Goal: Task Accomplishment & Management: Manage account settings

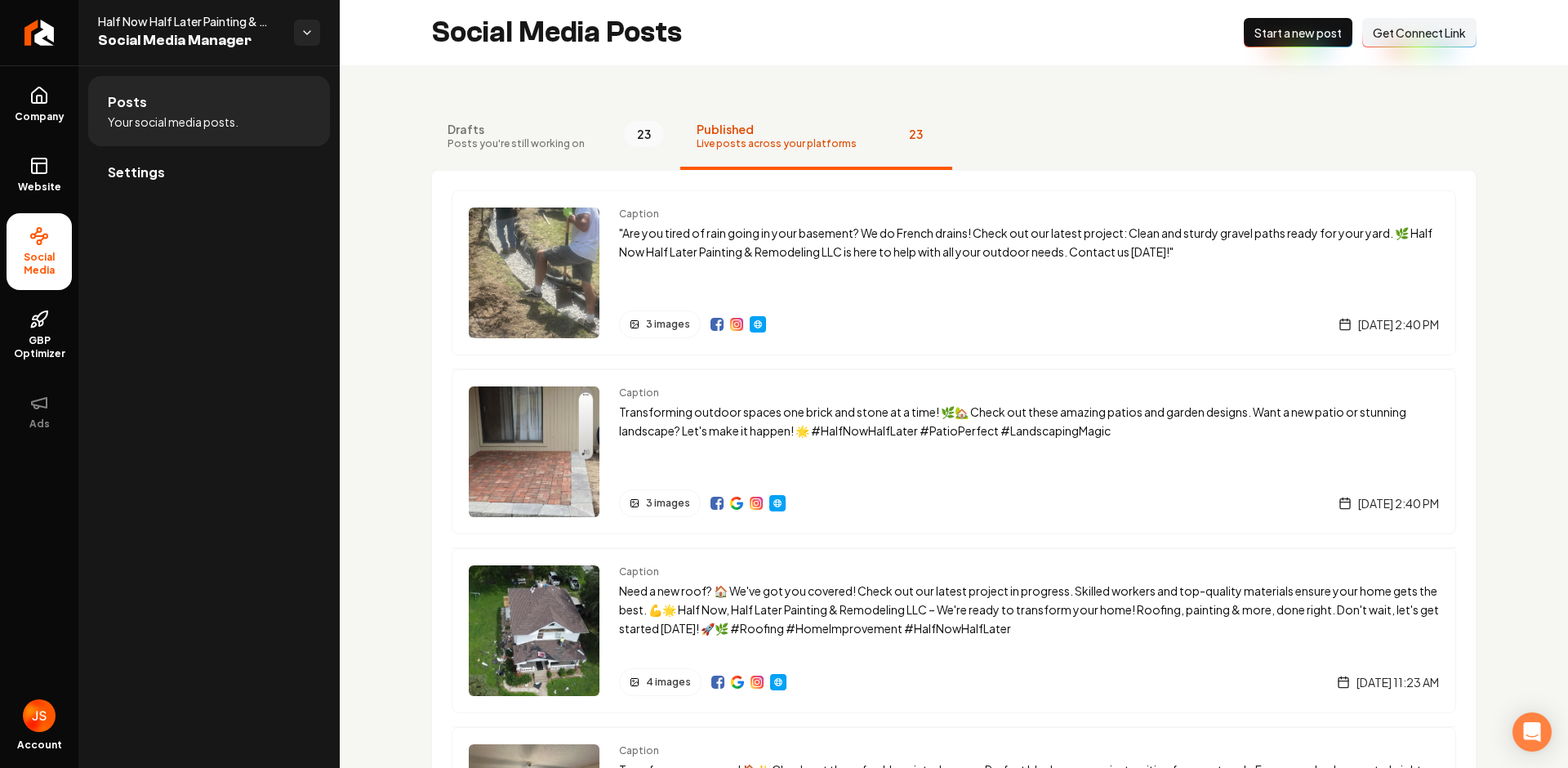
click at [131, 187] on link "Settings" at bounding box center [209, 172] width 242 height 52
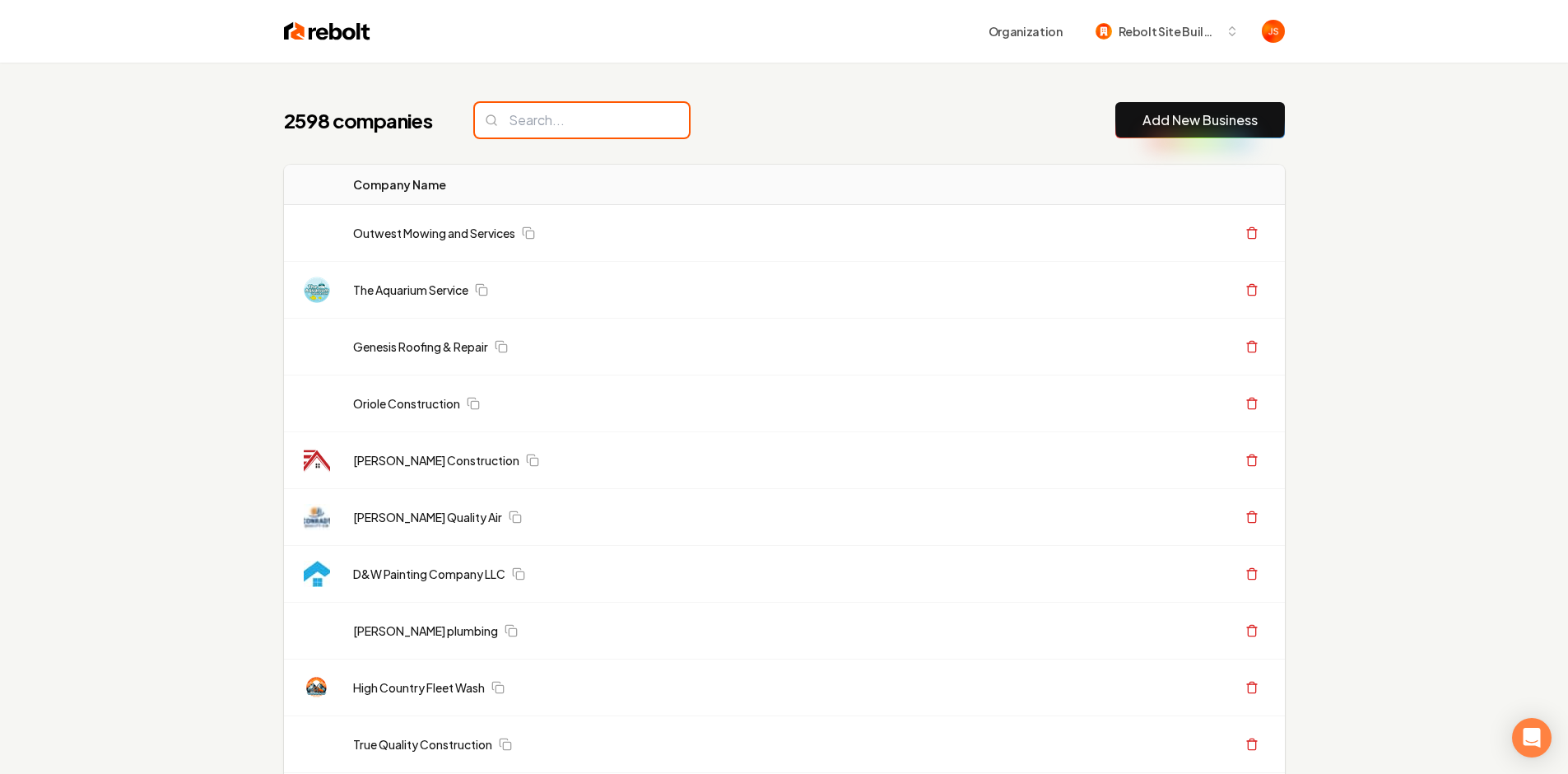
click at [525, 122] on input "search" at bounding box center [582, 120] width 214 height 35
paste input "C&R Dirtworx"
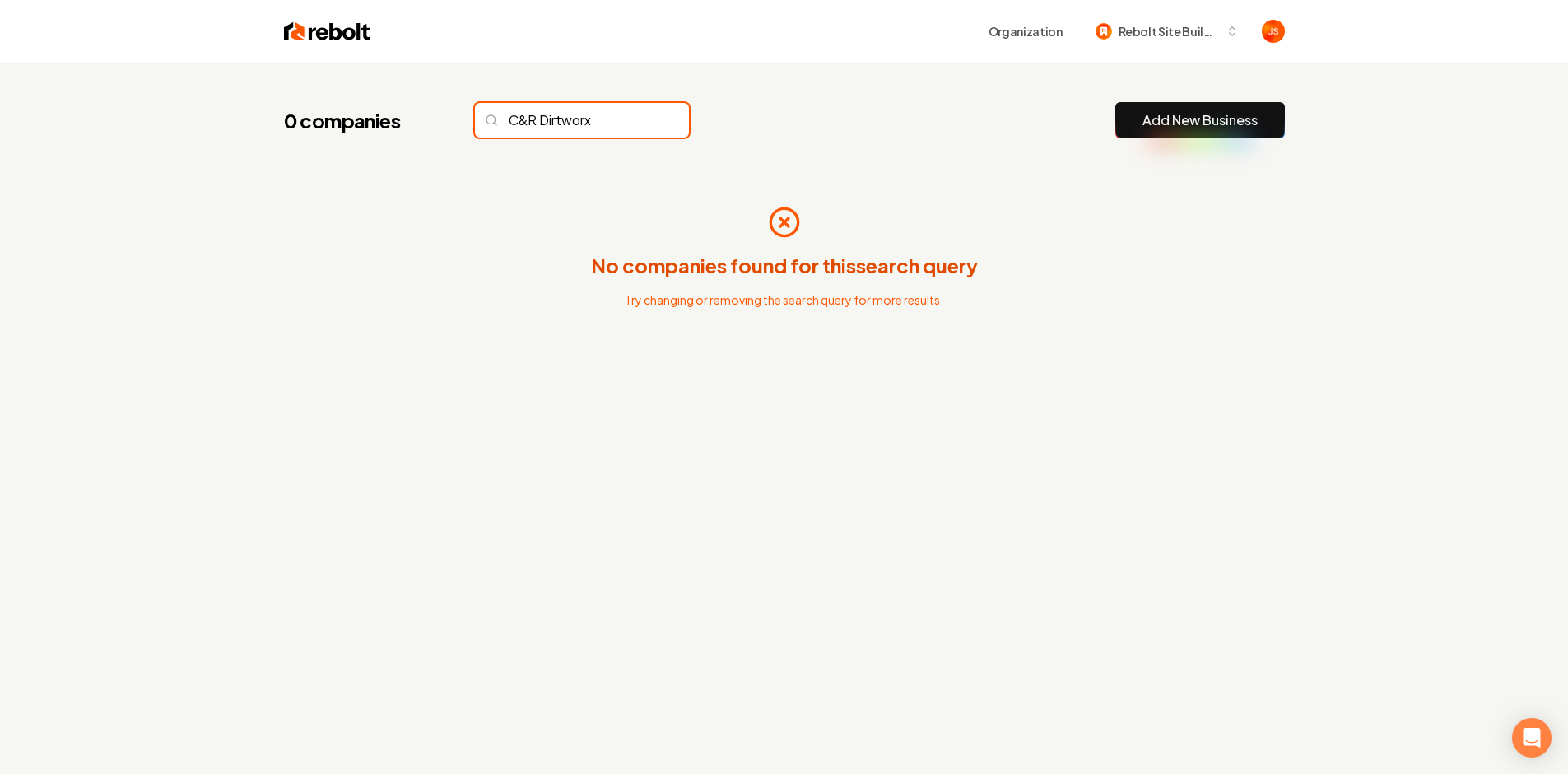
drag, startPoint x: 603, startPoint y: 122, endPoint x: 533, endPoint y: 117, distance: 70.2
click at [533, 117] on input "C&R Dirtworx" at bounding box center [582, 120] width 214 height 35
type input "C&R"
click at [631, 124] on input "C&R" at bounding box center [582, 120] width 214 height 35
click at [644, 120] on input "C&R" at bounding box center [582, 120] width 214 height 35
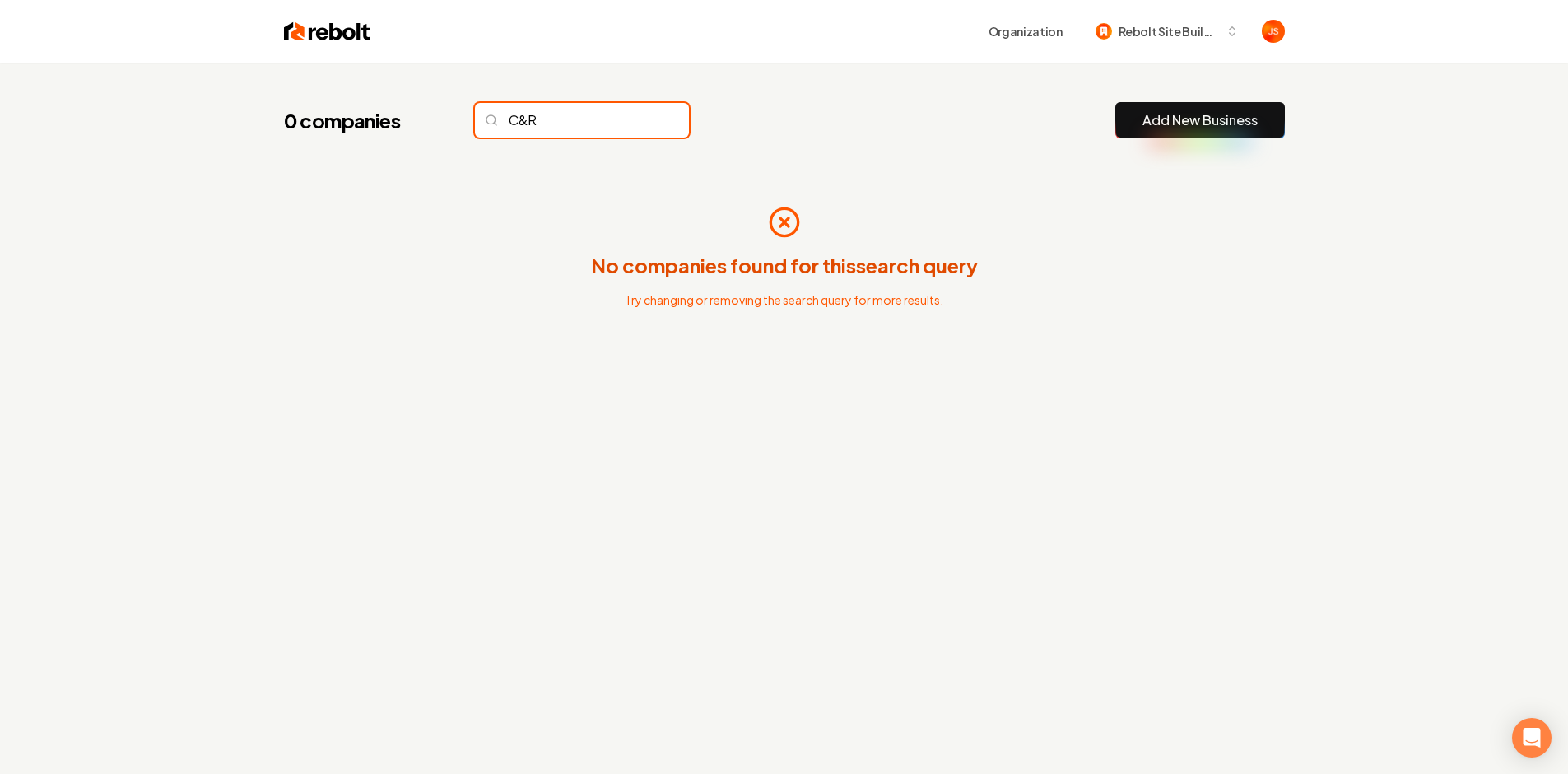
click at [630, 117] on input "C&R" at bounding box center [582, 120] width 214 height 35
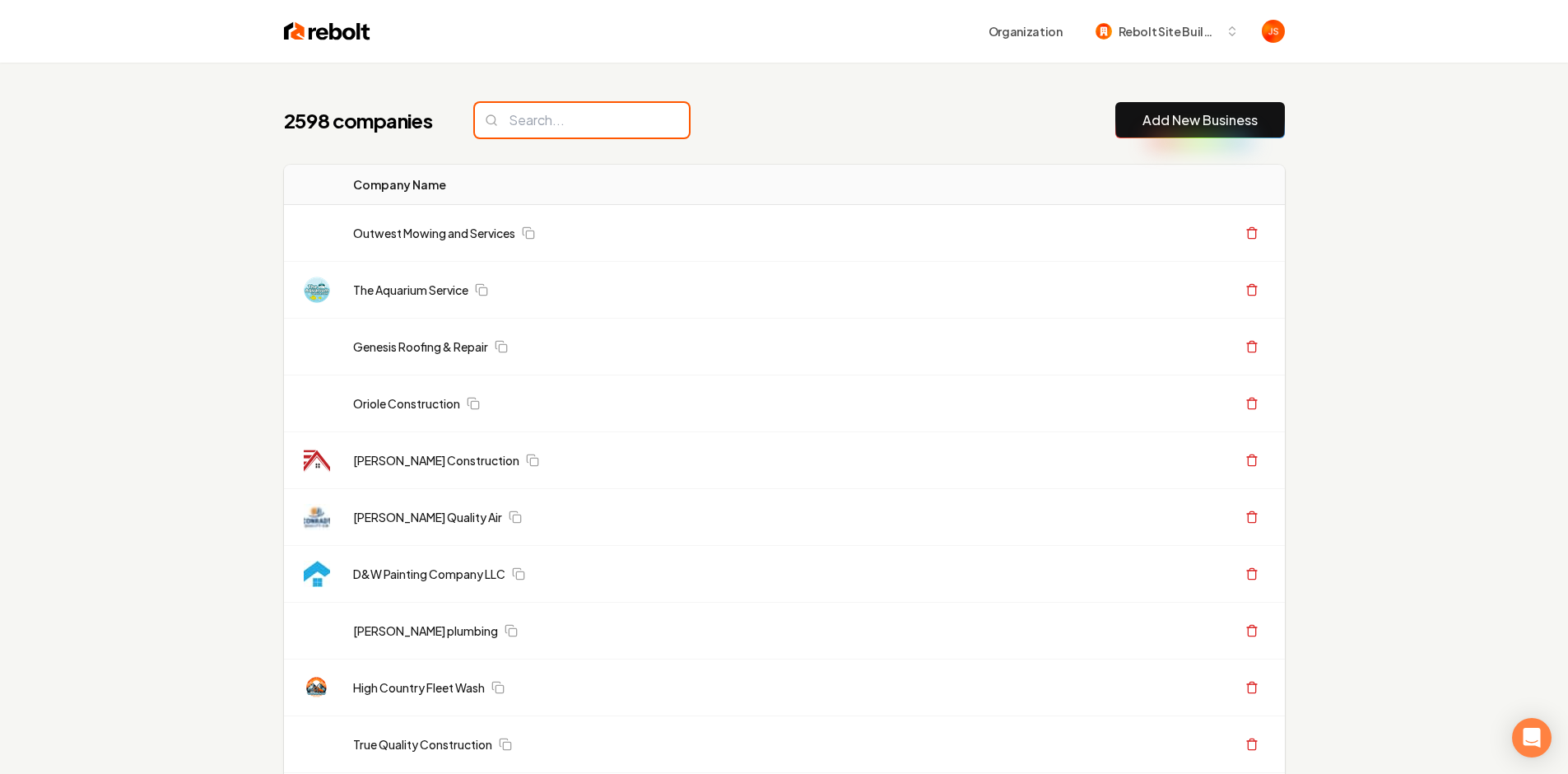
click at [634, 118] on input "search" at bounding box center [582, 120] width 214 height 35
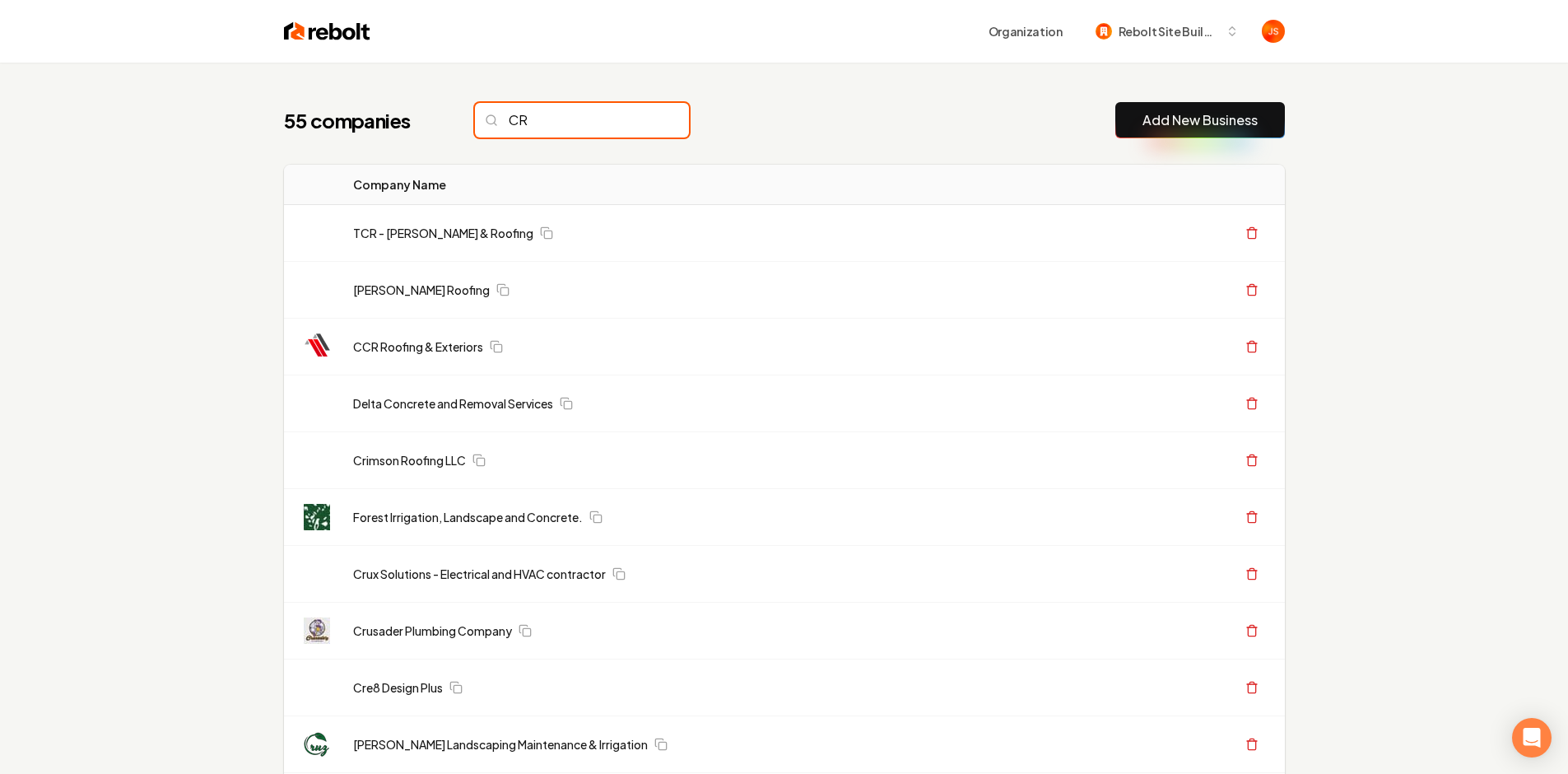
type input "C"
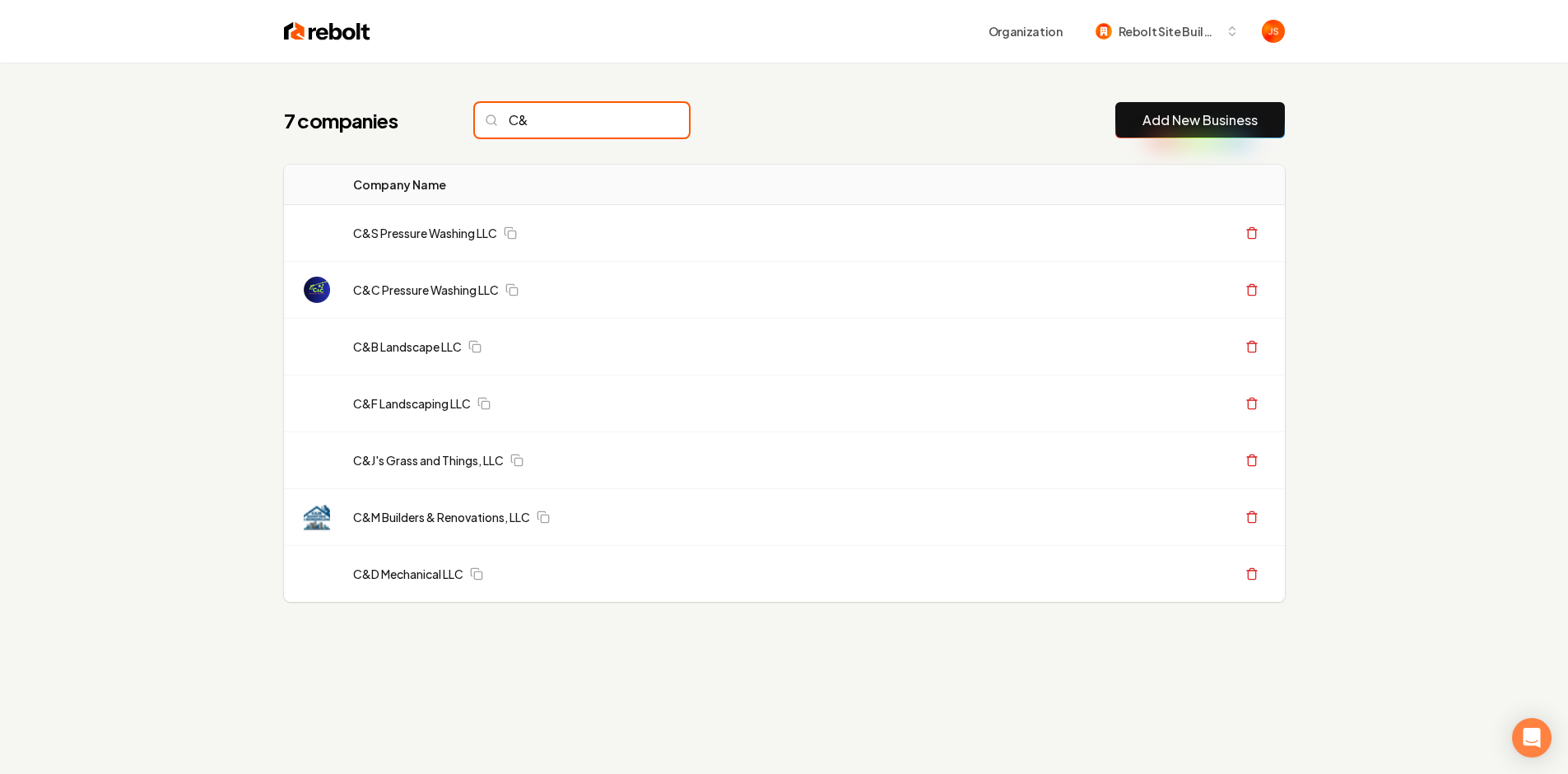
type input "C&R"
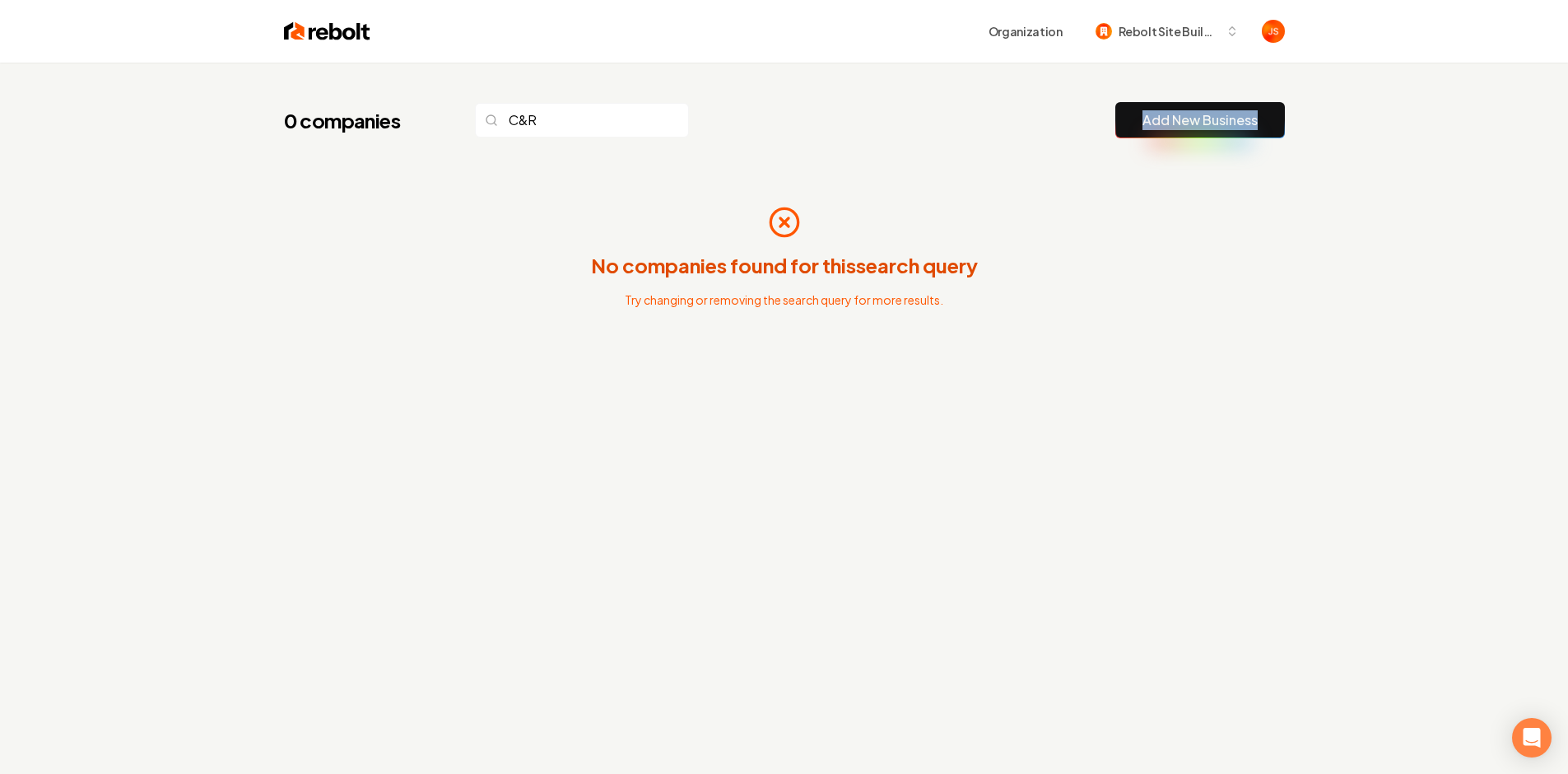
drag, startPoint x: 908, startPoint y: 130, endPoint x: 930, endPoint y: 131, distance: 22.0
click at [908, 131] on div "0 companies C&R Add New Business" at bounding box center [784, 120] width 1001 height 36
click at [1030, 91] on div "0 companies C&R Add New Business No companies found for this search query Try c…" at bounding box center [784, 258] width 1054 height 392
click at [1163, 41] on button "Rebolt Site Builder" at bounding box center [1168, 31] width 163 height 29
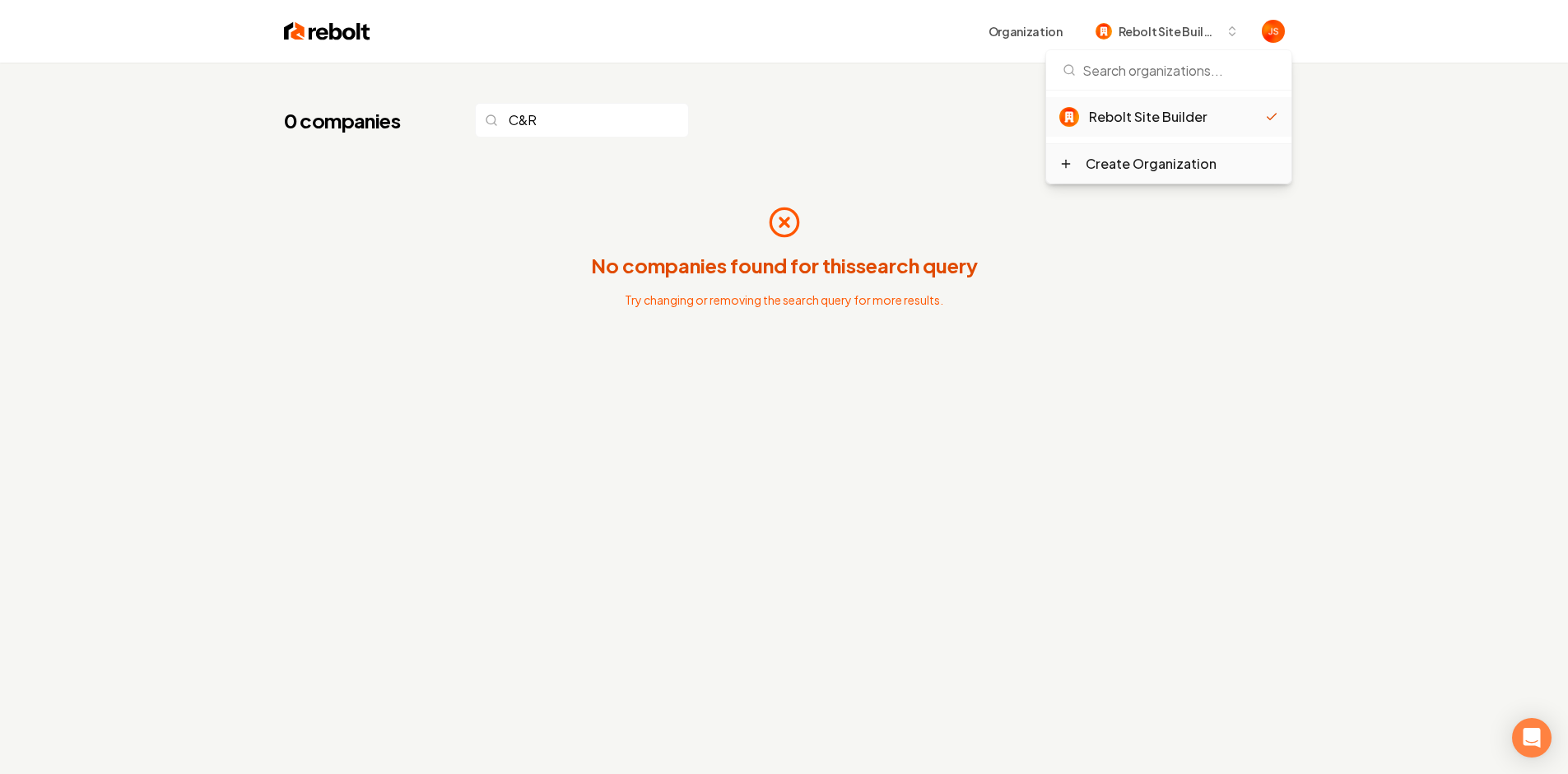
click at [1106, 164] on div "Create Organization" at bounding box center [1151, 164] width 131 height 20
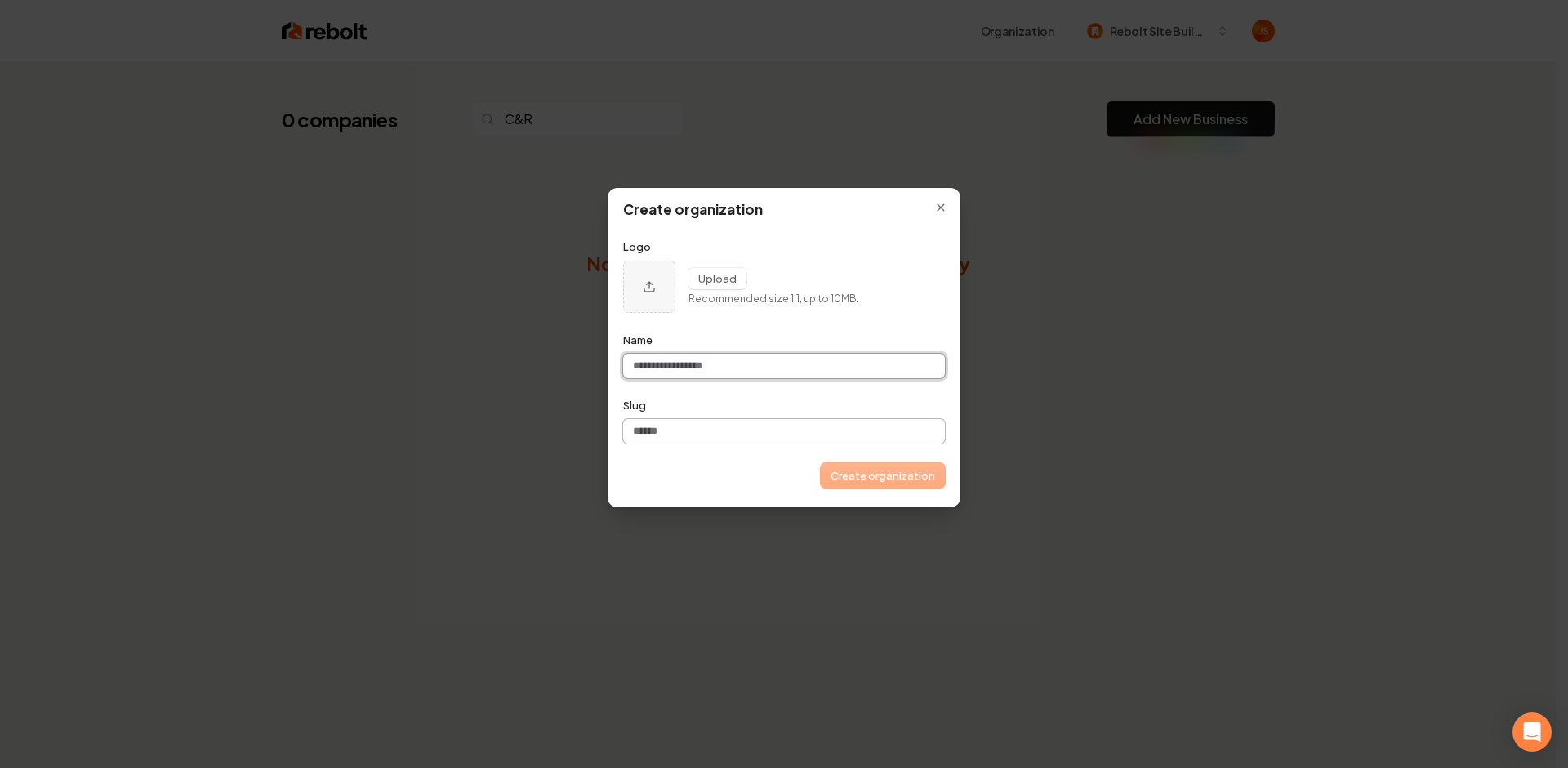
paste input "**********"
type input "**********"
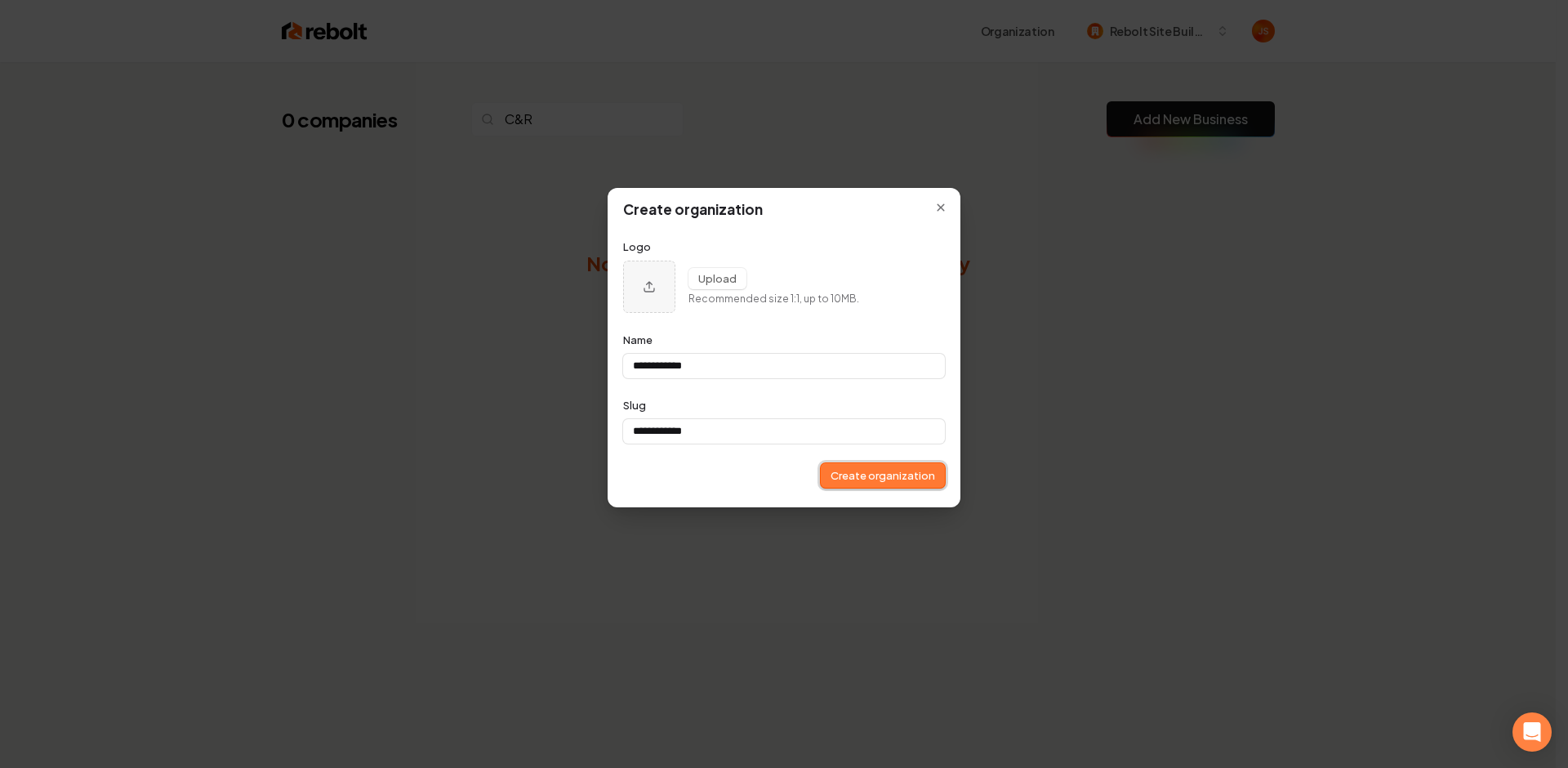
click at [876, 482] on button "Create organization" at bounding box center [882, 475] width 124 height 24
type input "**********"
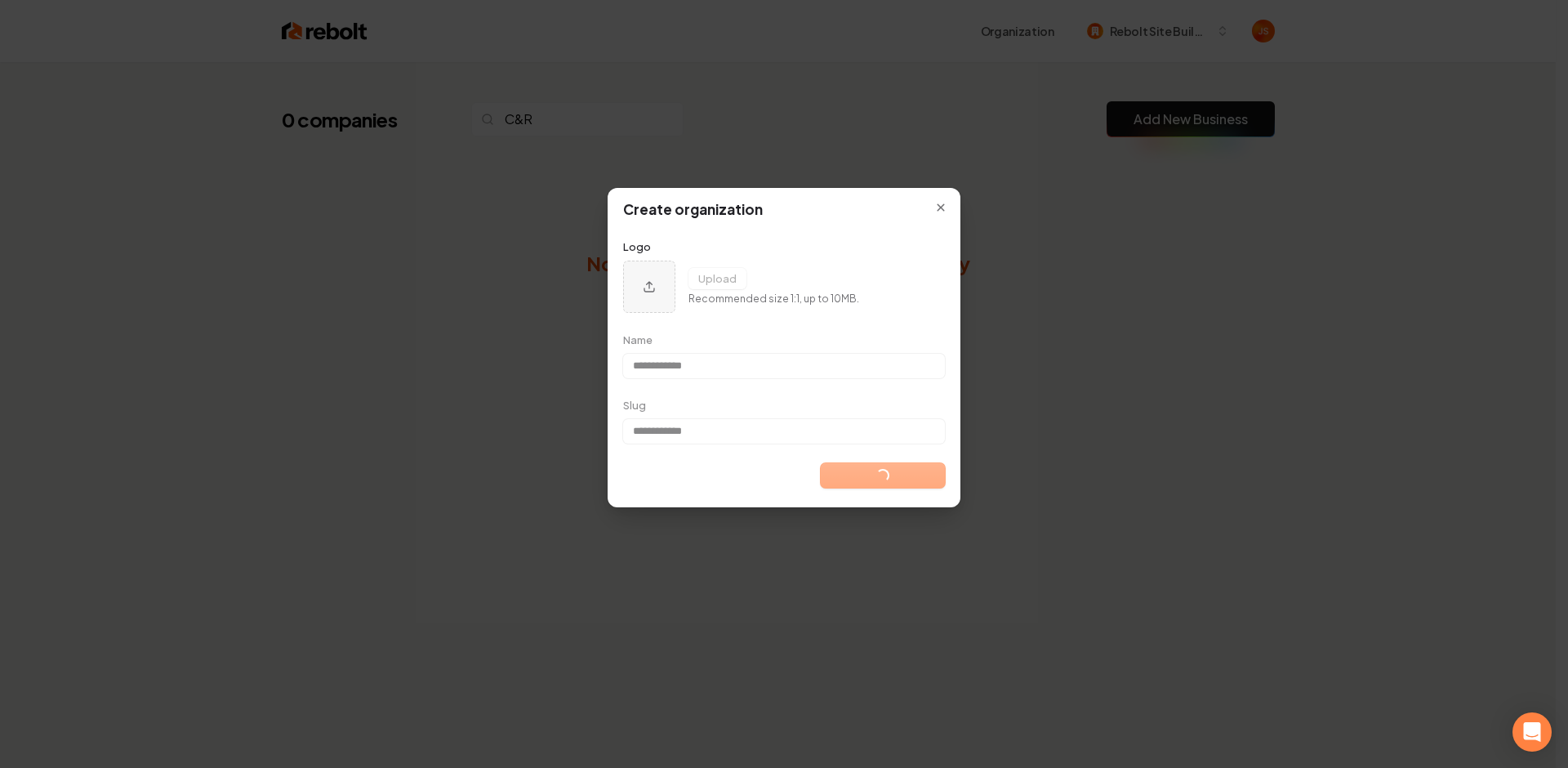
type input "**********"
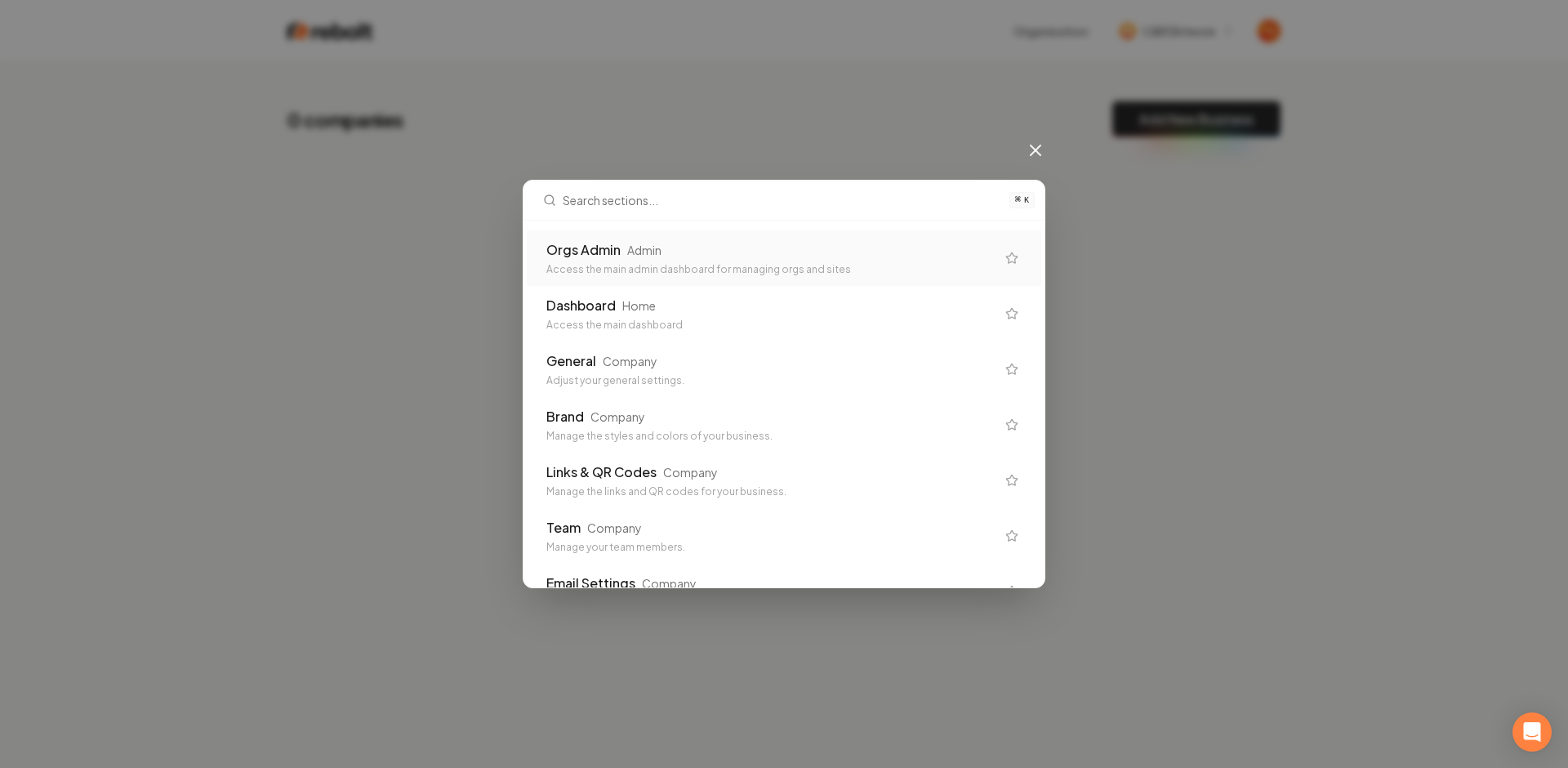
click at [794, 242] on div "Orgs Admin Admin" at bounding box center [771, 249] width 449 height 20
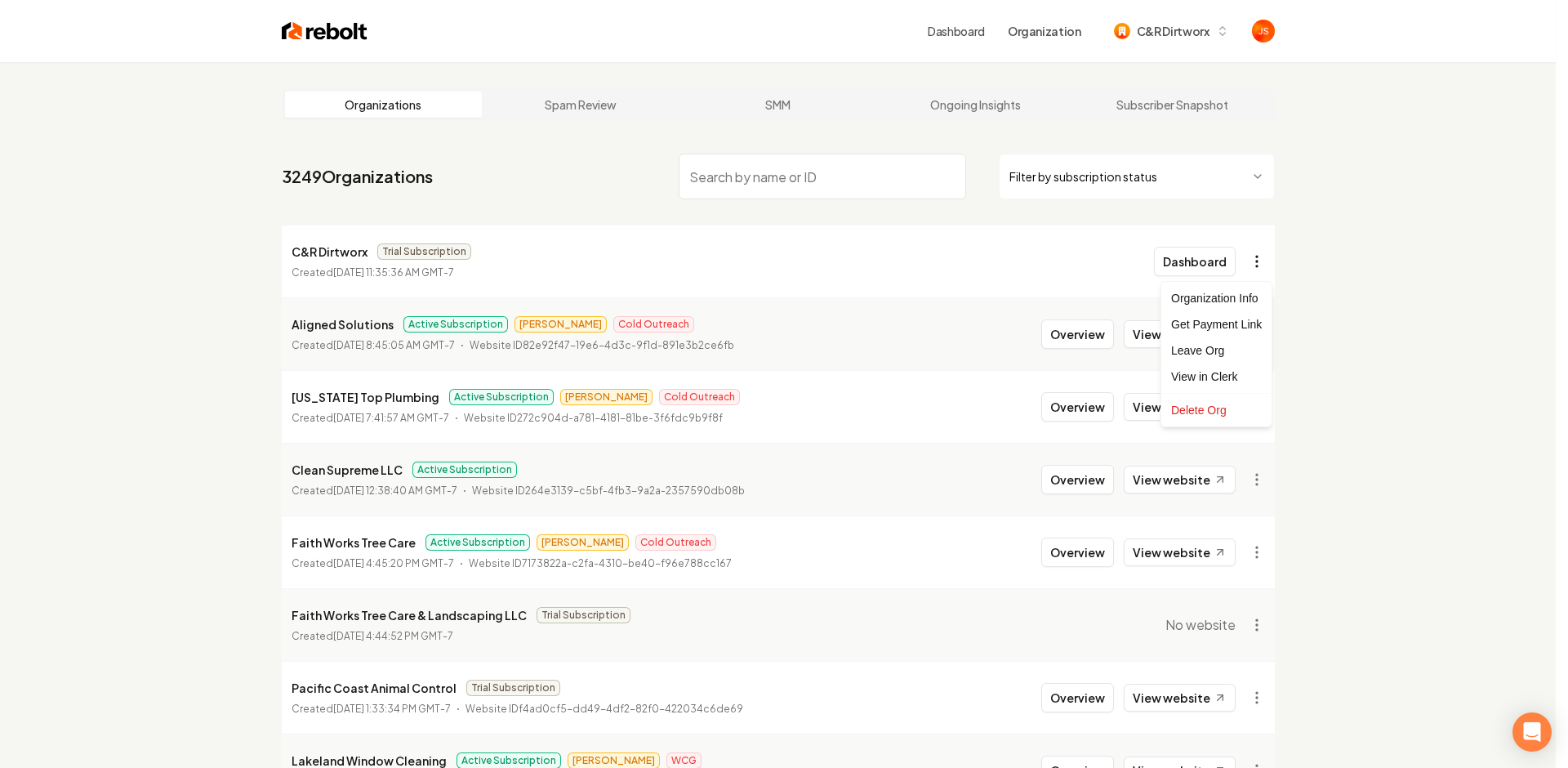
click at [1255, 259] on html "Dashboard Organization C&R Dirtworx Organizations Spam Review SMM Ongoing Insig…" at bounding box center [784, 384] width 1568 height 768
click at [1223, 324] on div "Get Payment Link" at bounding box center [1216, 324] width 104 height 26
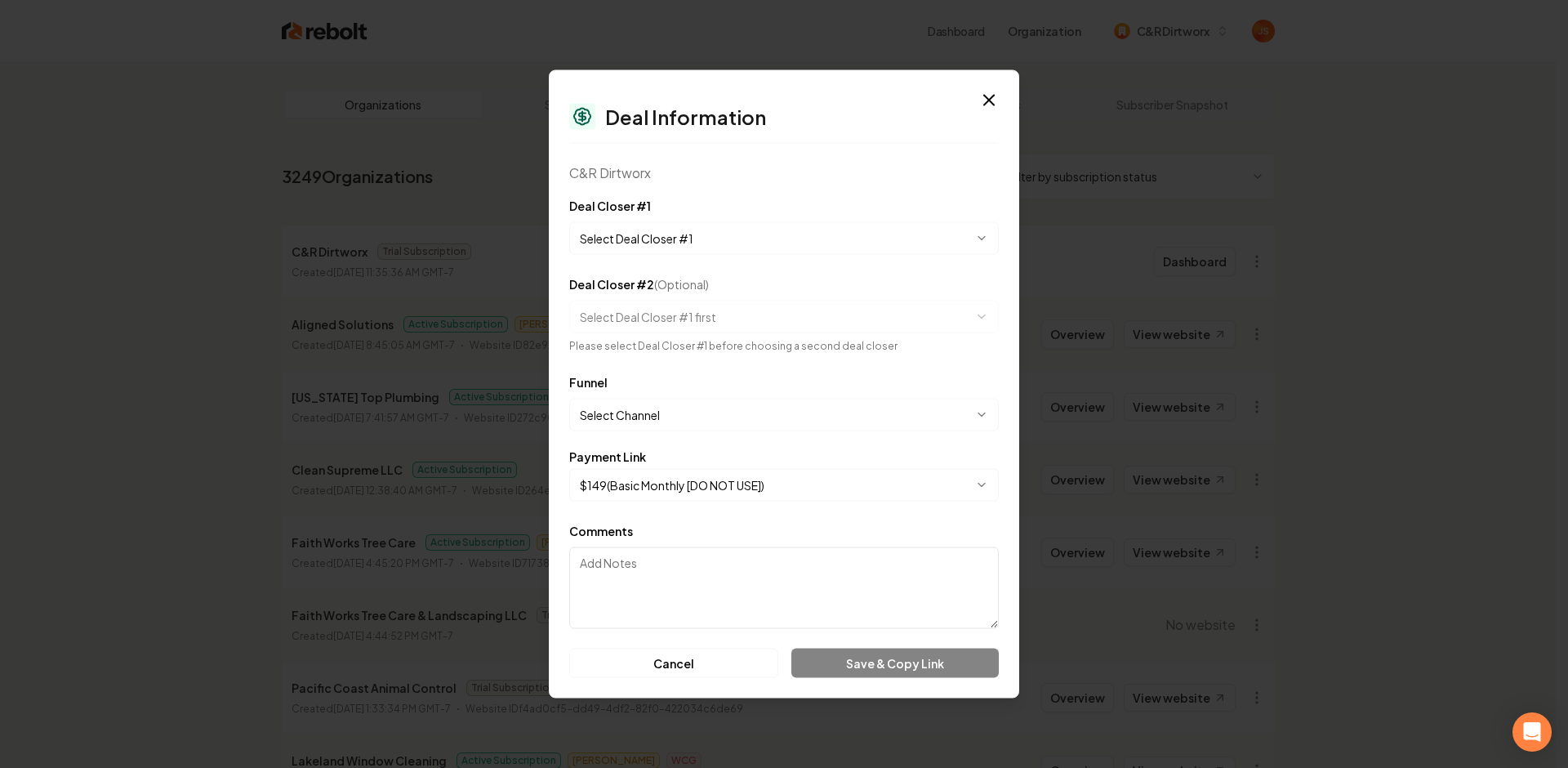
click at [643, 402] on body "Dashboard Organization C&R Dirtworx Organizations Spam Review SMM Ongoing Insig…" at bounding box center [778, 384] width 1556 height 768
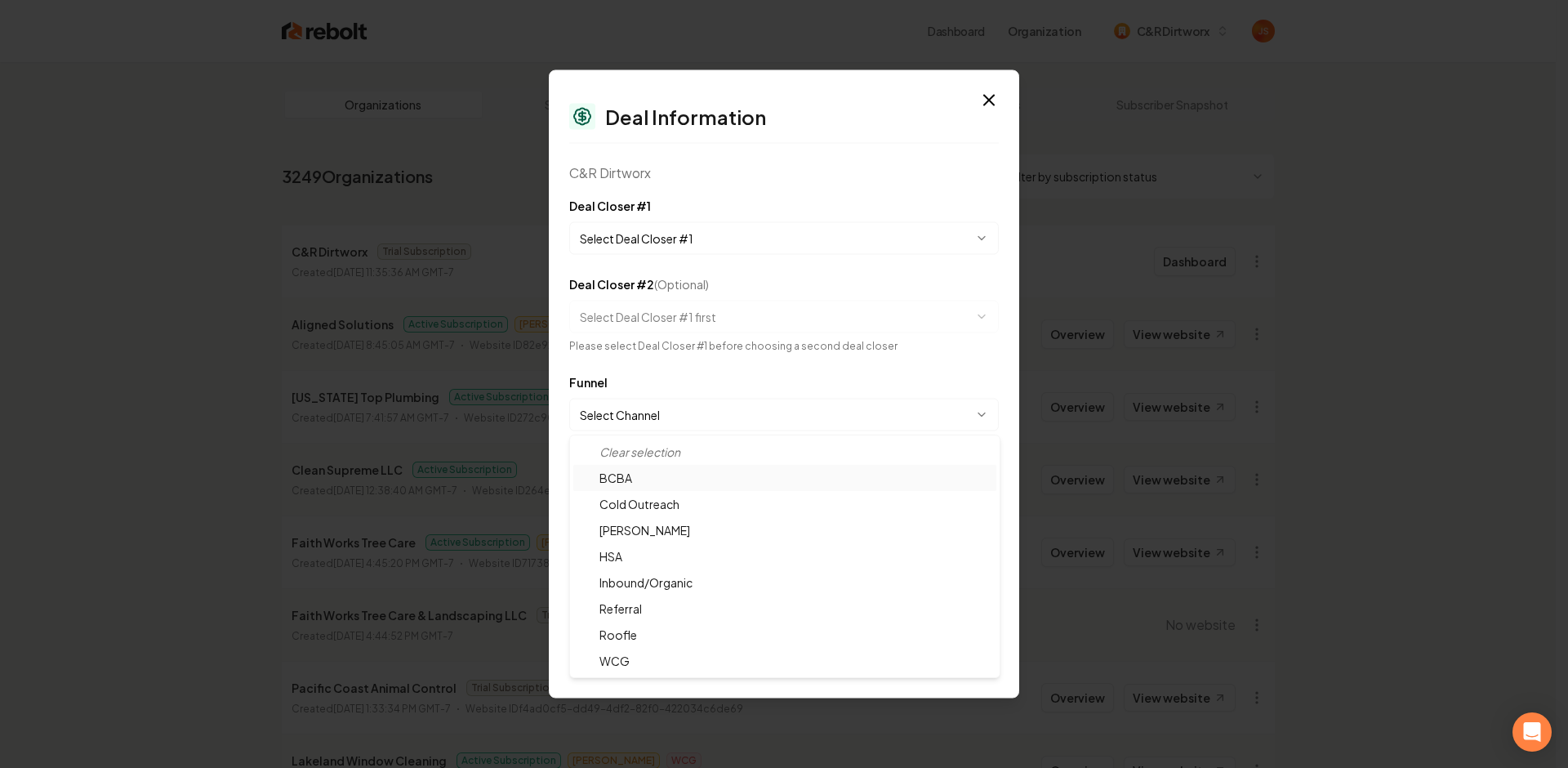
select select "**********"
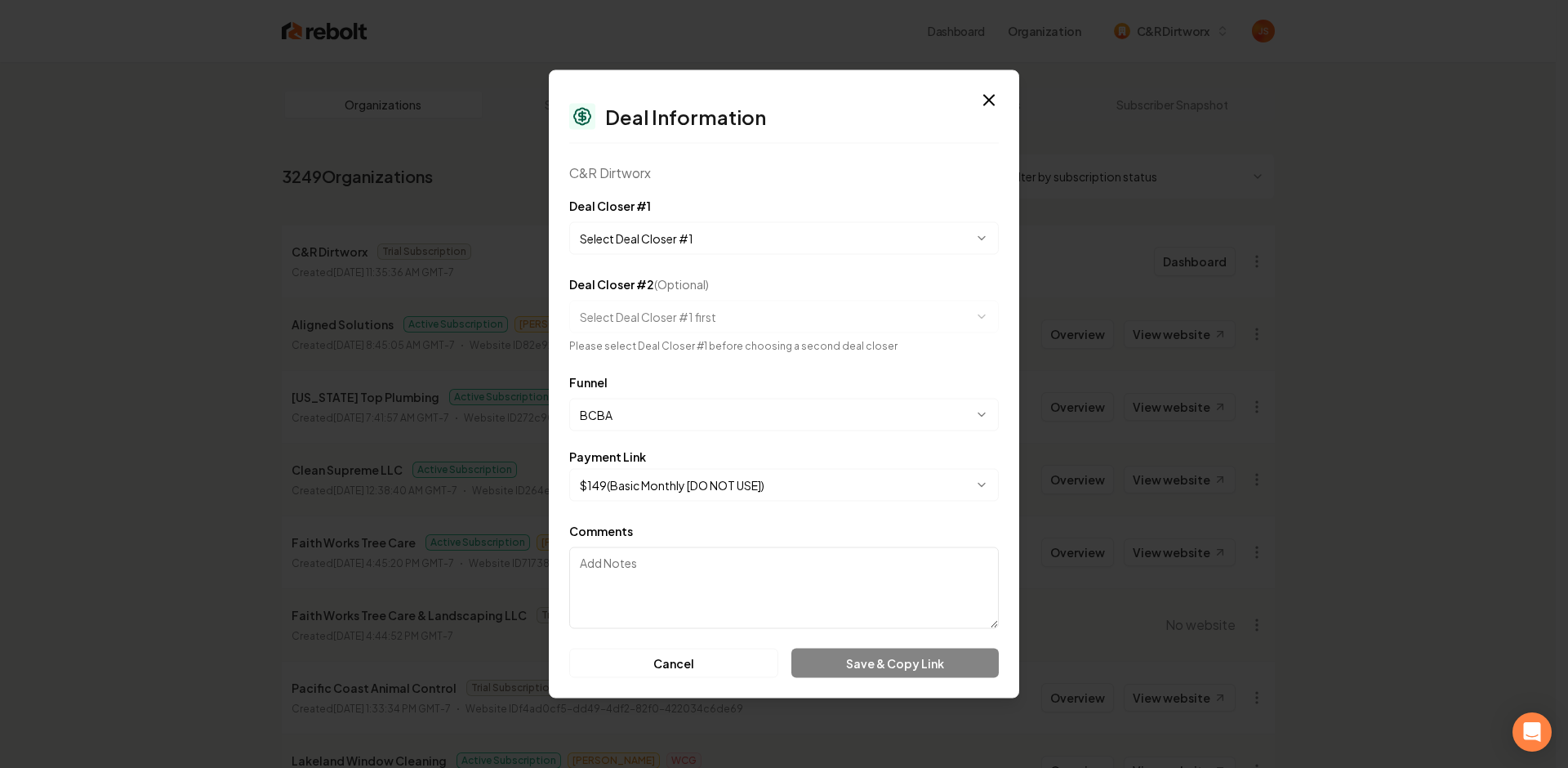
click at [638, 479] on body "Dashboard Organization C&R Dirtworx Organizations Spam Review SMM Ongoing Insig…" at bounding box center [778, 384] width 1556 height 768
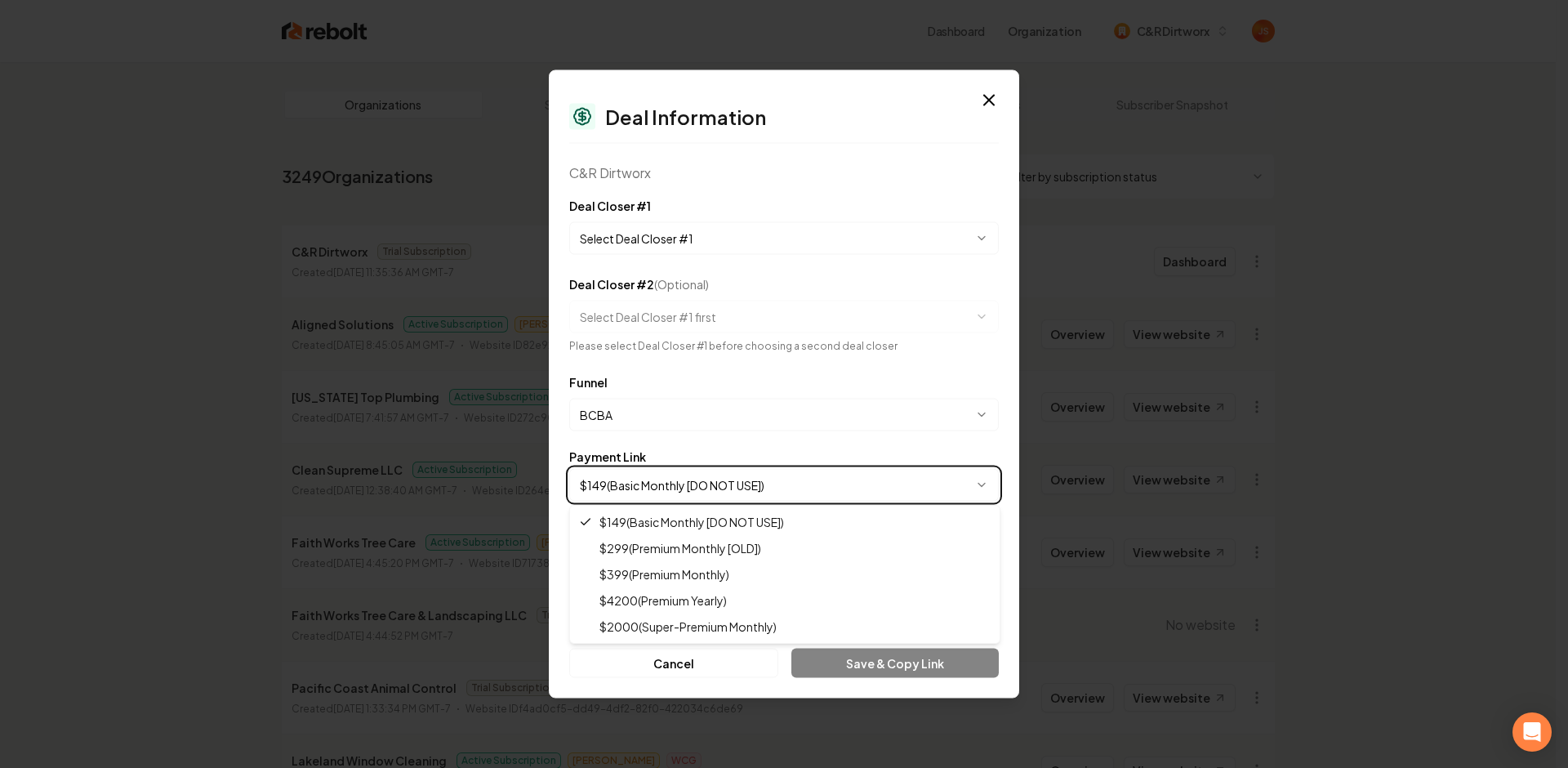
click at [782, 442] on body "Dashboard Organization C&R Dirtworx Organizations Spam Review SMM Ongoing Insig…" at bounding box center [778, 384] width 1556 height 768
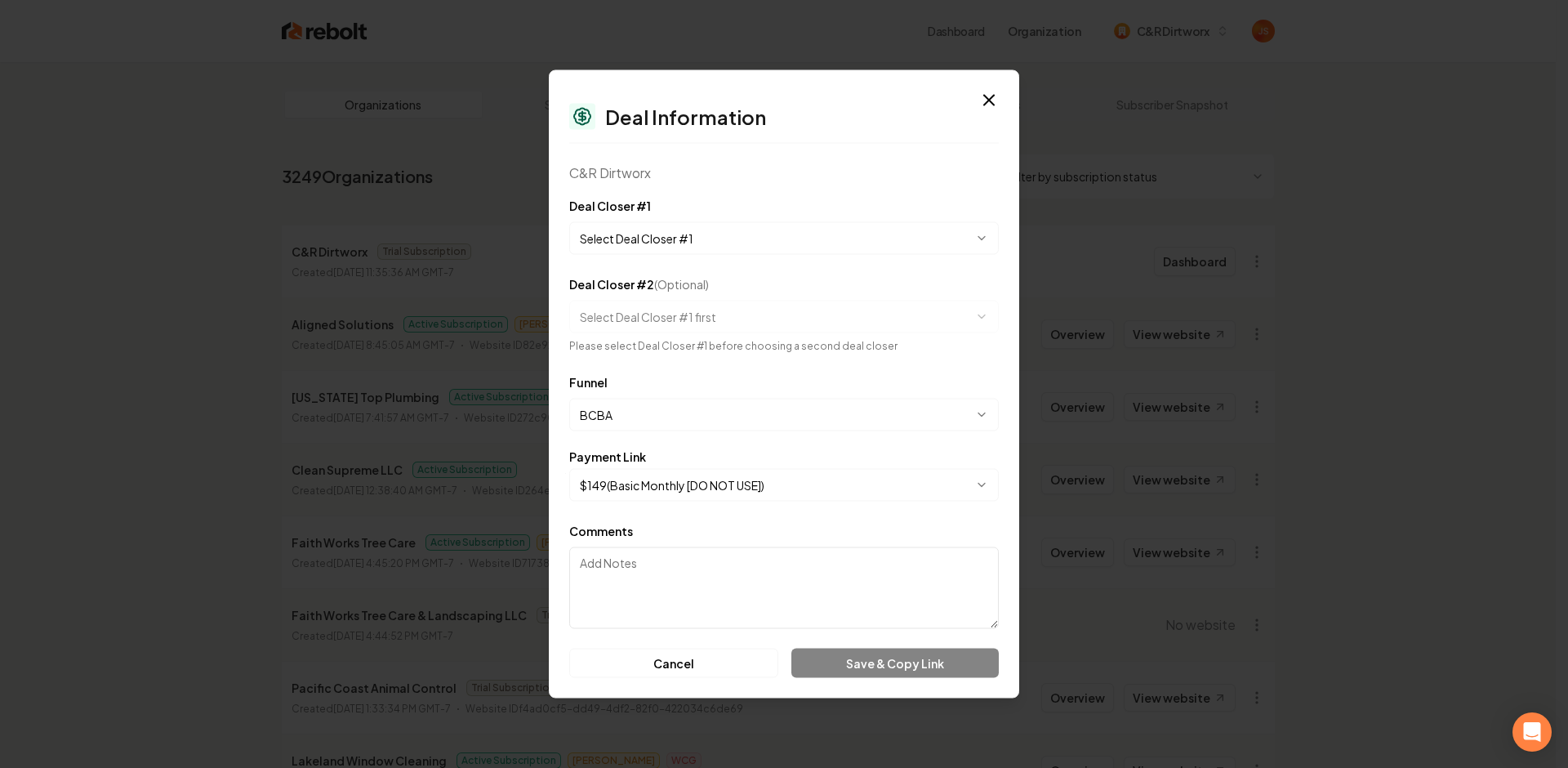
click at [856, 440] on form "**********" at bounding box center [784, 437] width 430 height 482
click at [685, 478] on body "Dashboard Organization C&R Dirtworx Organizations Spam Review SMM Ongoing Insig…" at bounding box center [778, 384] width 1556 height 768
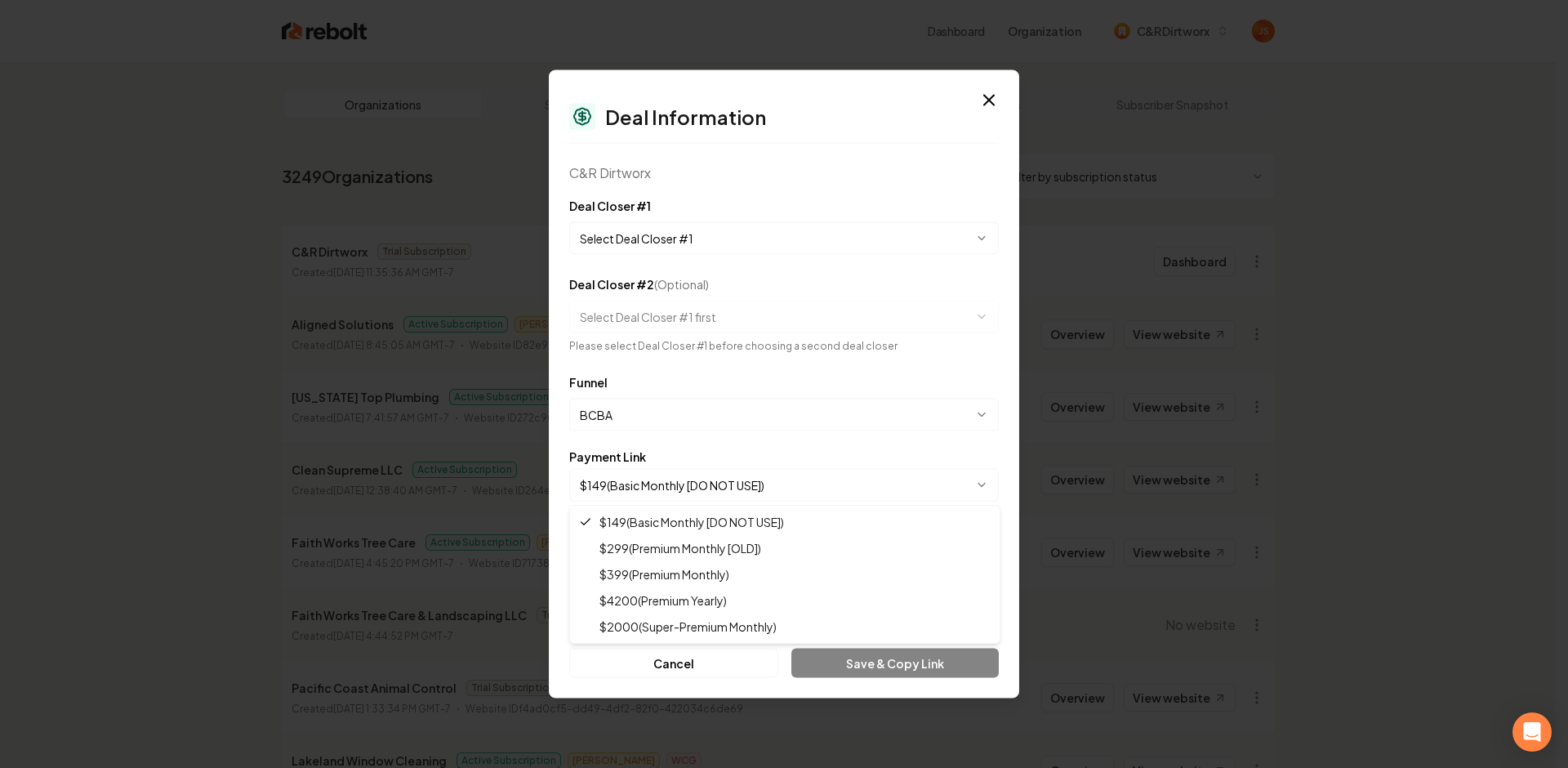
select select "**********"
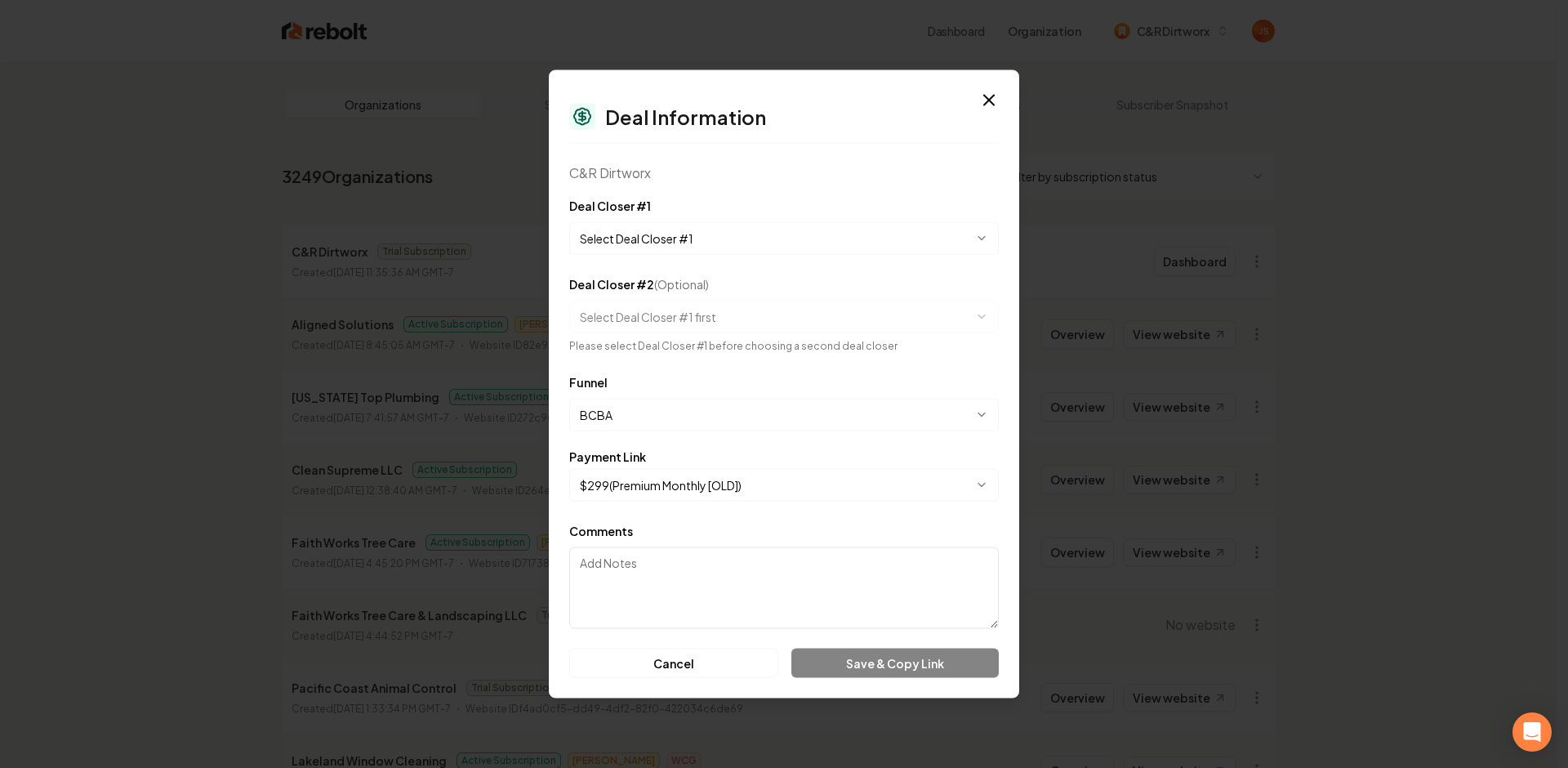
click at [747, 542] on div "Comments" at bounding box center [784, 574] width 430 height 108
click at [814, 483] on body "Dashboard Organization C&R Dirtworx Organizations Spam Review SMM Ongoing Insig…" at bounding box center [778, 384] width 1556 height 768
drag, startPoint x: 803, startPoint y: 518, endPoint x: 826, endPoint y: 497, distance: 31.1
click at [807, 516] on form "**********" at bounding box center [784, 437] width 430 height 482
click at [818, 488] on body "Dashboard Organization C&R Dirtworx Organizations Spam Review SMM Ongoing Insig…" at bounding box center [778, 384] width 1556 height 768
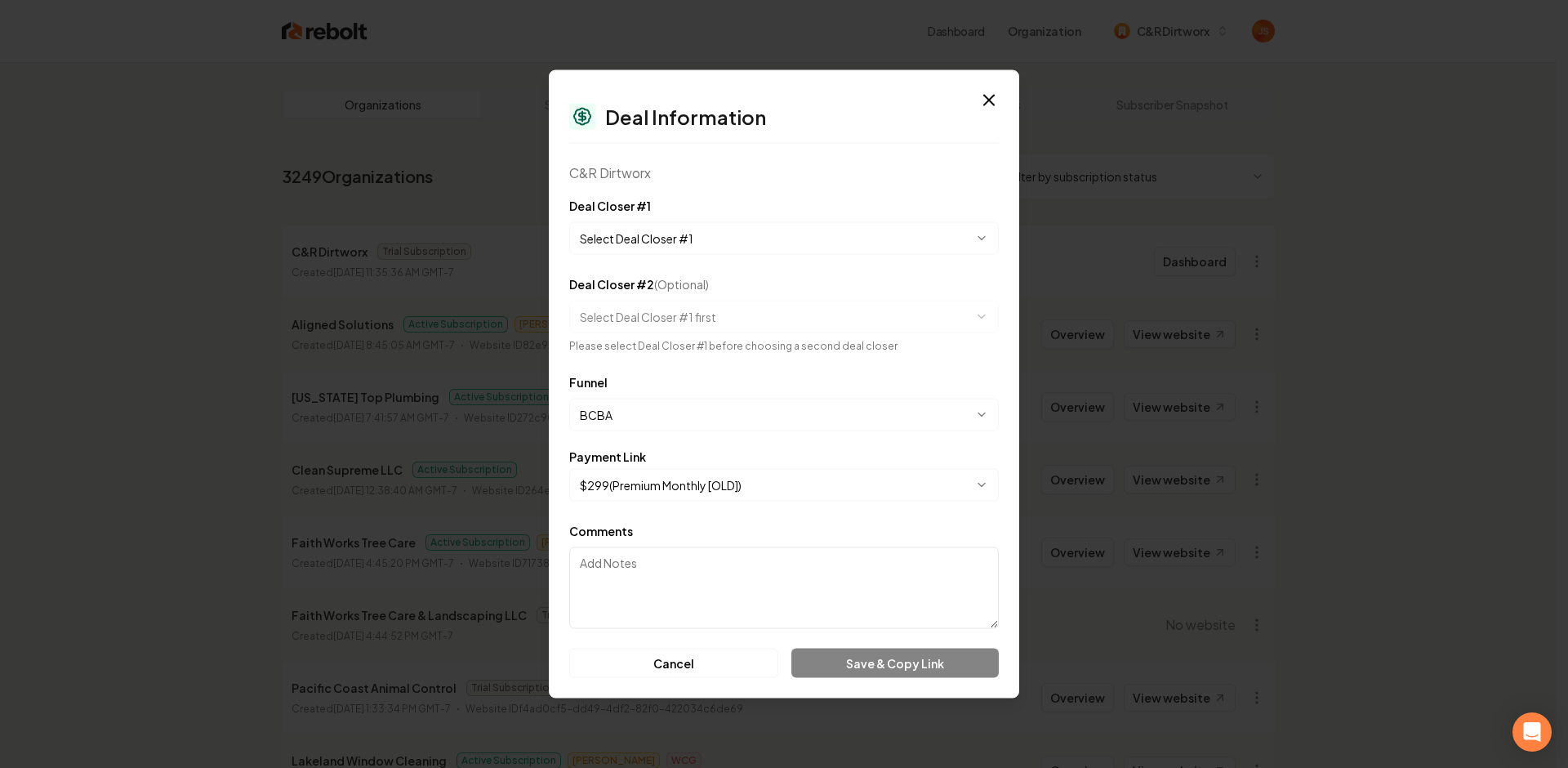
click at [717, 577] on textarea "Comments" at bounding box center [784, 587] width 430 height 82
type textarea "d"
click at [772, 617] on textarea "d" at bounding box center [784, 587] width 430 height 82
click at [766, 602] on textarea "d" at bounding box center [784, 587] width 430 height 82
click at [655, 590] on textarea "d" at bounding box center [784, 587] width 430 height 82
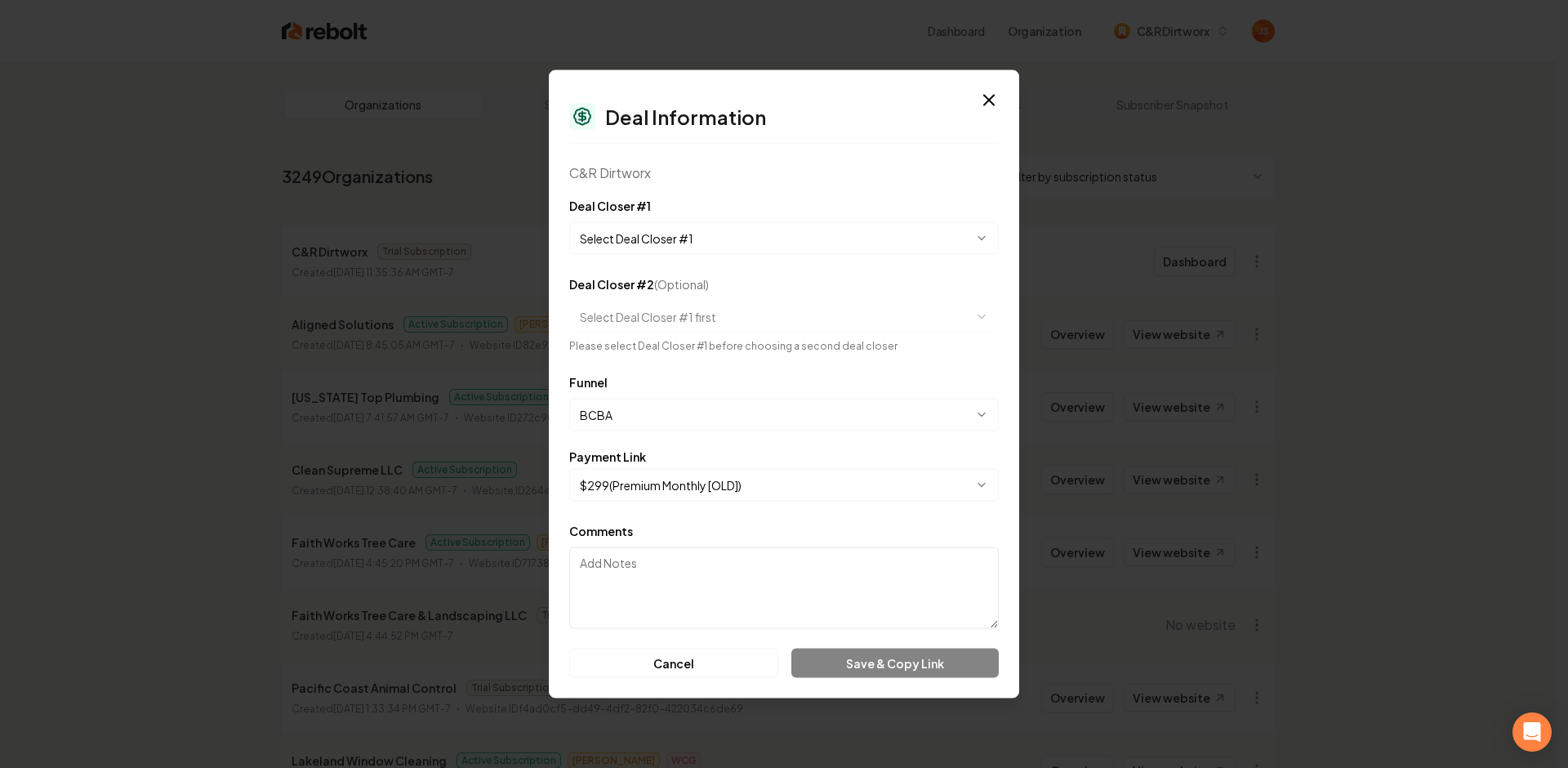
type textarea "q"
click at [651, 567] on textarea "q" at bounding box center [784, 587] width 430 height 82
type textarea "1"
click at [661, 237] on body "Dashboard Organization C&R Dirtworx Organizations Spam Review SMM Ongoing Insig…" at bounding box center [778, 384] width 1556 height 768
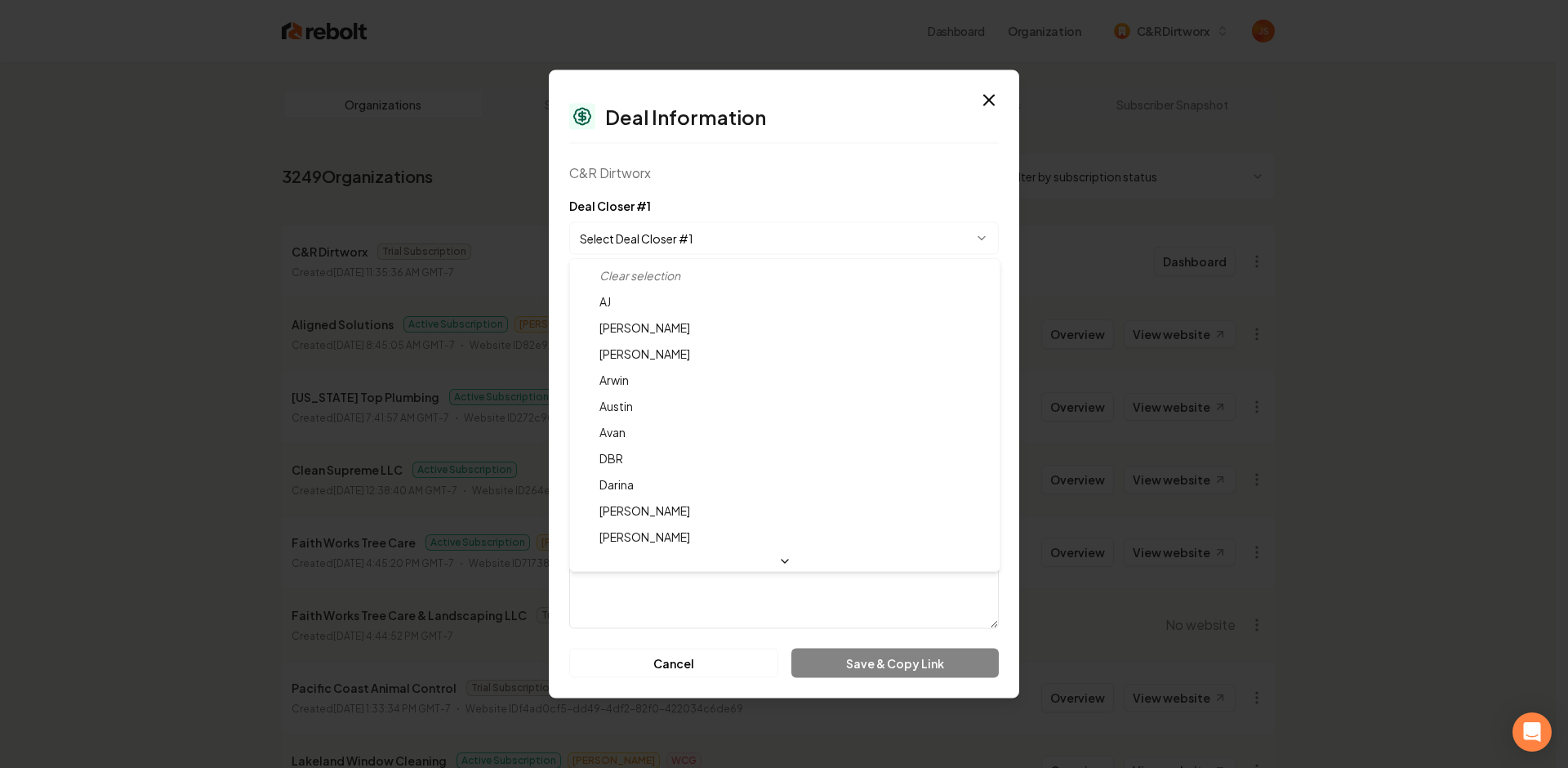
select select "**********"
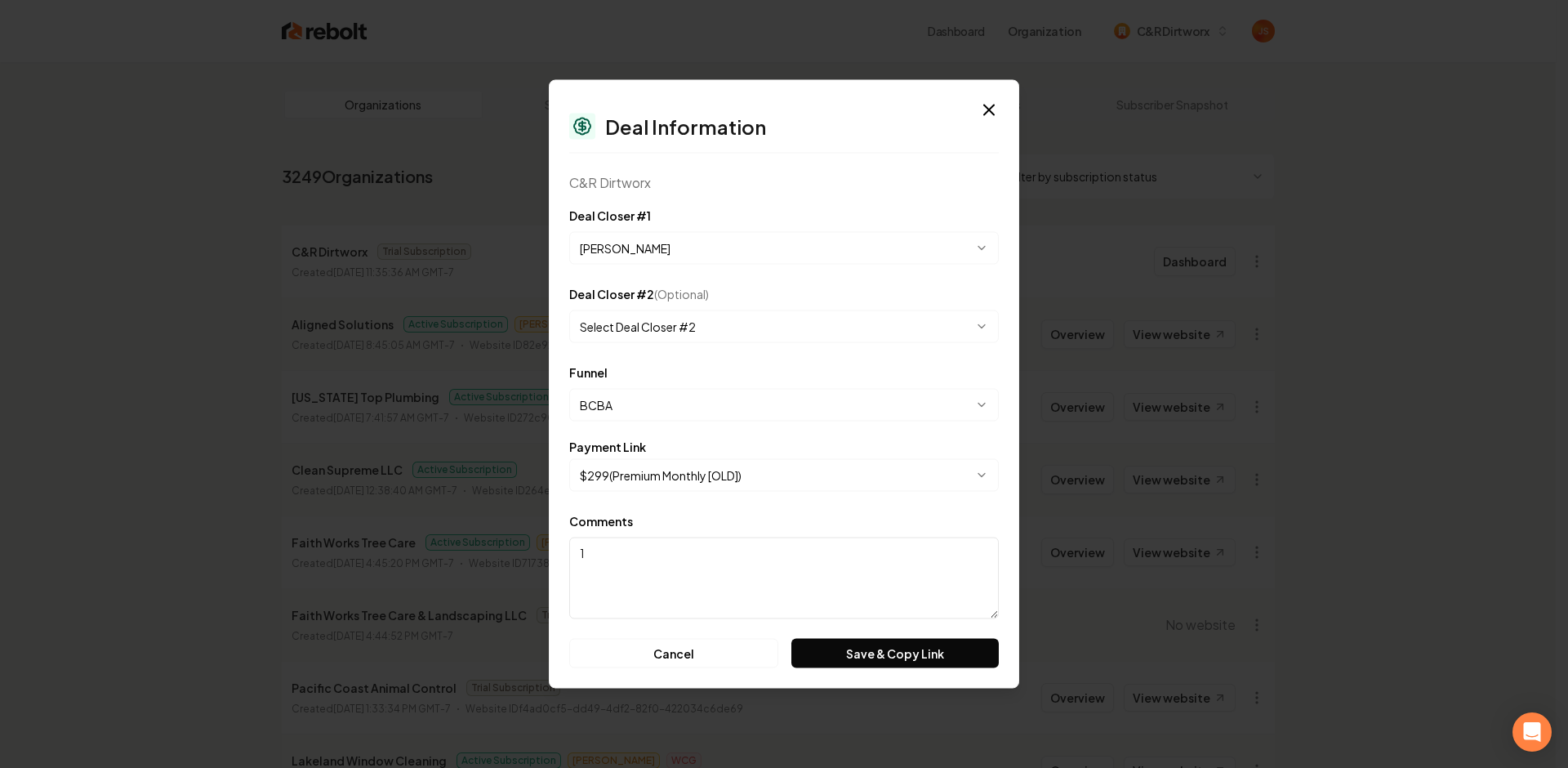
click at [724, 587] on textarea "1" at bounding box center [784, 578] width 430 height 82
click at [870, 653] on button "Save & Copy Link" at bounding box center [895, 654] width 207 height 29
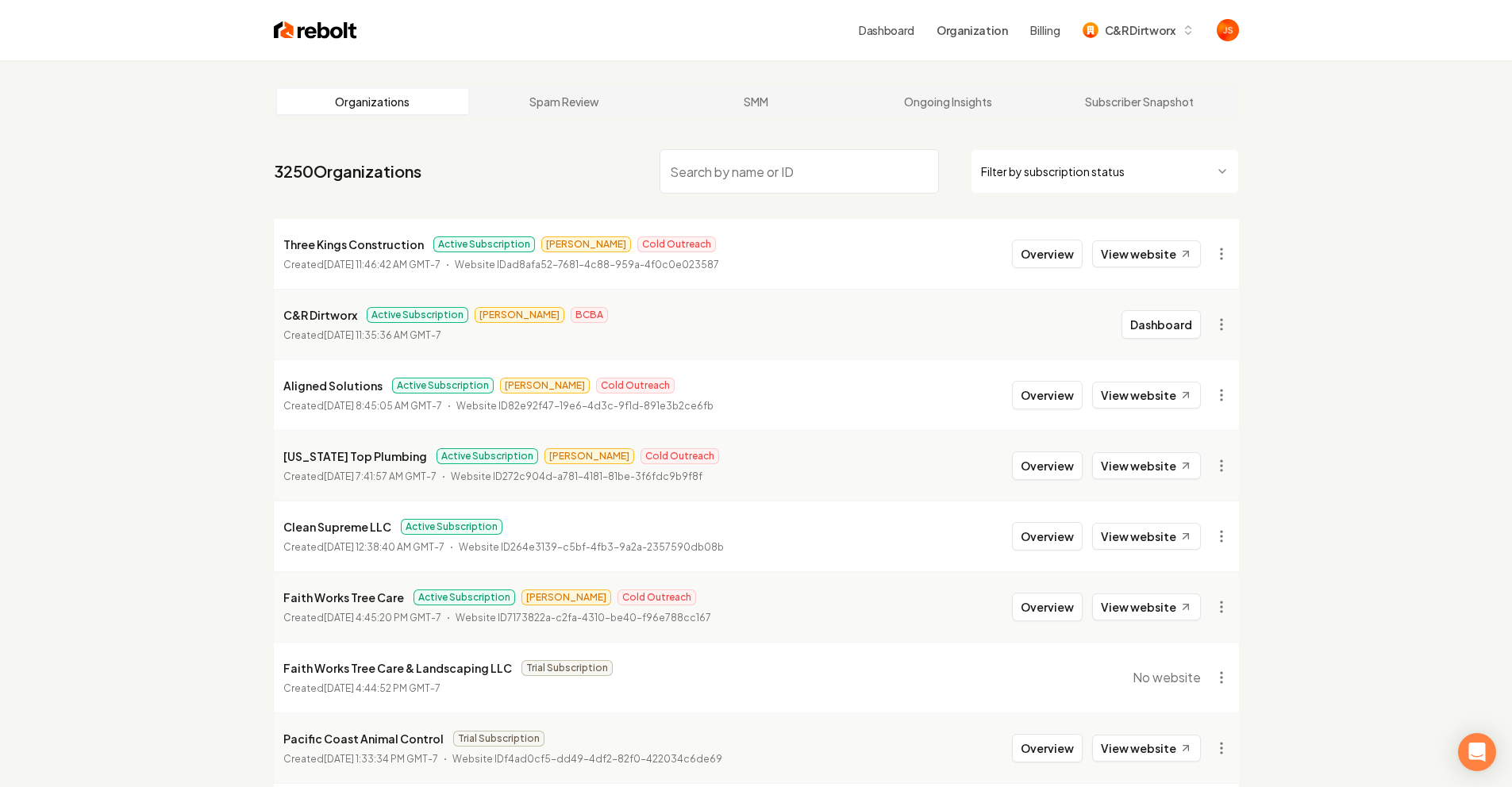
click at [349, 309] on p "C&R Dirtworx" at bounding box center [320, 315] width 74 height 19
click at [355, 315] on div "C&R Dirtworx Active Subscription [PERSON_NAME] BCBA" at bounding box center [445, 315] width 324 height 19
drag, startPoint x: 308, startPoint y: 320, endPoint x: 310, endPoint y: 302, distance: 18.1
click at [260, 318] on main "Organizations Spam Review SMM Ongoing Insights Subscriber Snapshot 3250 Organiz…" at bounding box center [756, 526] width 1016 height 931
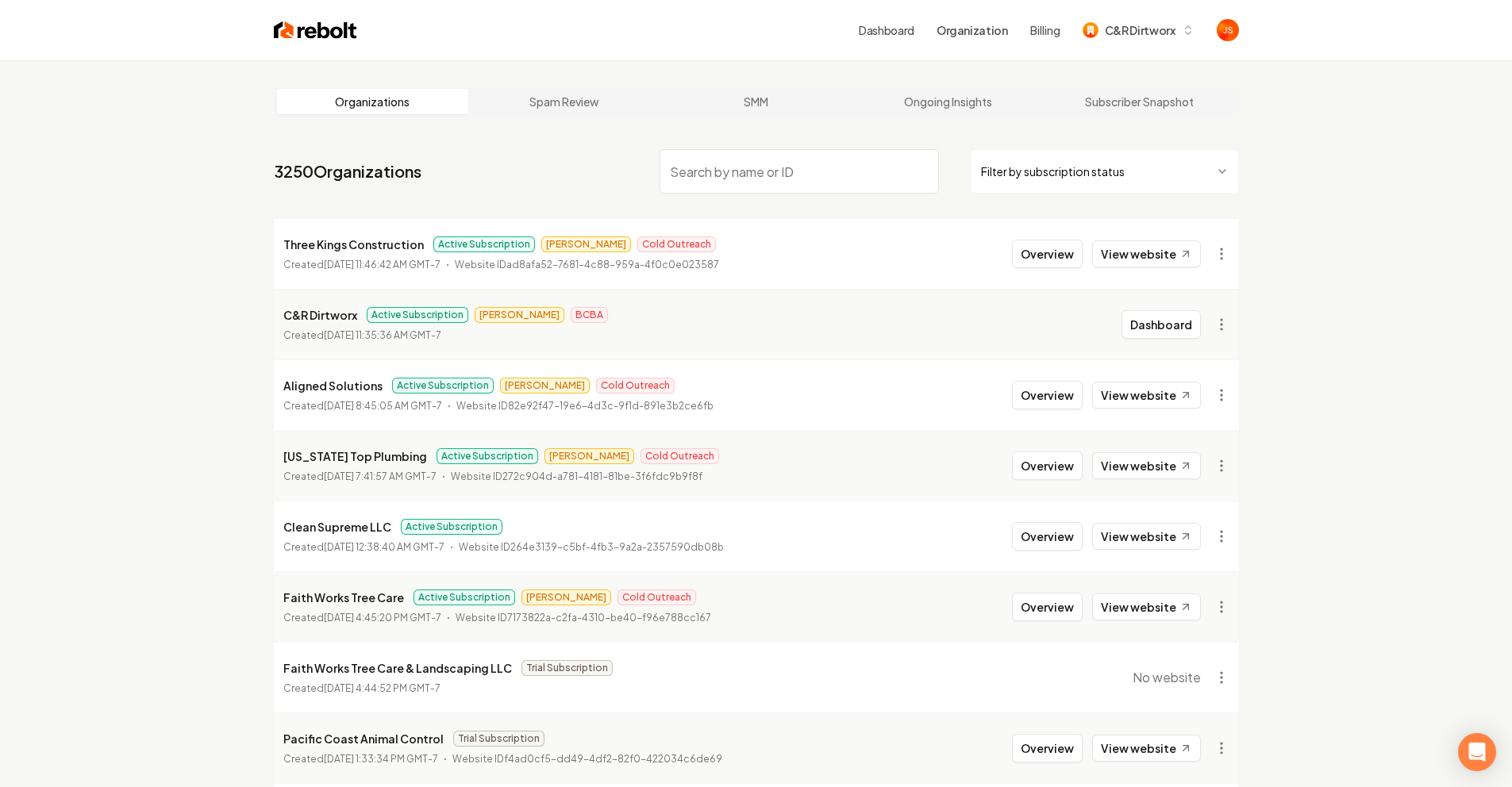
click at [1356, 271] on div "Organizations Spam Review SMM Ongoing Insights Subscriber Snapshot 3250 Organiz…" at bounding box center [756, 526] width 1512 height 931
click at [1325, 327] on div "Organizations Spam Review SMM Ongoing Insights Subscriber Snapshot 3250 Organiz…" at bounding box center [756, 526] width 1512 height 931
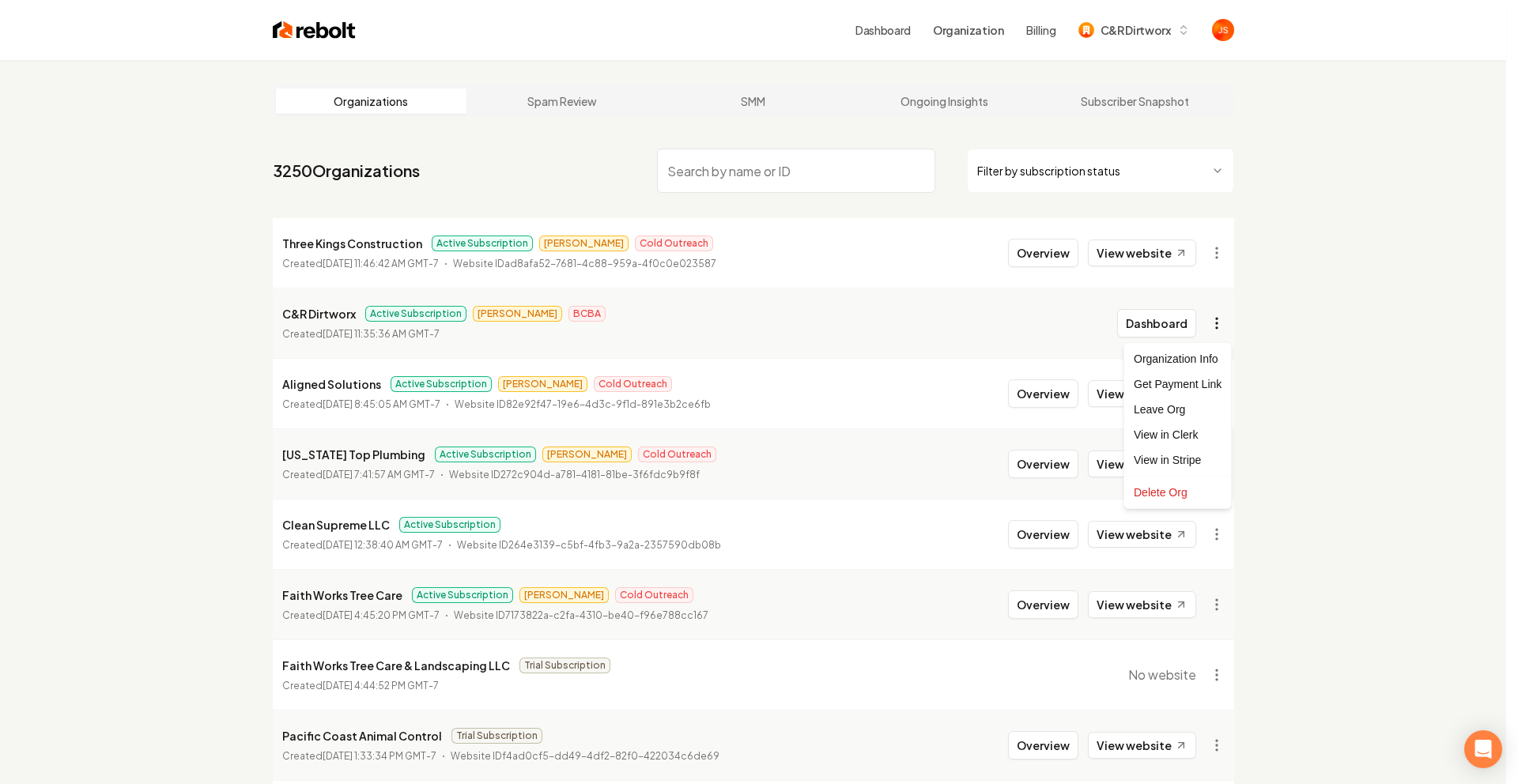
click at [1214, 320] on html "Dashboard Organization Billing C&R Dirtworx Organizations Spam Review SMM Ongoi…" at bounding box center [759, 392] width 1518 height 784
click at [1152, 379] on div "Get Payment Link" at bounding box center [1177, 384] width 101 height 25
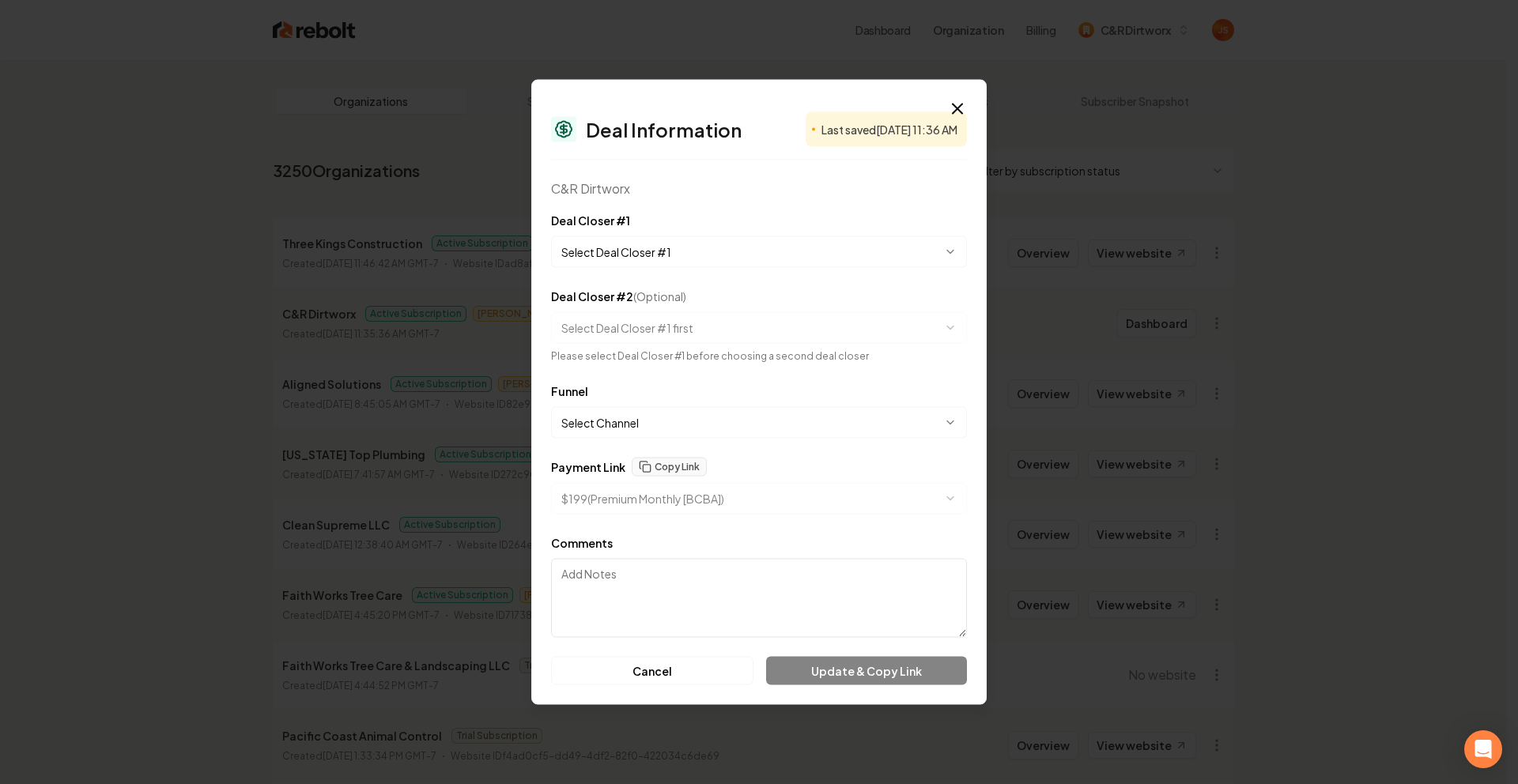
select select "**********"
type textarea "1"
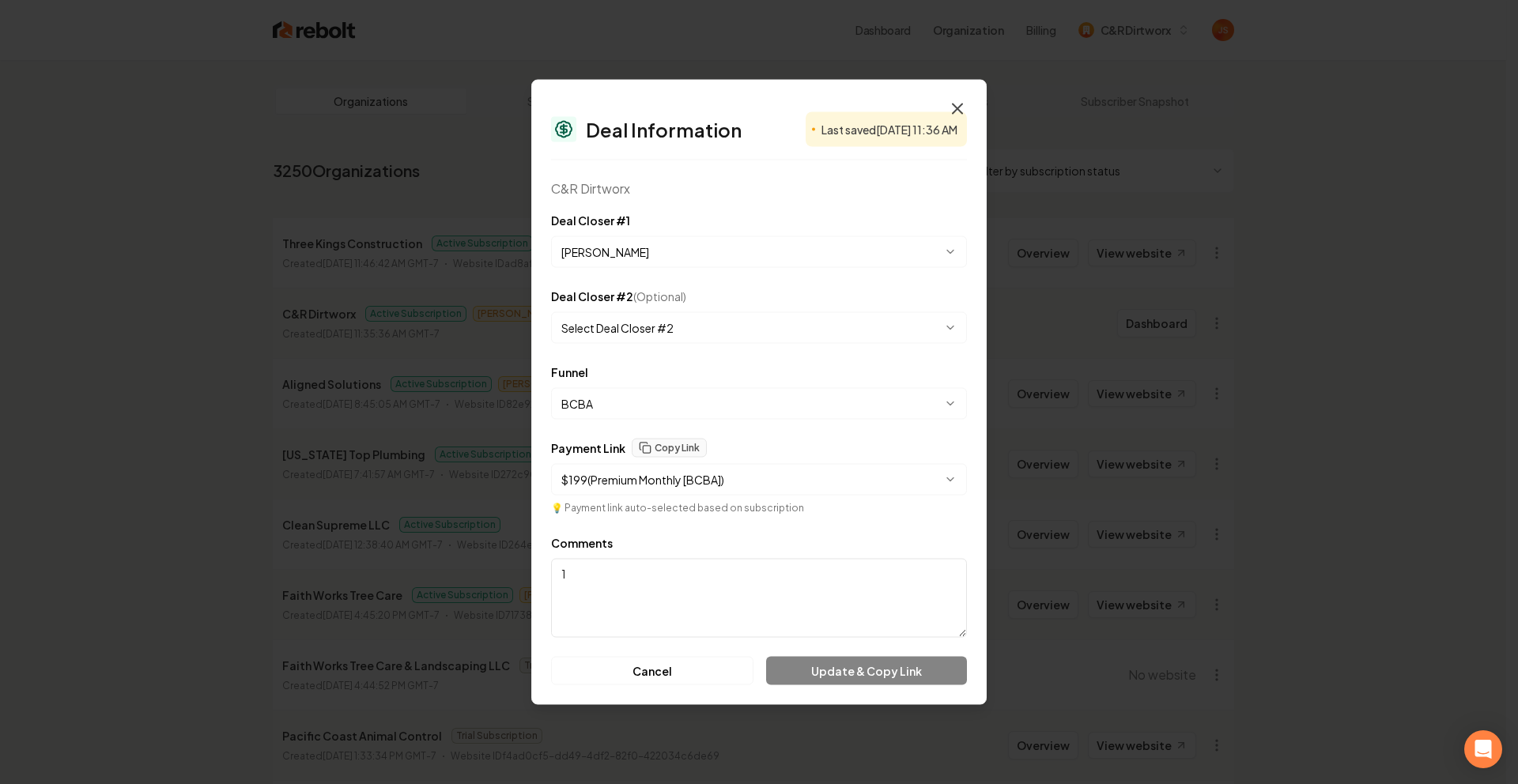
click at [949, 111] on icon "button" at bounding box center [958, 109] width 19 height 19
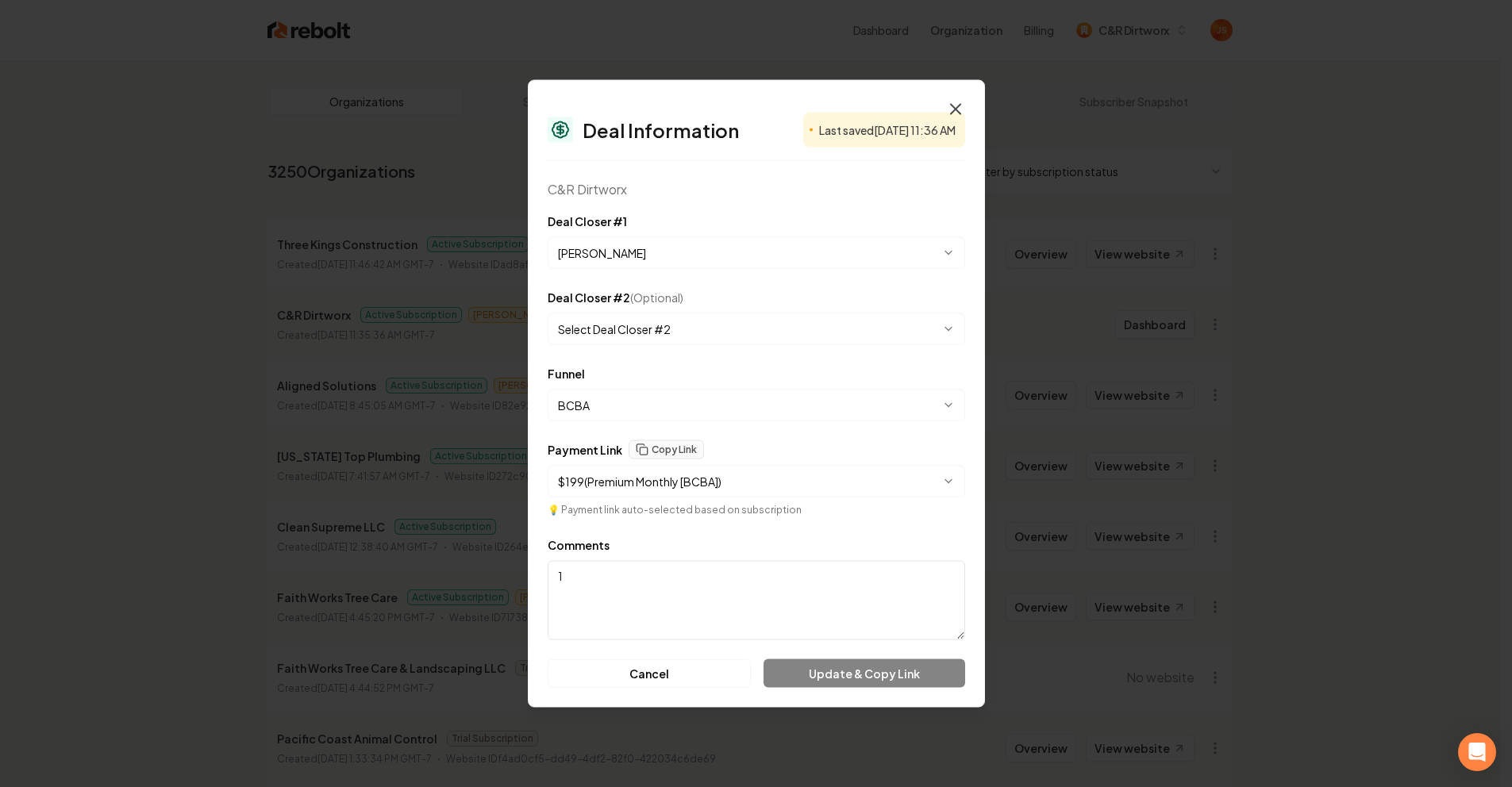
click at [953, 111] on link "Ongoing Insights" at bounding box center [942, 101] width 192 height 25
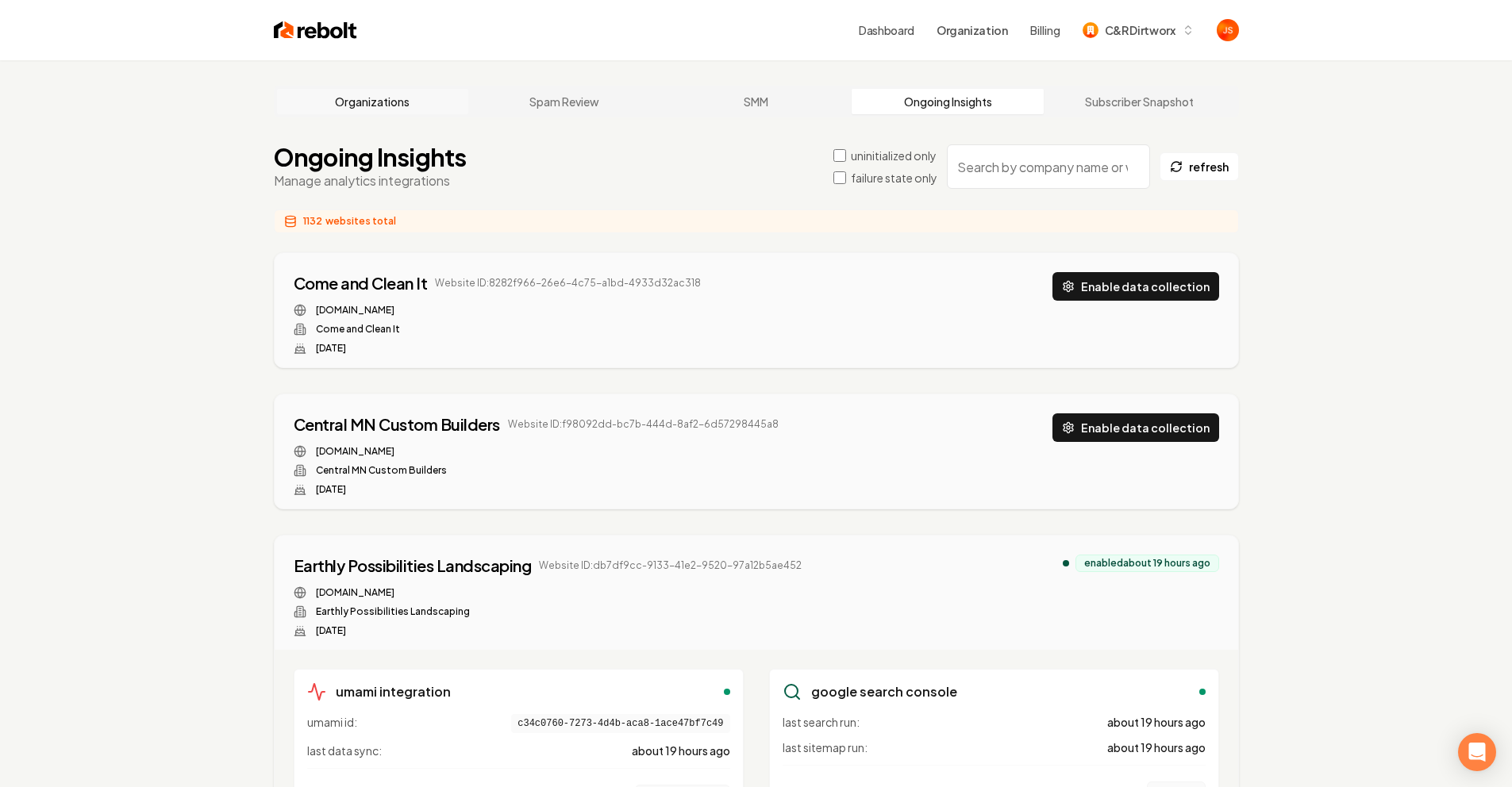
click at [364, 93] on link "Organizations" at bounding box center [373, 101] width 192 height 25
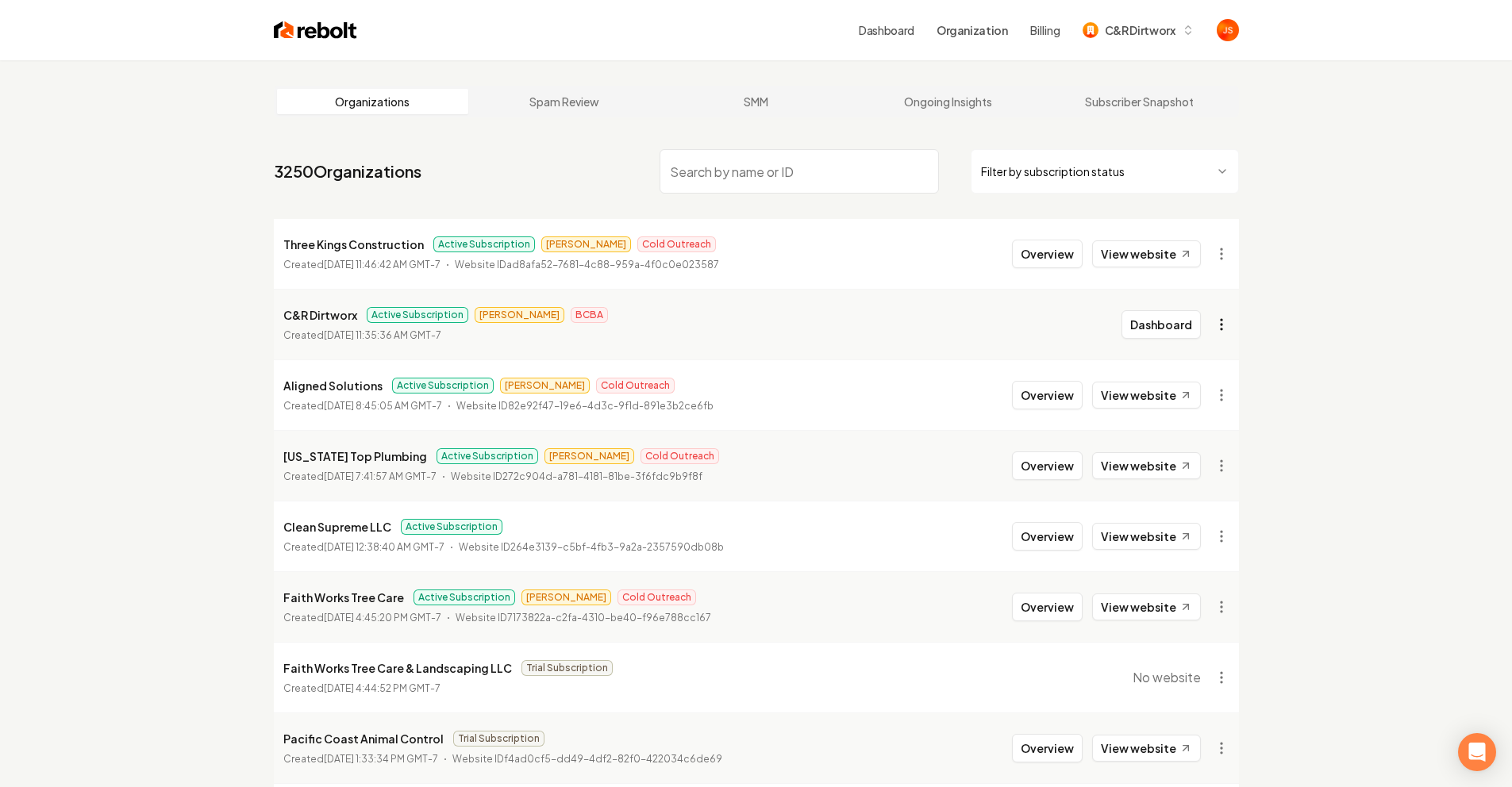
click at [1224, 327] on html "Dashboard Organization Billing C&R Dirtworx Organizations Spam Review SMM Ongoi…" at bounding box center [756, 394] width 1512 height 787
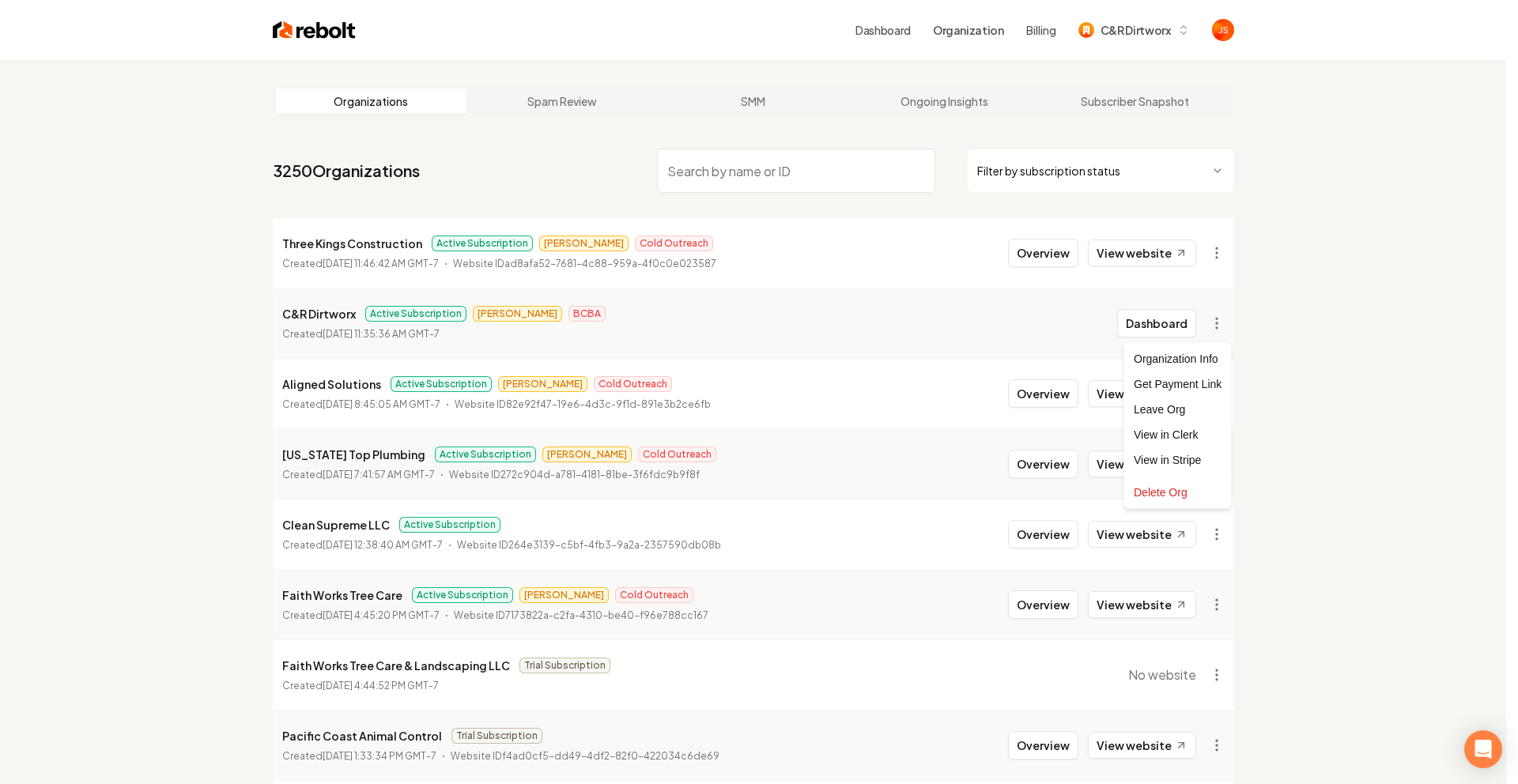
click at [1262, 358] on html "Dashboard Organization Billing C&R Dirtworx Organizations Spam Review SMM Ongoi…" at bounding box center [759, 392] width 1518 height 784
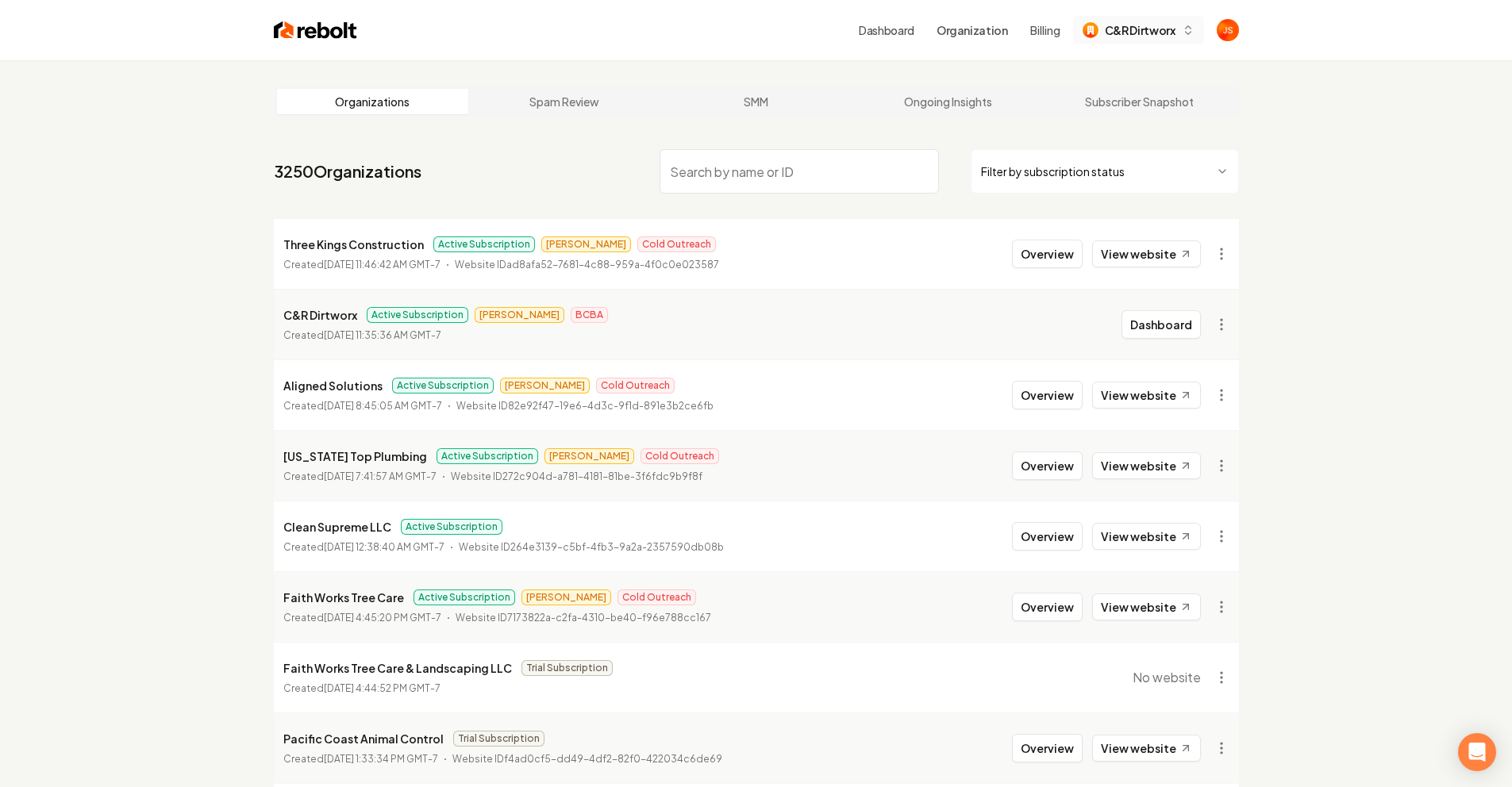
click at [1111, 29] on span "C&R Dirtworx" at bounding box center [1140, 31] width 71 height 17
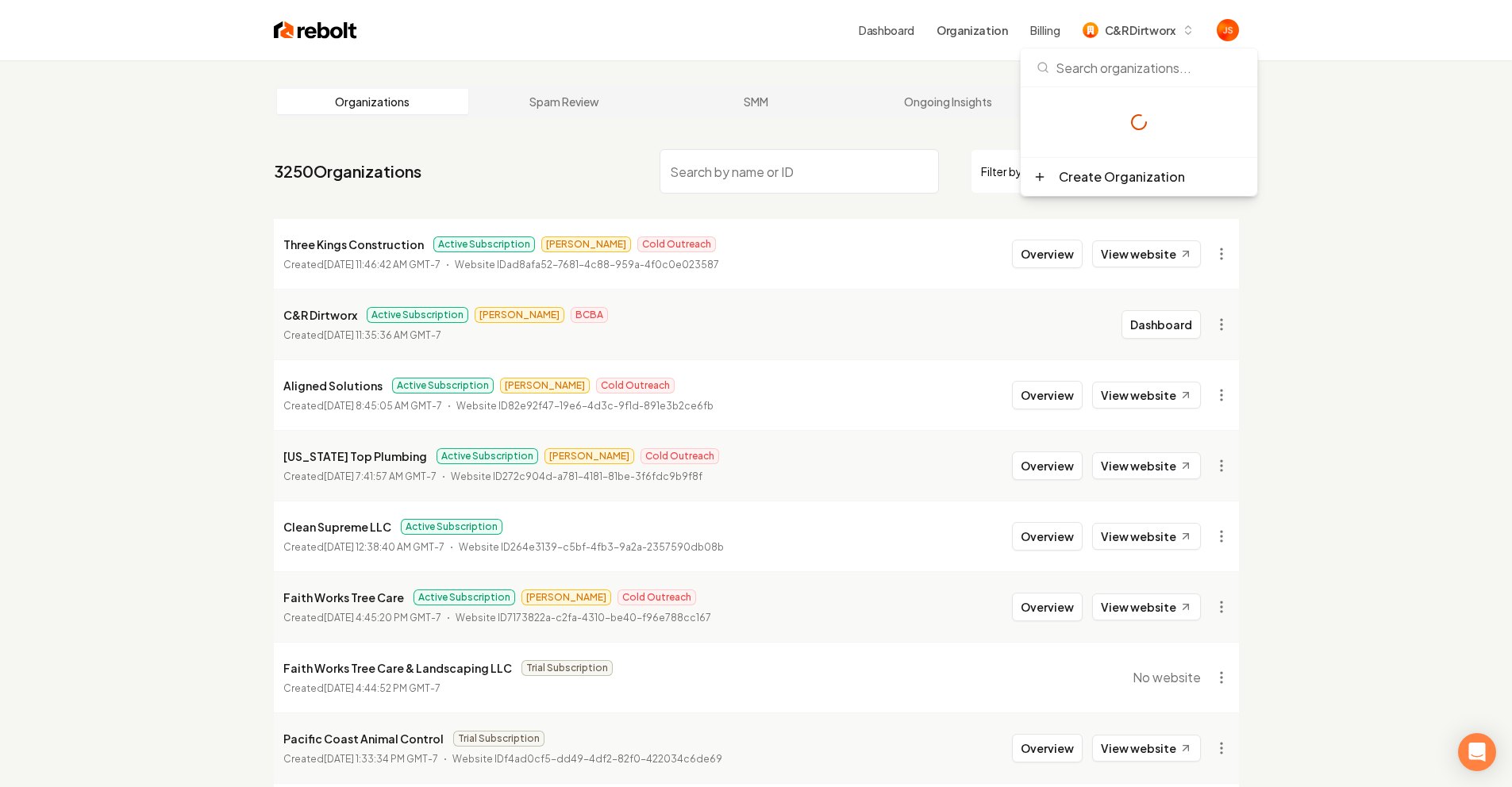
click at [1103, 63] on input at bounding box center [1139, 68] width 217 height 38
type input "R"
click at [1097, 156] on div "Rebolt Site Builder" at bounding box center [1153, 150] width 182 height 19
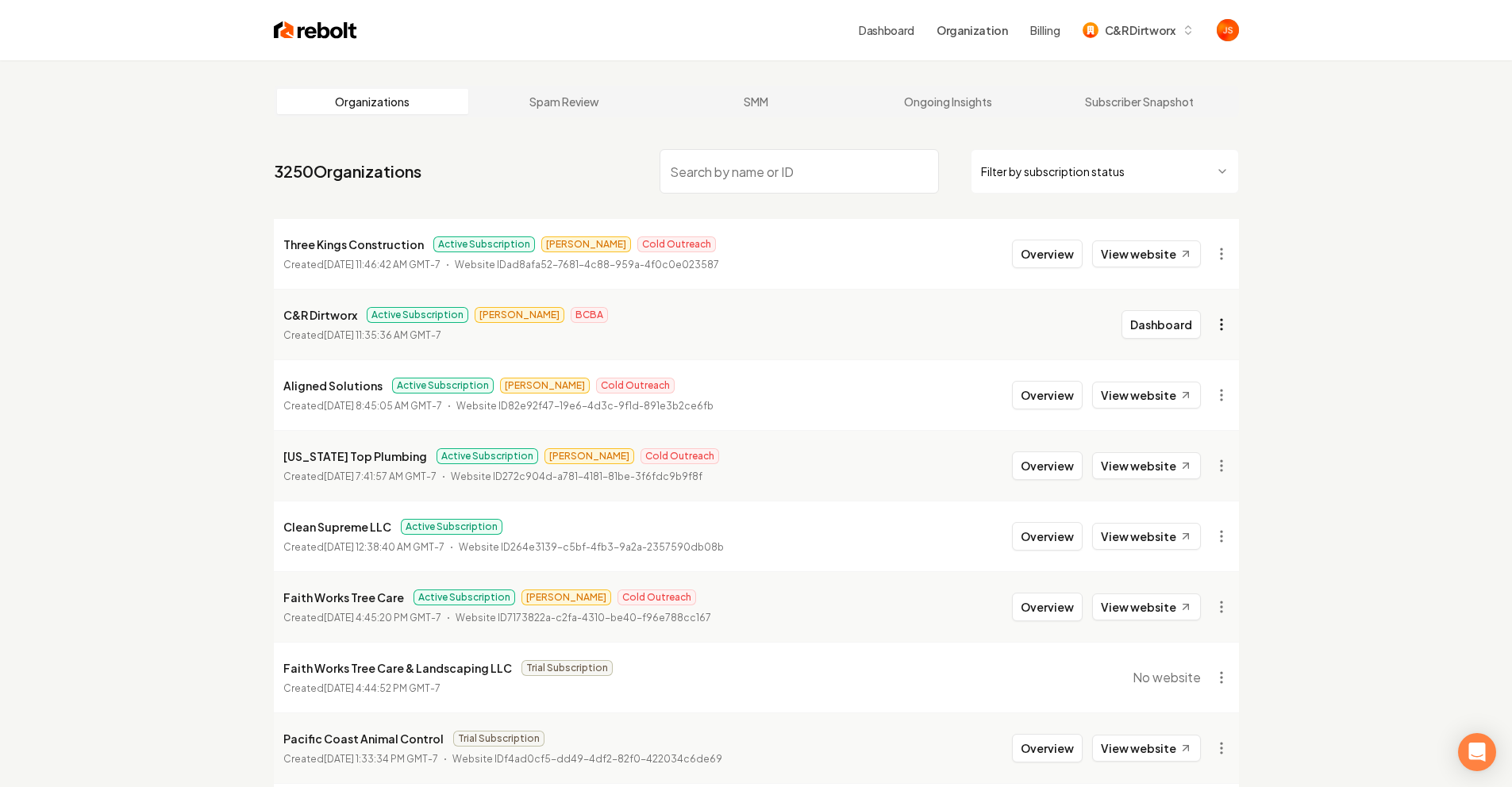
click at [1232, 324] on html "Dashboard Organization Billing C&R Dirtworx Organizations Spam Review SMM Ongoi…" at bounding box center [756, 394] width 1512 height 787
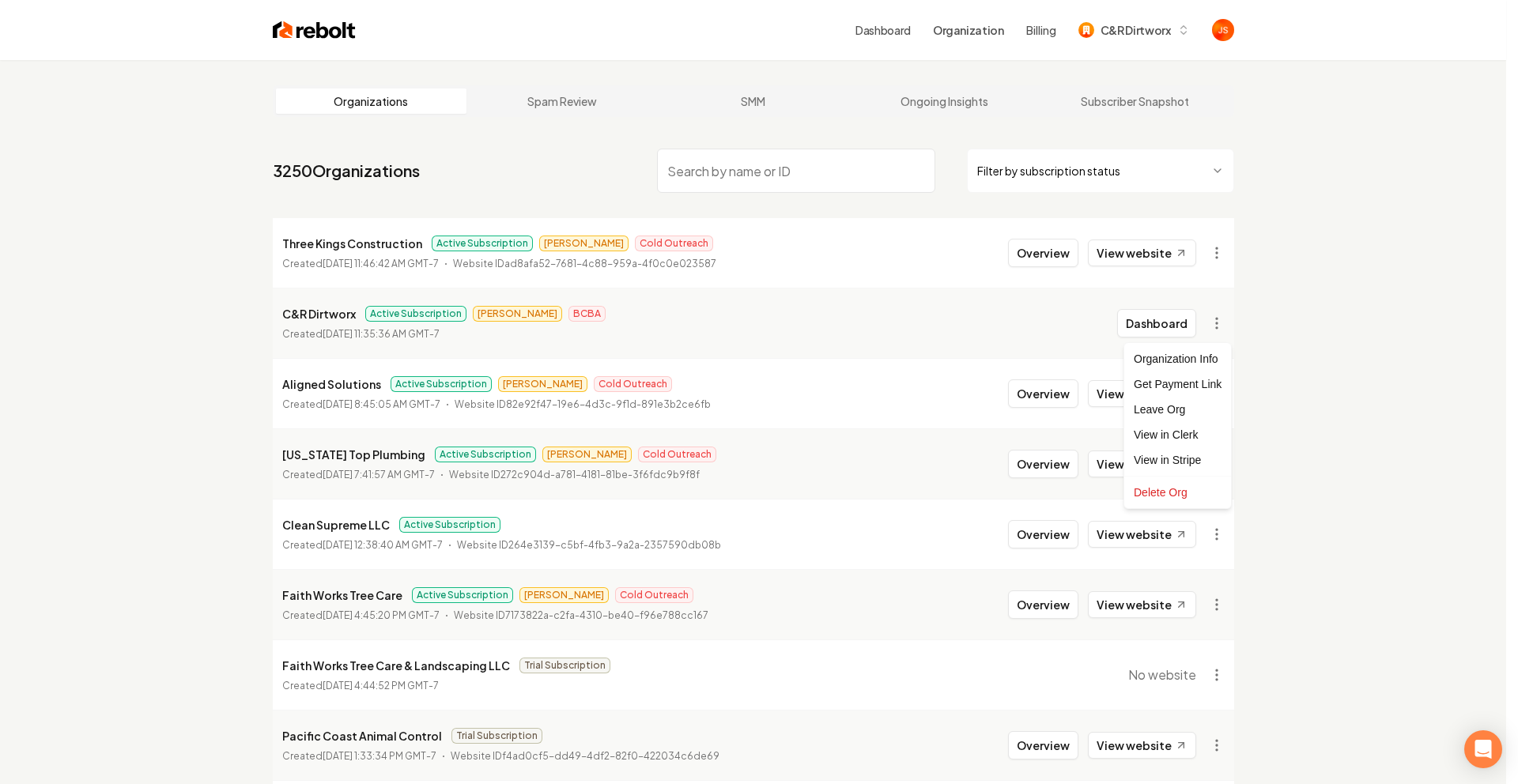
drag, startPoint x: 1336, startPoint y: 338, endPoint x: 1177, endPoint y: 300, distance: 163.5
click at [1336, 338] on html "Dashboard Organization Billing C&R Dirtworx Organizations Spam Review SMM Ongoi…" at bounding box center [759, 392] width 1518 height 784
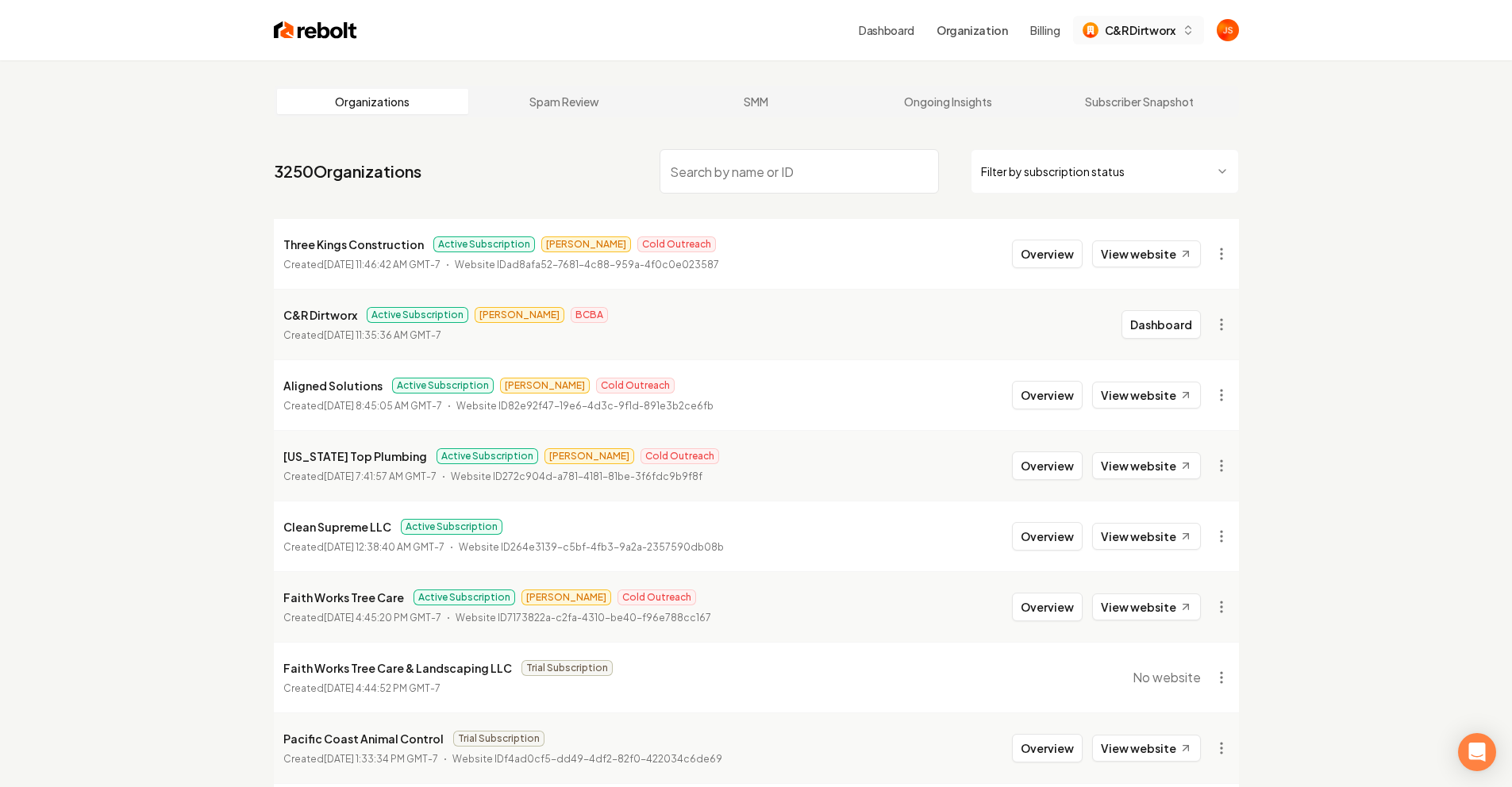
click at [1133, 27] on span "C&R Dirtworx" at bounding box center [1140, 31] width 71 height 17
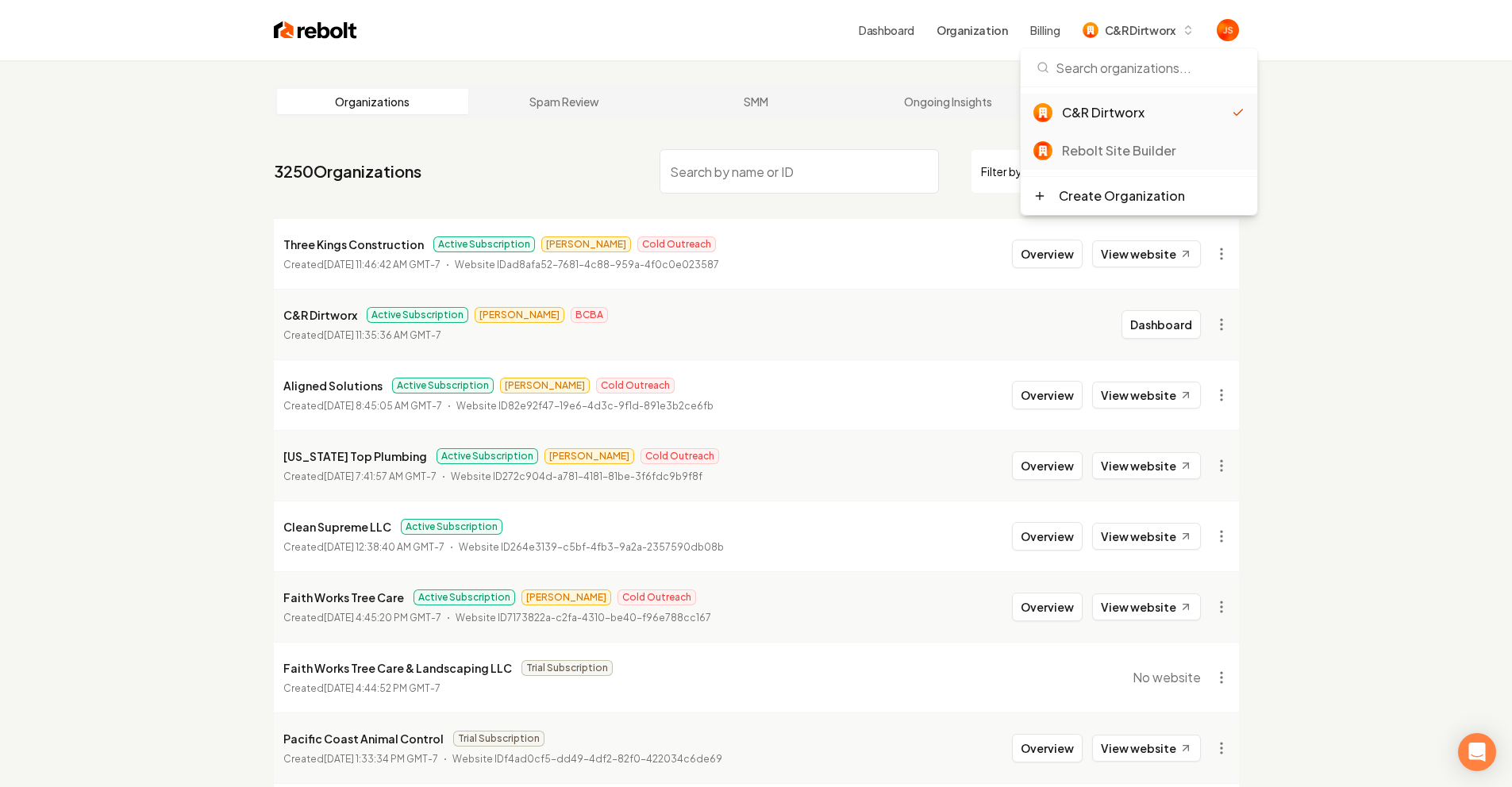
click at [1112, 150] on div "Rebolt Site Builder" at bounding box center [1153, 150] width 182 height 19
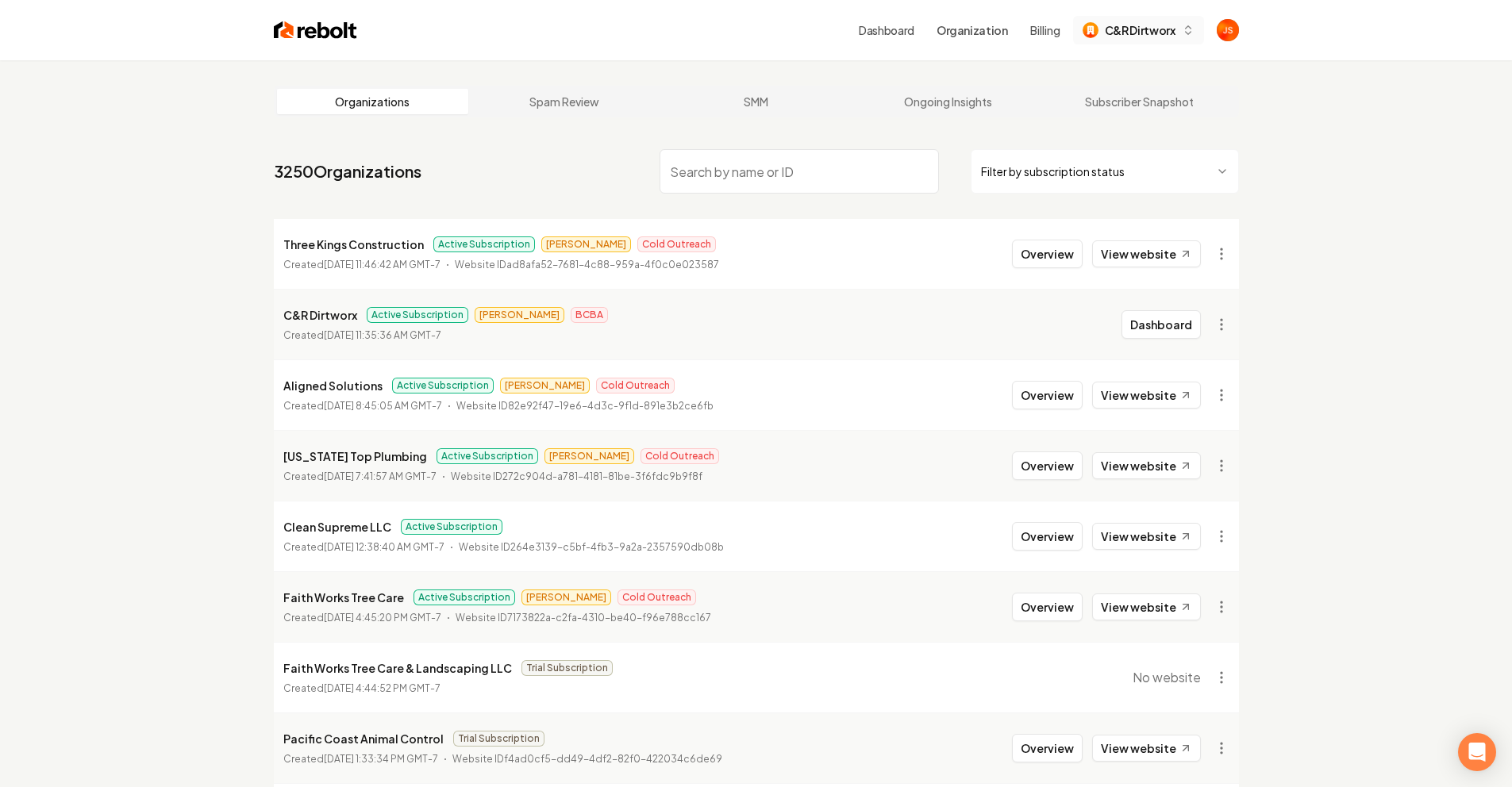
click at [1135, 33] on span "C&R Dirtworx" at bounding box center [1140, 31] width 71 height 17
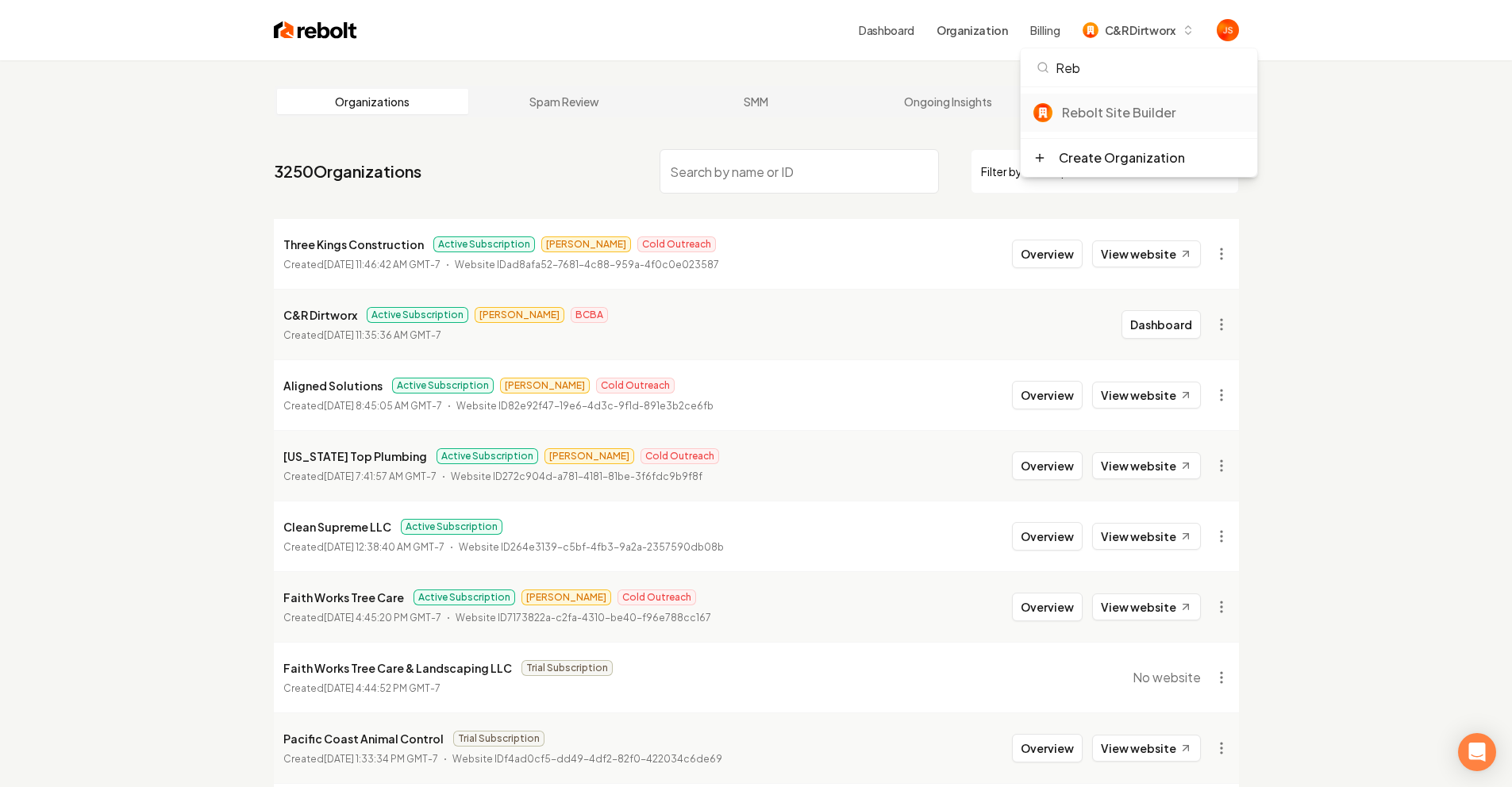
type input "Reb"
click at [1120, 110] on div "Rebolt Site Builder" at bounding box center [1153, 112] width 182 height 19
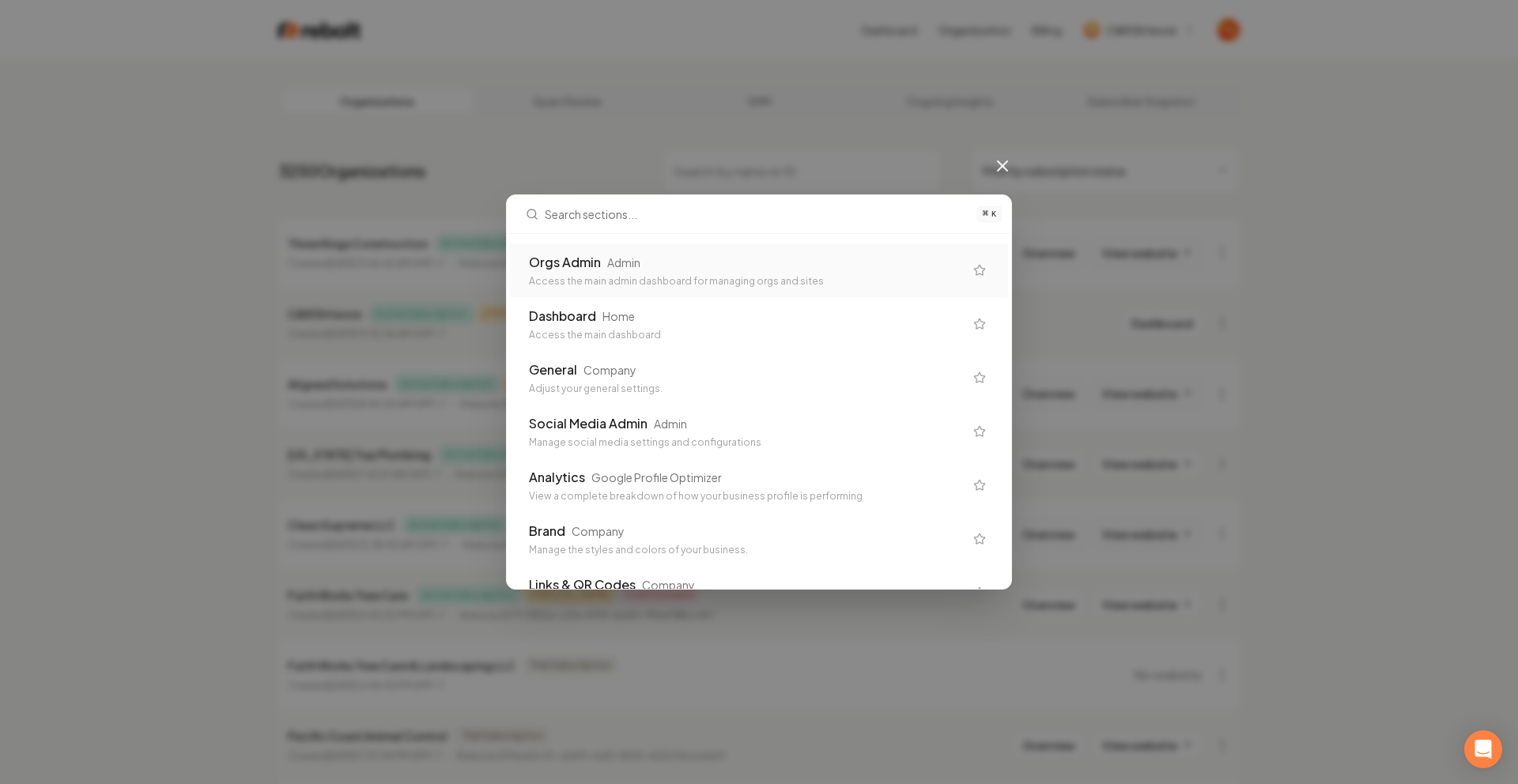
click at [671, 264] on div "Orgs Admin Admin" at bounding box center [746, 262] width 435 height 19
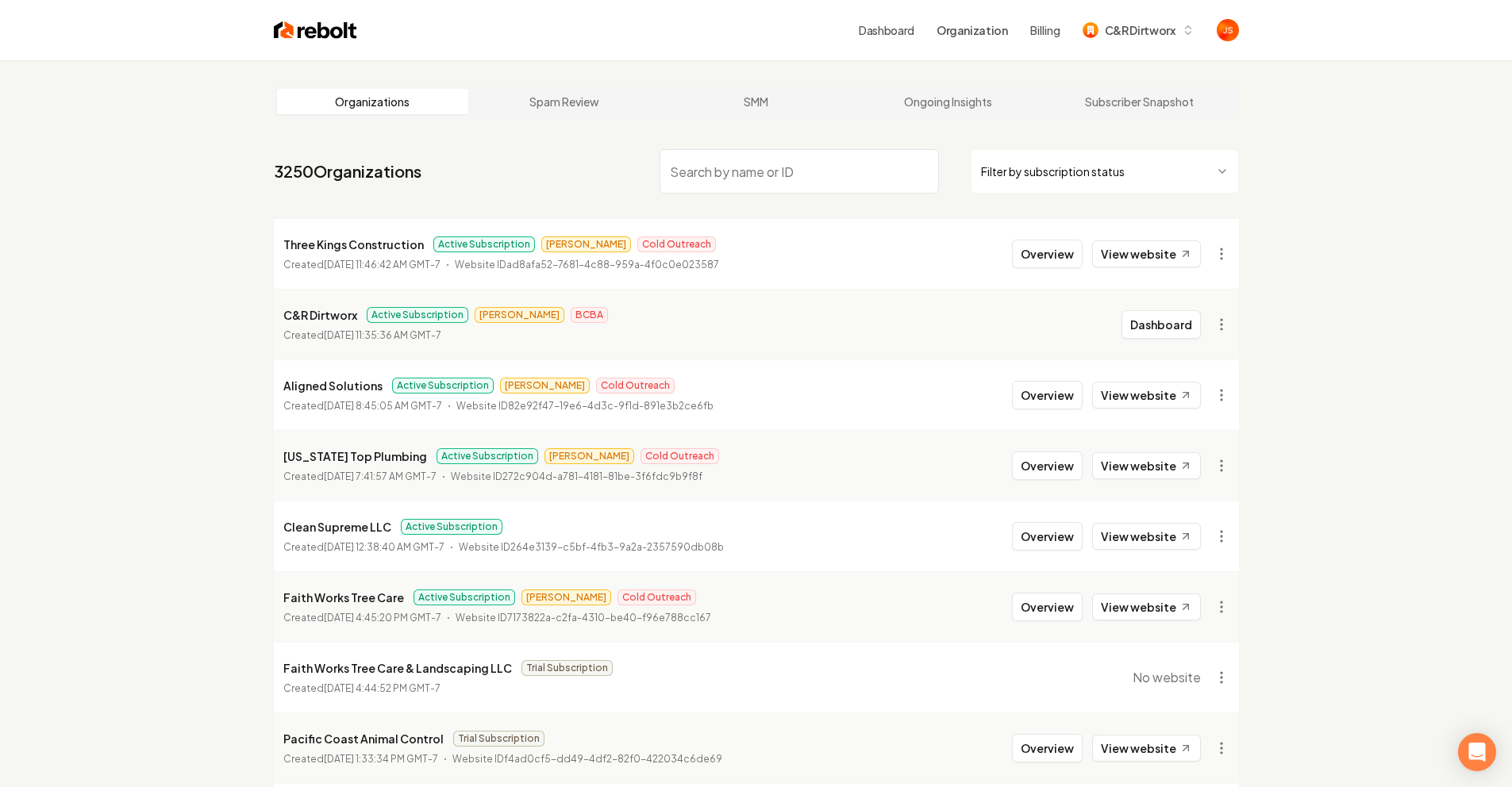
click at [820, 165] on input "search" at bounding box center [799, 171] width 279 height 44
click at [1079, 41] on button "C&R Dirtworx" at bounding box center [1138, 30] width 131 height 28
click at [1101, 154] on div "Rebolt Site Builder" at bounding box center [1153, 150] width 182 height 19
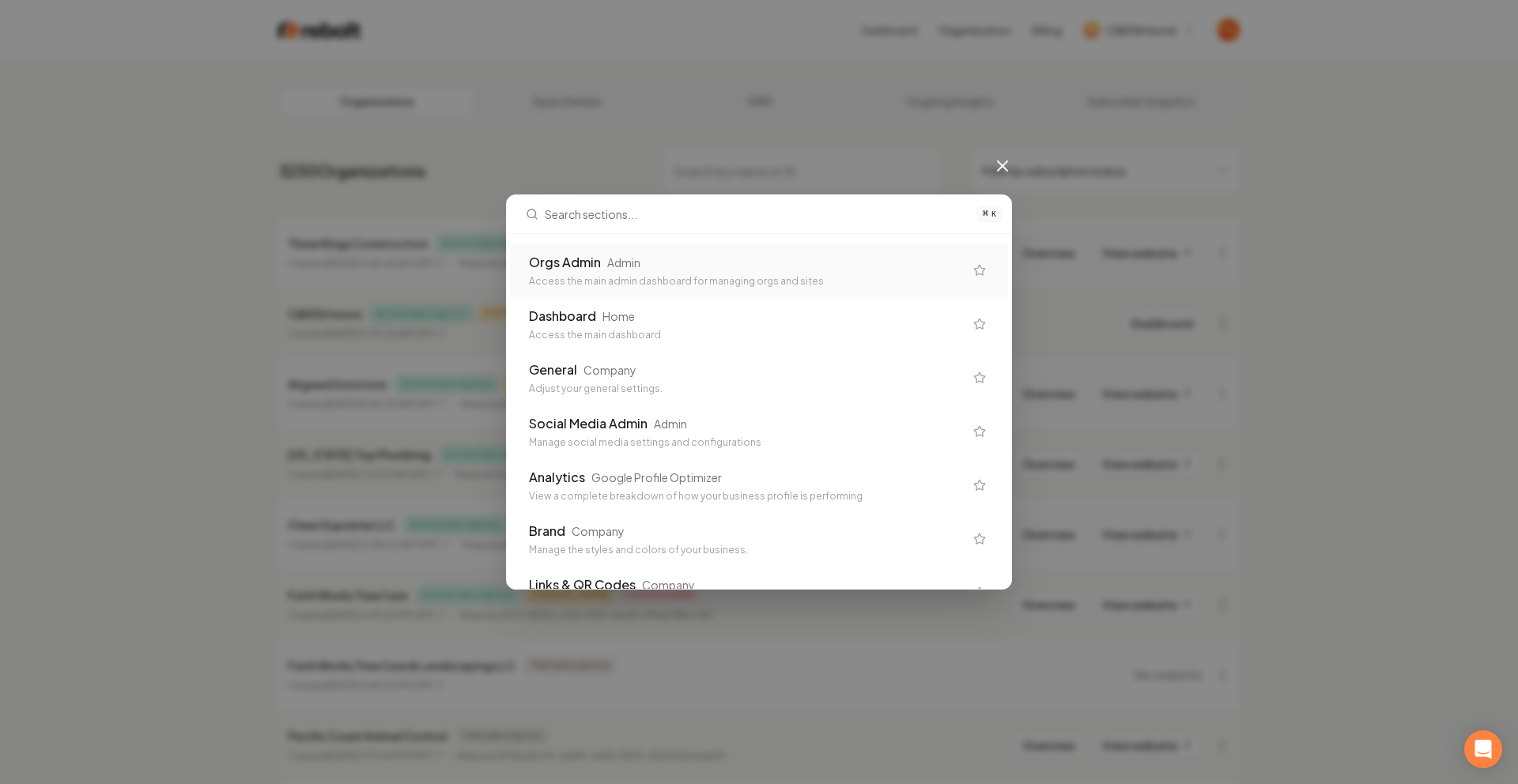
click at [670, 251] on div "Orgs Admin Admin Access the main admin dashboard for managing orgs and sites" at bounding box center [759, 270] width 498 height 54
click at [655, 327] on div "Dashboard Home Access the main dashboard" at bounding box center [746, 324] width 435 height 35
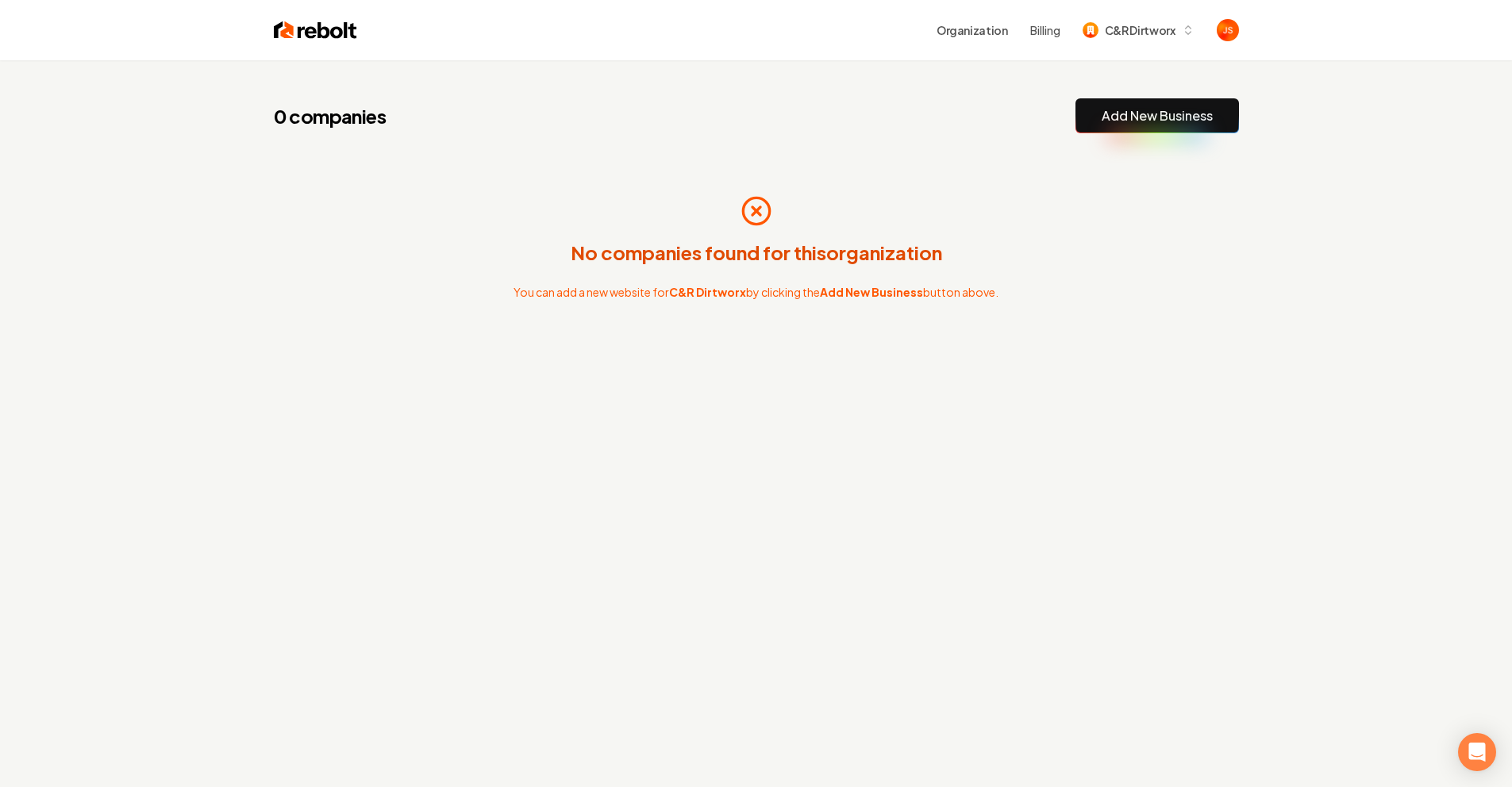
click at [893, 114] on div "0 companies Add New Business" at bounding box center [756, 116] width 965 height 35
click at [1124, 31] on span "C&R Dirtworx" at bounding box center [1140, 31] width 71 height 17
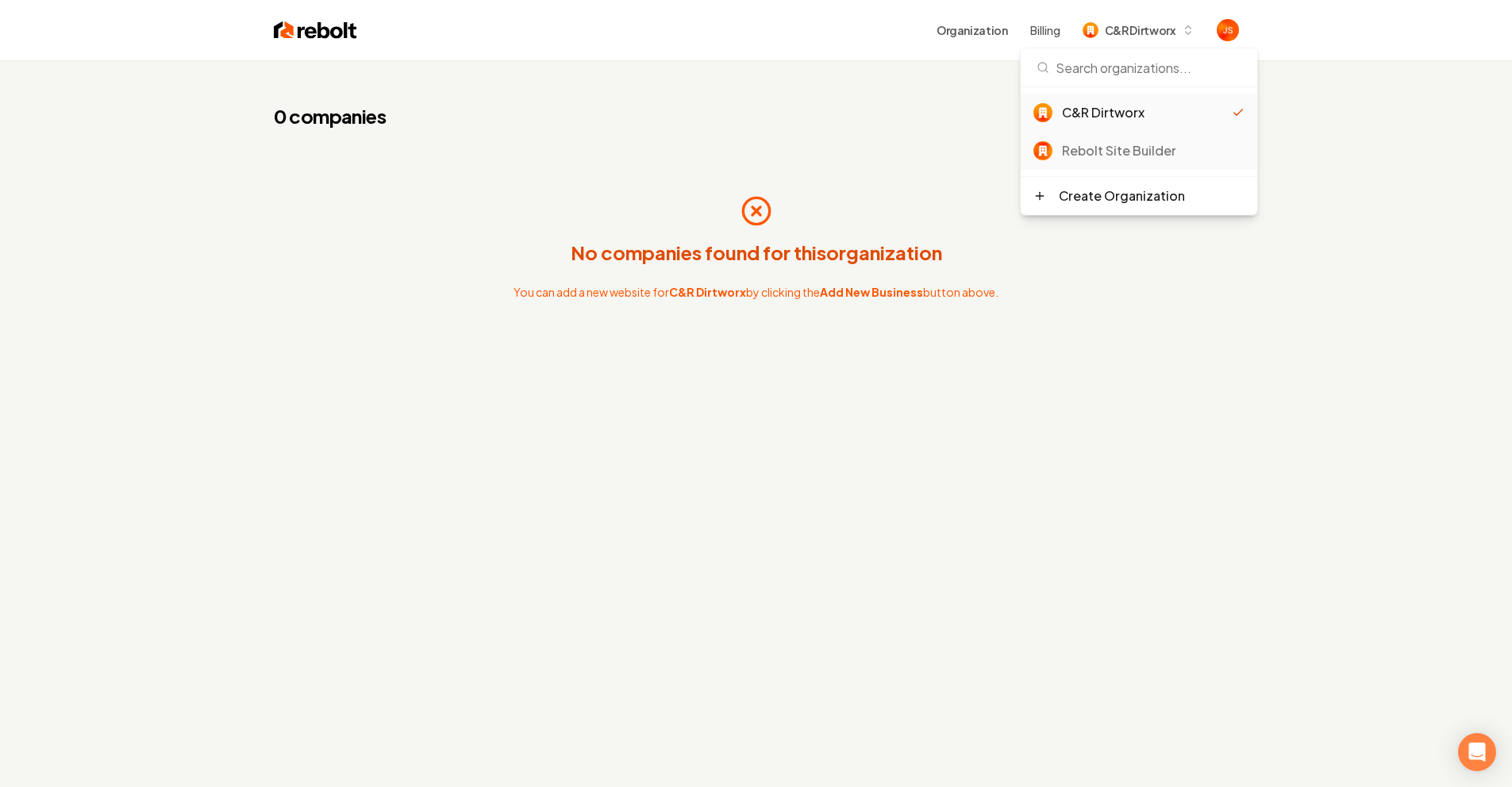
click at [1077, 154] on div "Rebolt Site Builder" at bounding box center [1153, 150] width 182 height 19
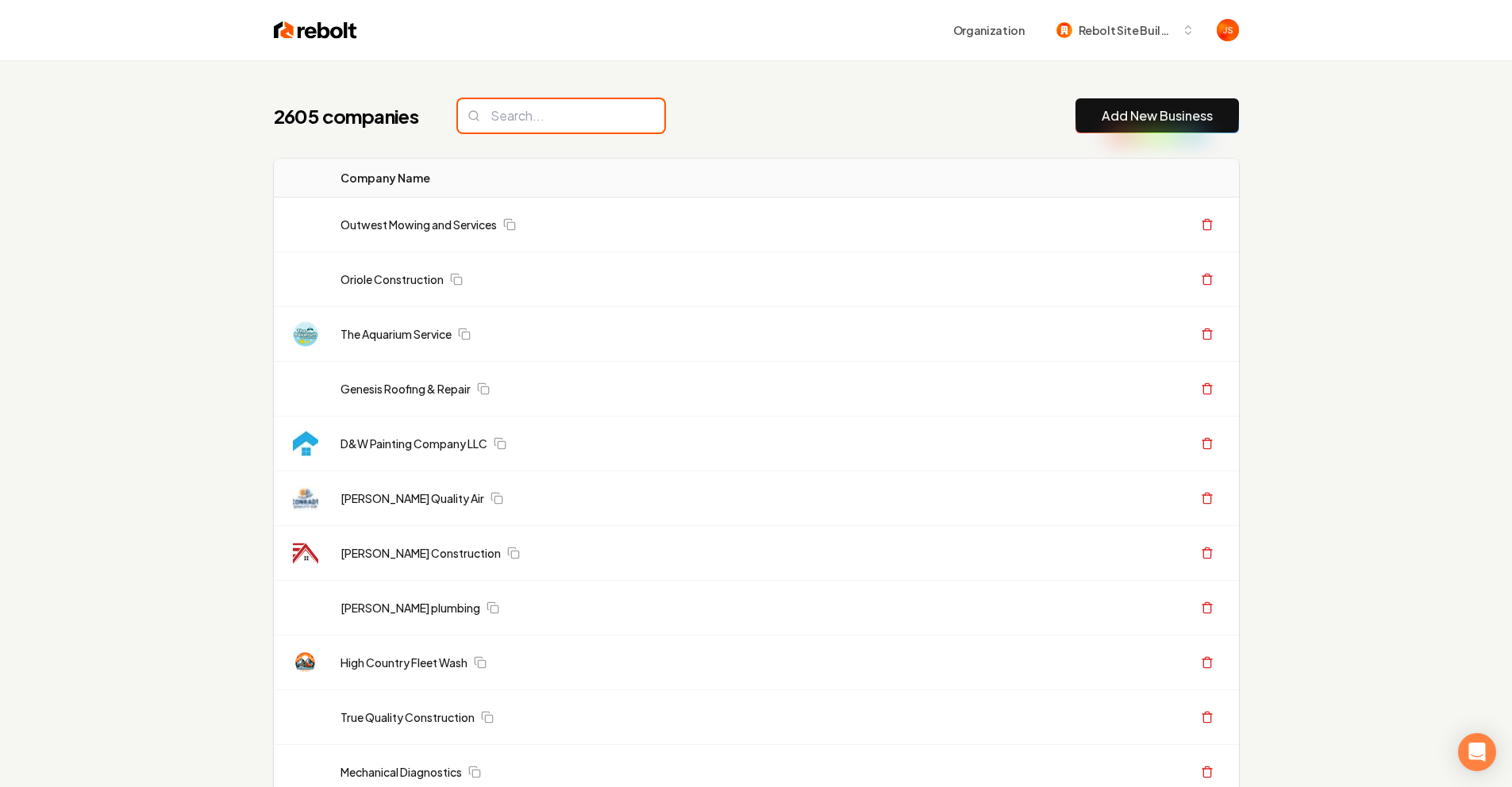
click at [563, 111] on input "search" at bounding box center [561, 116] width 206 height 33
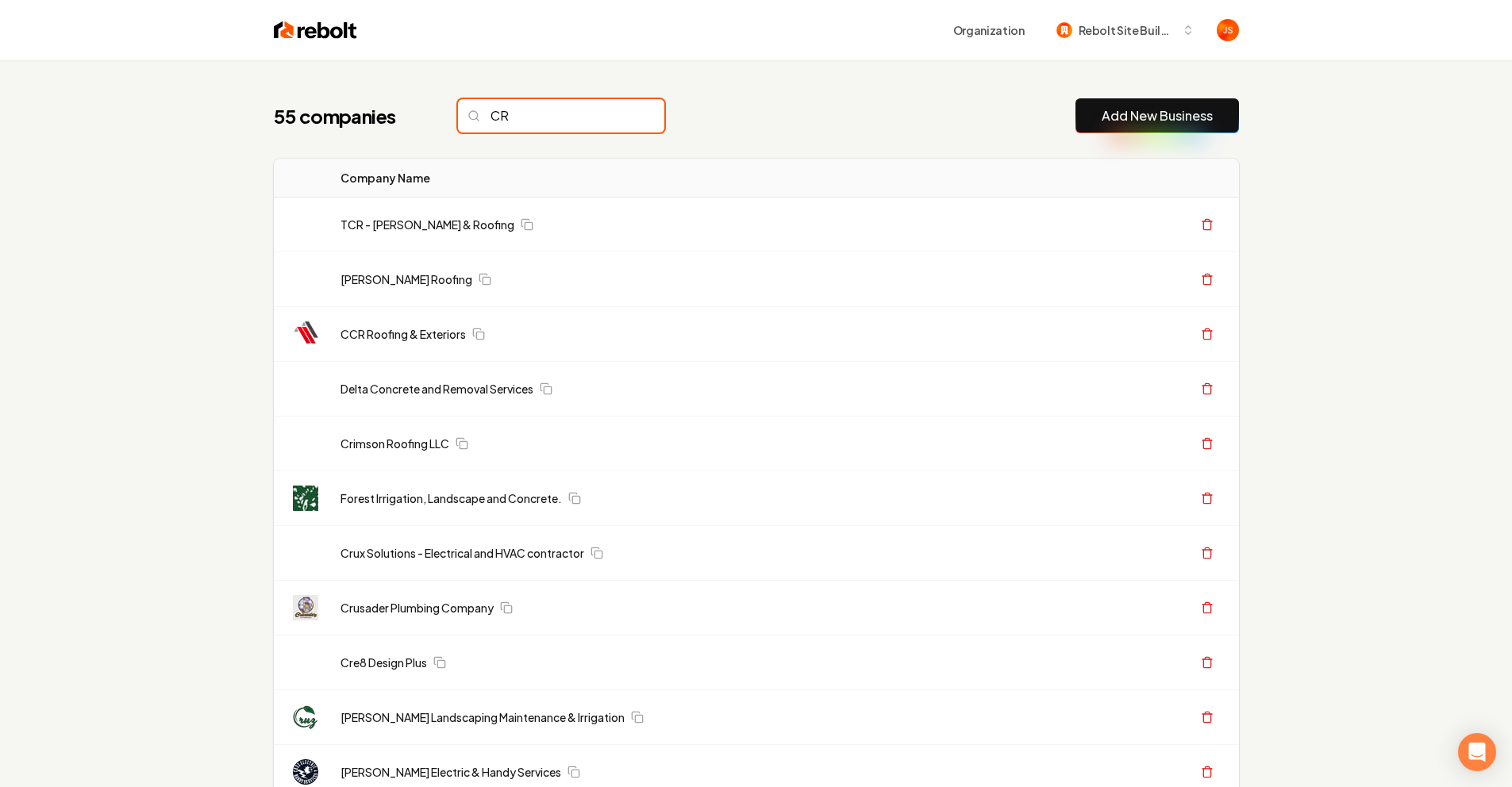
type input "C"
type input "c"
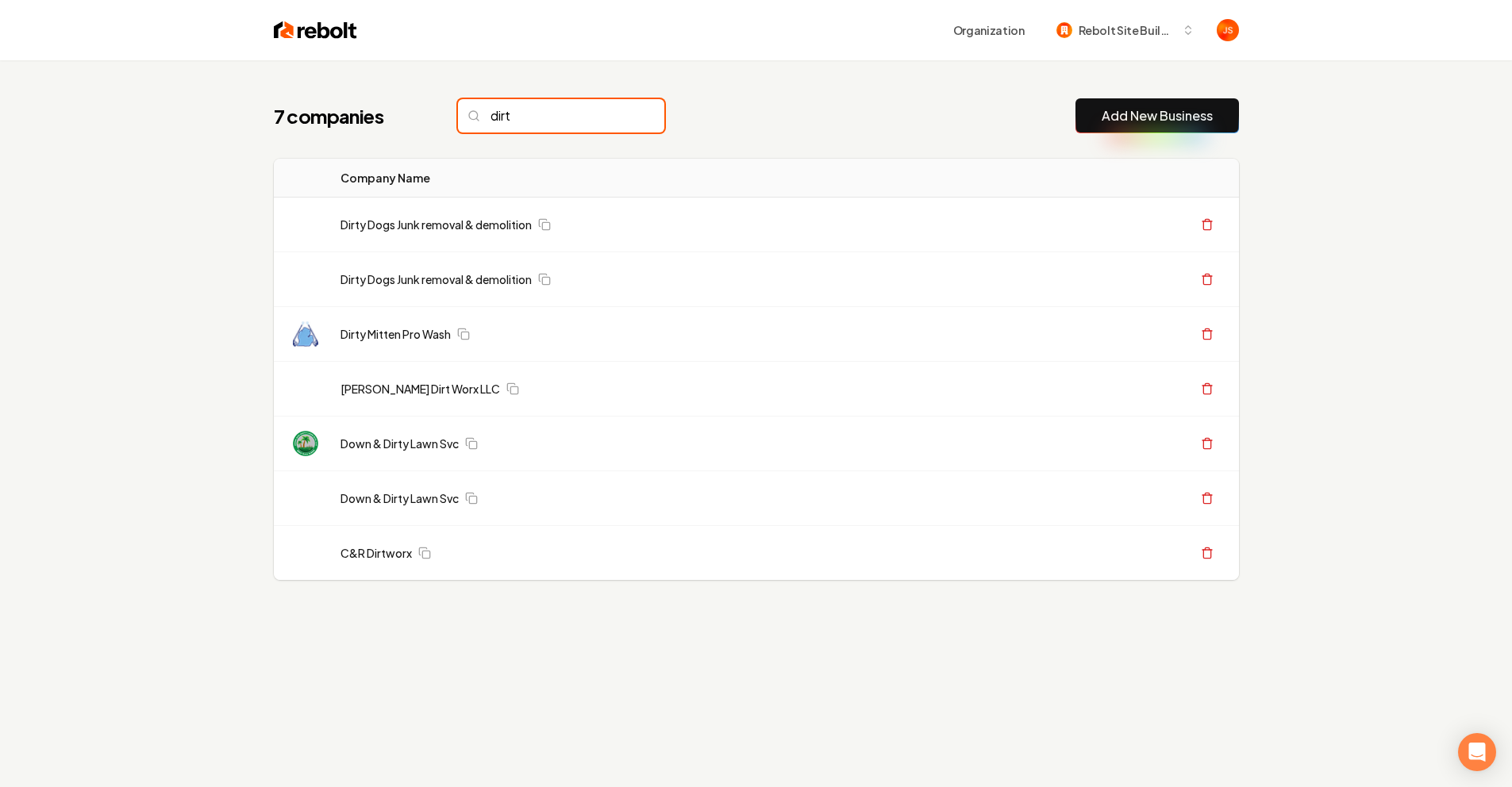
type input "dirt"
drag, startPoint x: 734, startPoint y: 93, endPoint x: 721, endPoint y: 98, distance: 13.9
click at [721, 98] on div "7 companies dirt Add New Business Logo Company Name Actions Dirty Dogs Junk rem…" at bounding box center [756, 371] width 1016 height 622
click at [629, 116] on input "dirt" at bounding box center [561, 116] width 206 height 33
click at [627, 104] on input "dirt" at bounding box center [561, 116] width 206 height 33
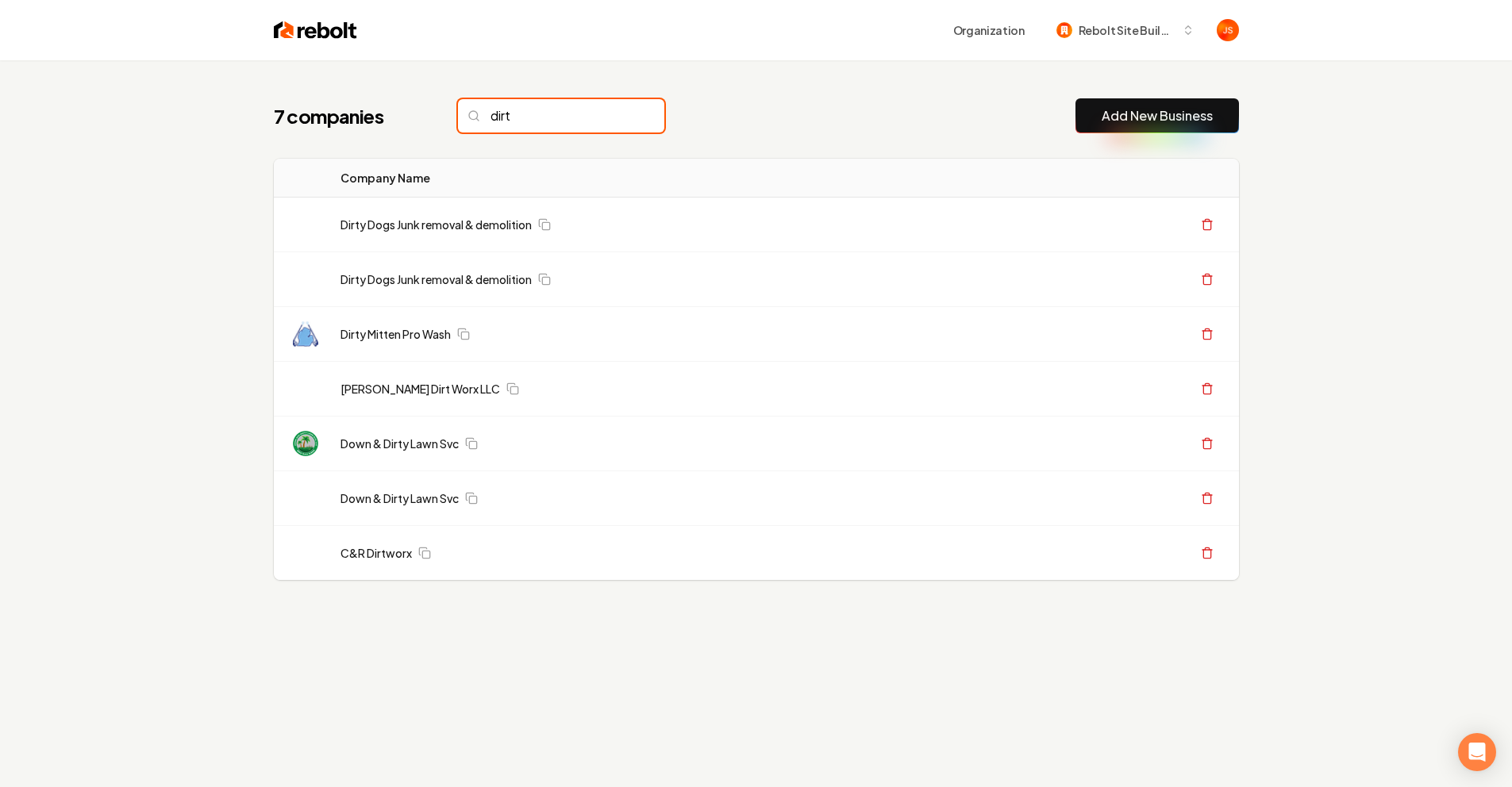
click at [622, 113] on input "dirt" at bounding box center [561, 116] width 206 height 33
click at [621, 113] on input "dirt" at bounding box center [561, 116] width 206 height 33
click at [617, 116] on input "dirt" at bounding box center [561, 116] width 206 height 33
click at [611, 120] on input "dirt" at bounding box center [561, 116] width 206 height 33
click at [613, 117] on input "dirt" at bounding box center [561, 116] width 206 height 33
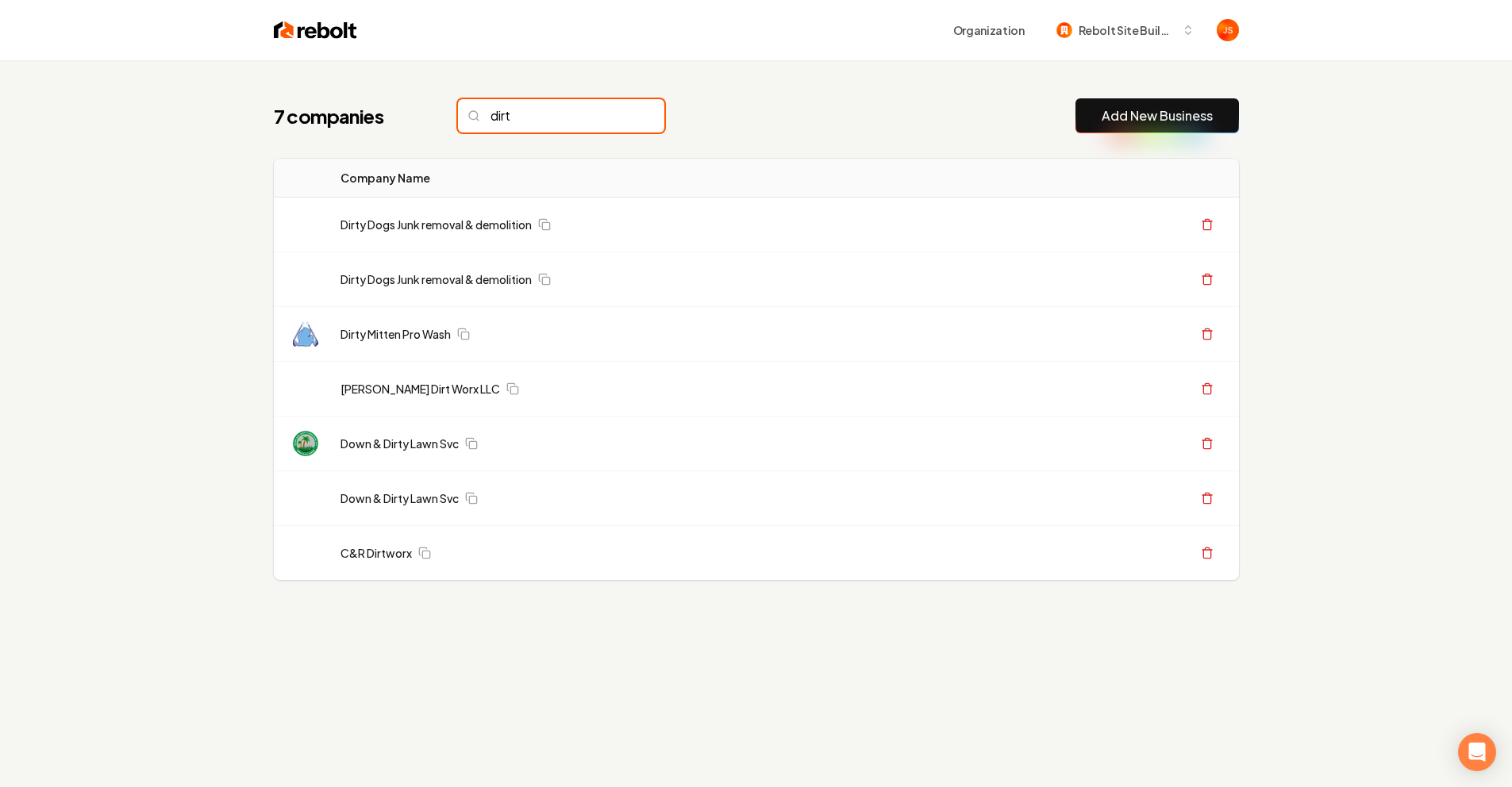
click at [614, 117] on input "dirt" at bounding box center [561, 116] width 206 height 33
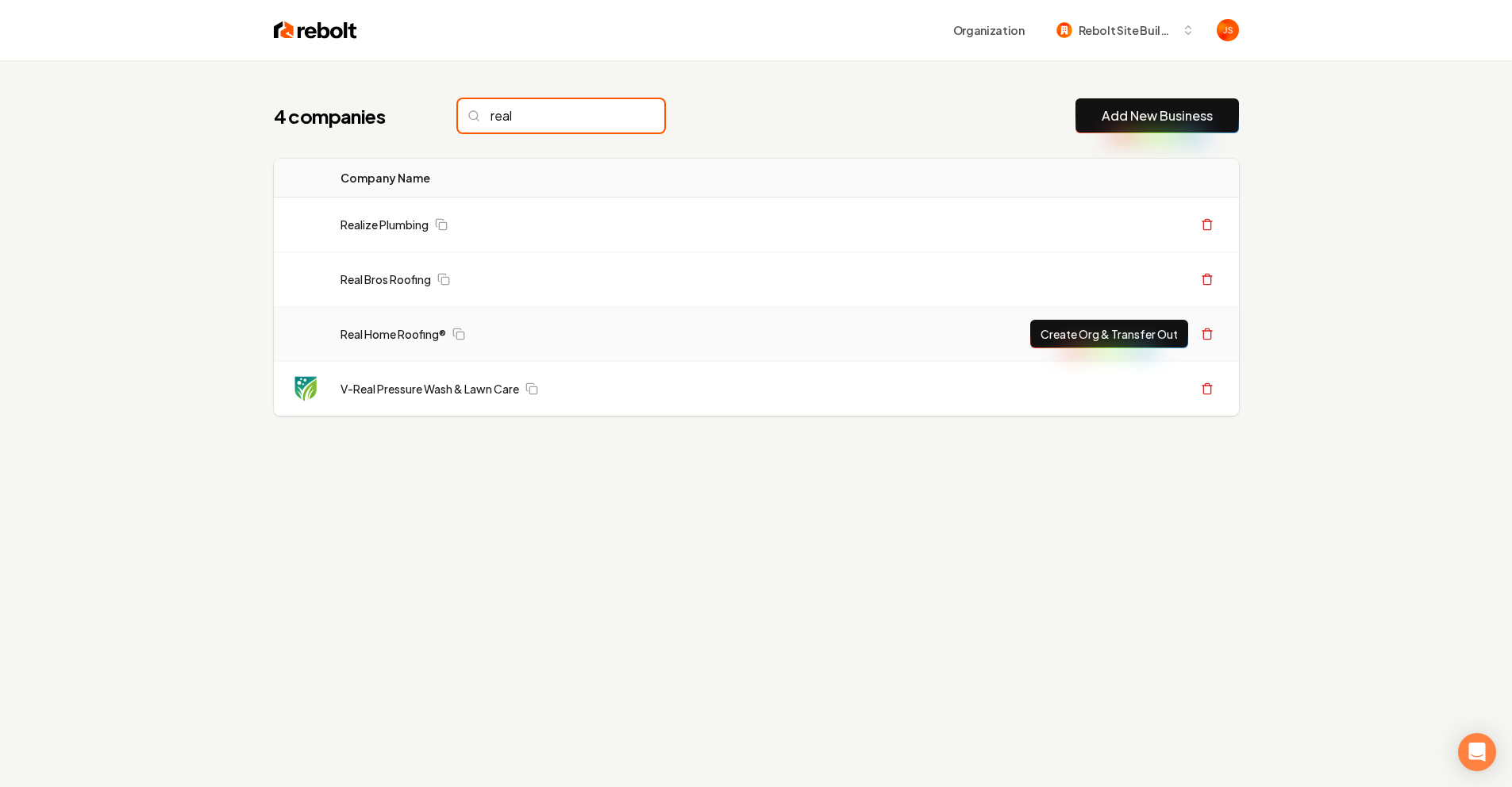
type input "real"
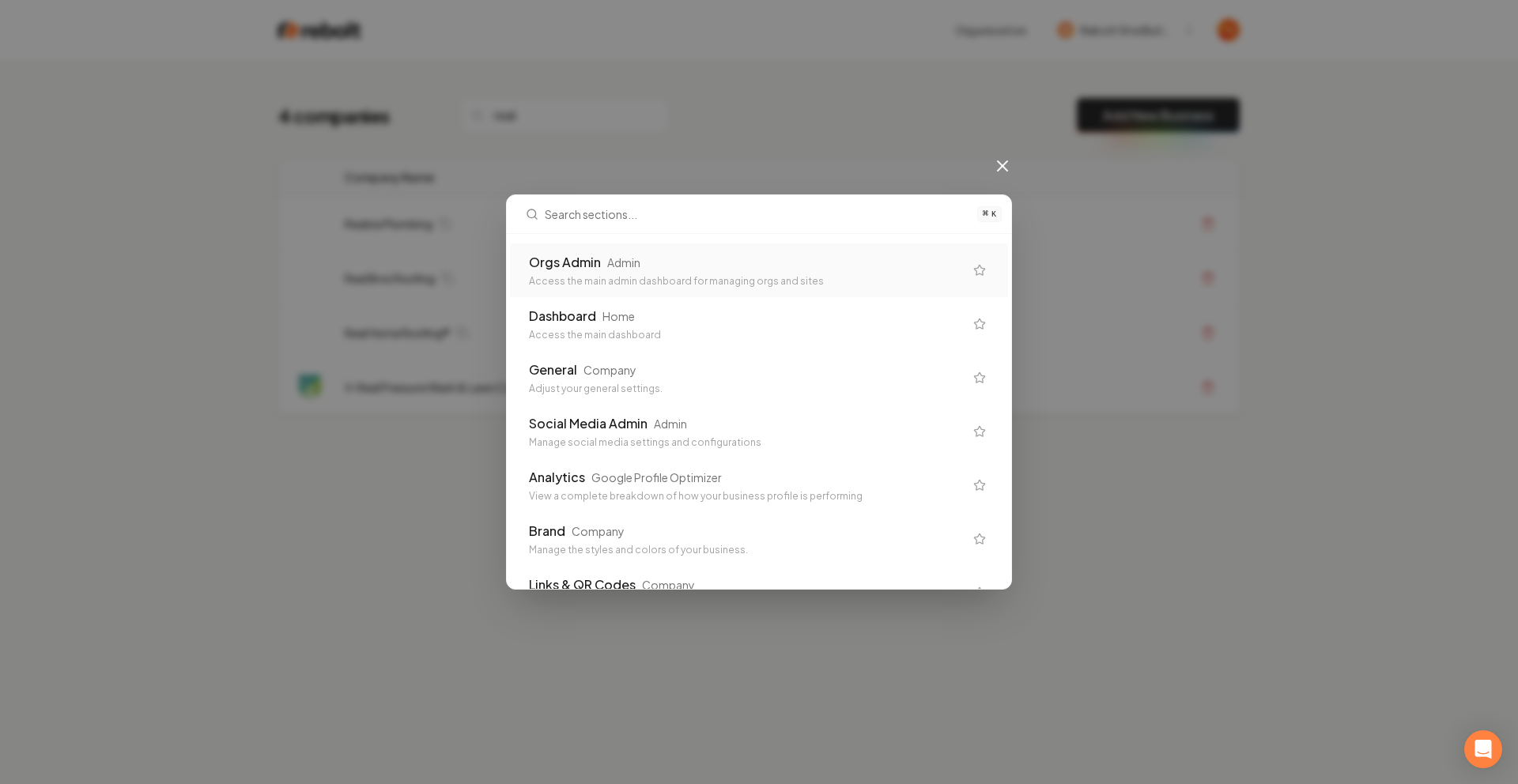
click at [576, 251] on div "Orgs Admin Admin Access the main admin dashboard for managing orgs and sites" at bounding box center [759, 270] width 498 height 54
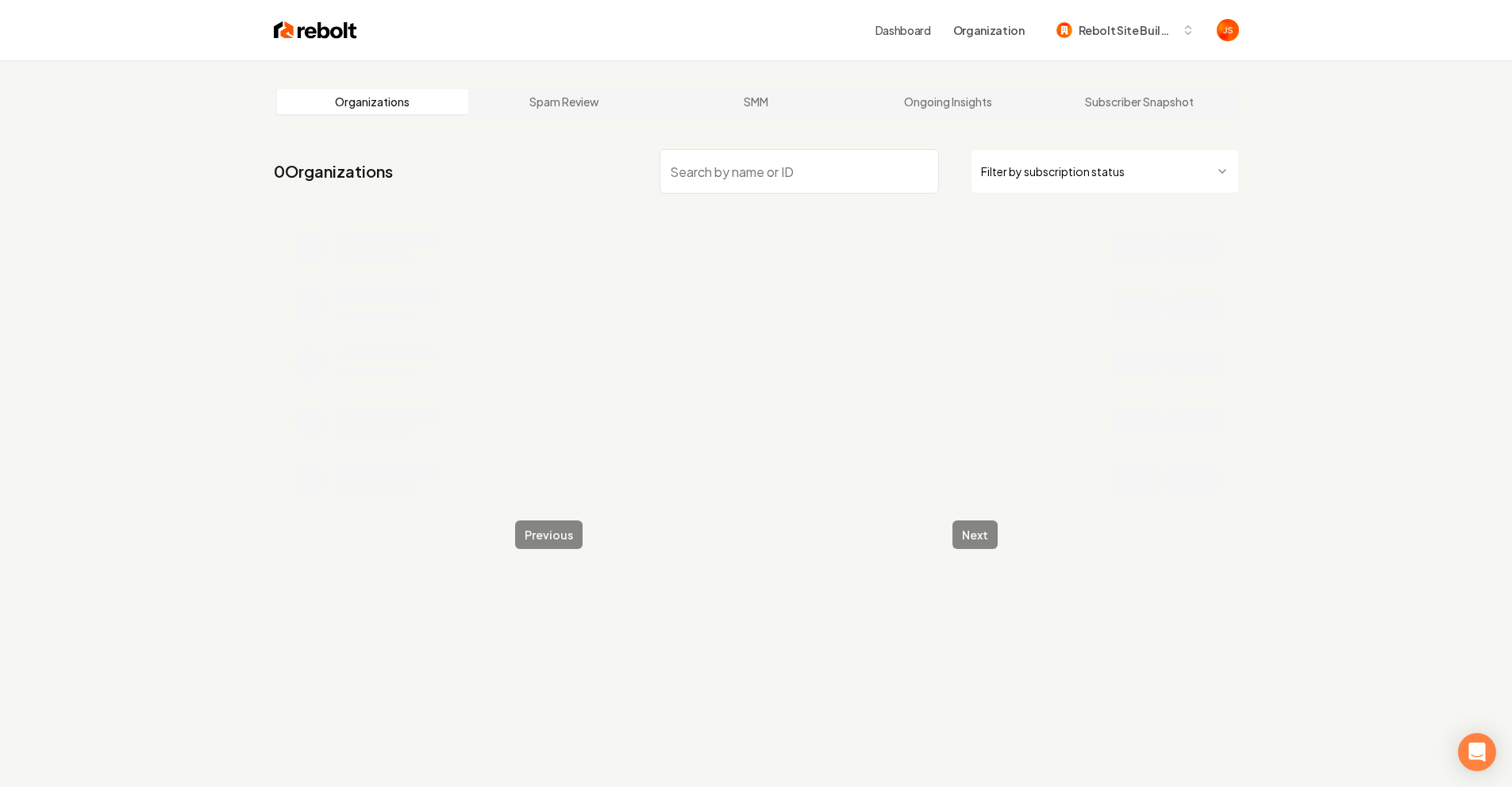
click at [888, 180] on input "search" at bounding box center [799, 171] width 279 height 44
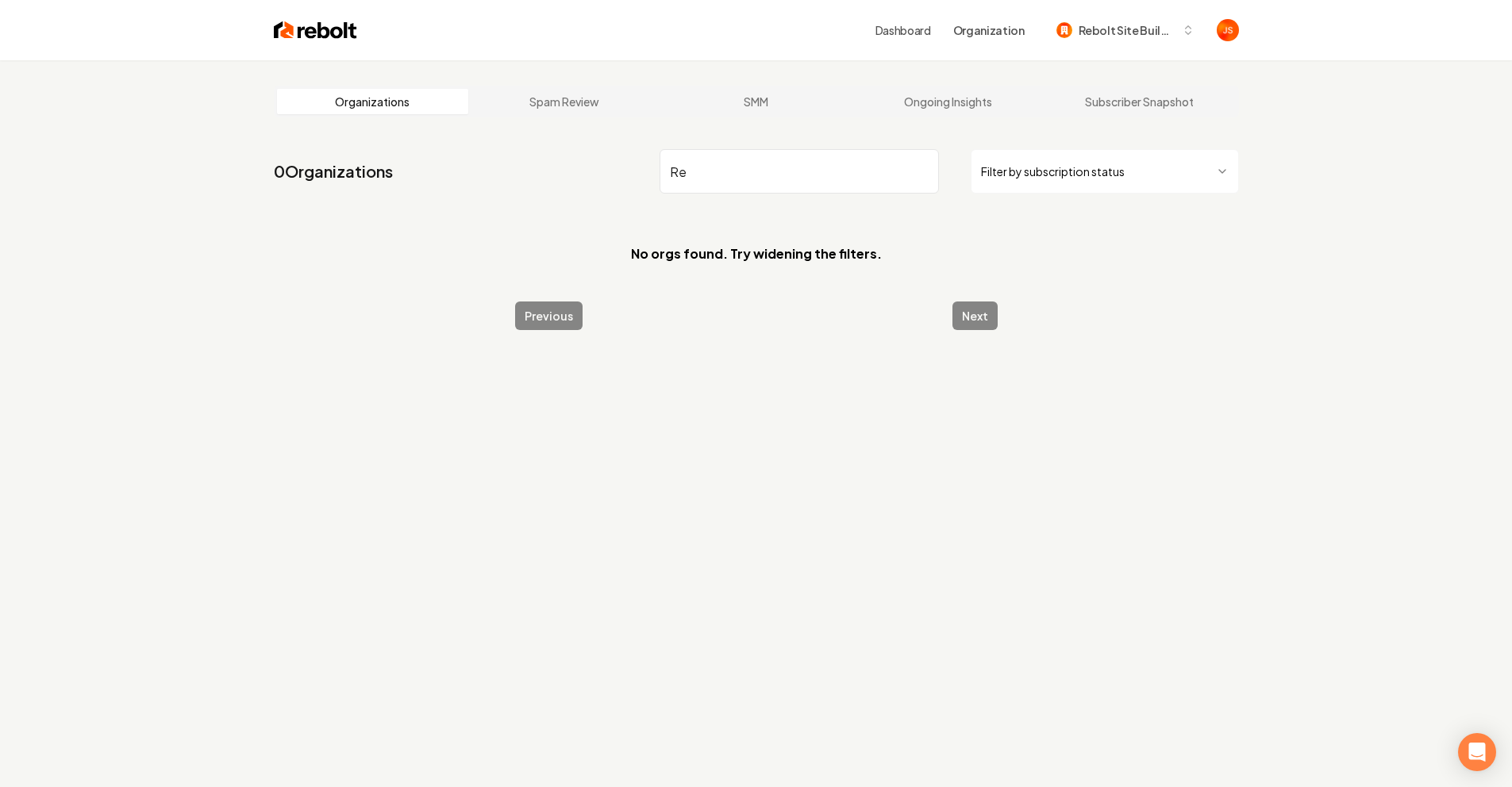
type input "R"
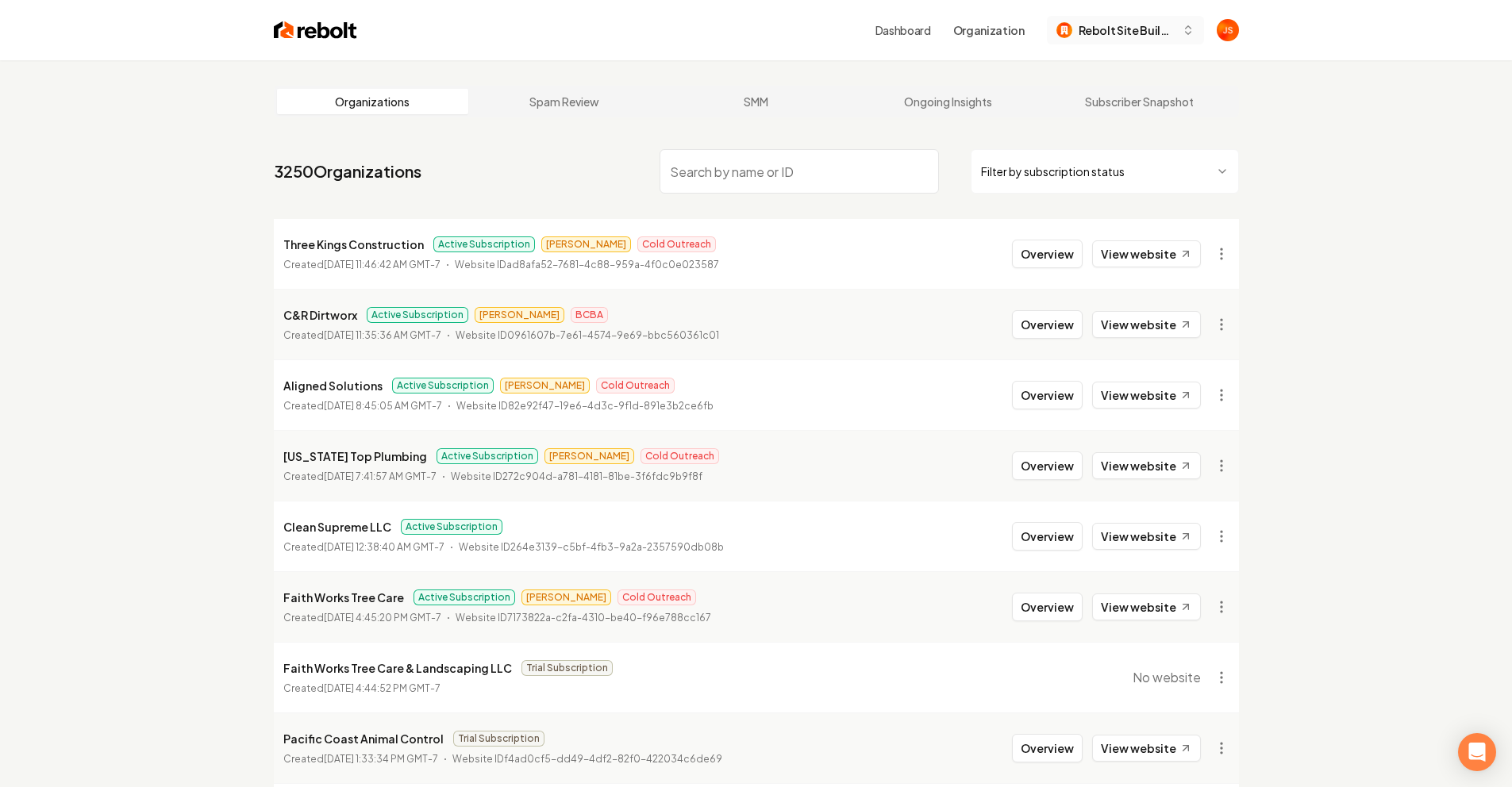
click at [1124, 28] on span "Rebolt Site Builder" at bounding box center [1128, 31] width 97 height 17
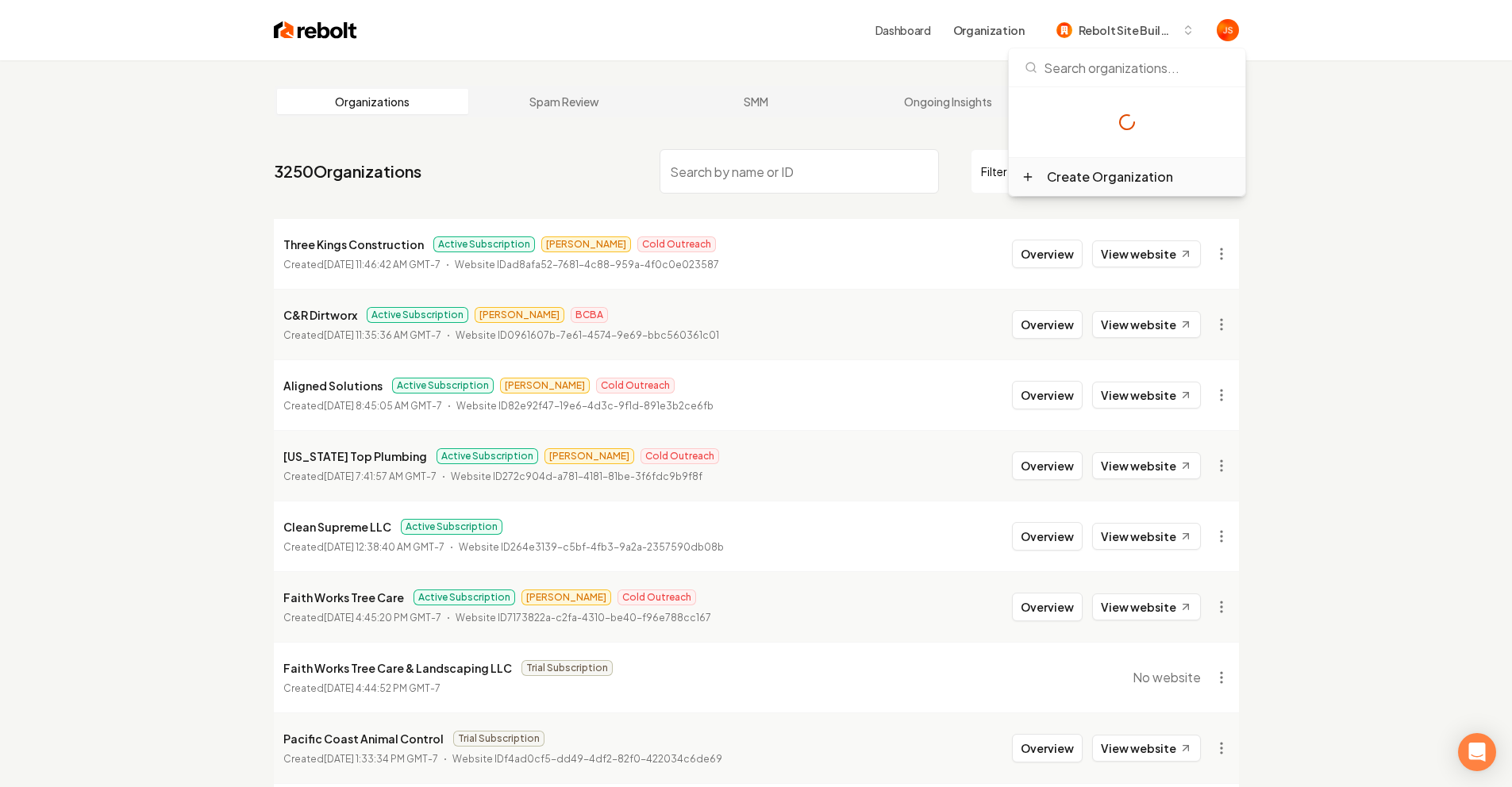
click at [1069, 167] on div "Create Organization" at bounding box center [1110, 176] width 126 height 19
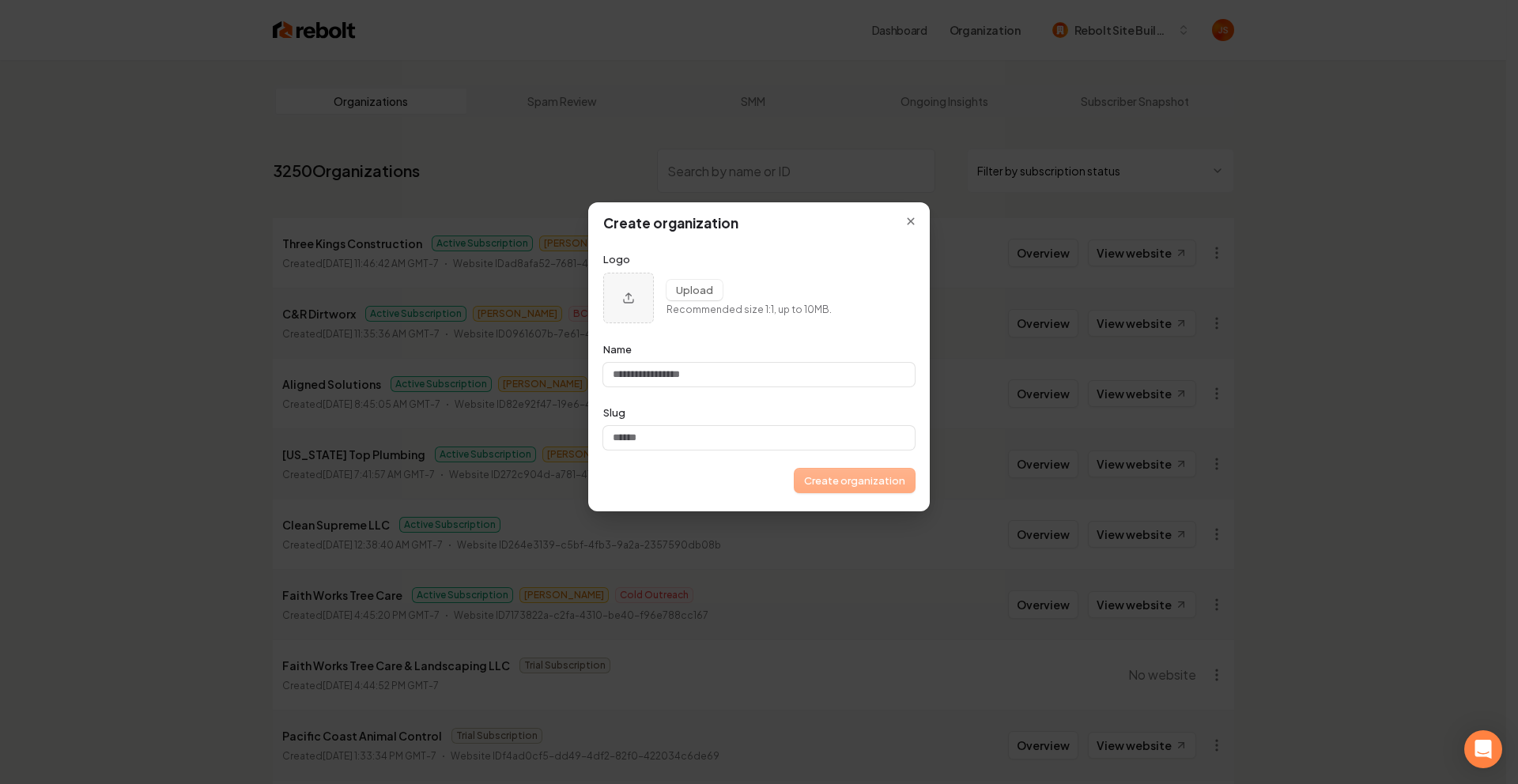
type input "*"
type input "**"
type input "***"
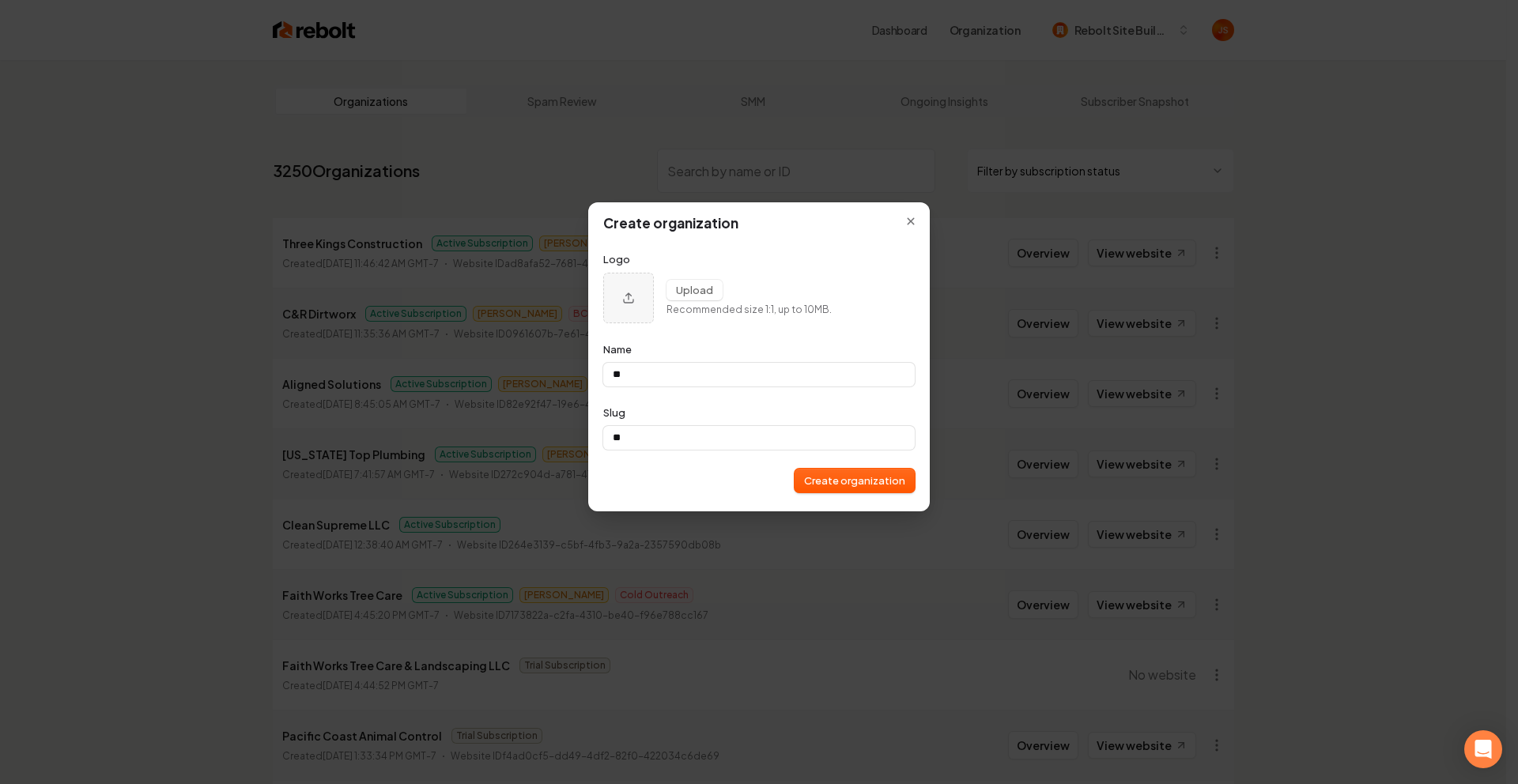
type input "***"
type input "****"
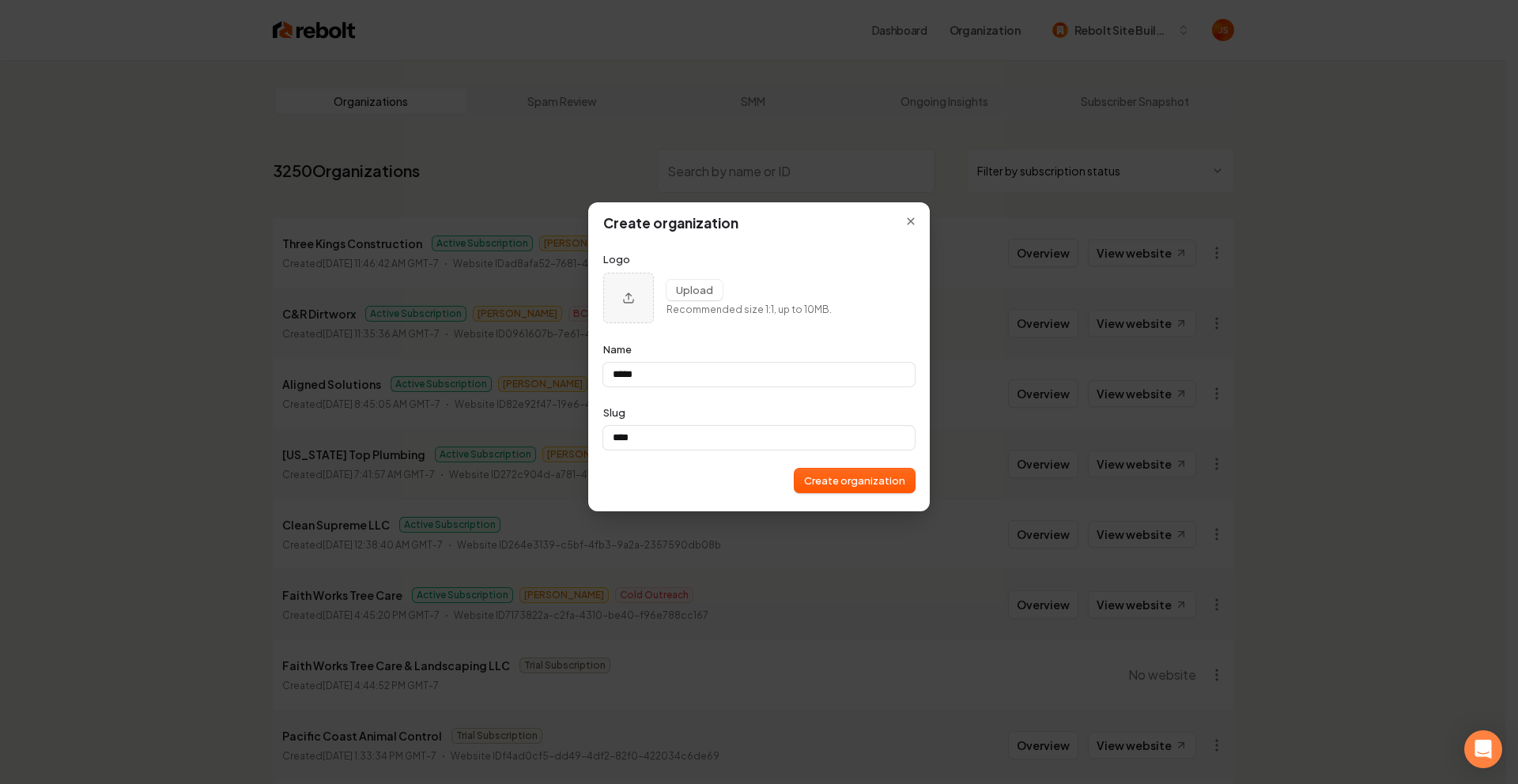
type input "****"
type input "***"
type input "****"
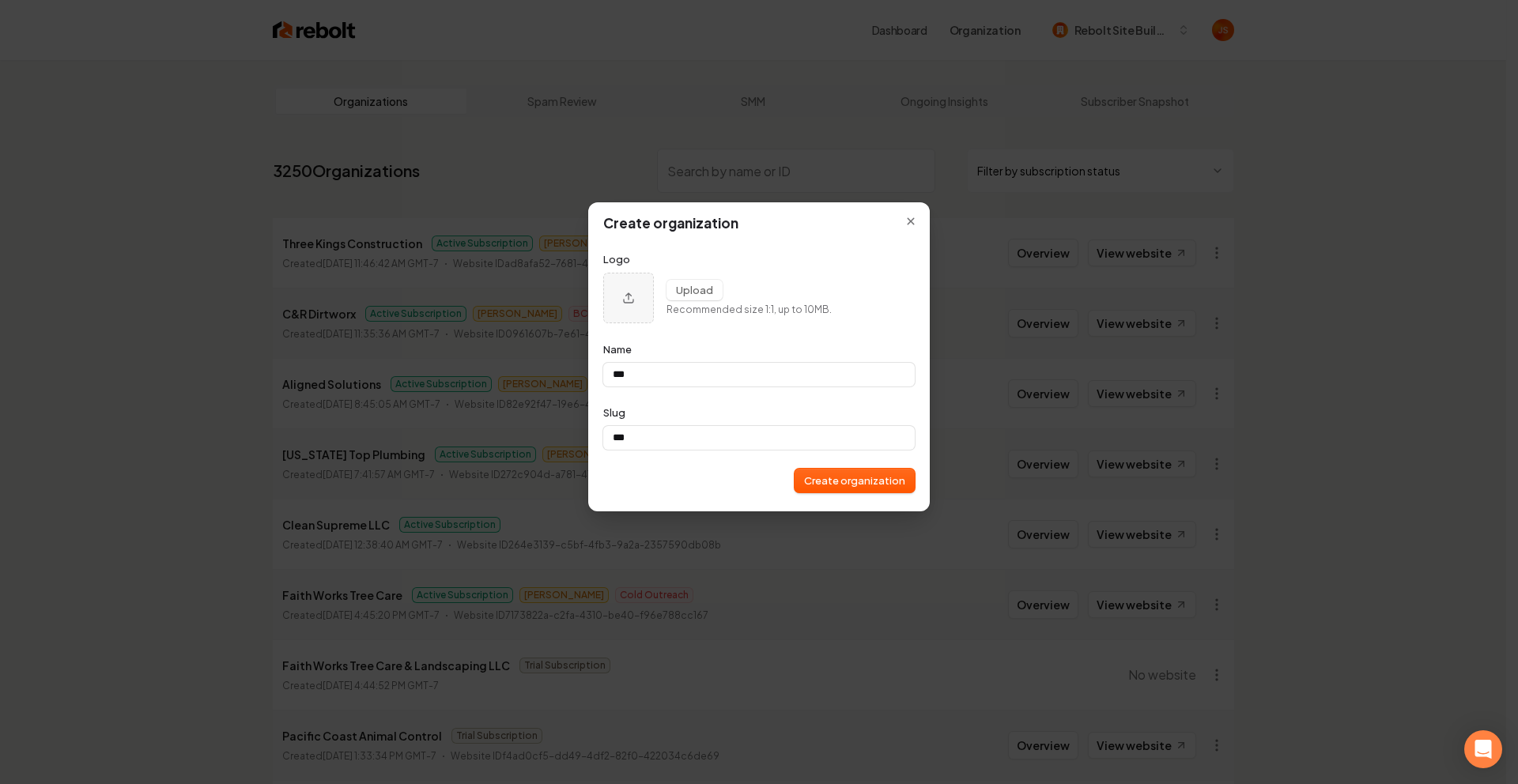
type input "****"
type input "******"
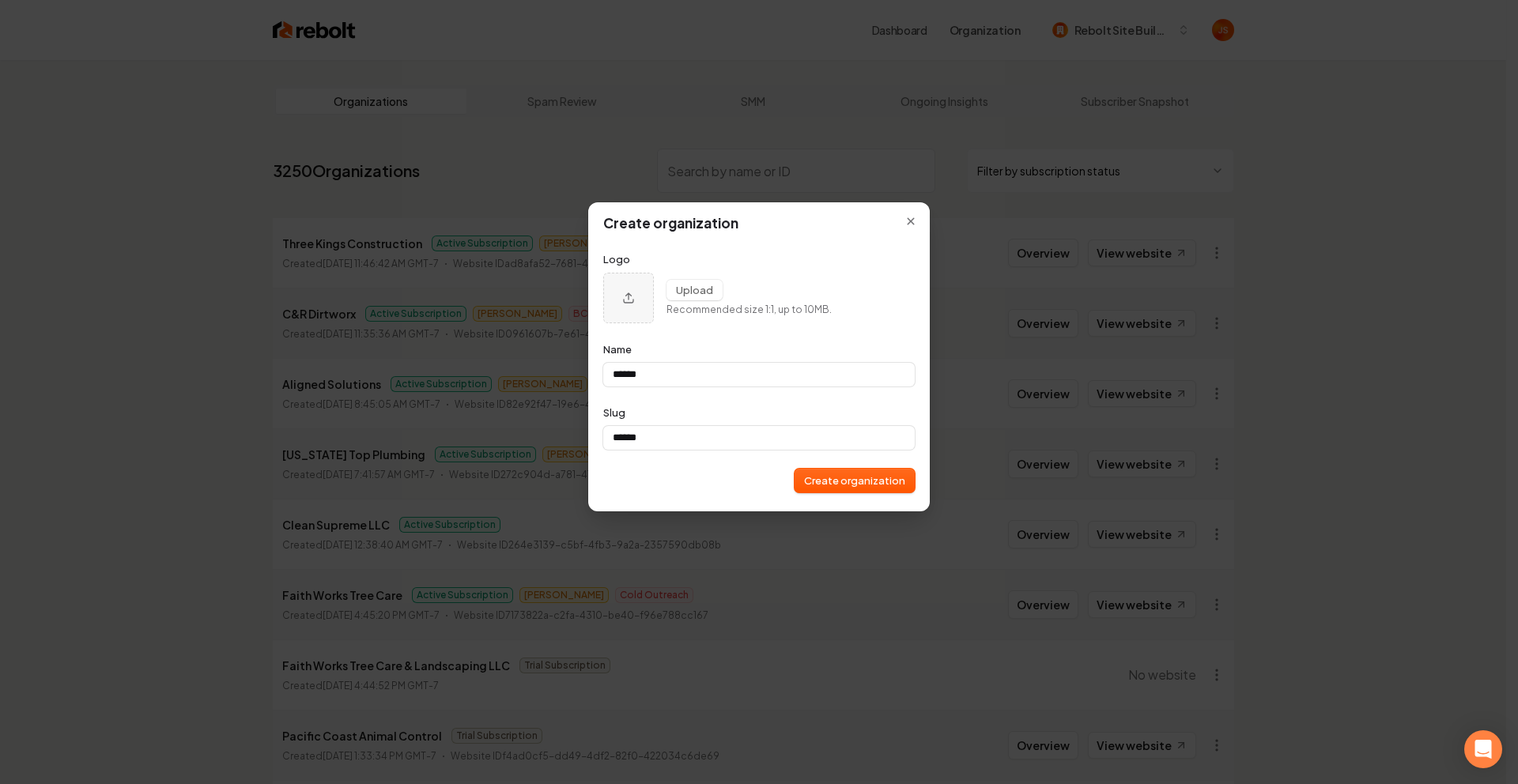
type input "*******"
type input "********"
type input "*********"
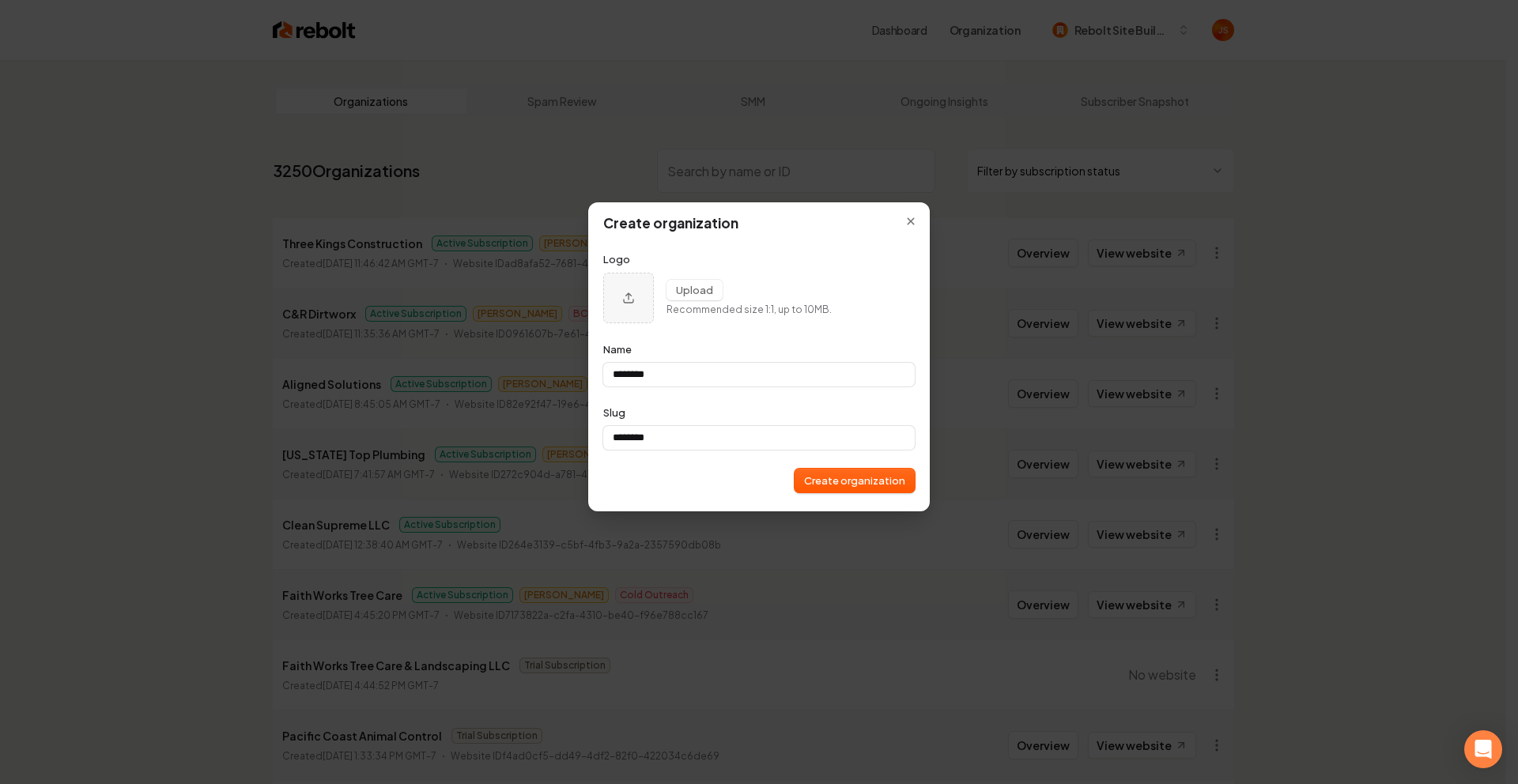
type input "*********"
type input "**********"
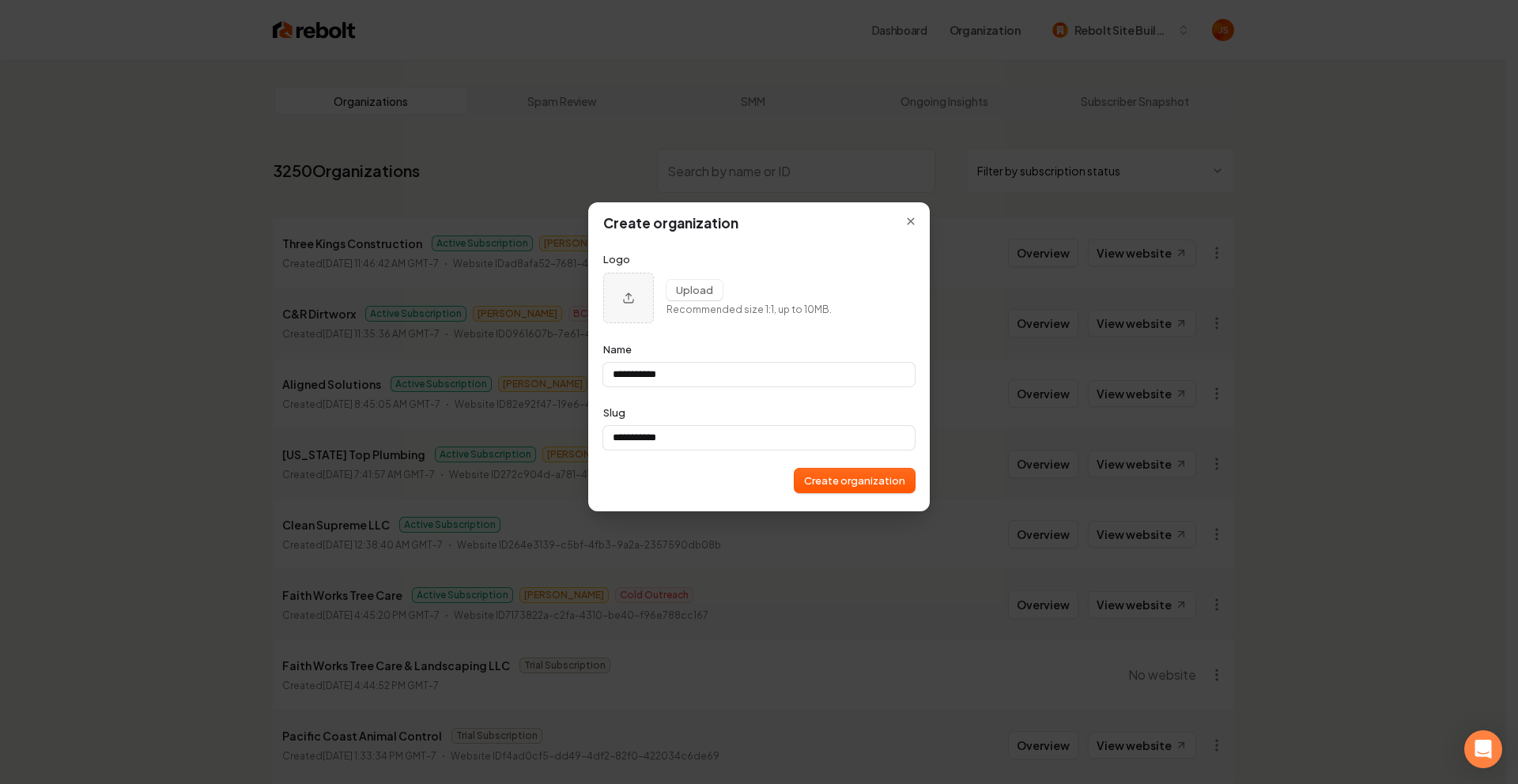
type input "**********"
click at [868, 474] on button "Create organization" at bounding box center [854, 480] width 120 height 23
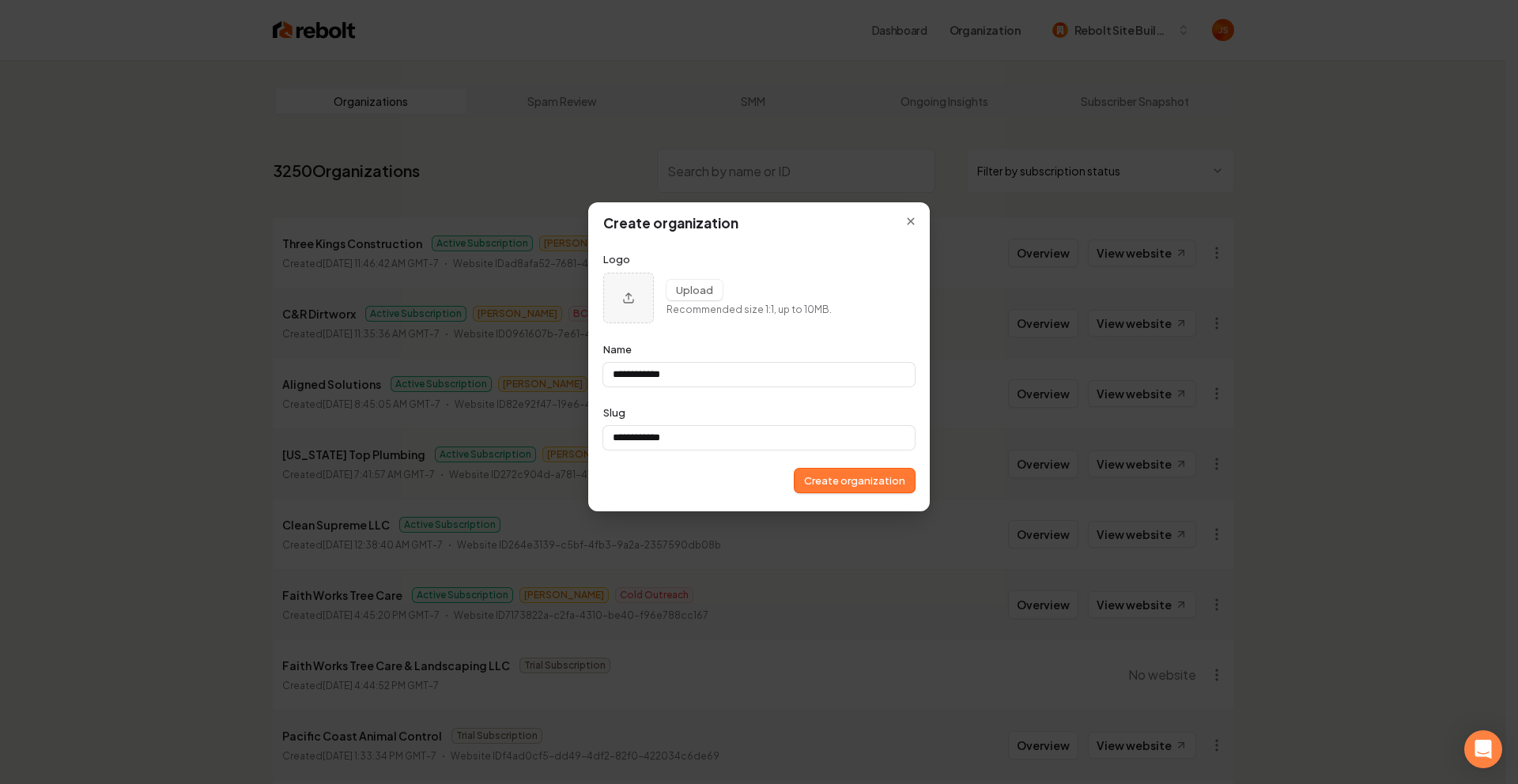
type input "**********"
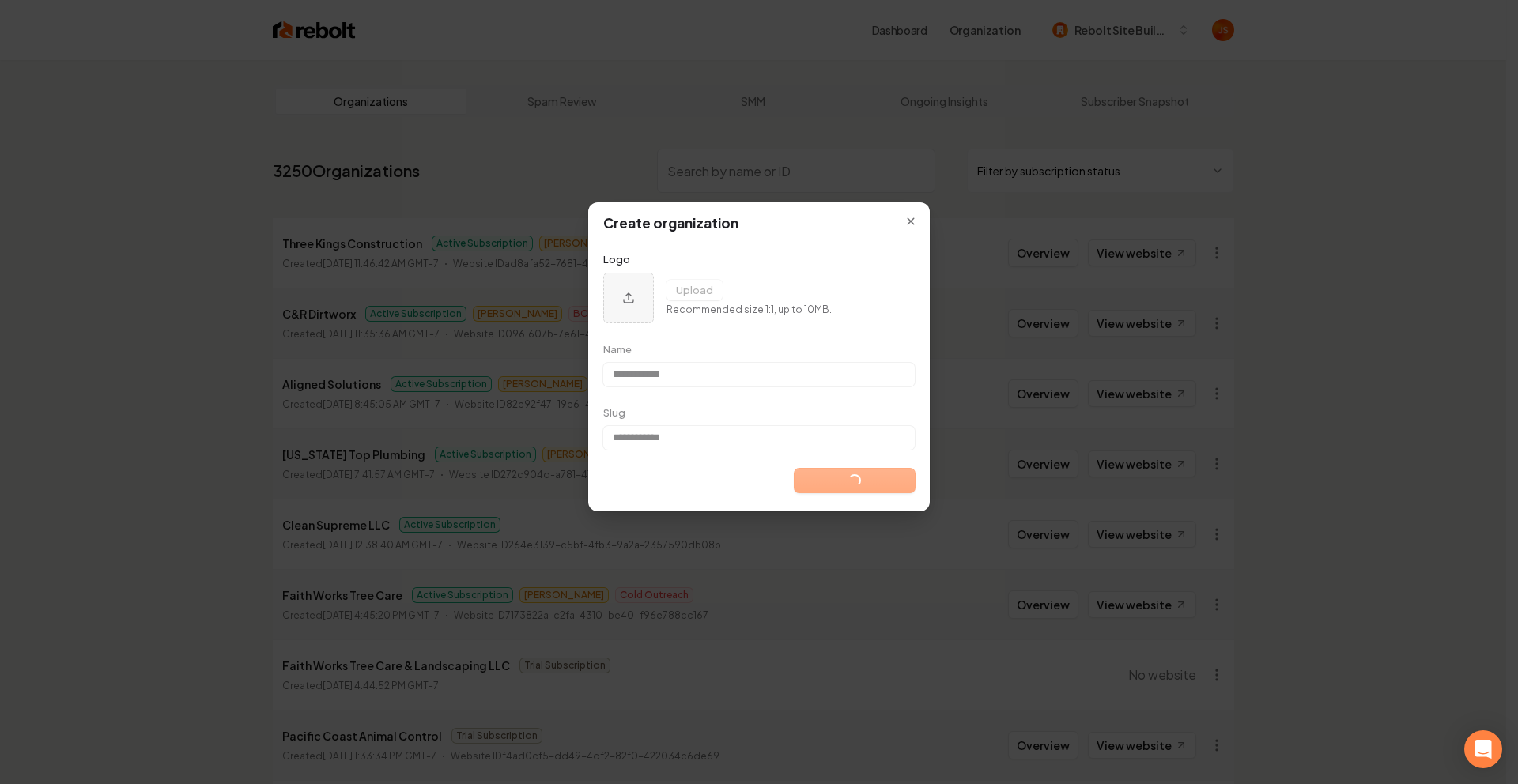
type input "**********"
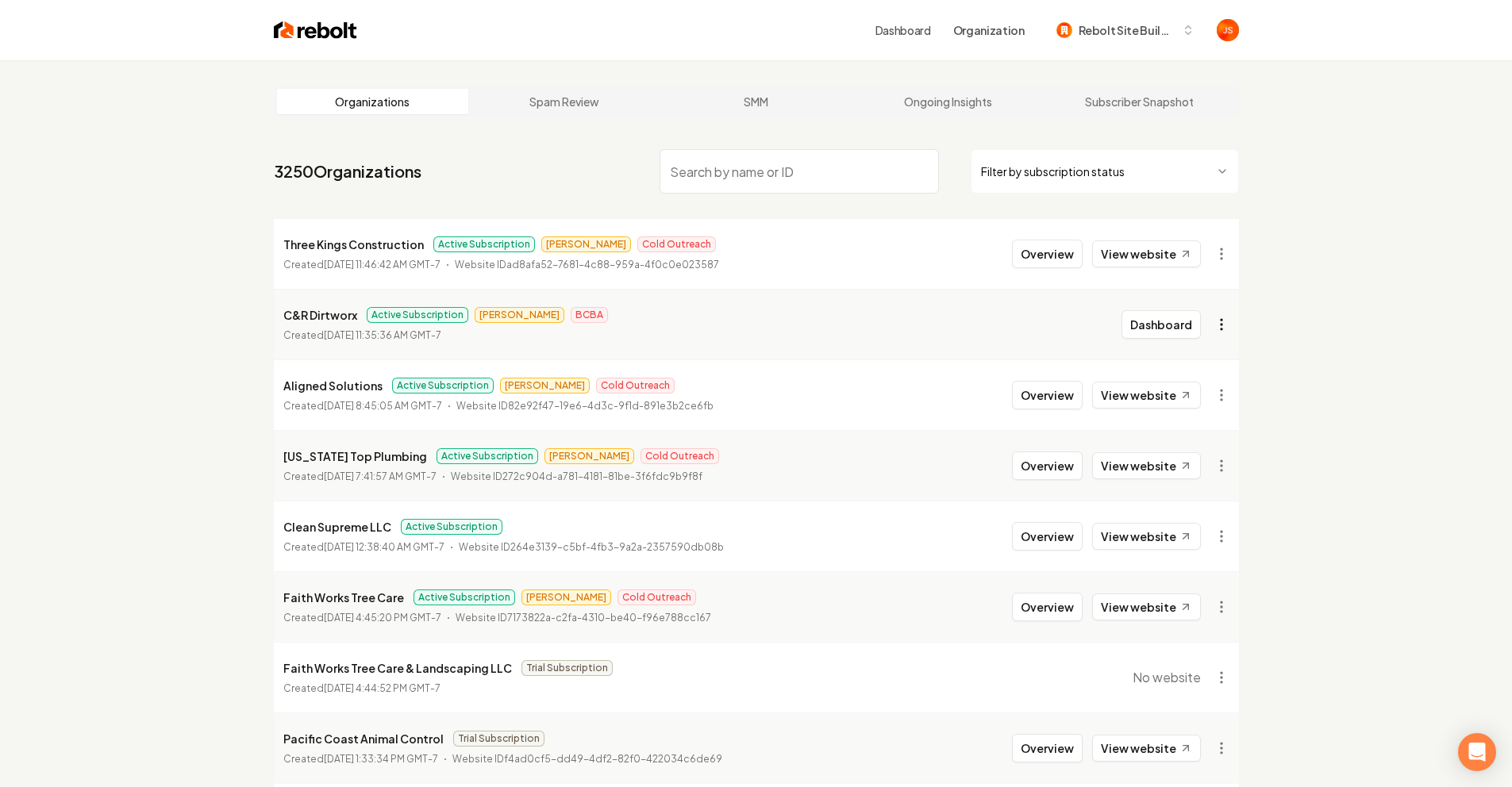
click at [1234, 320] on html "Dashboard Organization Rebolt Site Builder Organizations Spam Review SMM Ongoin…" at bounding box center [756, 394] width 1512 height 787
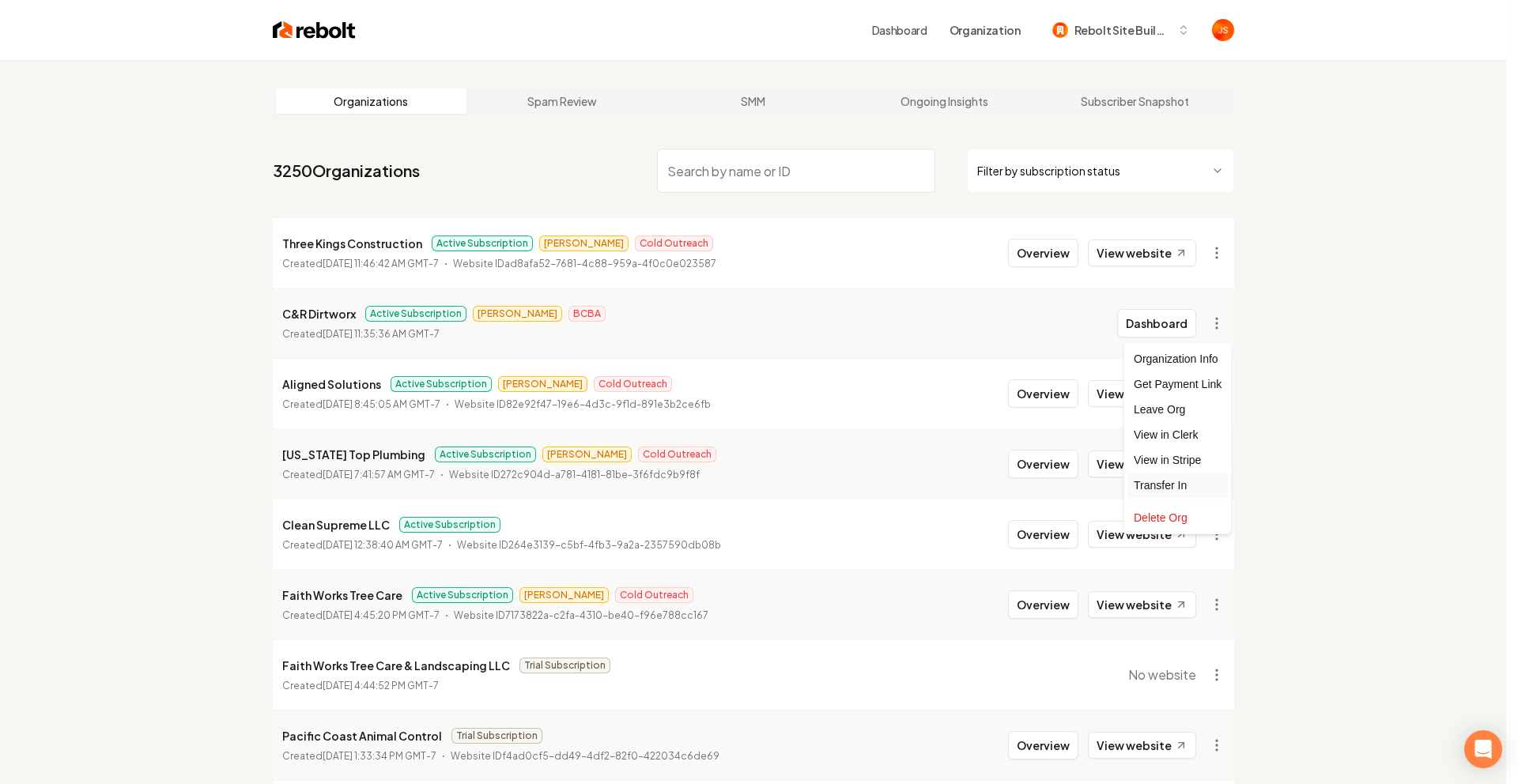
click at [1168, 483] on div "Transfer In" at bounding box center [1177, 485] width 101 height 25
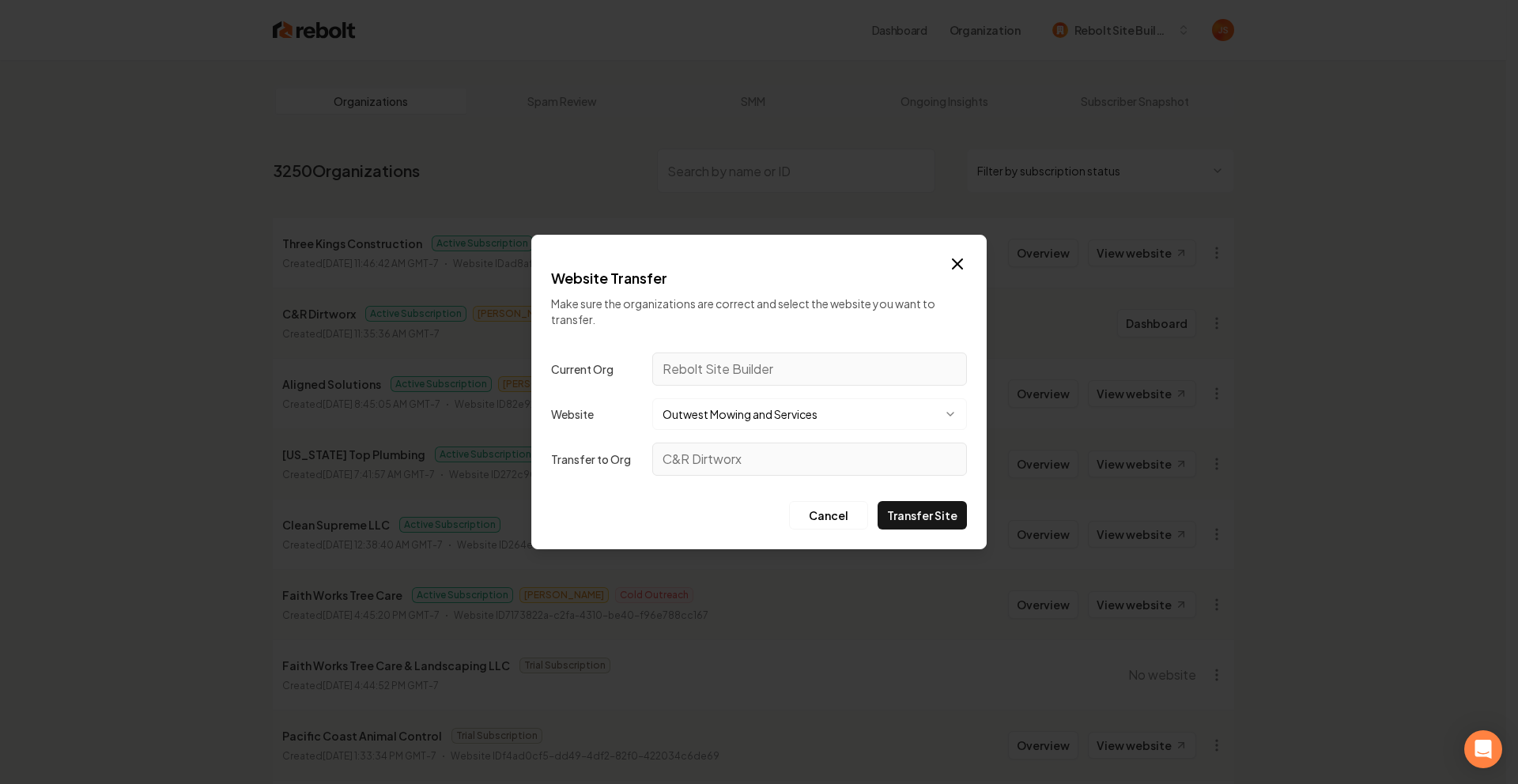
click at [778, 428] on body "Dashboard Organization Rebolt Site Builder Organizations Spam Review SMM Ongoin…" at bounding box center [753, 392] width 1506 height 784
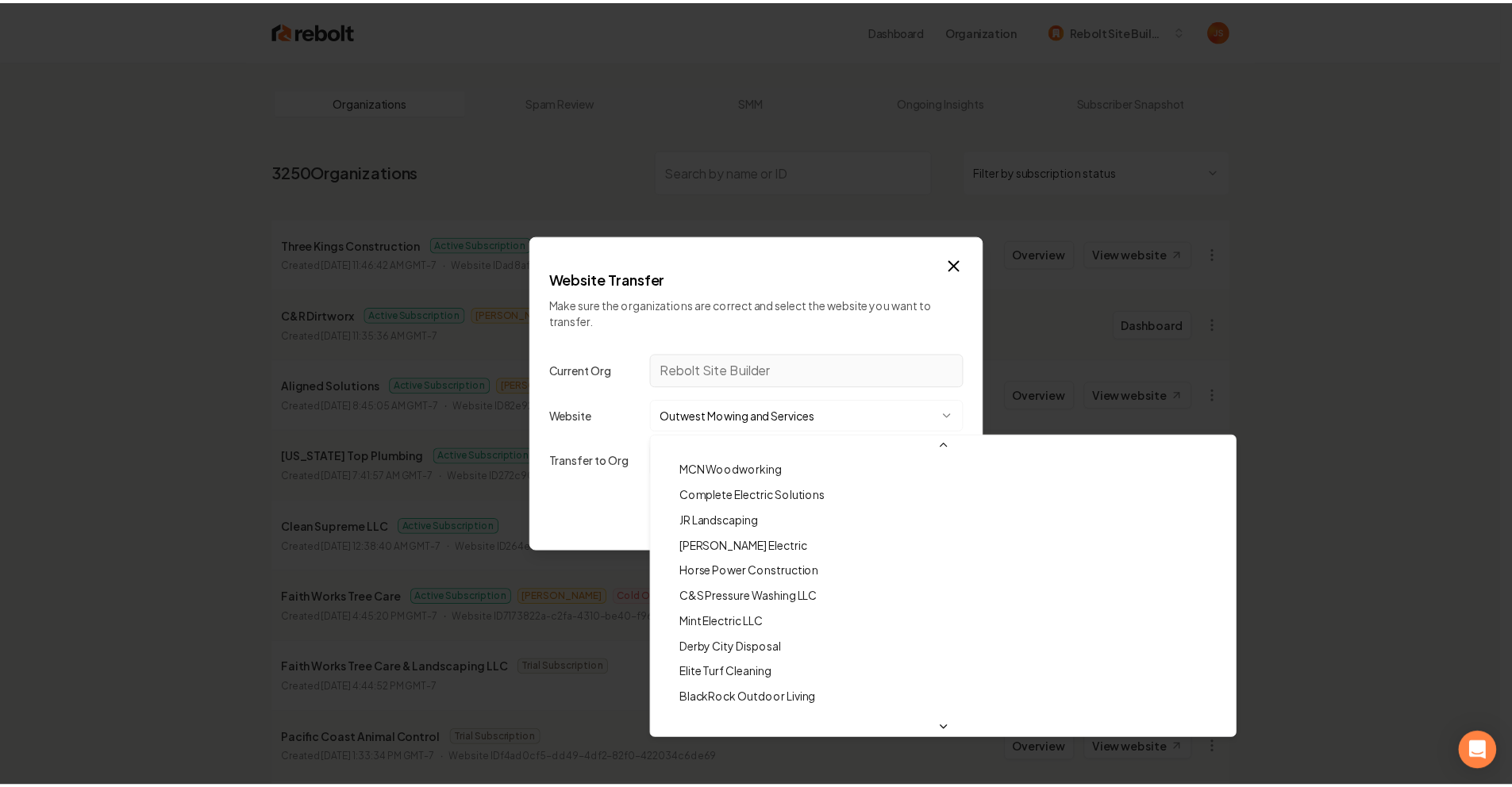
scroll to position [65384, 0]
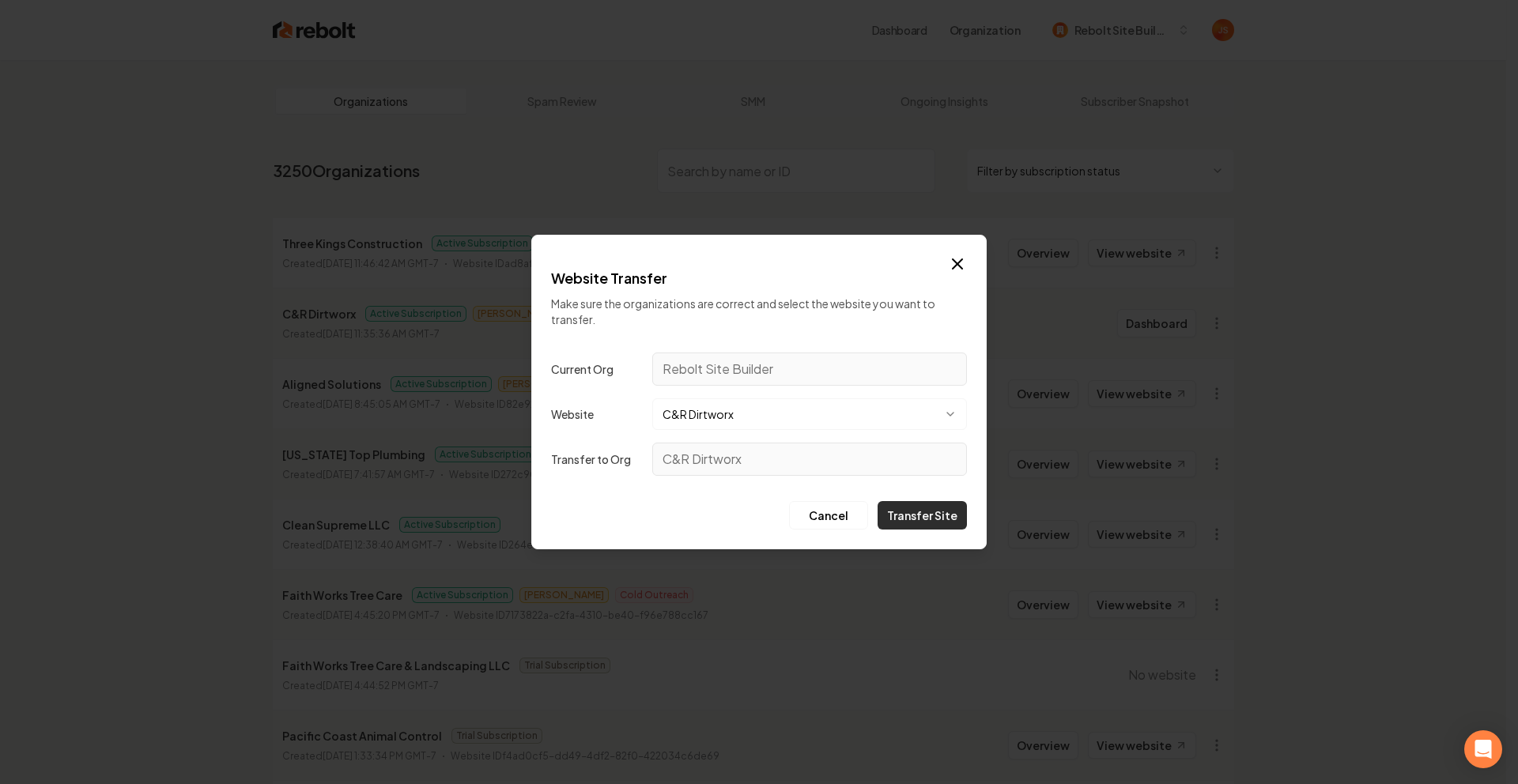
click at [938, 519] on button "Transfer Site" at bounding box center [922, 515] width 89 height 28
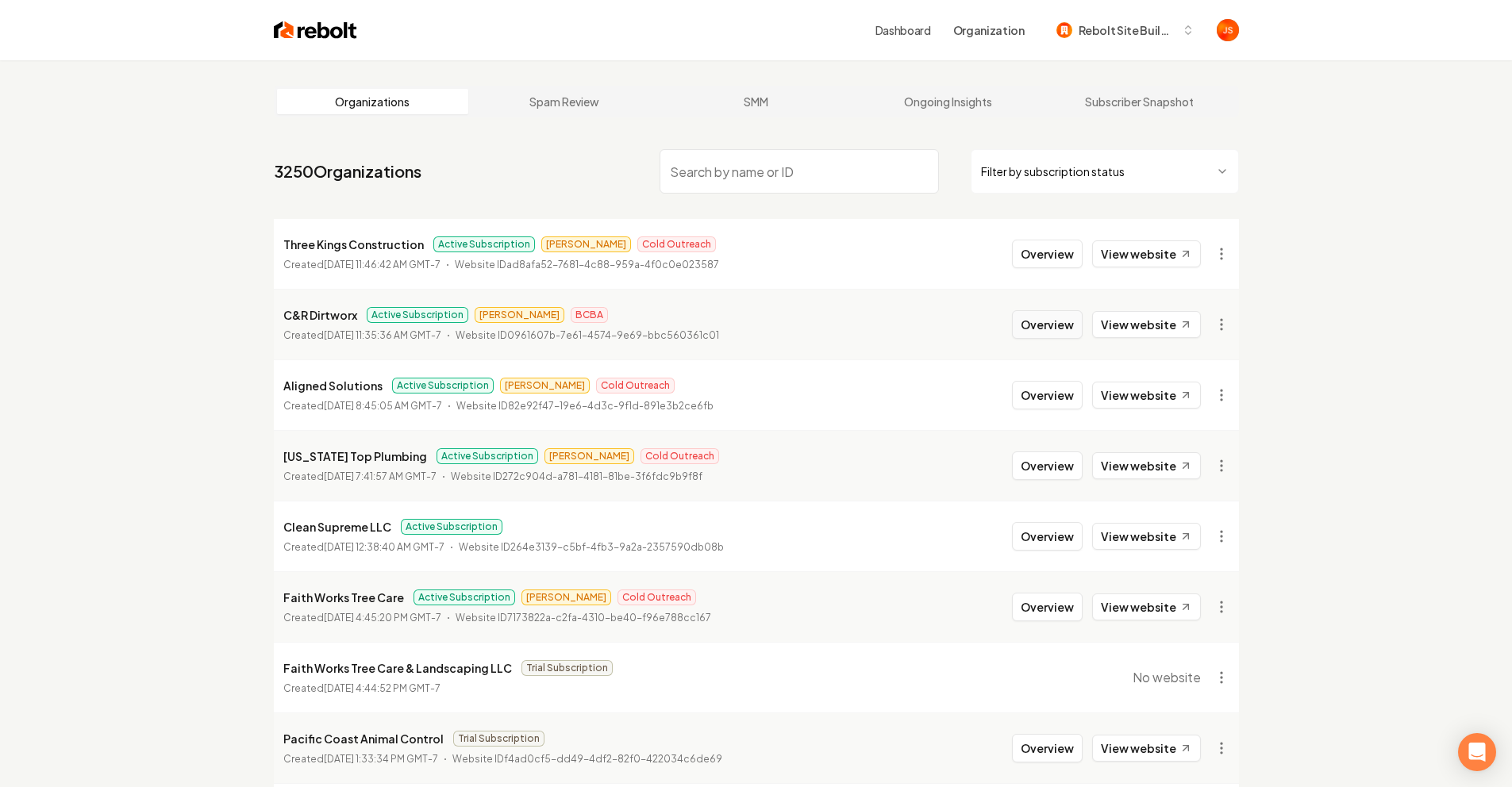
click at [1021, 322] on button "Overview" at bounding box center [1047, 324] width 71 height 28
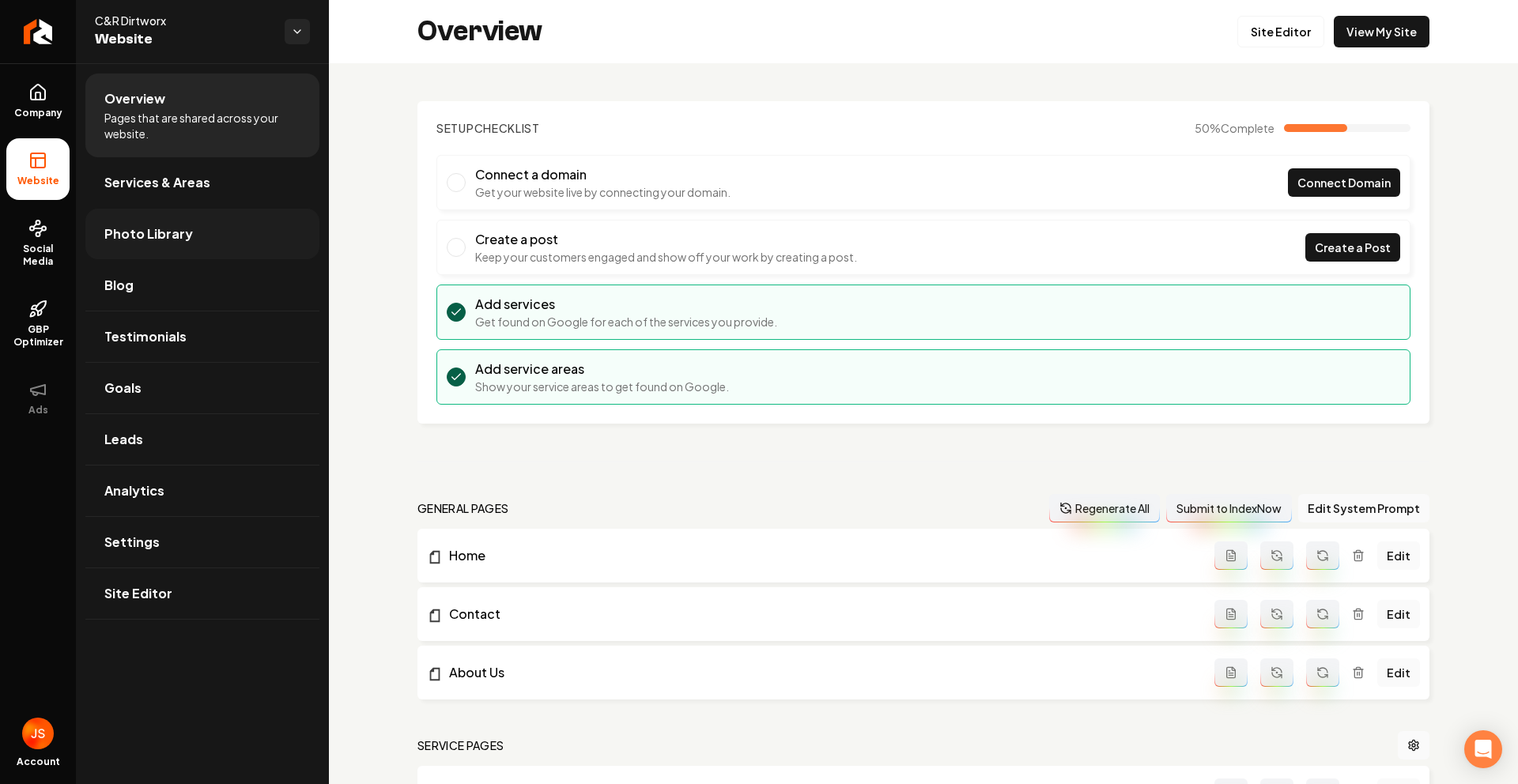
click at [140, 238] on span "Photo Library" at bounding box center [148, 234] width 88 height 19
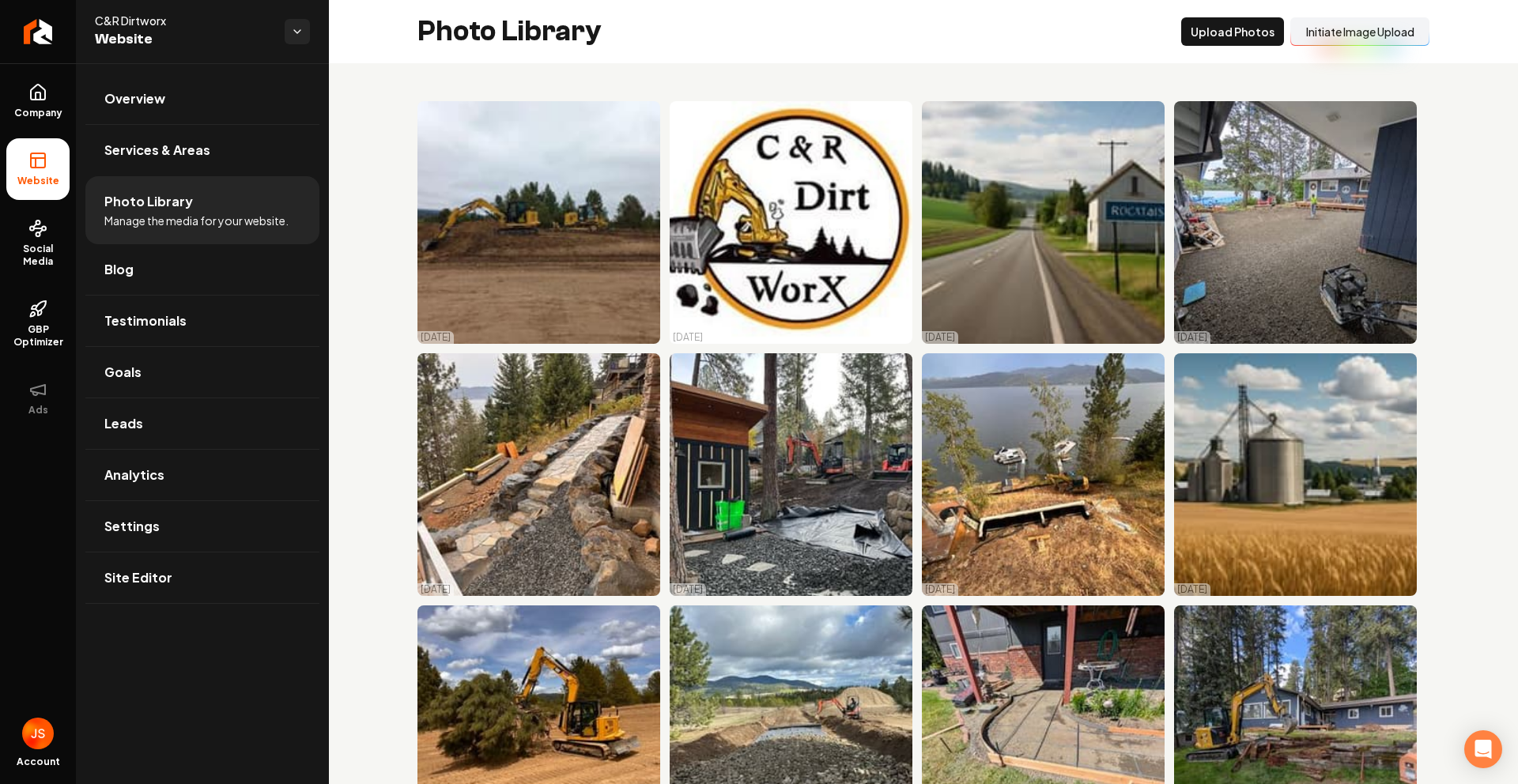
click at [1326, 52] on div "Photo Library Upload Photos Initiate Image Upload" at bounding box center [923, 32] width 1189 height 63
click at [1333, 38] on button "Initiate Image Upload" at bounding box center [1360, 32] width 139 height 28
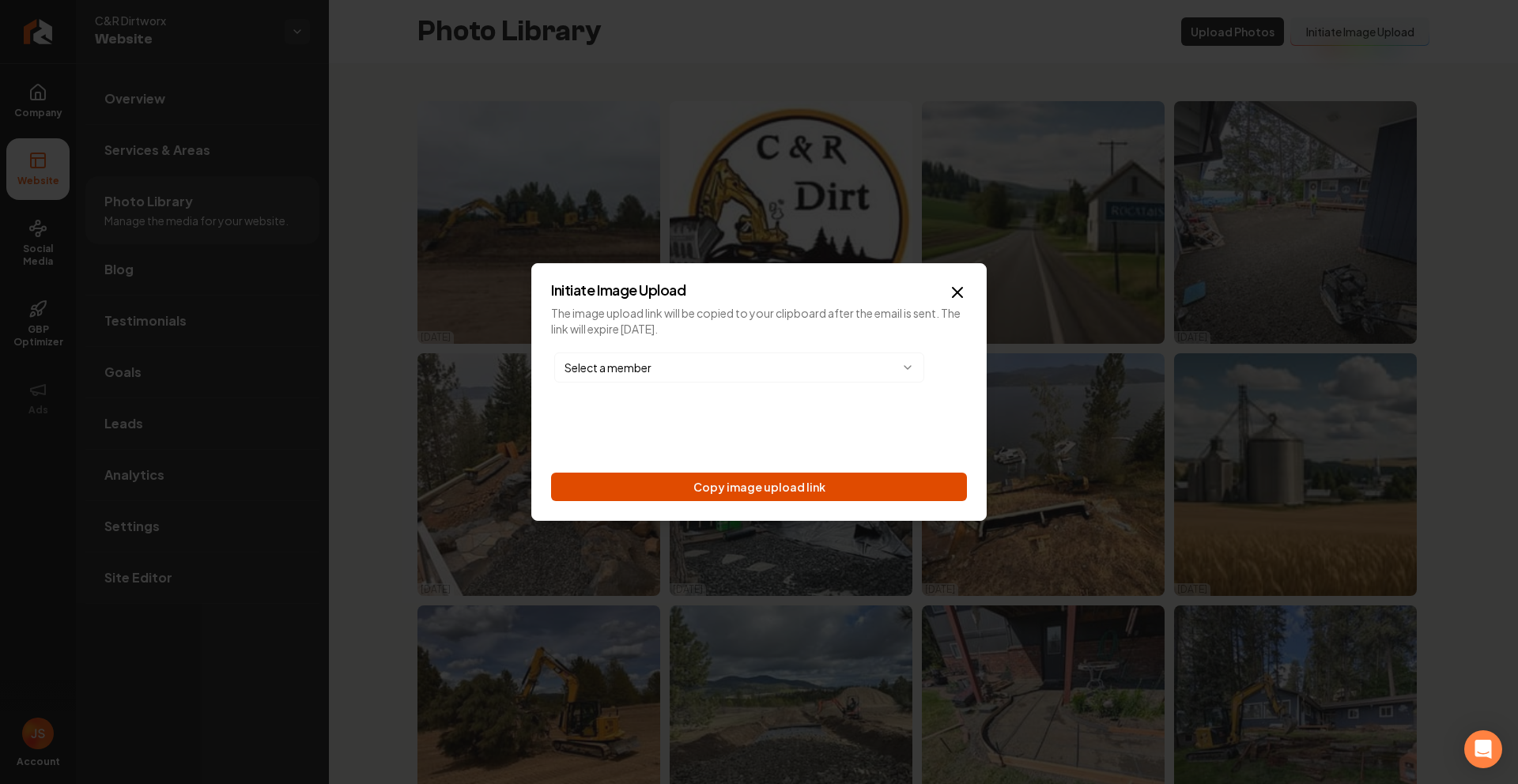
click at [851, 479] on button "Copy image upload link" at bounding box center [759, 487] width 416 height 28
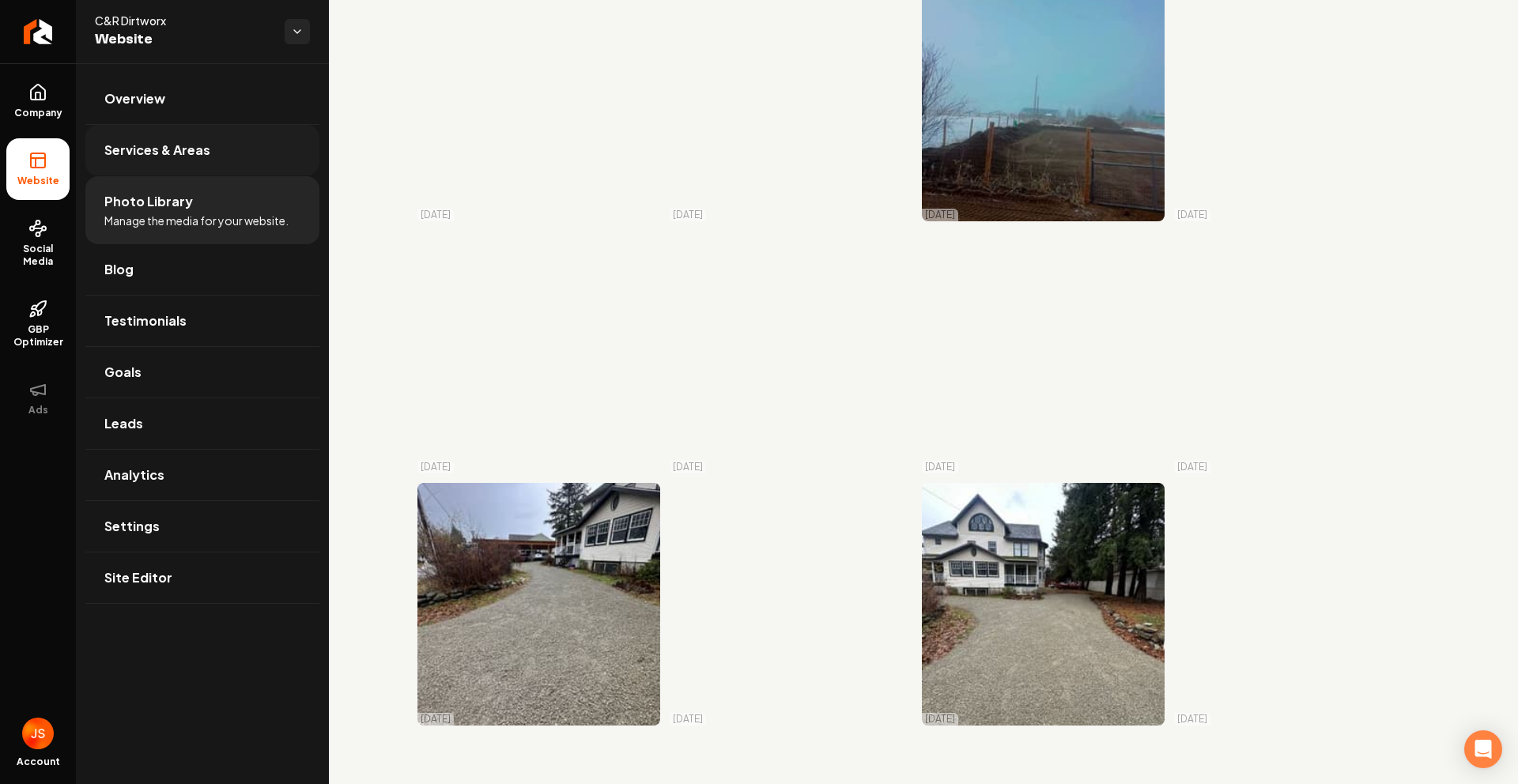
scroll to position [3881, 0]
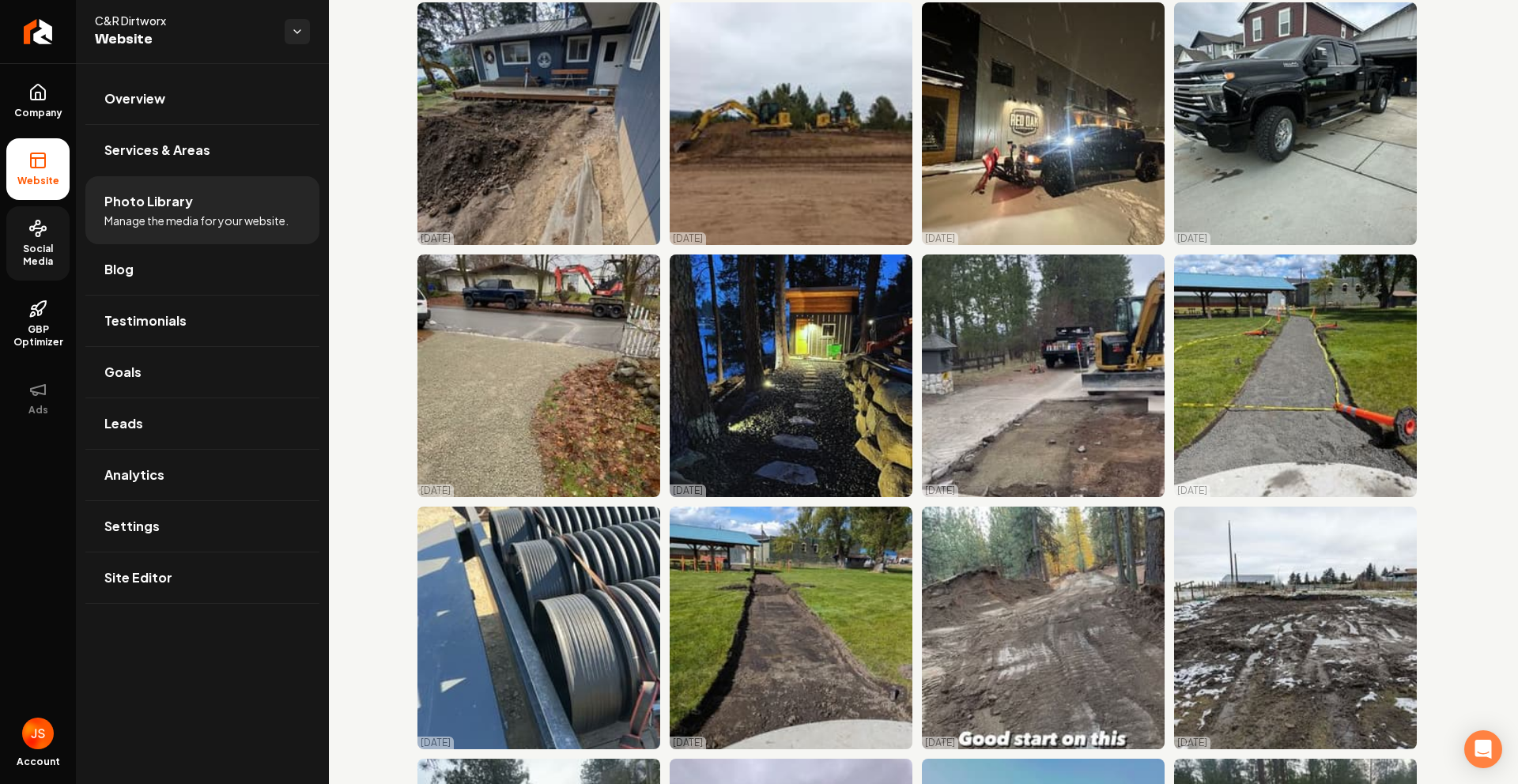
click at [27, 230] on link "Social Media" at bounding box center [38, 243] width 63 height 74
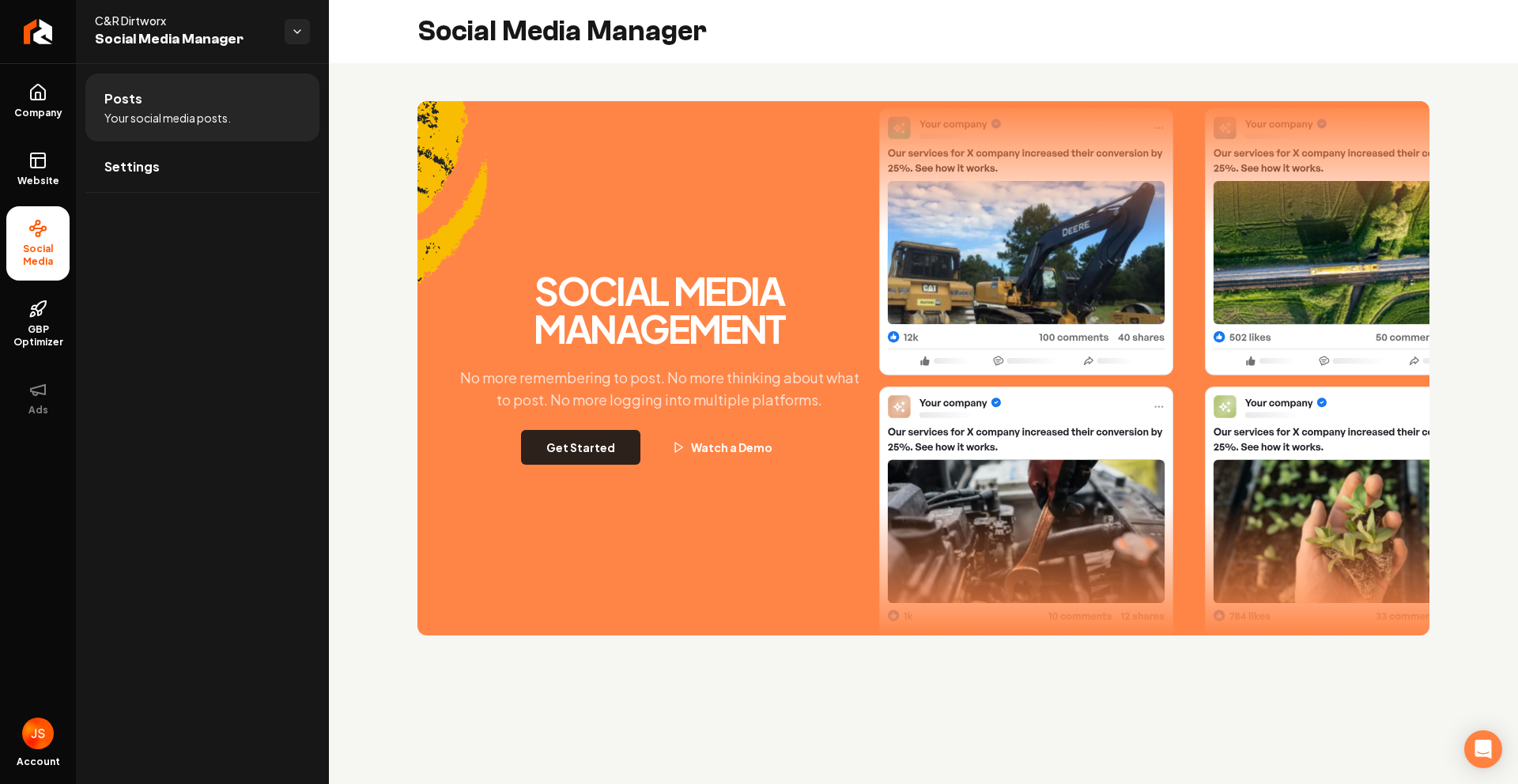
click at [598, 452] on button "Get Started" at bounding box center [580, 448] width 119 height 35
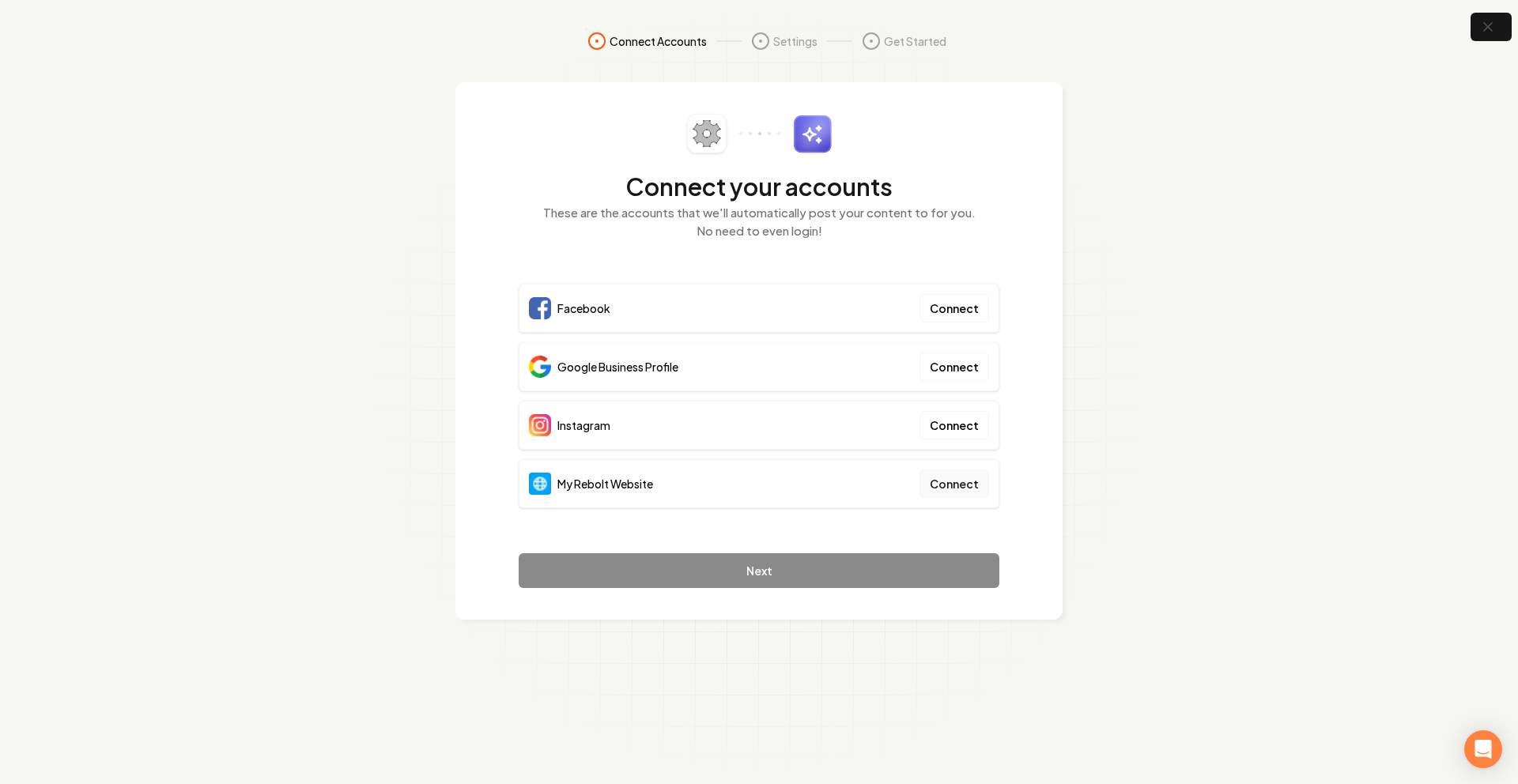
click at [949, 476] on button "Connect" at bounding box center [954, 484] width 70 height 28
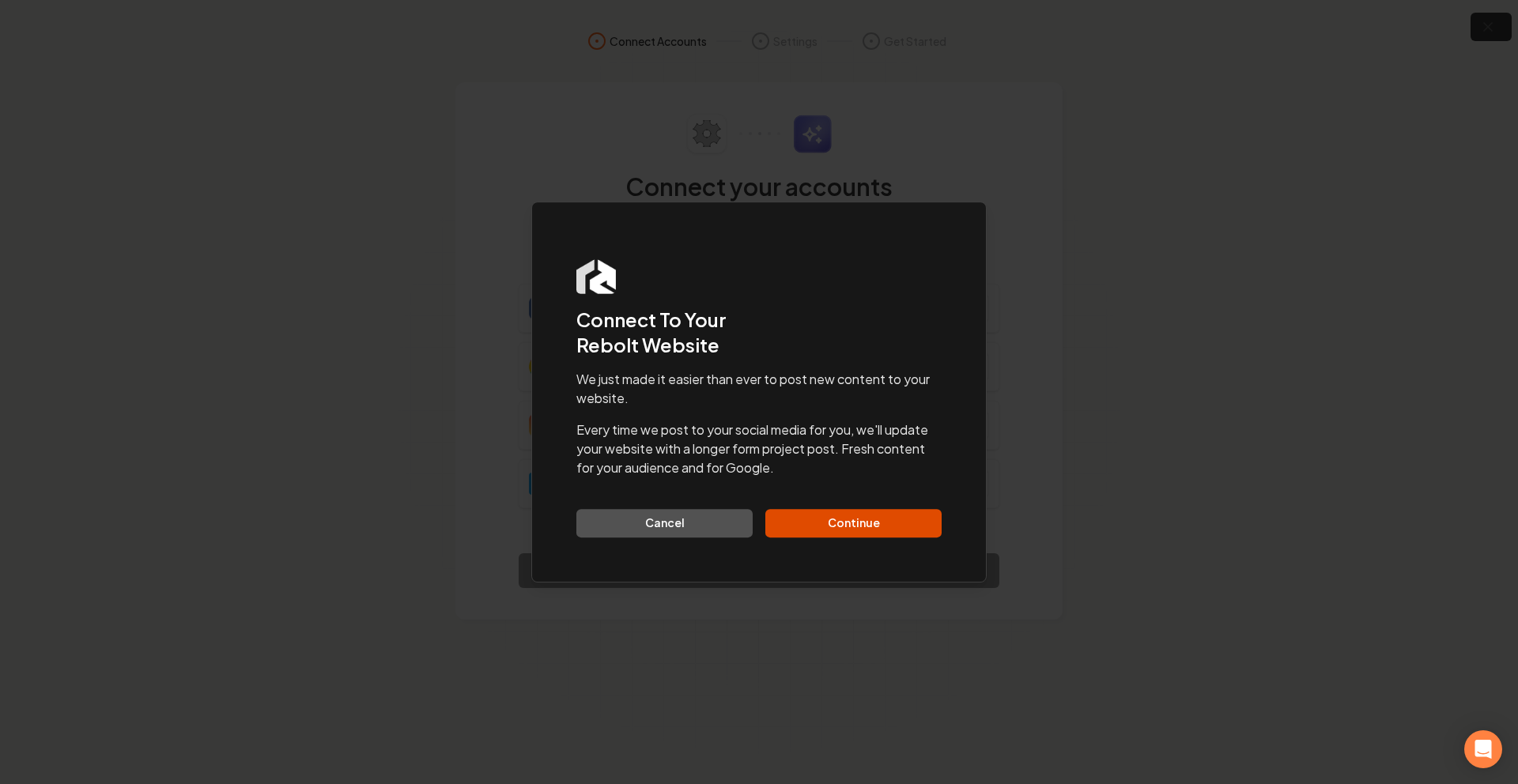
click at [728, 517] on button "Cancel" at bounding box center [664, 523] width 177 height 28
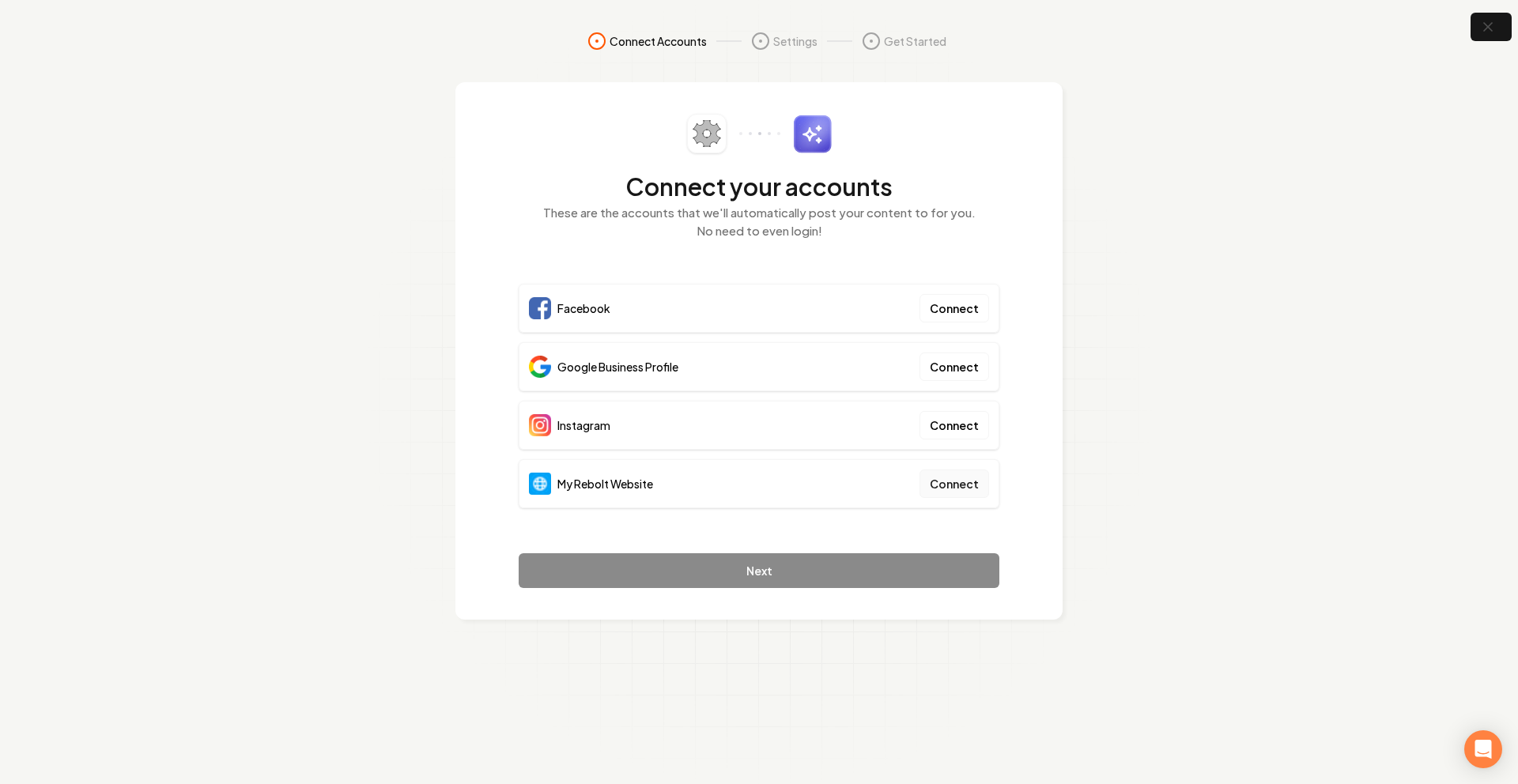
click at [969, 469] on div "My Rebolt Website Connect" at bounding box center [759, 484] width 480 height 49
click at [964, 481] on button "Connect" at bounding box center [954, 484] width 70 height 28
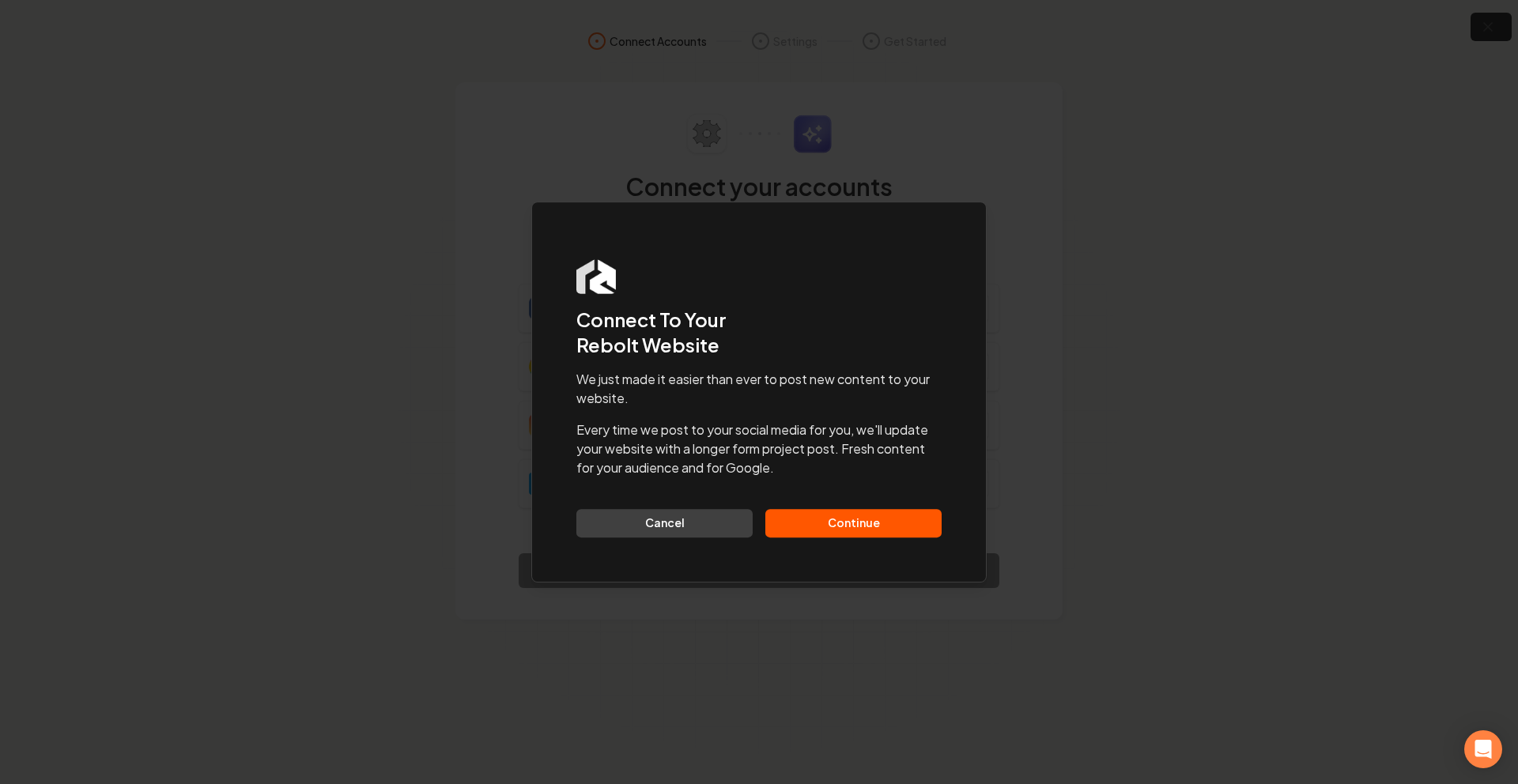
click at [873, 530] on button "Continue" at bounding box center [854, 523] width 177 height 28
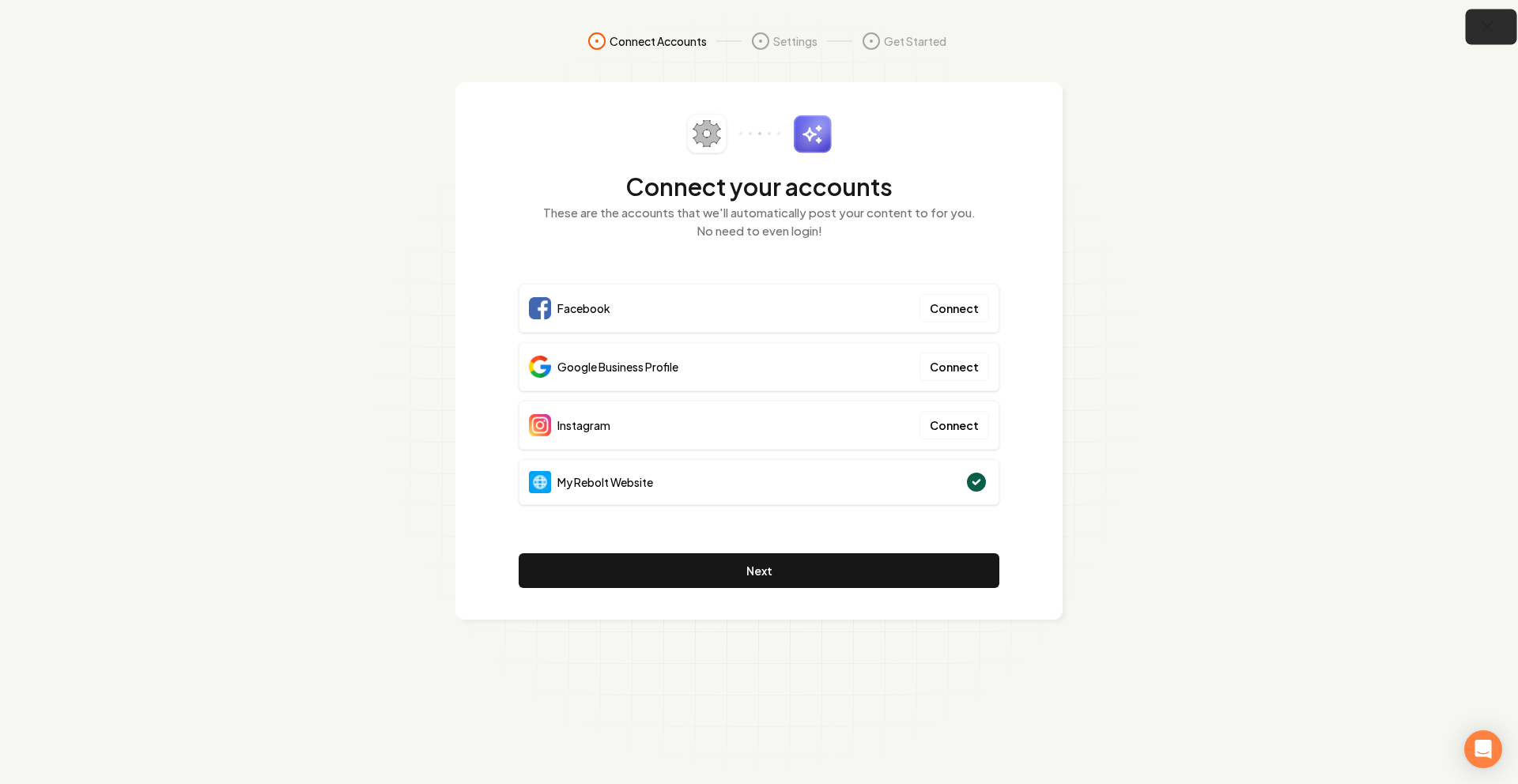
click at [1485, 37] on button "button" at bounding box center [1492, 27] width 52 height 36
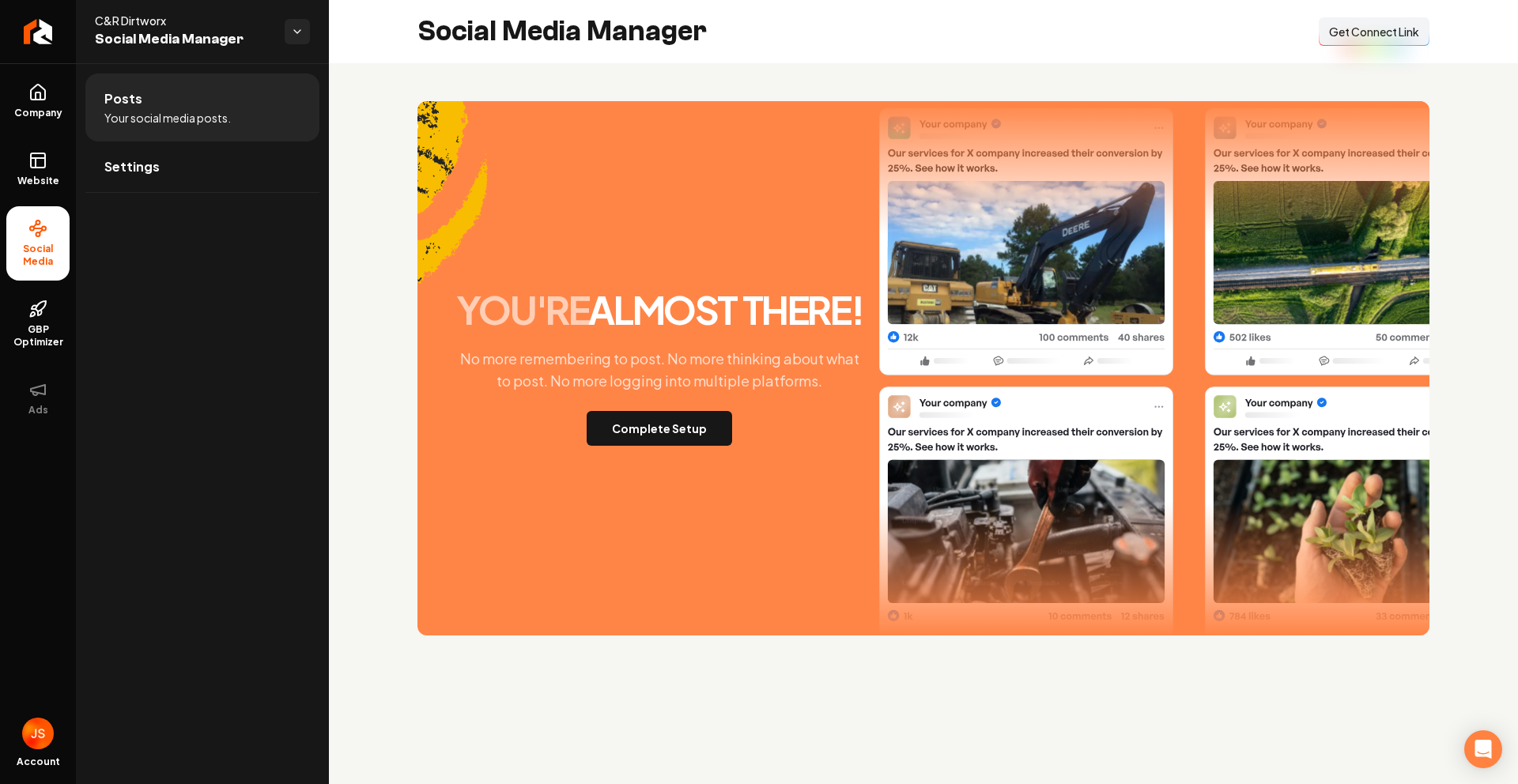
click at [1369, 53] on div "Social Media Manager Connect Link Get Connect Link" at bounding box center [923, 32] width 1189 height 63
click at [1373, 44] on button "Connect Link Get Connect Link" at bounding box center [1374, 32] width 111 height 28
click at [48, 139] on link "Website" at bounding box center [38, 169] width 63 height 62
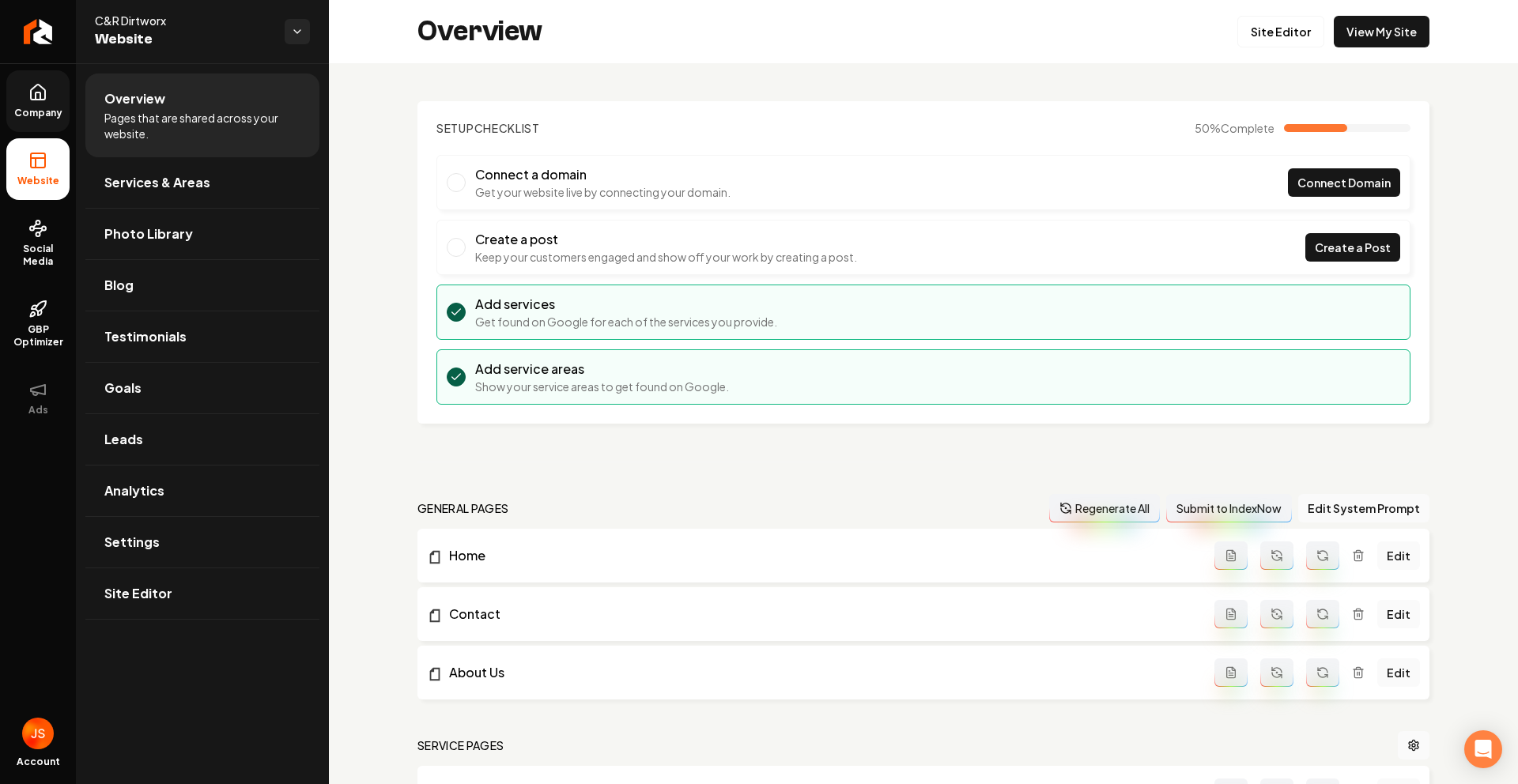
click at [42, 98] on icon at bounding box center [37, 92] width 19 height 19
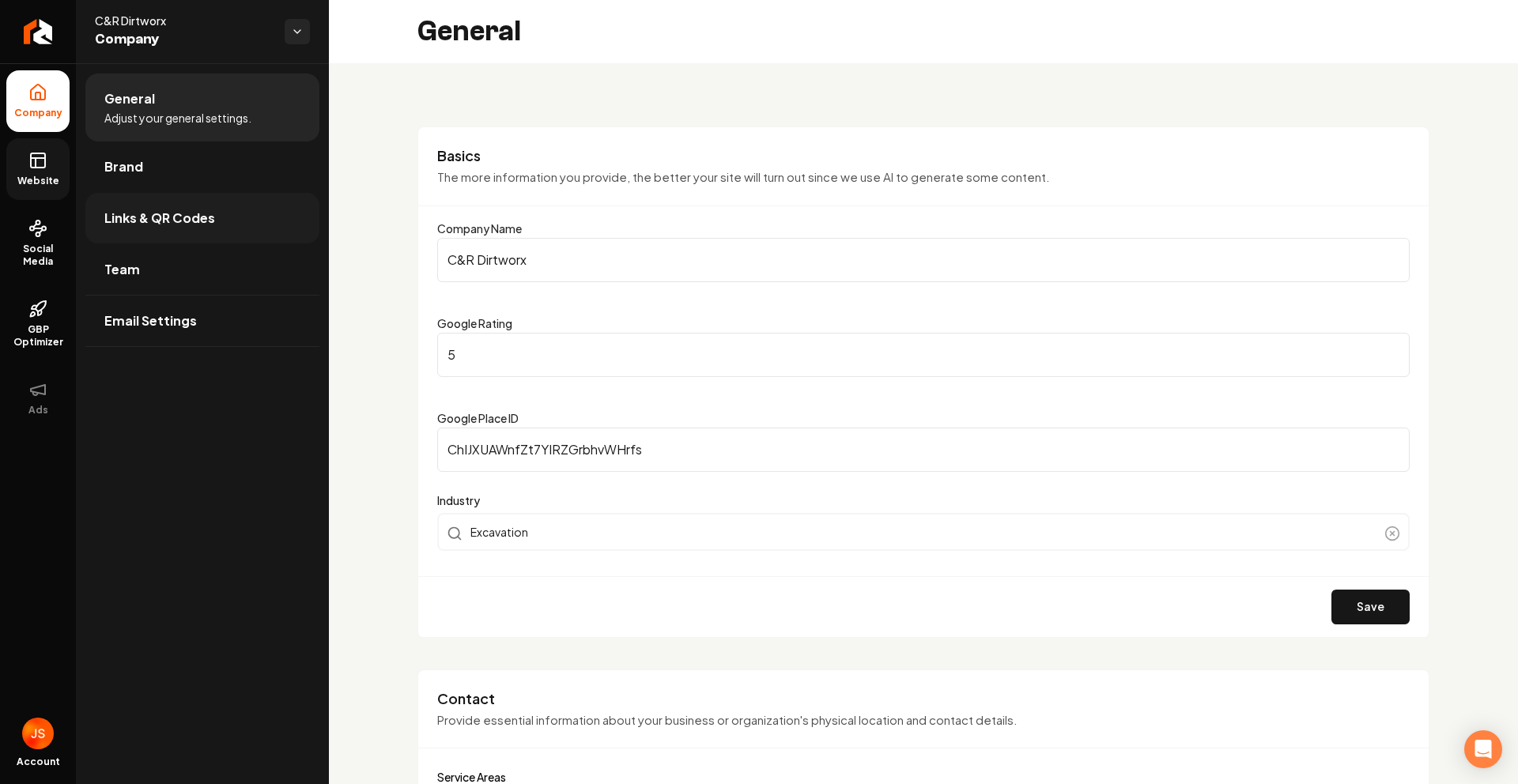
click at [135, 224] on span "Links & QR Codes" at bounding box center [159, 218] width 111 height 19
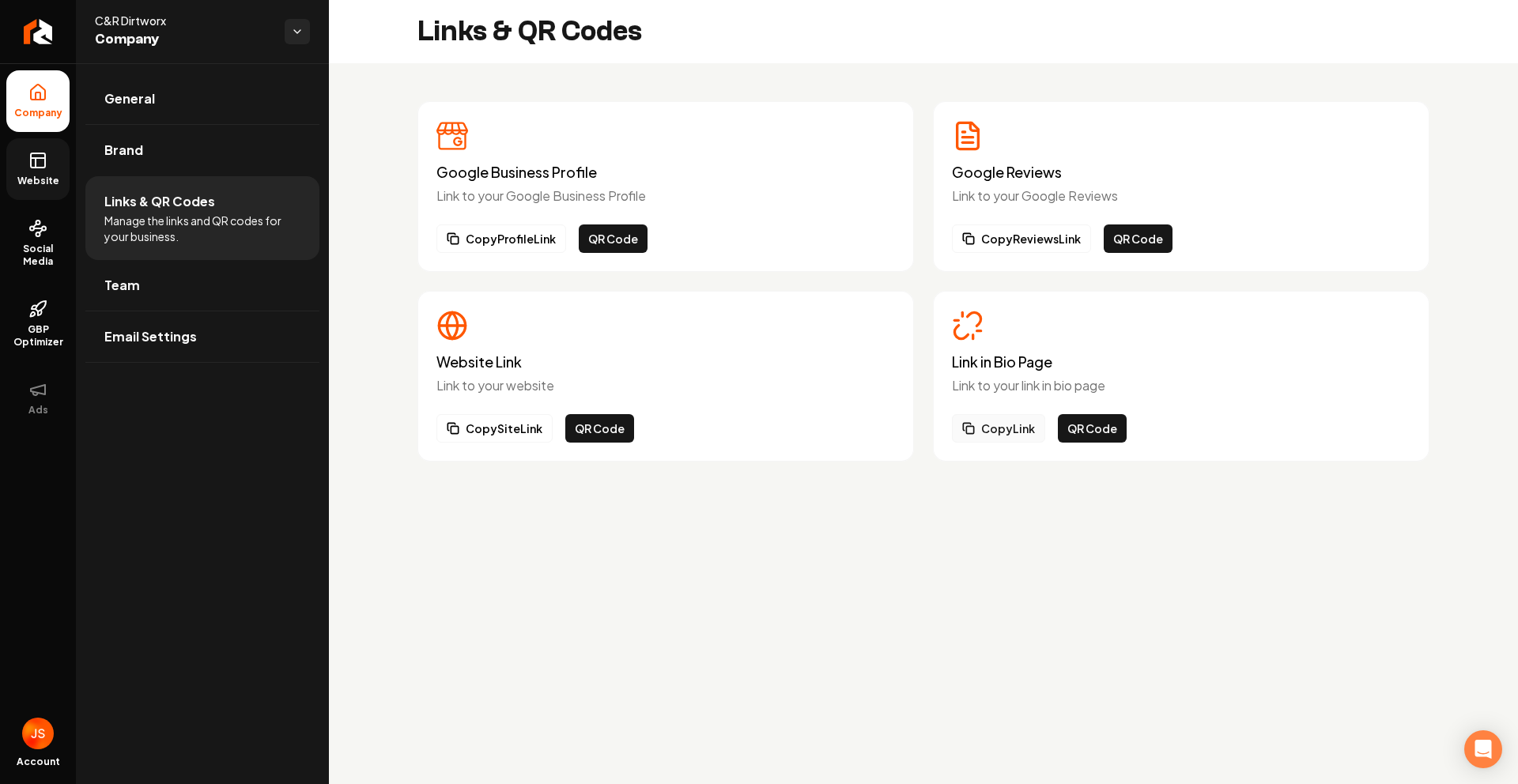
click at [998, 422] on button "Copy Link" at bounding box center [998, 429] width 93 height 28
click at [0, 174] on ul "Company Website Social Media GBP Optimizer Ads" at bounding box center [37, 249] width 76 height 372
click at [28, 160] on icon at bounding box center [37, 160] width 19 height 19
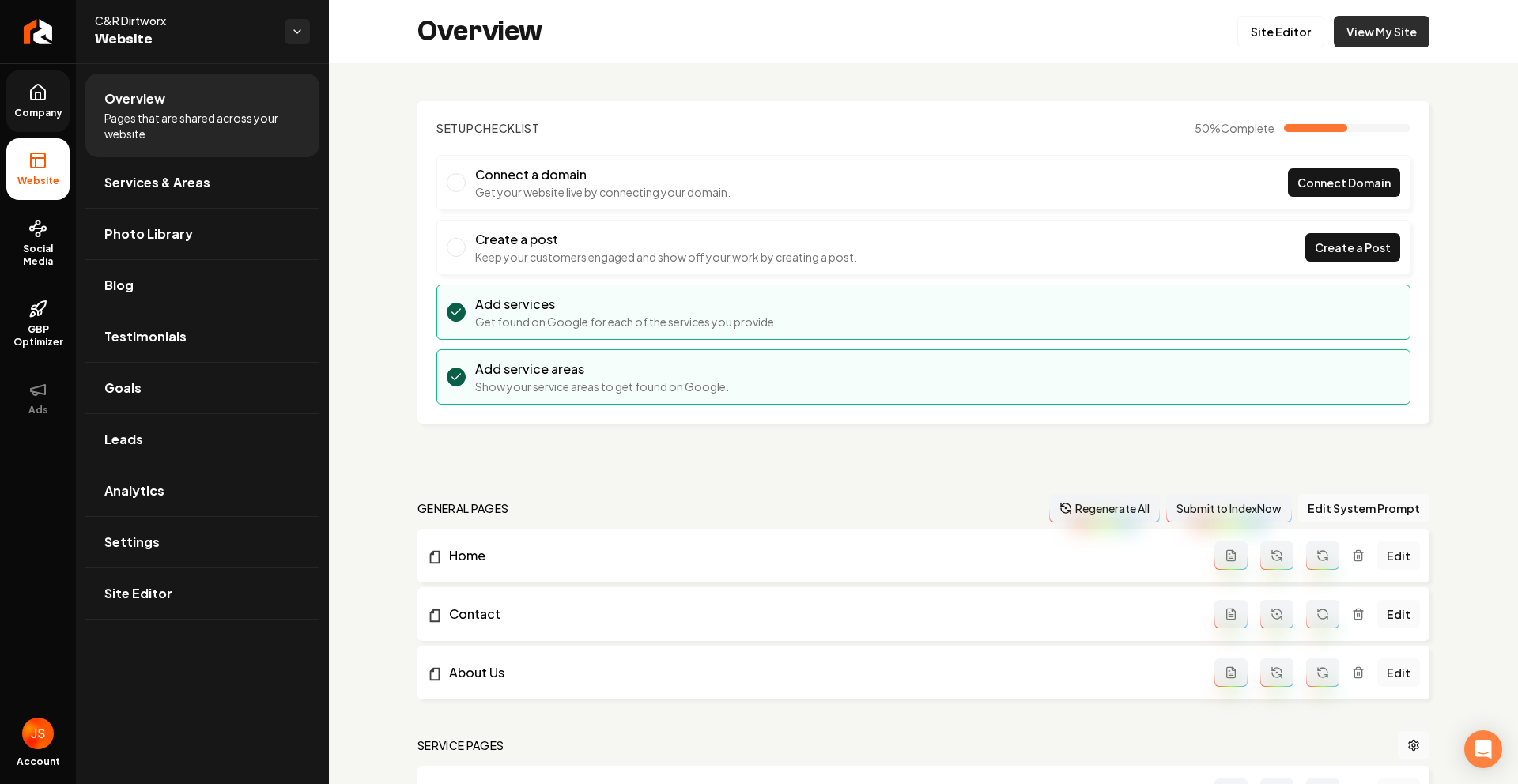
click at [1334, 20] on link "View My Site" at bounding box center [1381, 32] width 96 height 32
click at [1215, 28] on div "Overview Site Editor View My Site" at bounding box center [923, 32] width 1189 height 63
click at [1265, 32] on link "Site Editor" at bounding box center [1281, 32] width 87 height 32
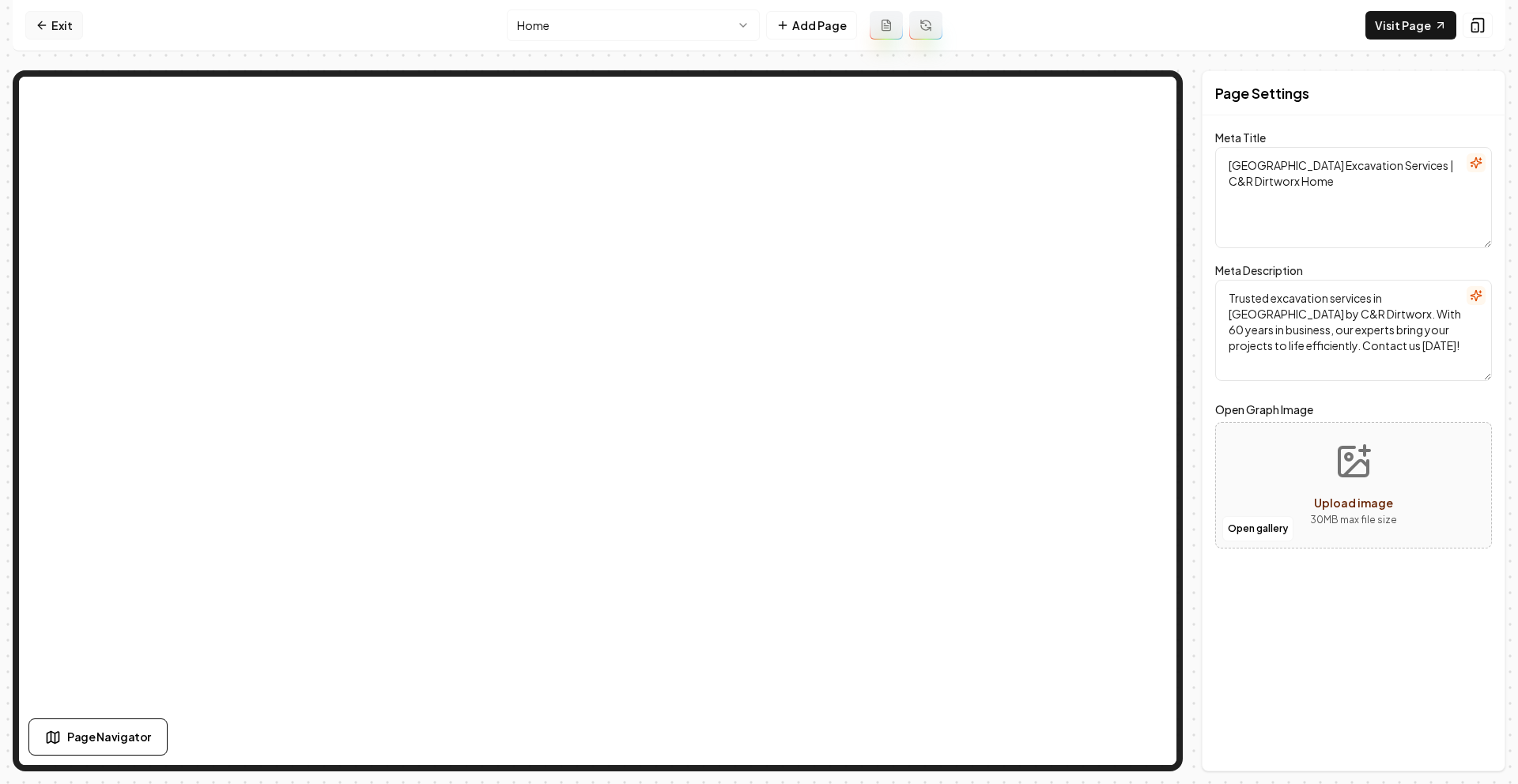
click at [60, 23] on link "Exit" at bounding box center [53, 25] width 57 height 28
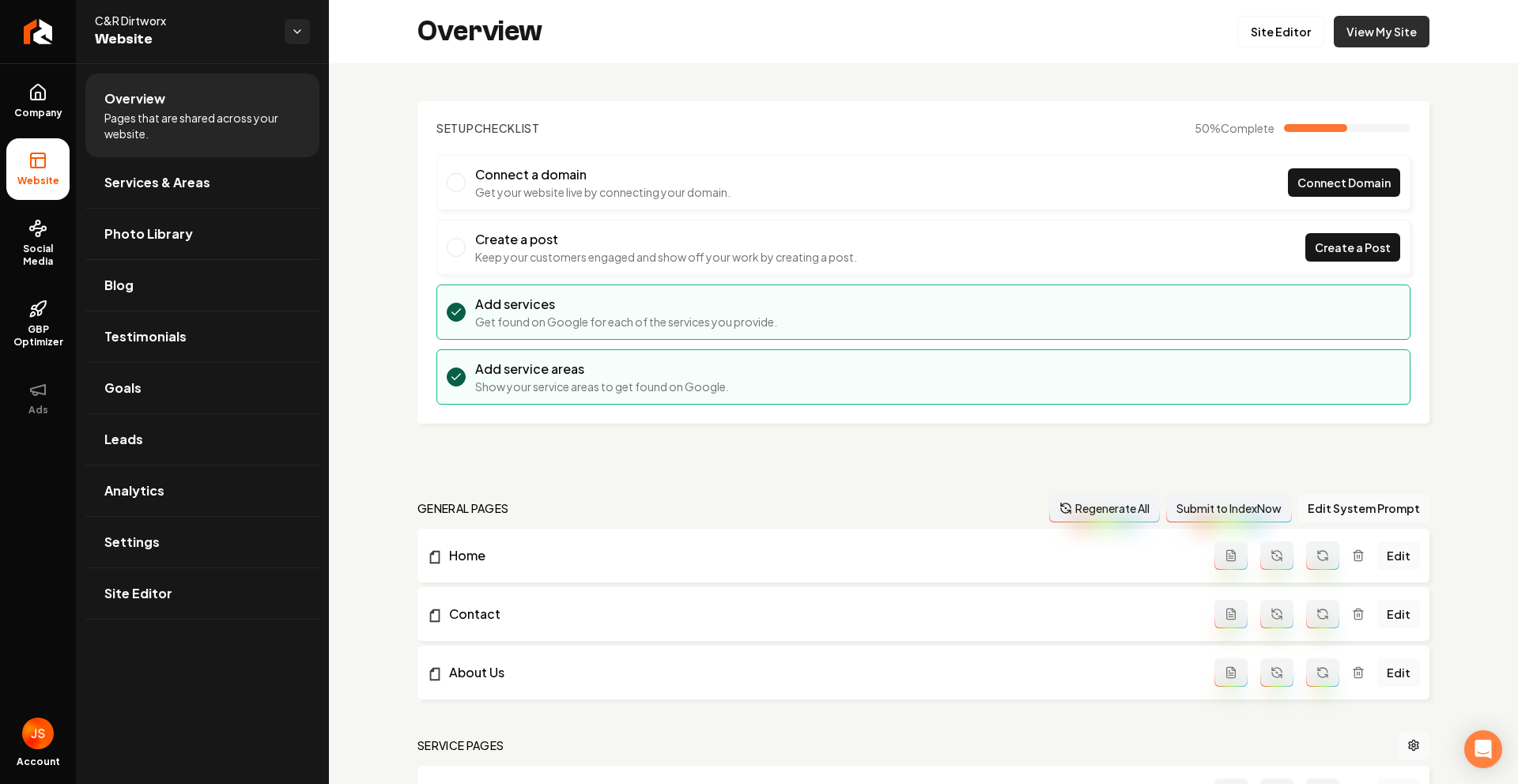
click at [1382, 40] on link "View My Site" at bounding box center [1381, 32] width 96 height 32
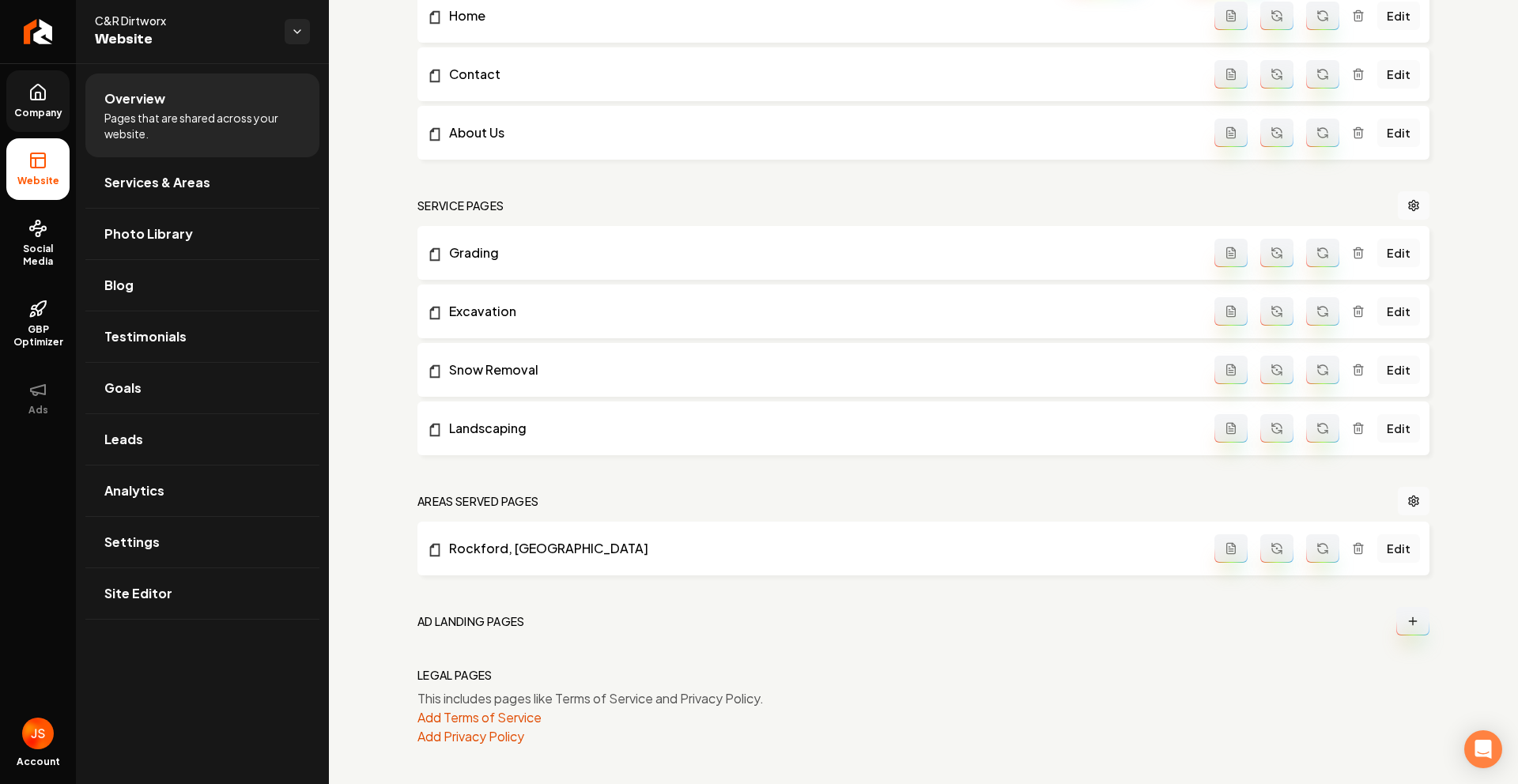
click at [42, 113] on span "Company" at bounding box center [37, 112] width 61 height 12
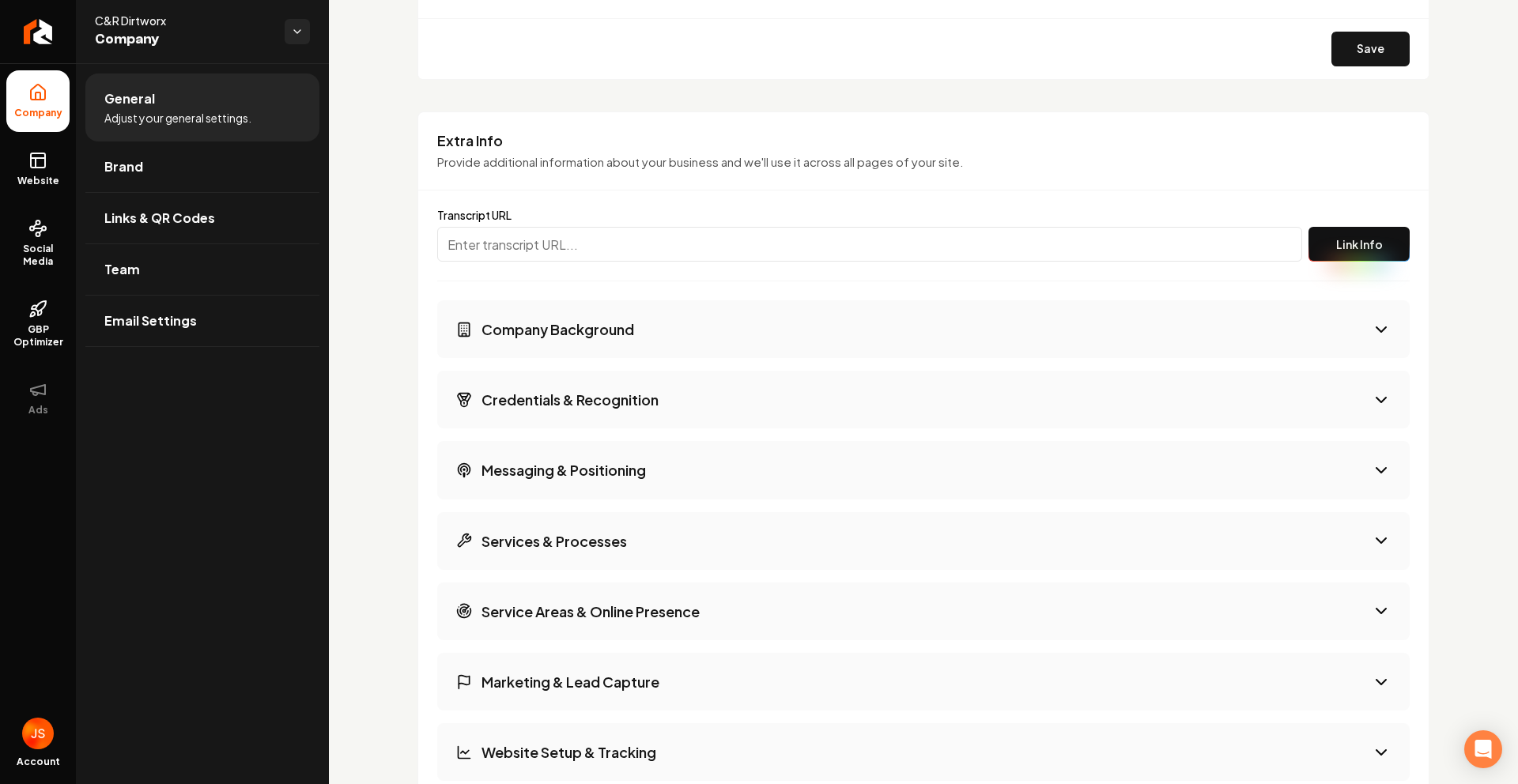
scroll to position [2035, 0]
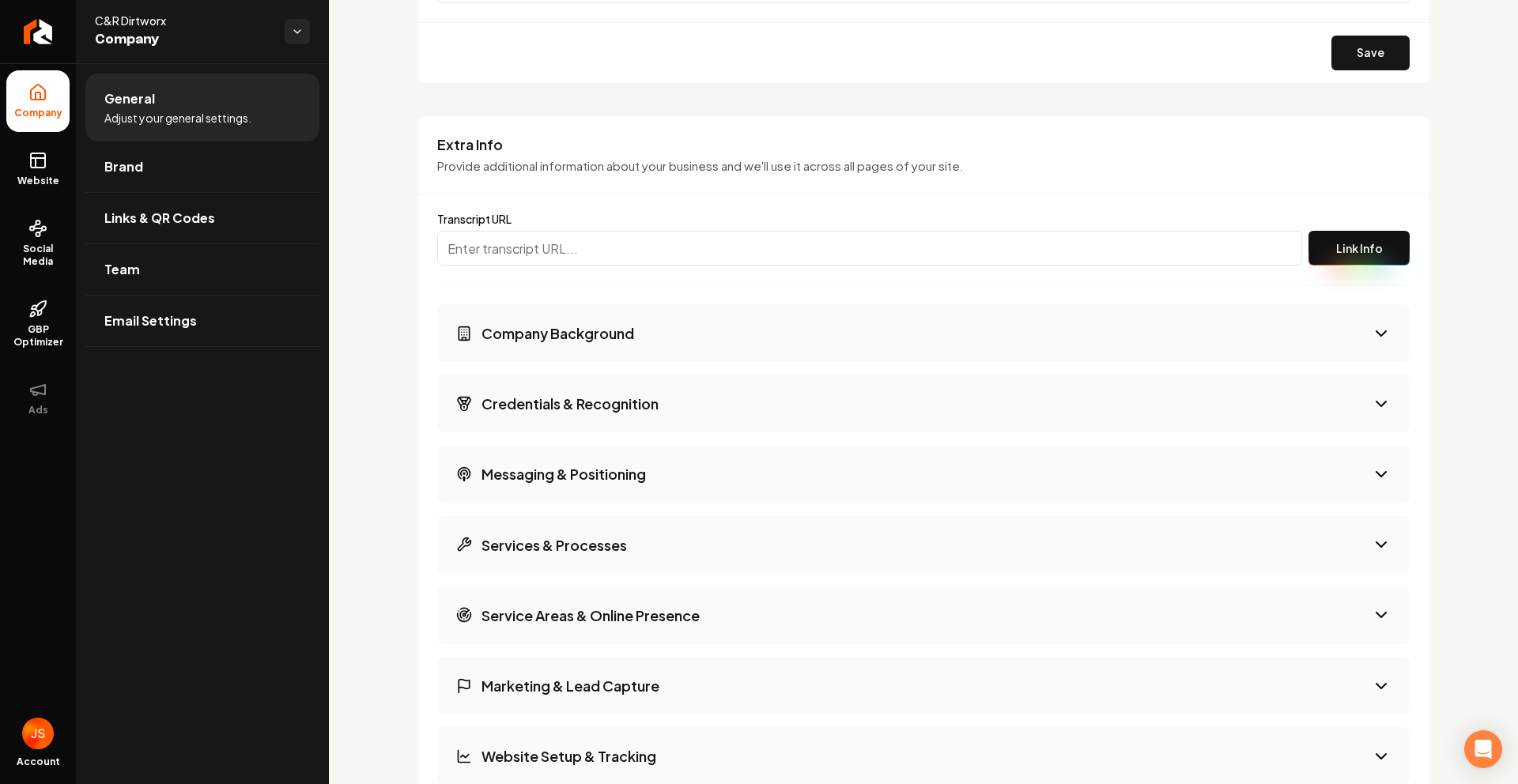
click at [1092, 336] on button "Company Background" at bounding box center [923, 333] width 973 height 57
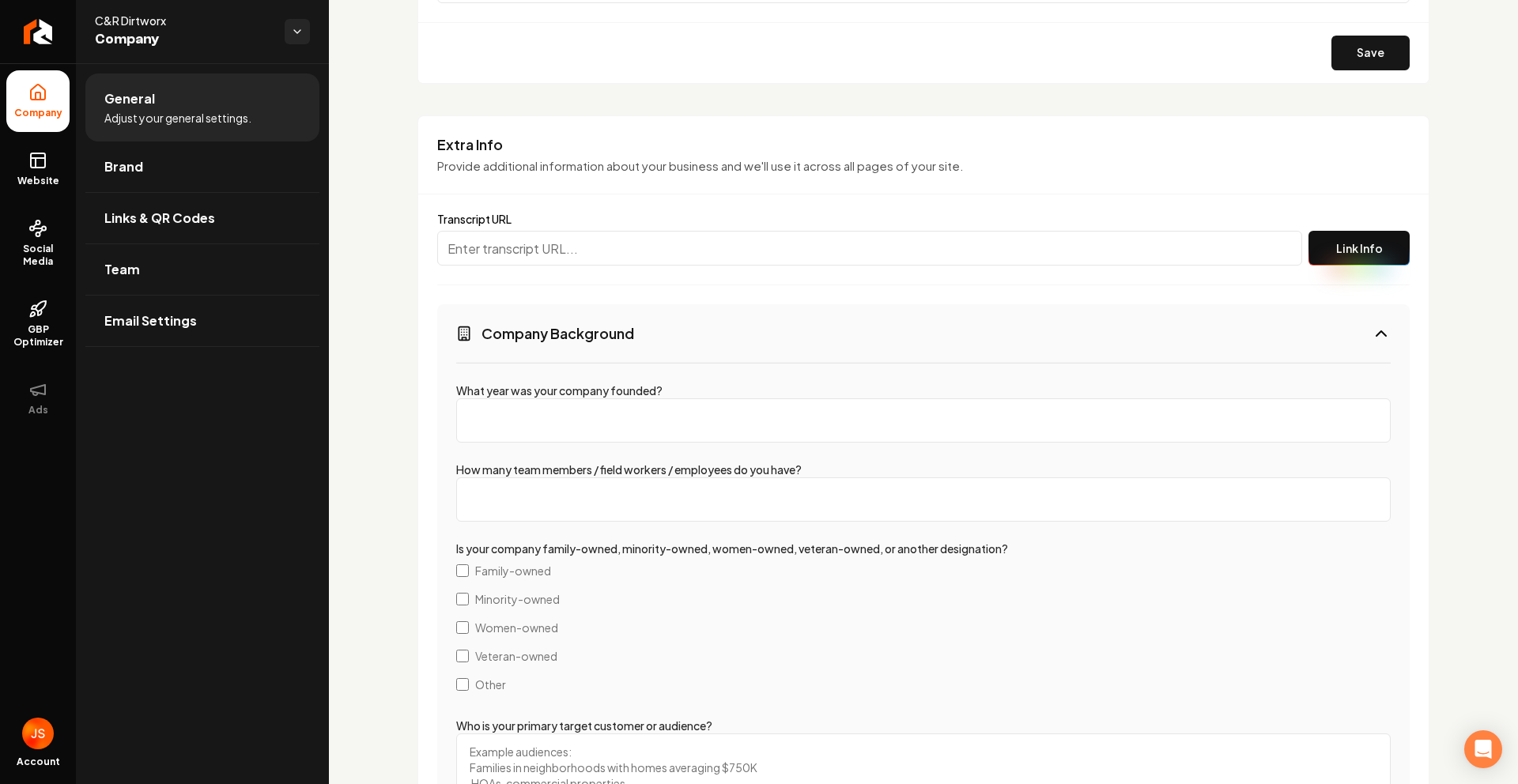
click at [744, 355] on button "Company Background" at bounding box center [923, 333] width 973 height 57
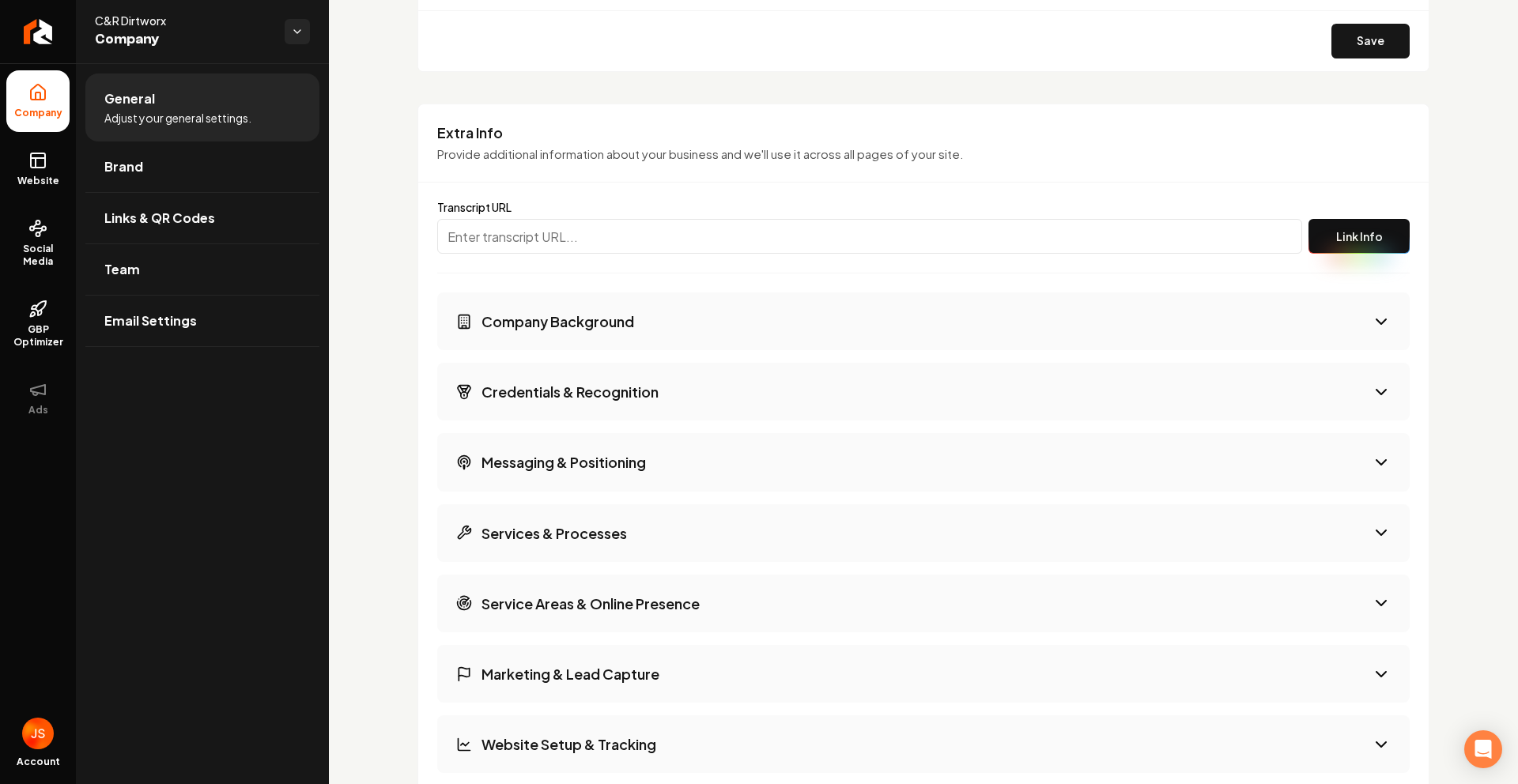
scroll to position [2067, 0]
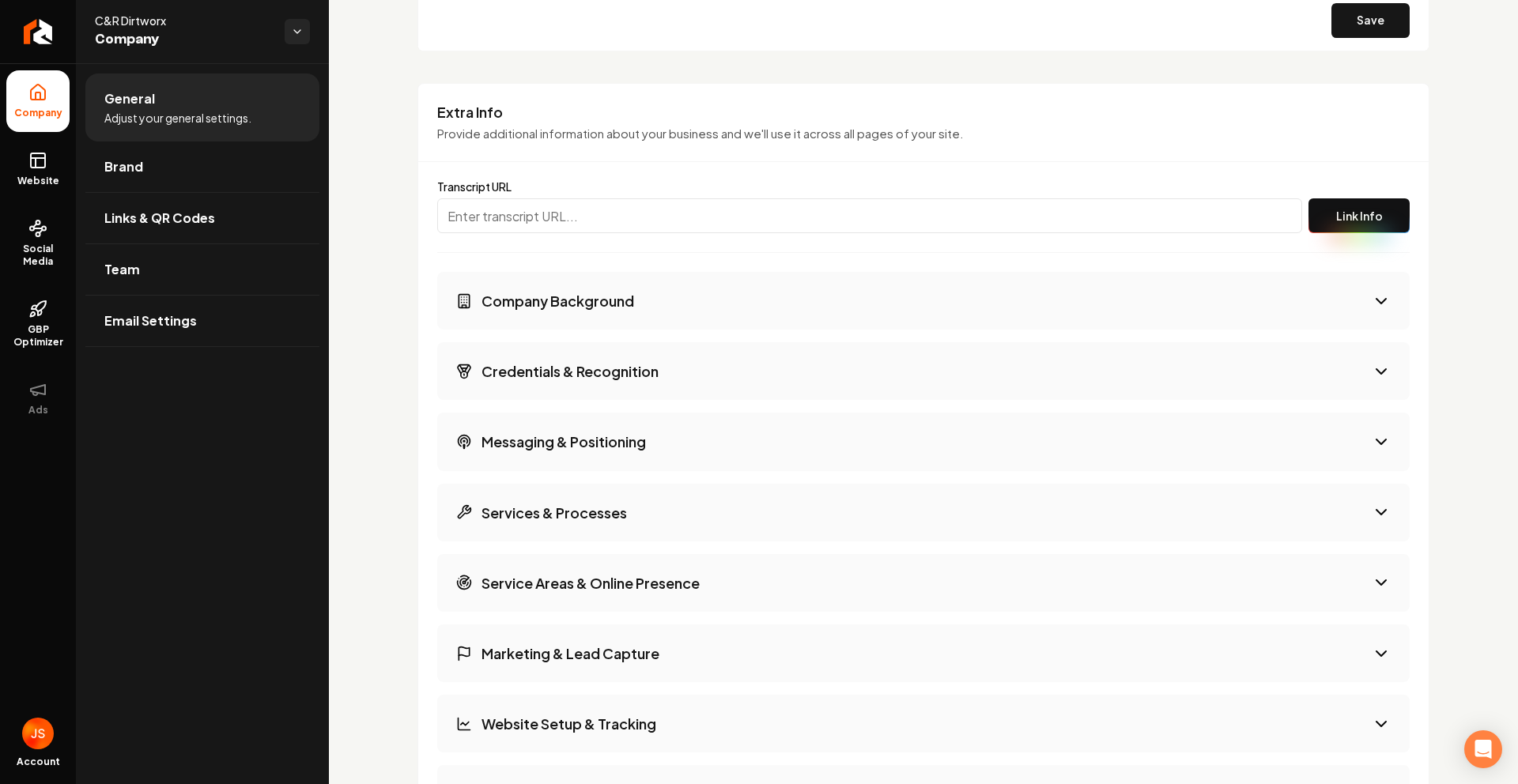
click at [557, 366] on h3 "Credentials & Recognition" at bounding box center [570, 371] width 177 height 20
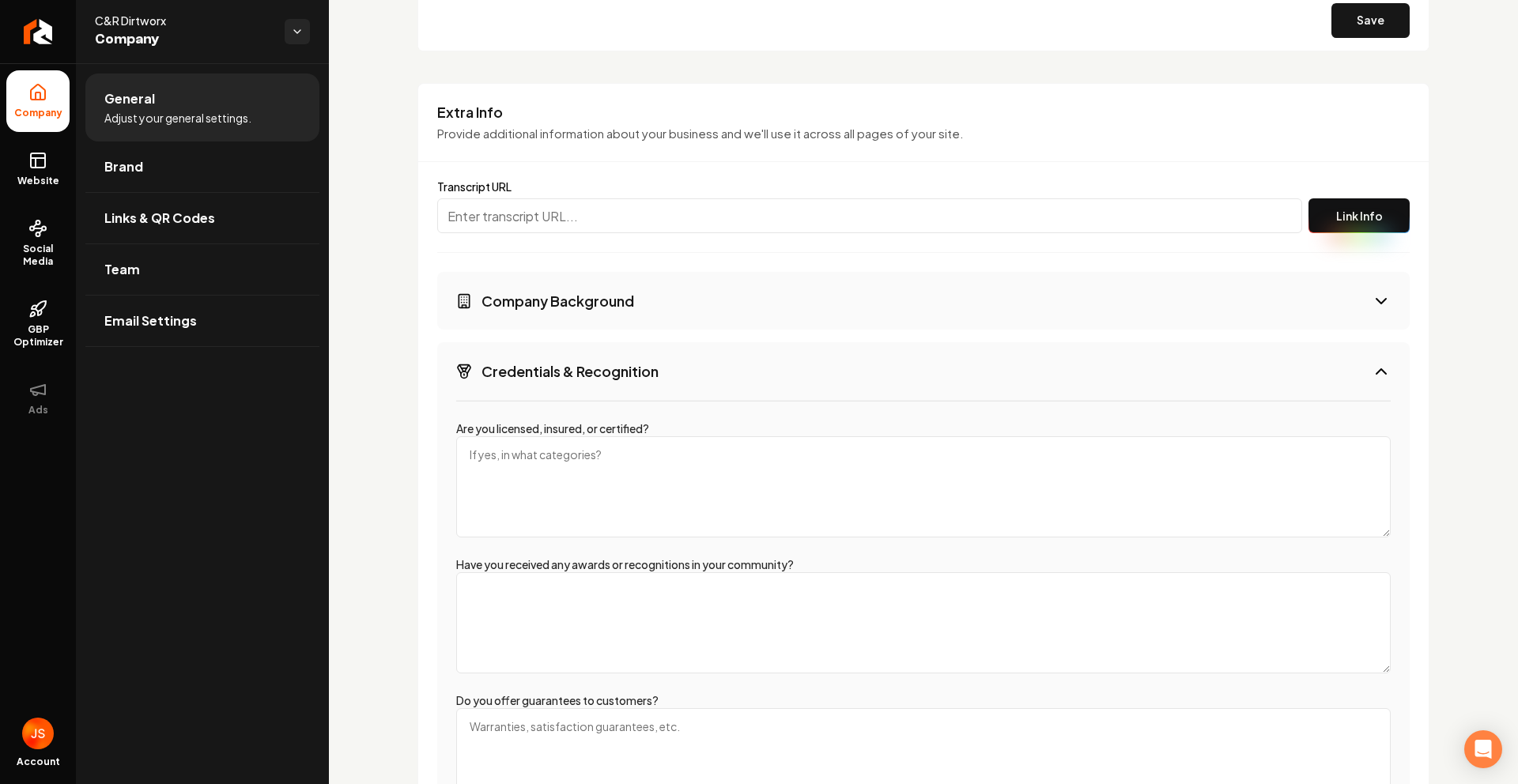
click at [557, 367] on h3 "Credentials & Recognition" at bounding box center [570, 371] width 177 height 20
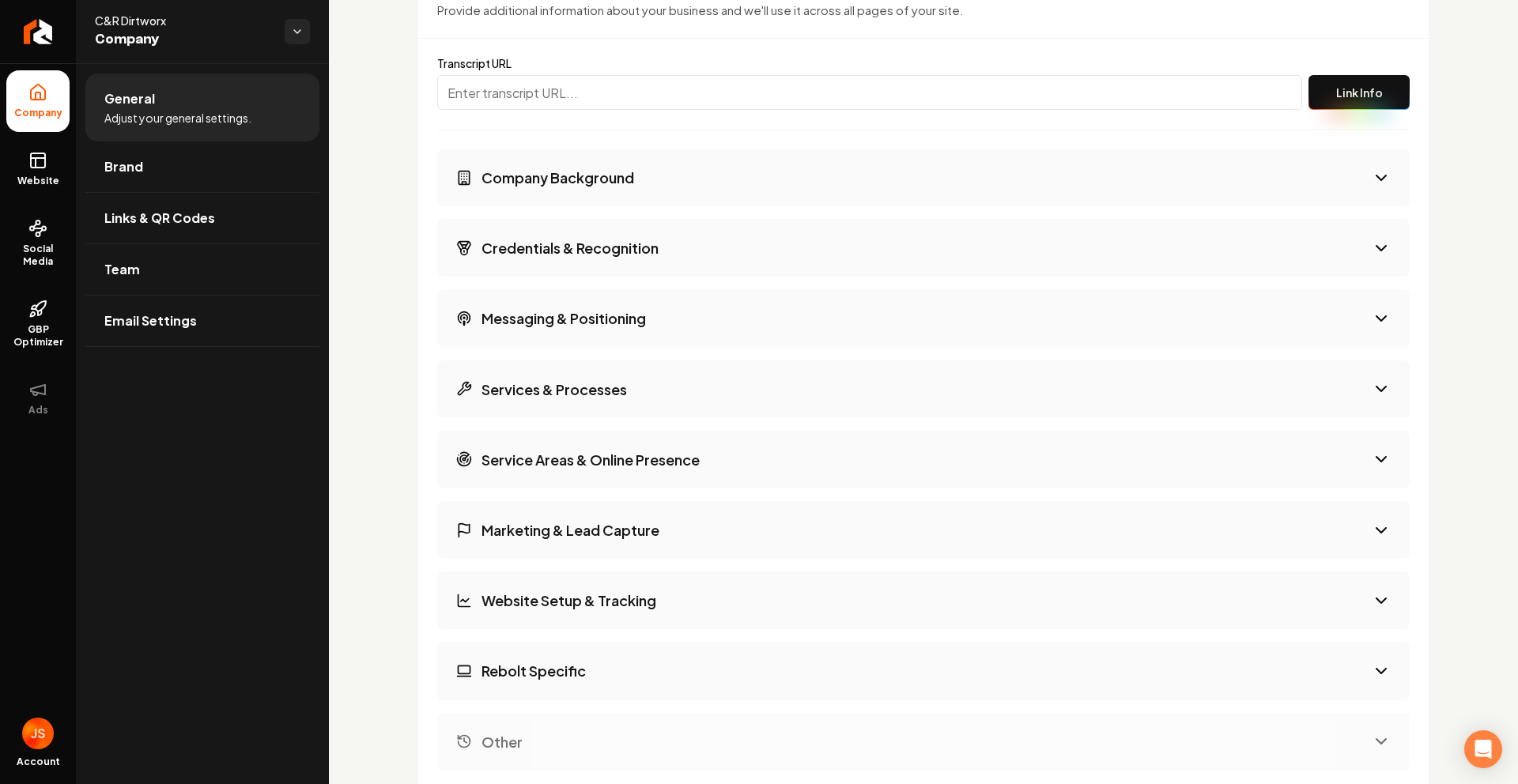
scroll to position [2208, 0]
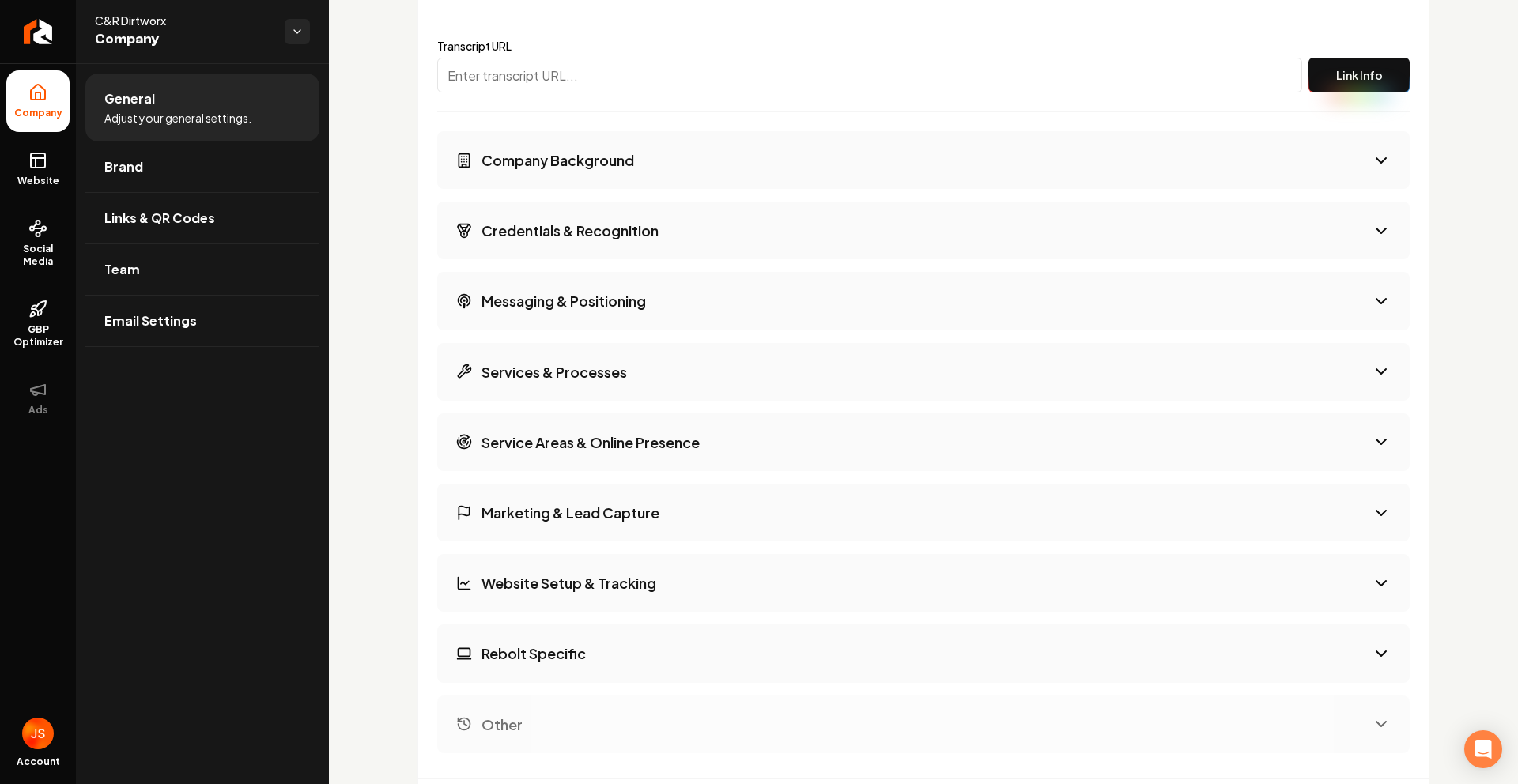
click at [613, 351] on button "Services & Processes" at bounding box center [923, 371] width 973 height 57
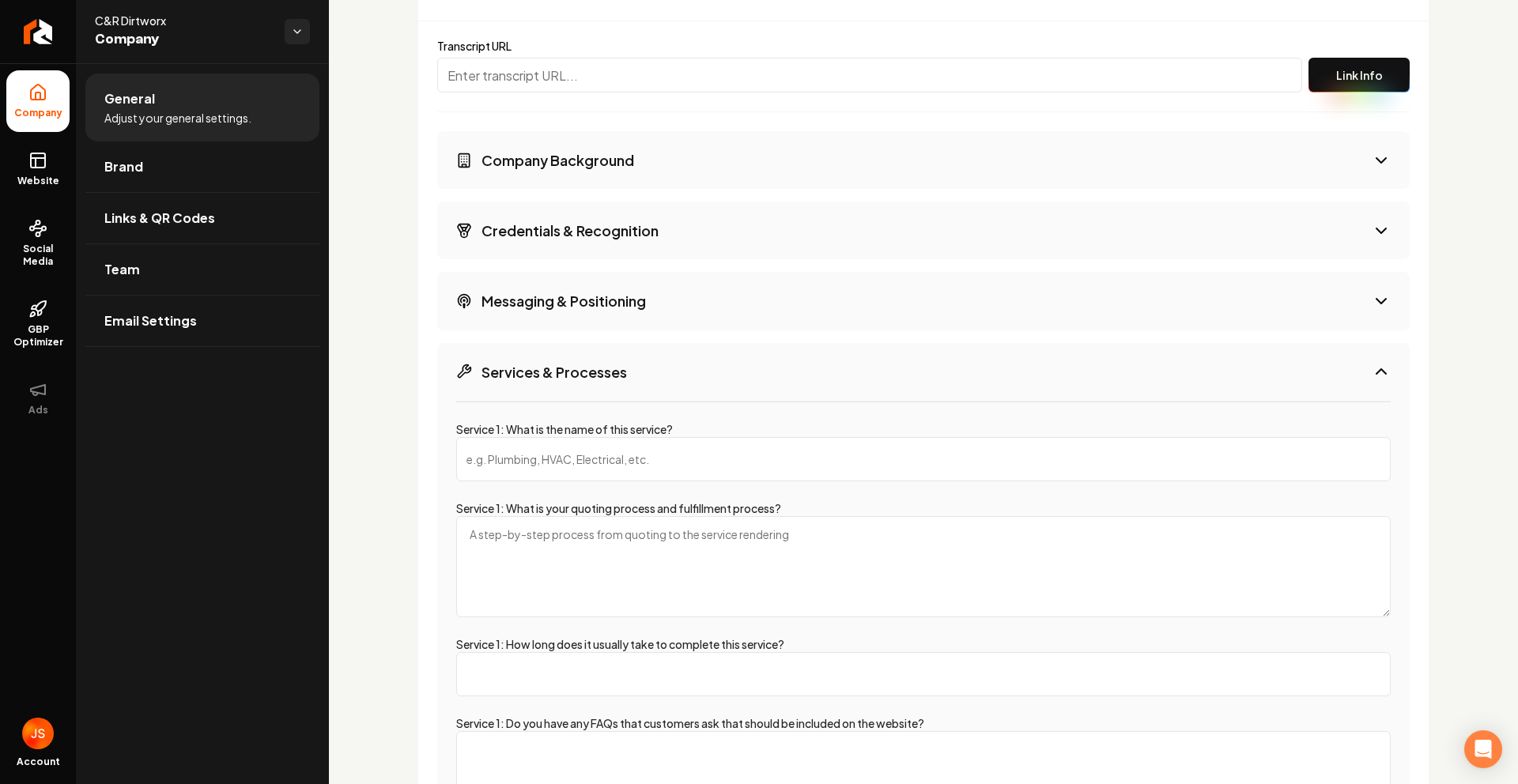
click at [595, 474] on input "Service 1: What is the name of this service?" at bounding box center [923, 459] width 934 height 44
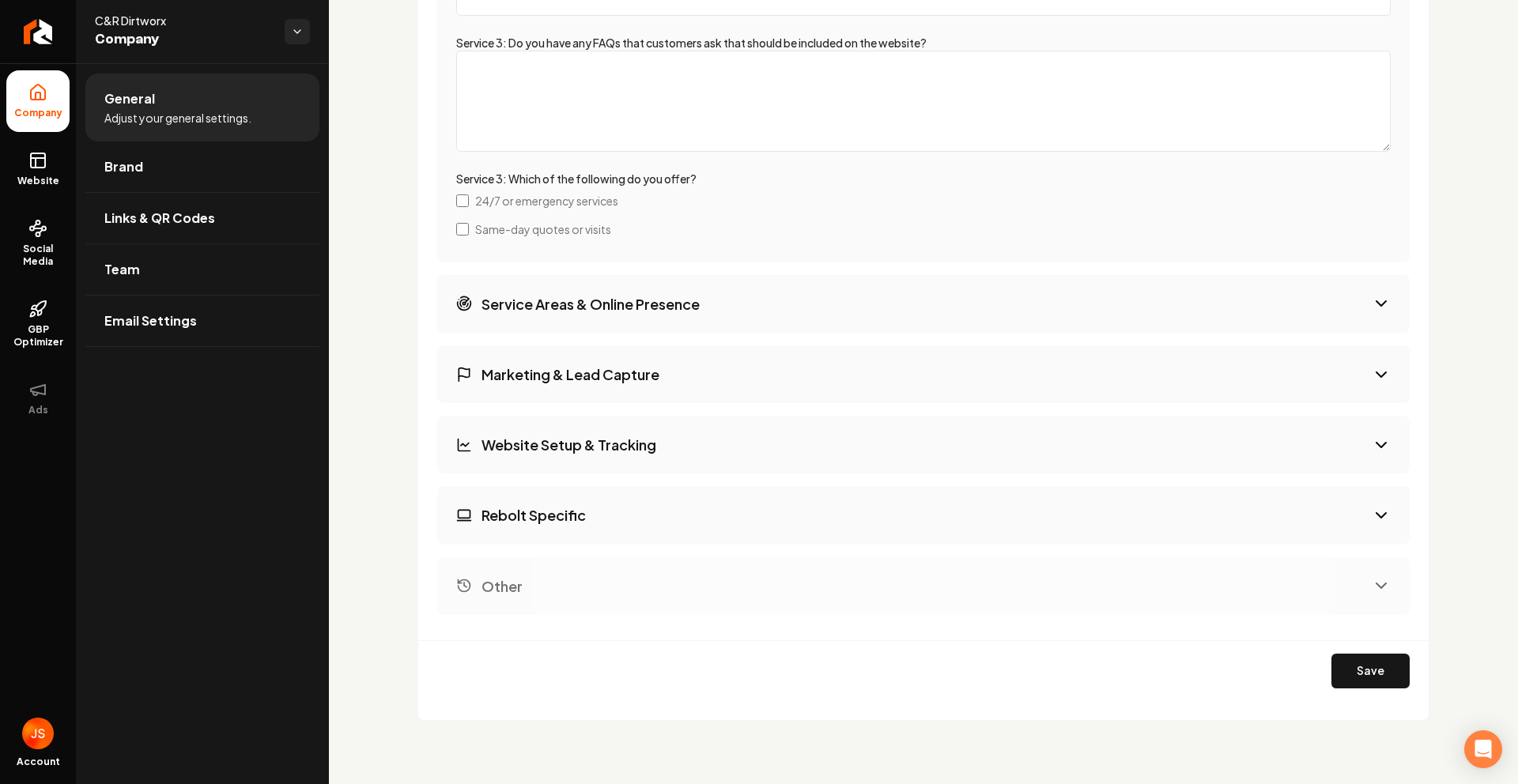
click at [679, 291] on button "Service Areas & Online Presence" at bounding box center [923, 303] width 973 height 57
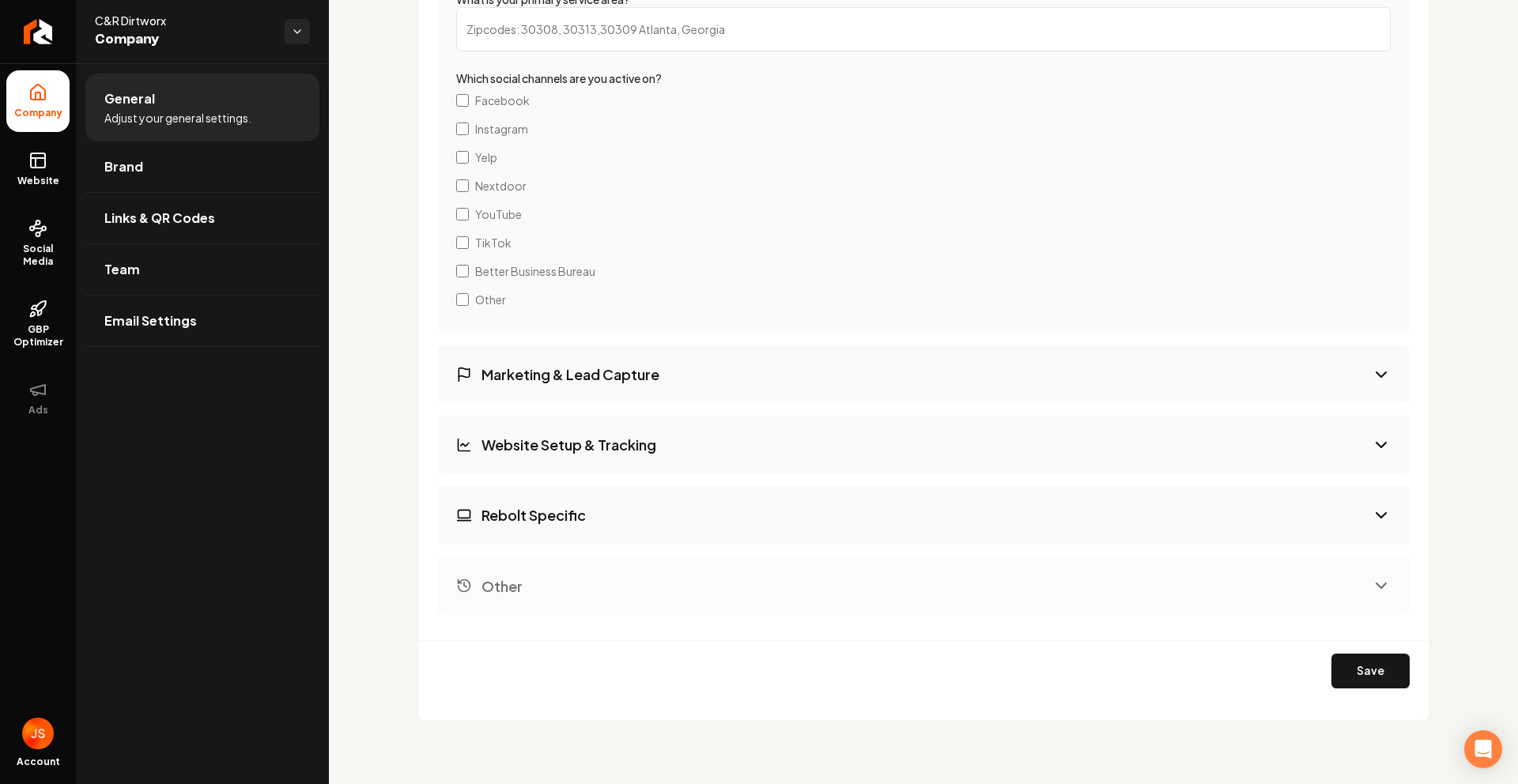
scroll to position [2346, 0]
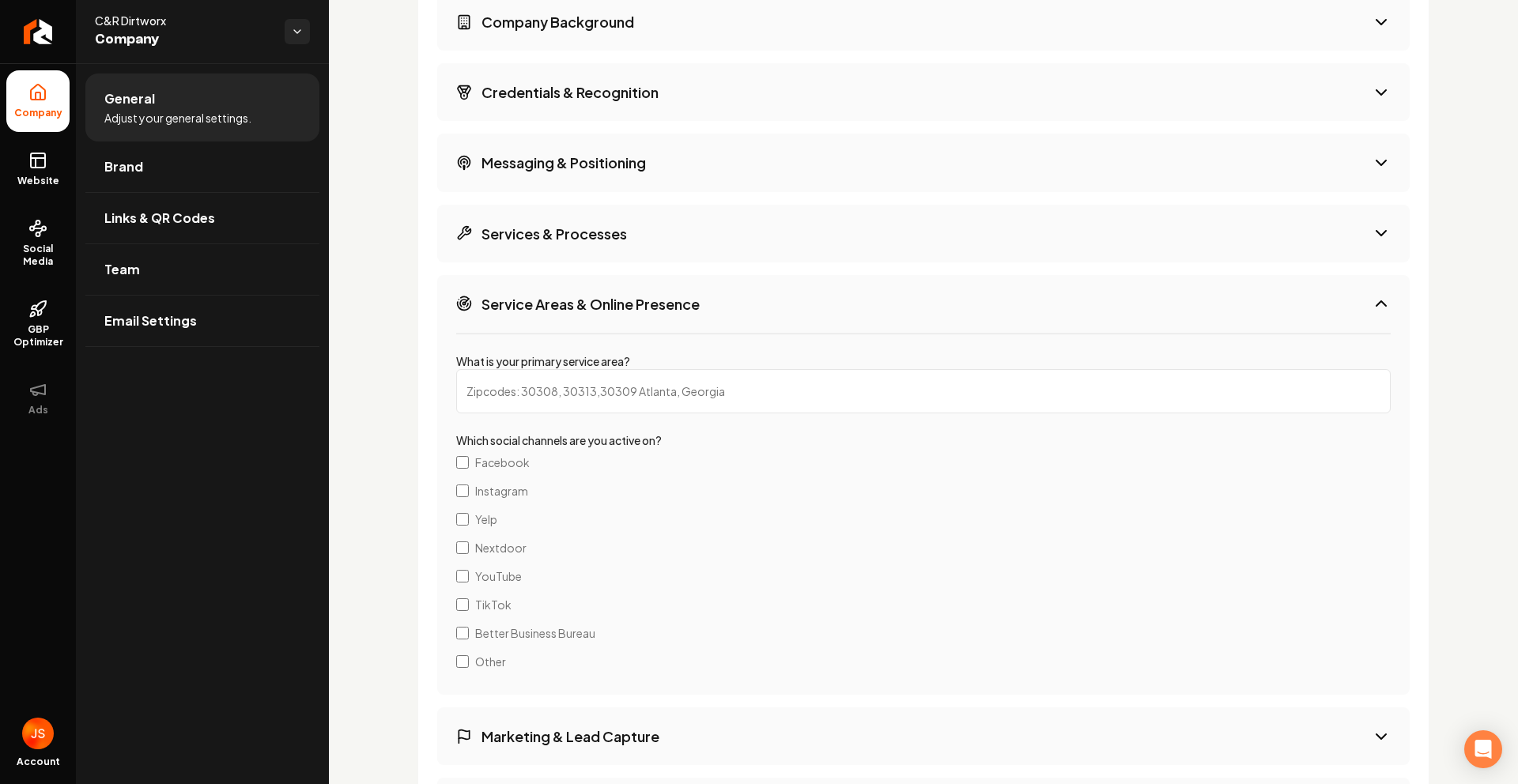
click at [678, 315] on button "Service Areas & Online Presence" at bounding box center [923, 303] width 973 height 57
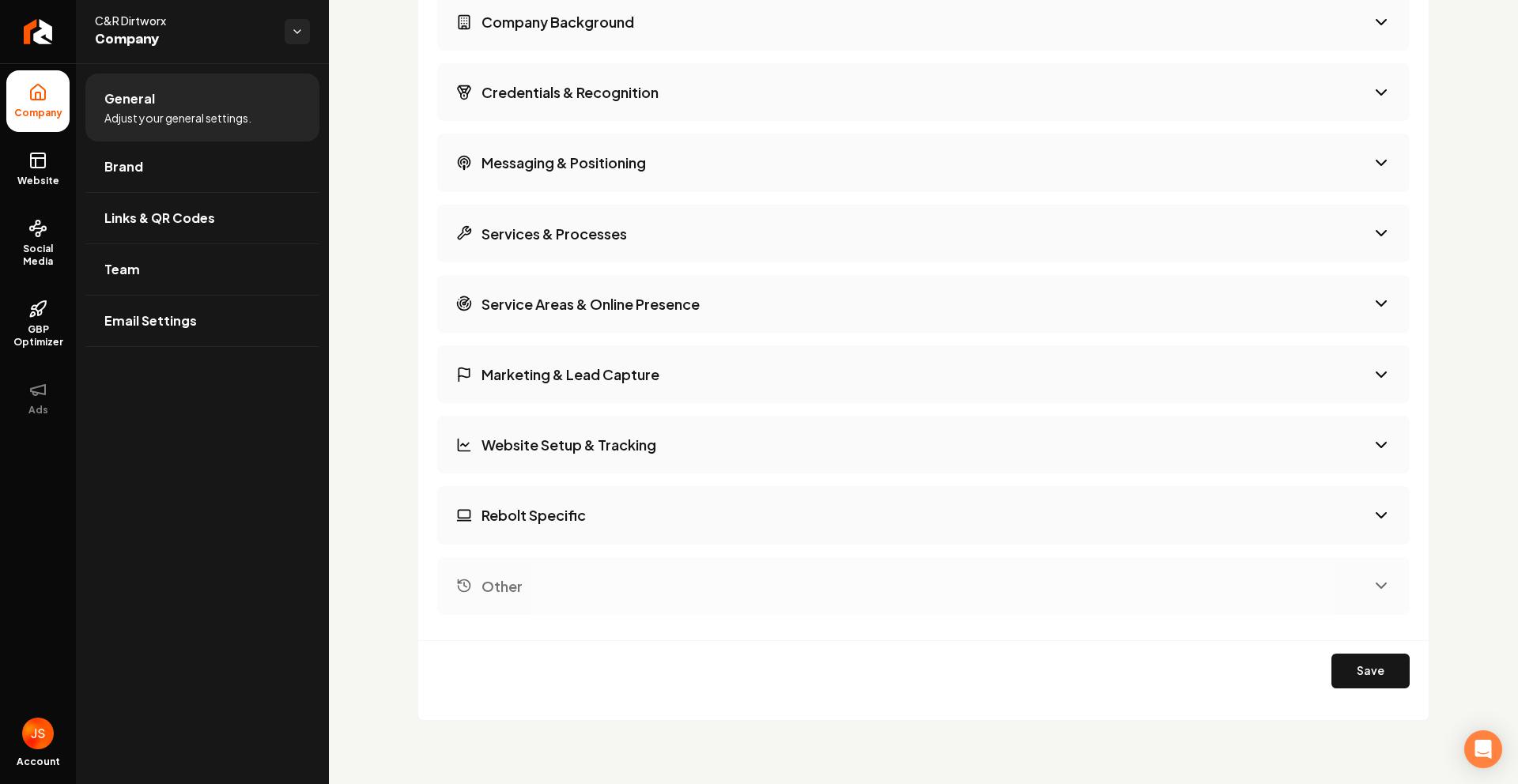
click at [664, 442] on button "Website Setup & Tracking" at bounding box center [923, 444] width 973 height 57
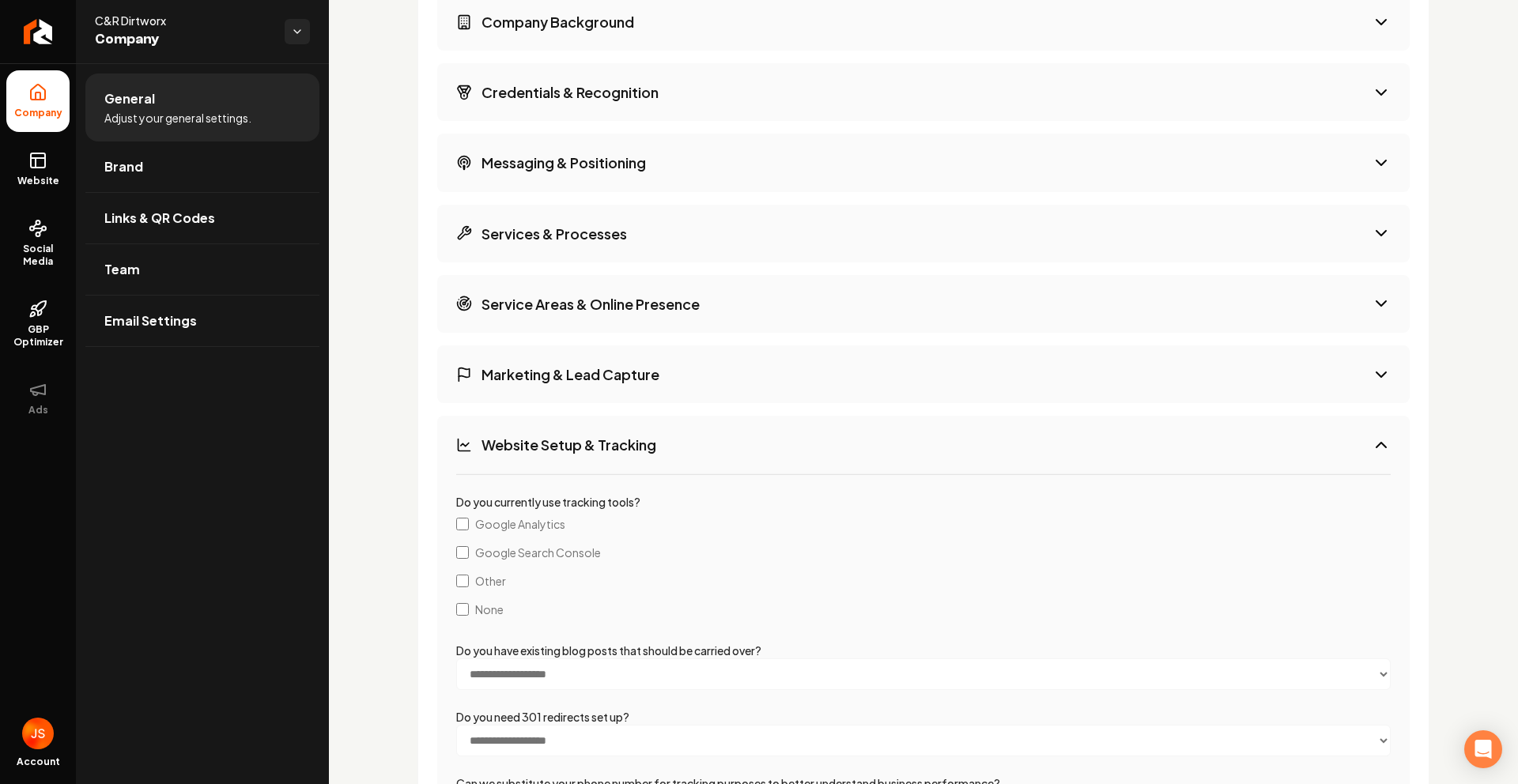
click at [664, 442] on button "Website Setup & Tracking" at bounding box center [923, 444] width 973 height 57
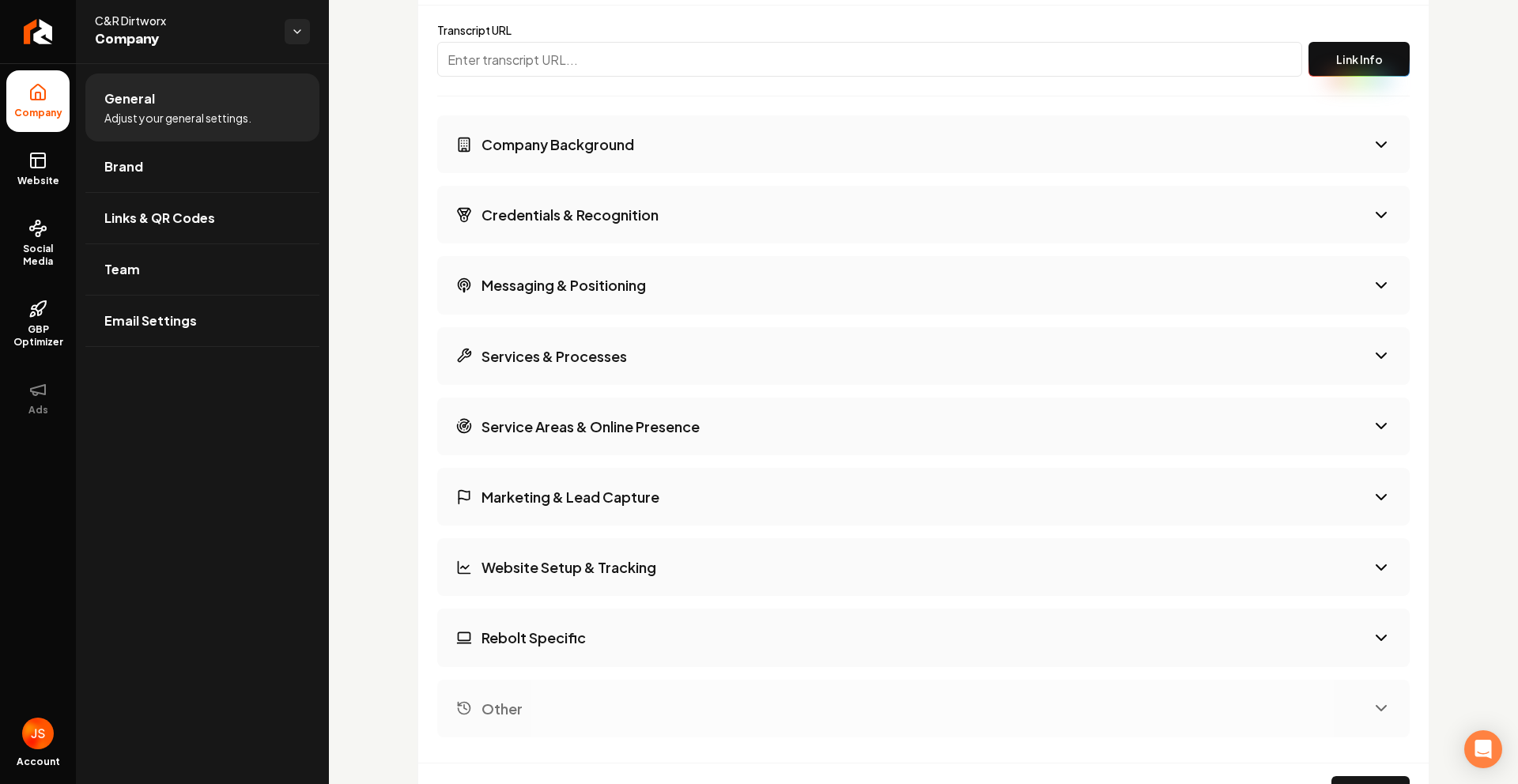
scroll to position [2215, 0]
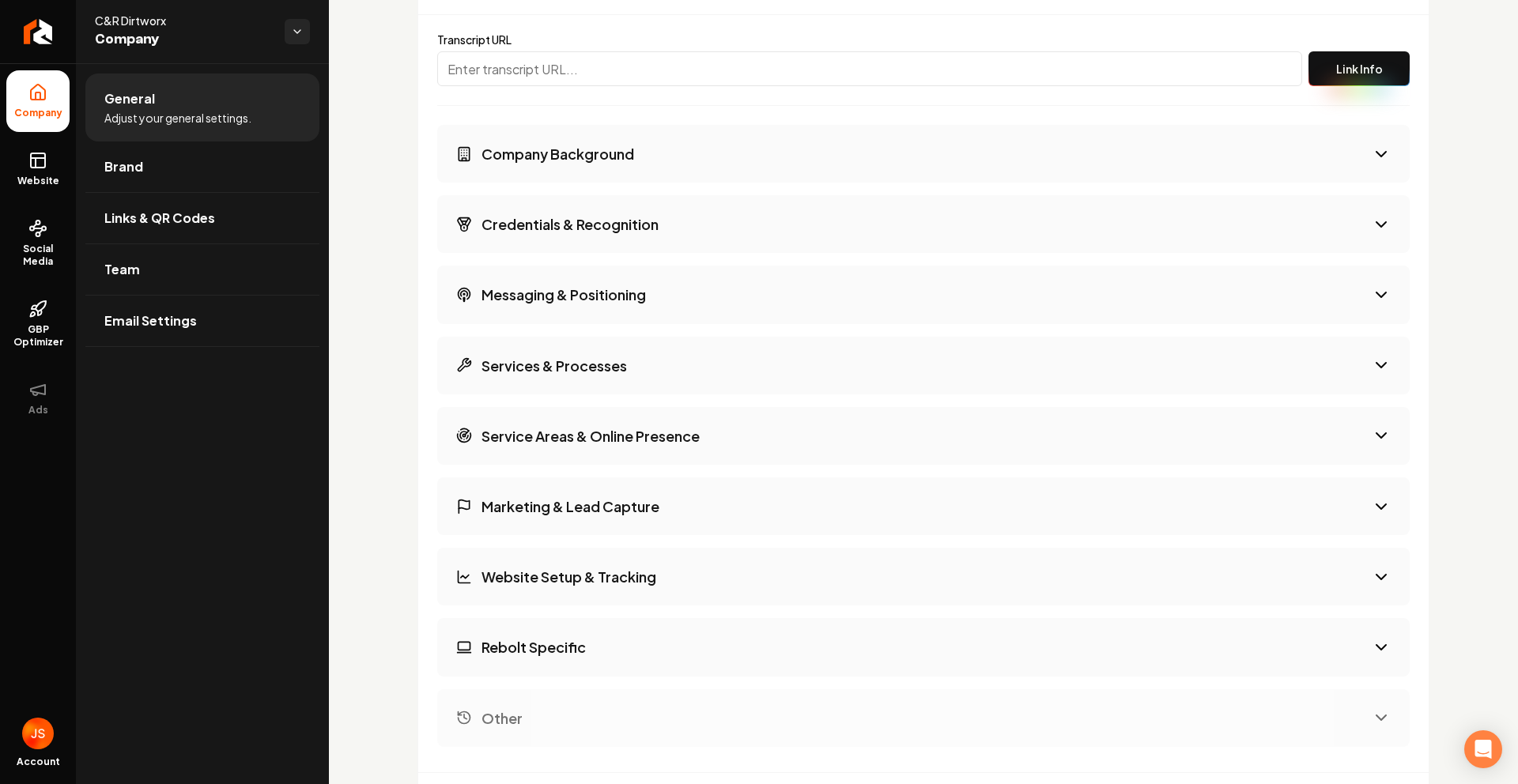
click at [626, 369] on h3 "Services & Processes" at bounding box center [554, 365] width 146 height 20
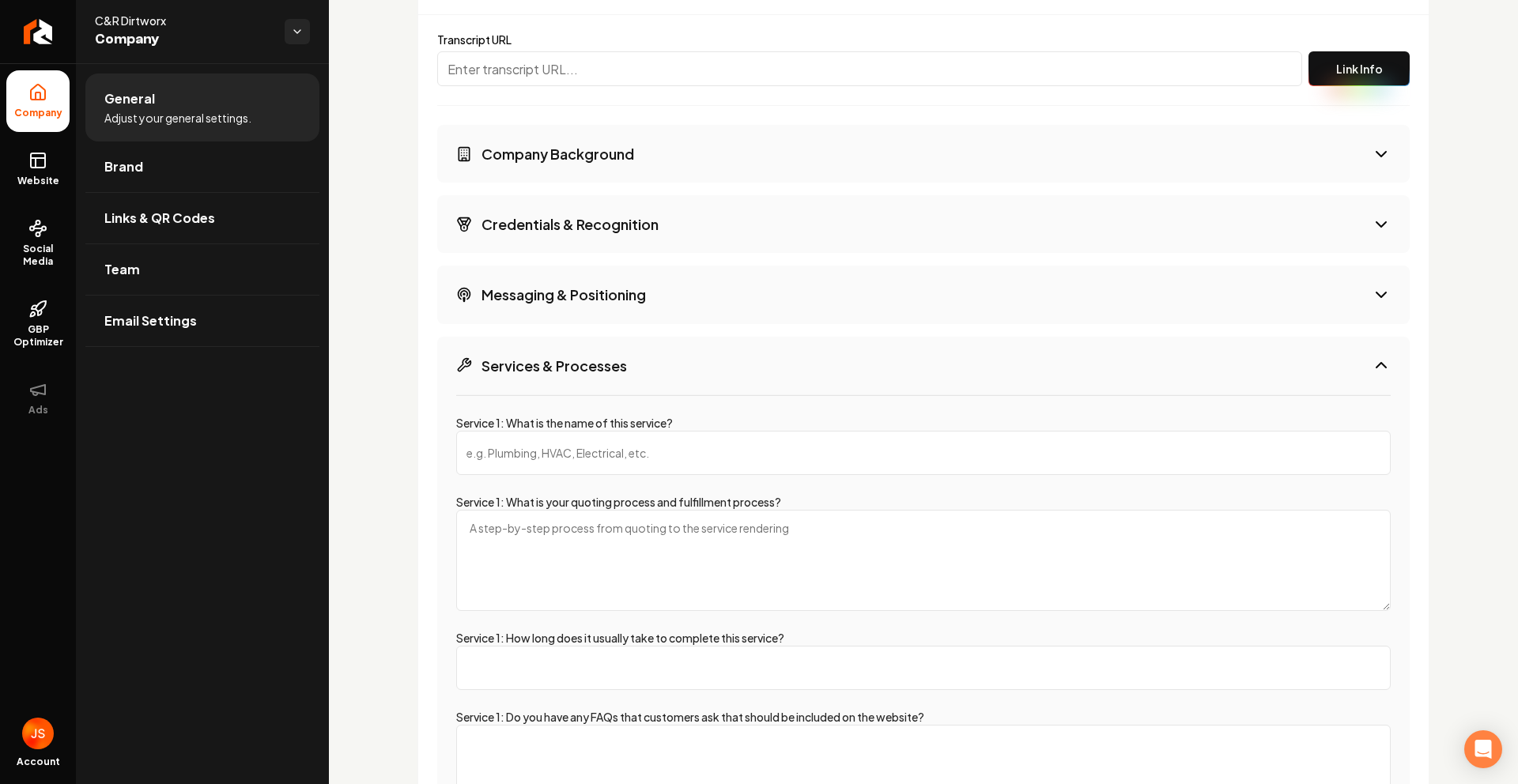
click at [626, 369] on h3 "Services & Processes" at bounding box center [554, 365] width 146 height 20
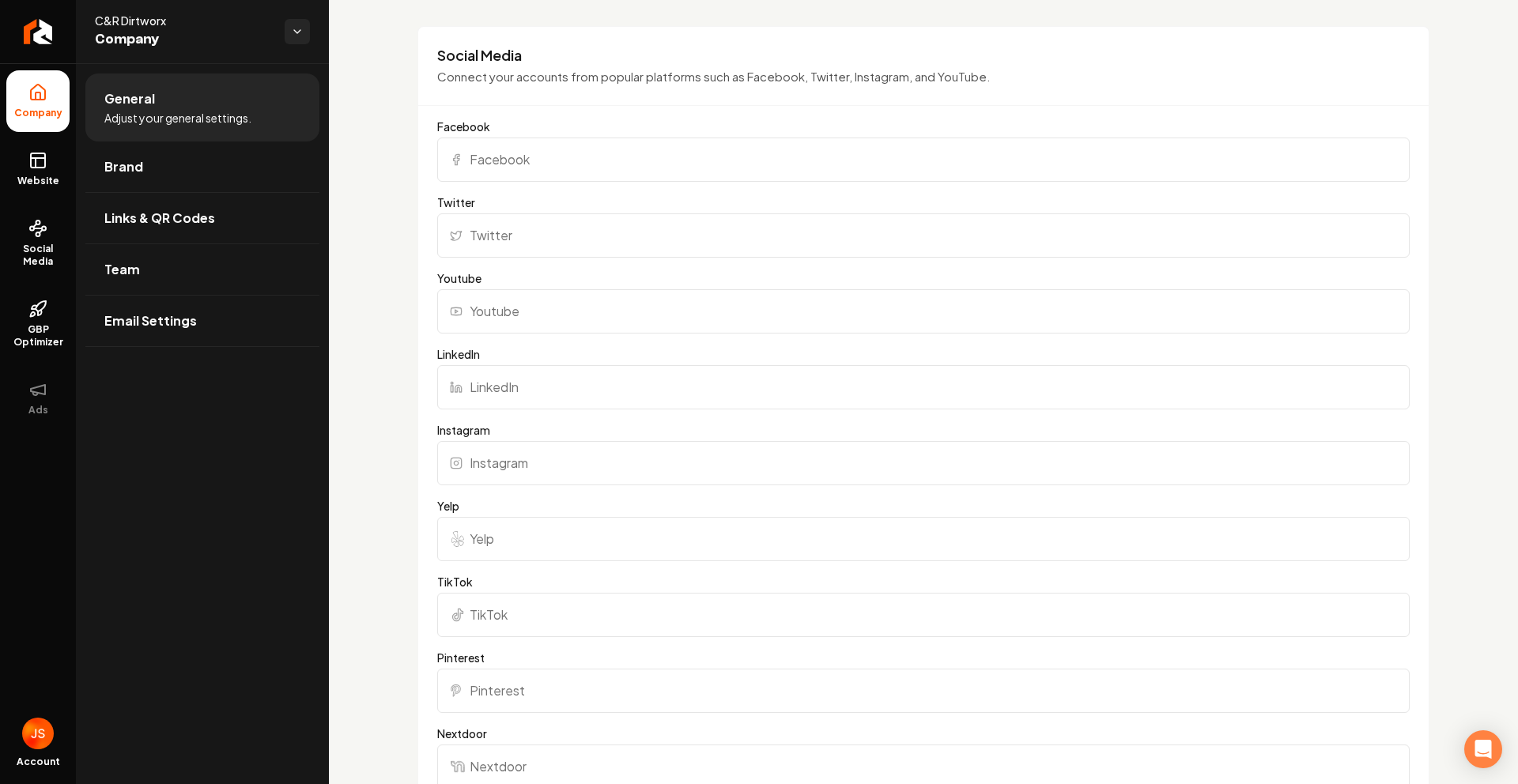
scroll to position [1154, 0]
click at [498, 154] on input "Facebook" at bounding box center [923, 160] width 973 height 44
click at [512, 473] on input "Instagram" at bounding box center [923, 464] width 973 height 44
paste input "https://www.instagram.com/crdirtworx/"
type input "https://www.instagram.com/crdirtworx/"
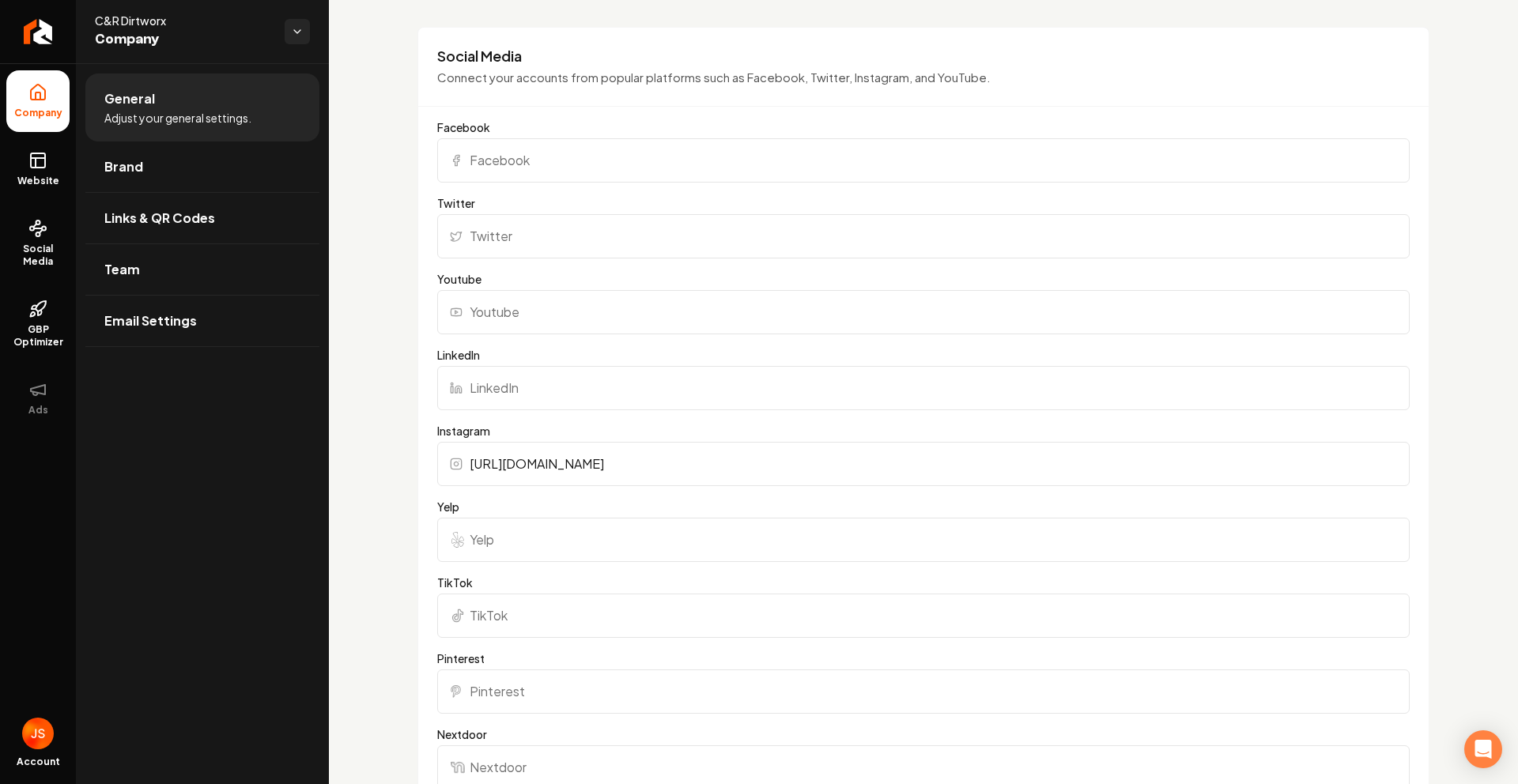
click at [376, 394] on div "Basics The more information you provide, the better your site will turn out sin…" at bounding box center [923, 443] width 1189 height 3067
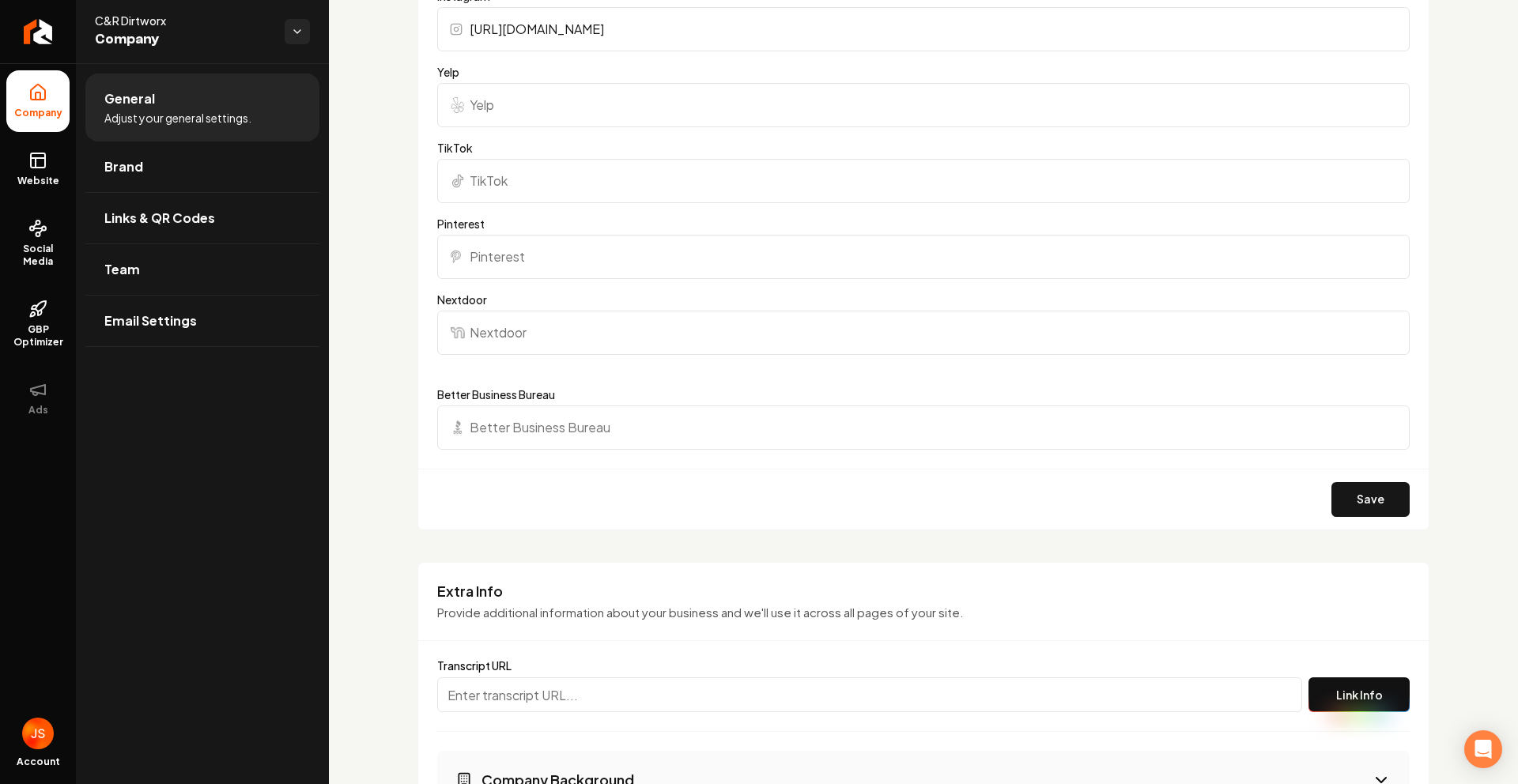
scroll to position [1854, 0]
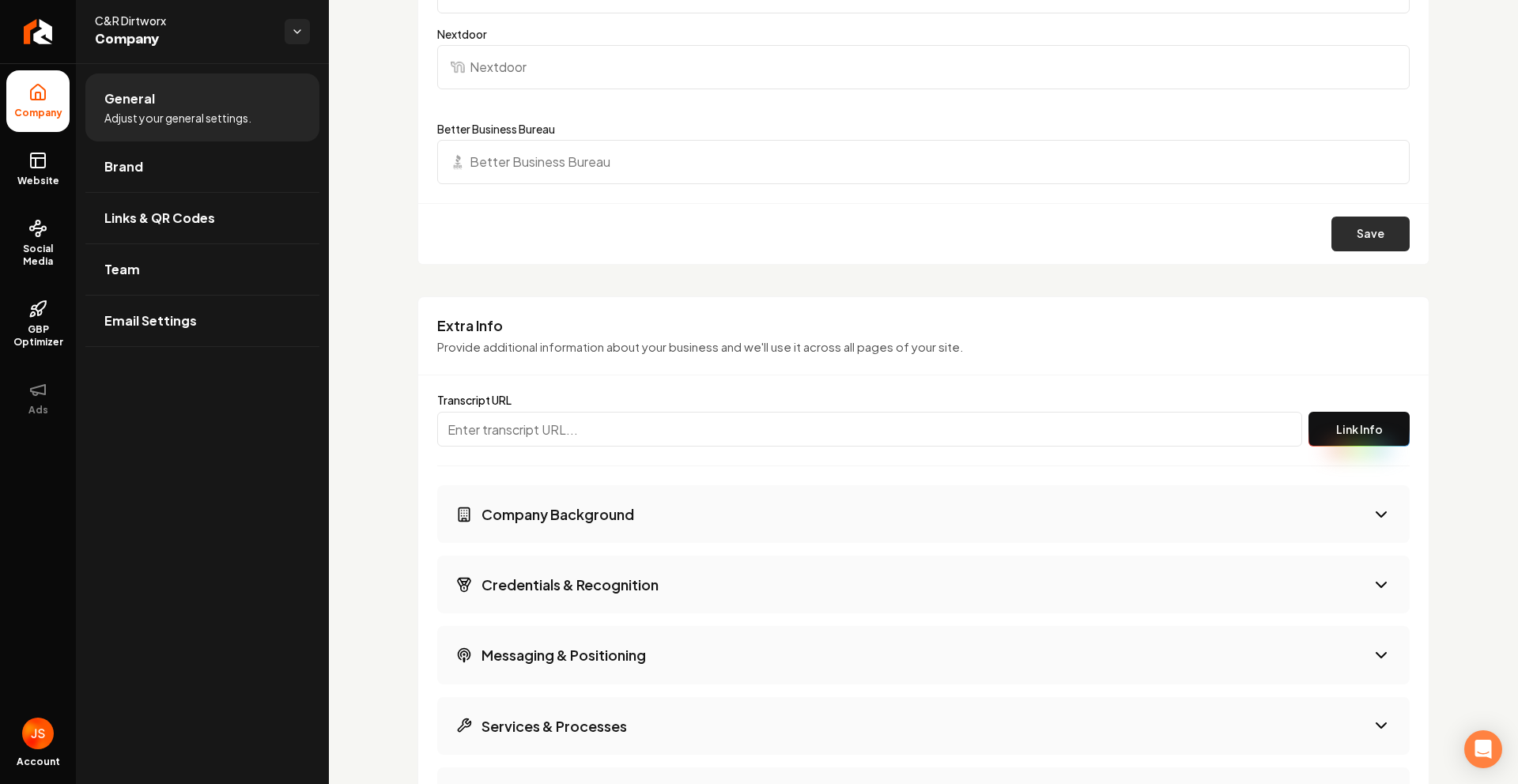
click at [1383, 246] on button "Save" at bounding box center [1371, 234] width 78 height 35
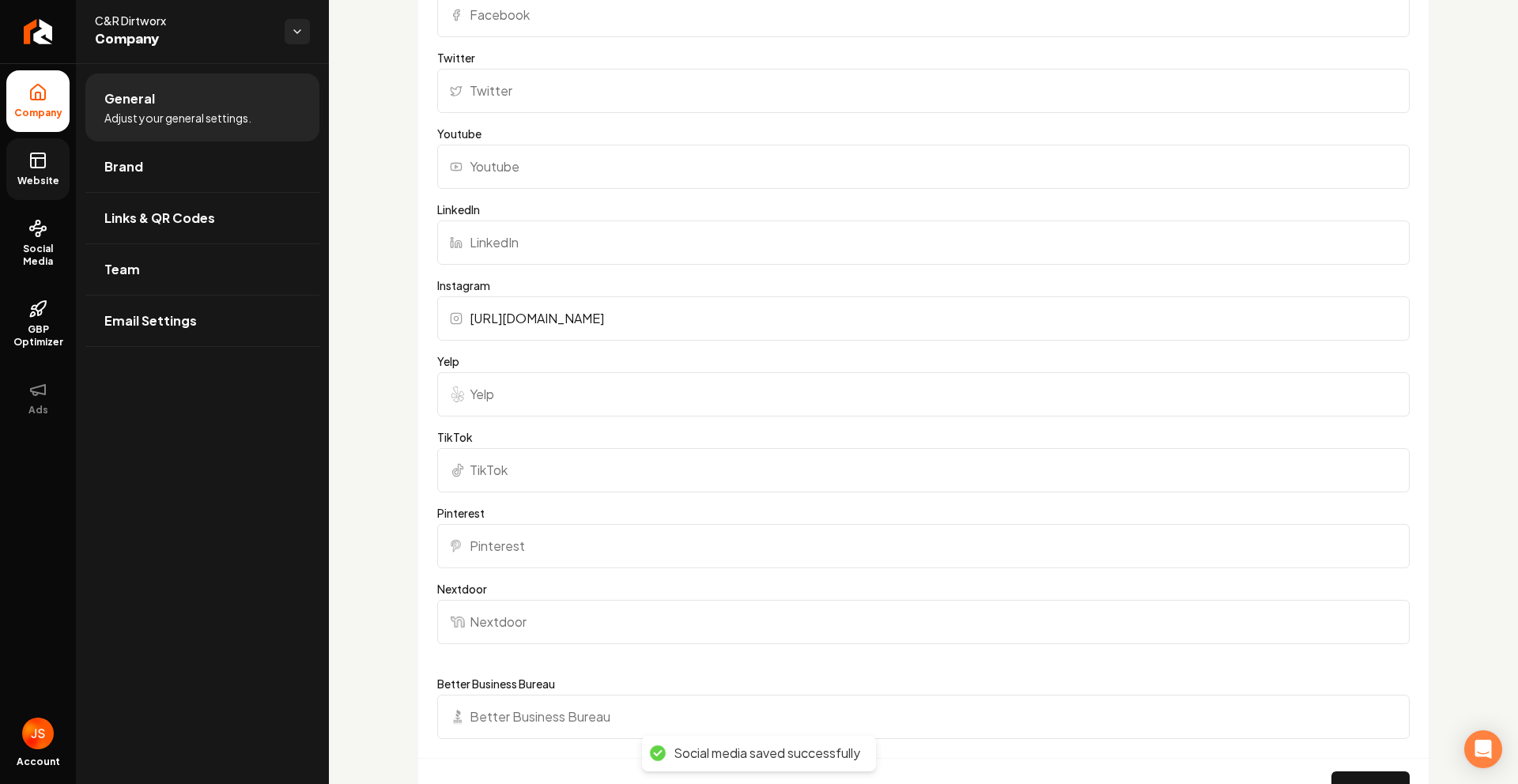
click at [37, 166] on icon at bounding box center [37, 160] width 19 height 19
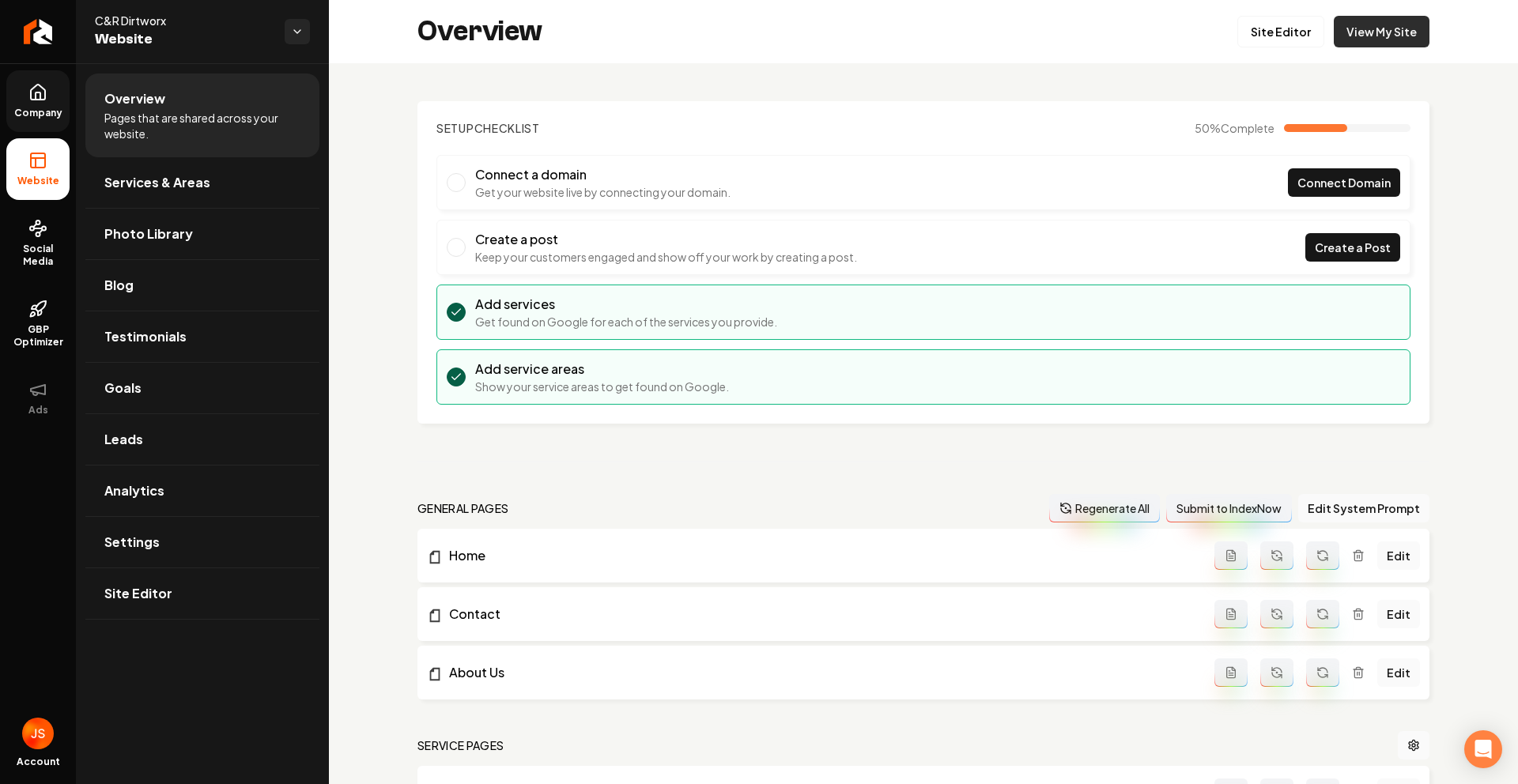
click at [1391, 45] on link "View My Site" at bounding box center [1381, 32] width 96 height 32
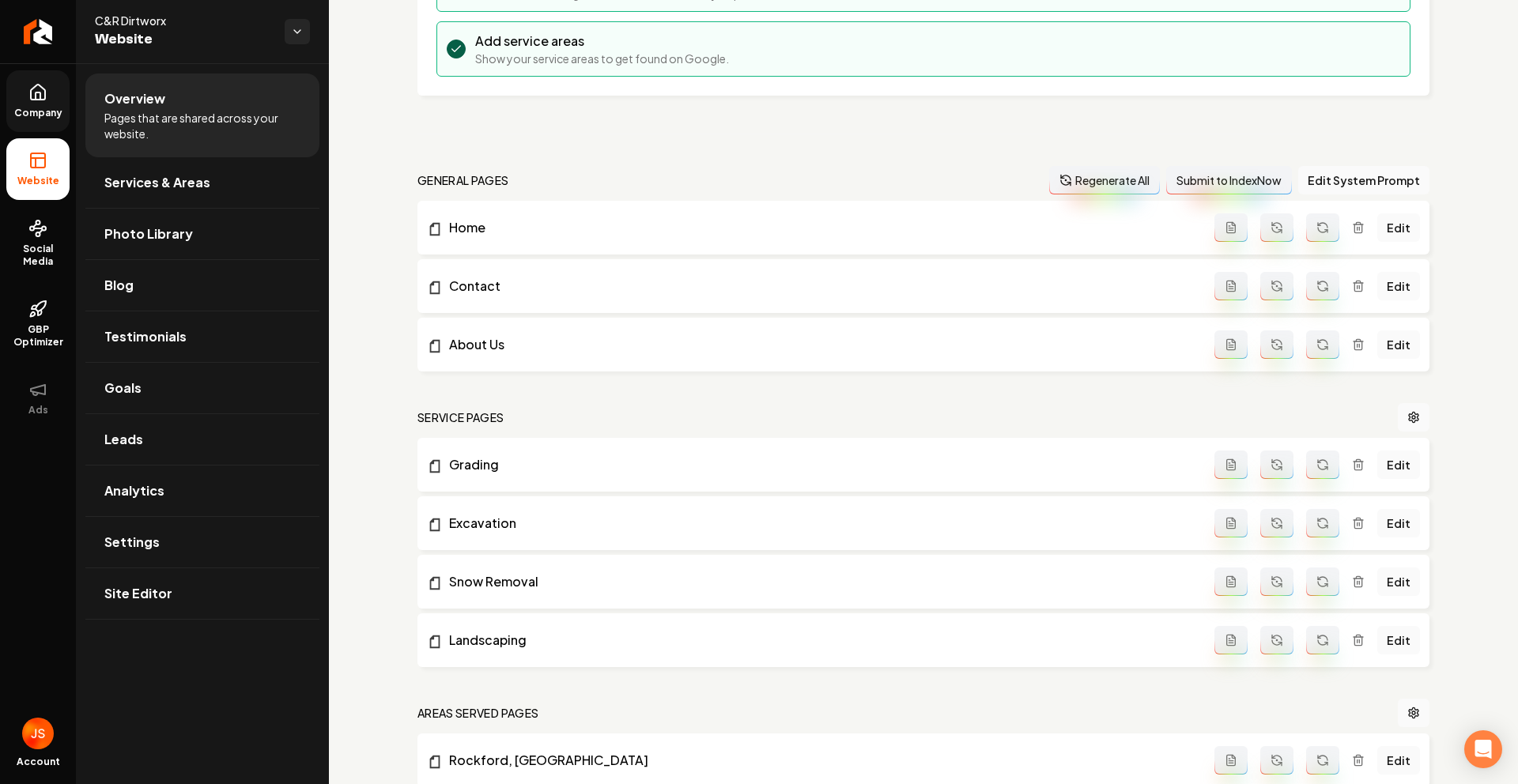
scroll to position [540, 0]
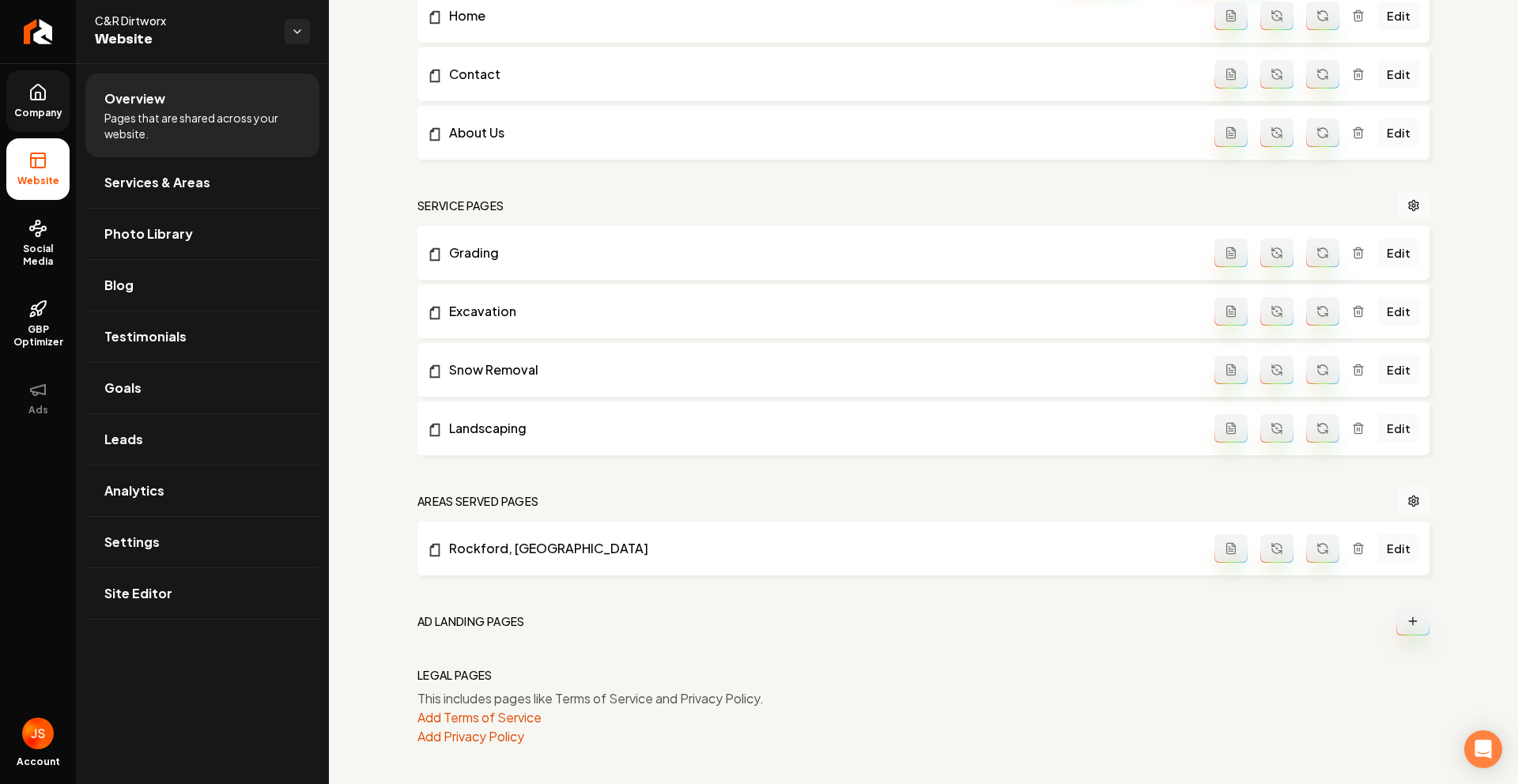
click at [12, 101] on link "Company" at bounding box center [38, 102] width 63 height 62
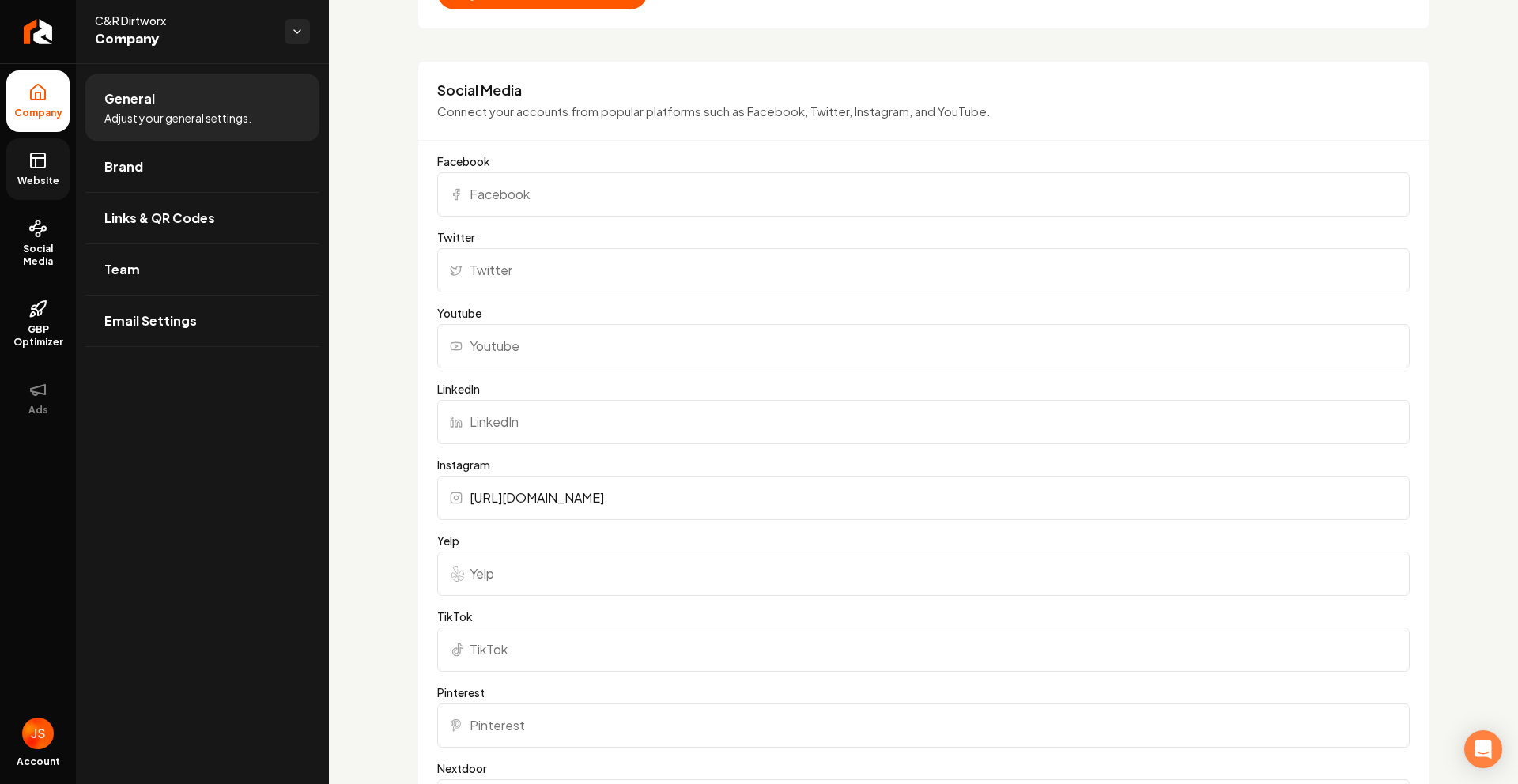
scroll to position [1098, 0]
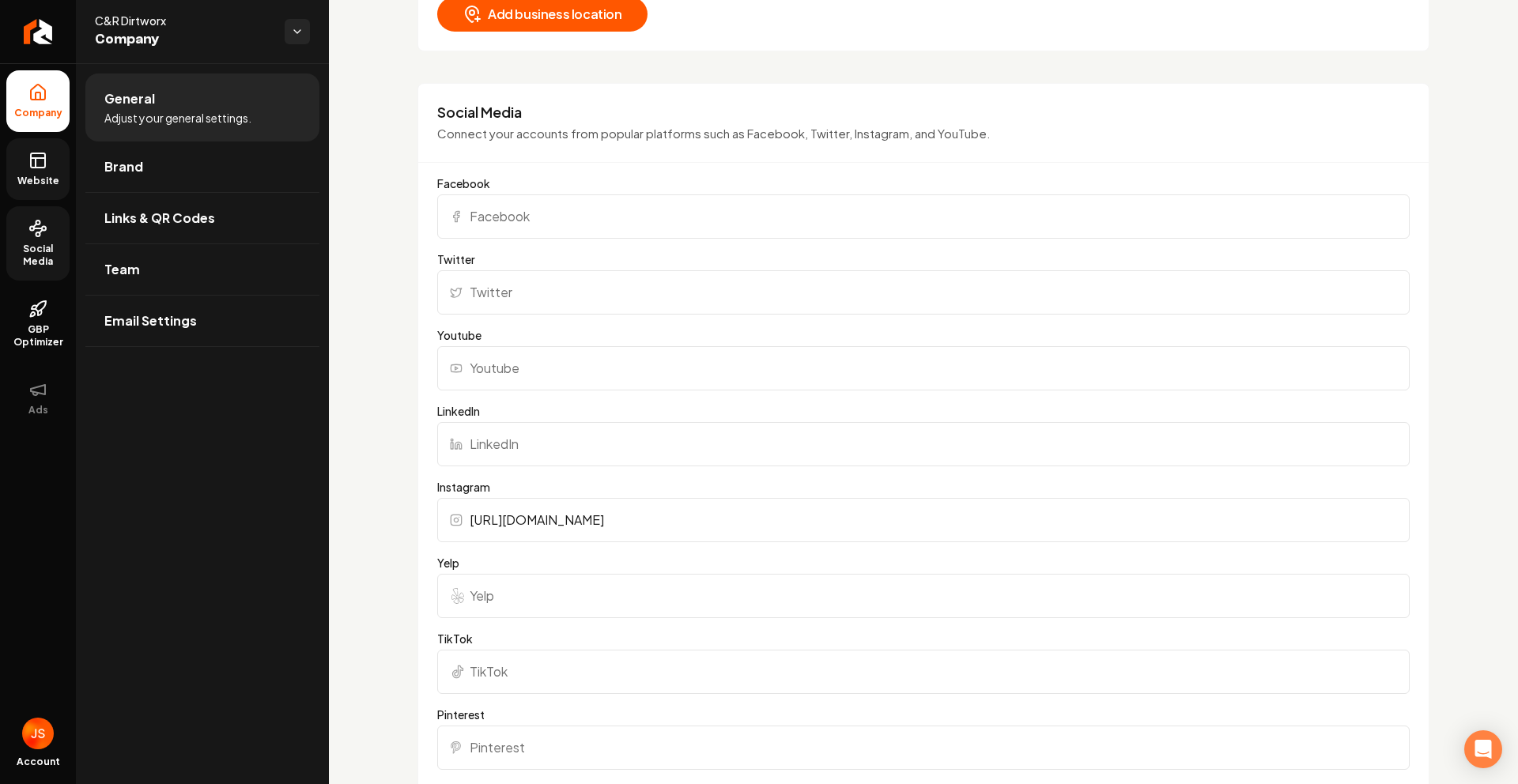
click at [47, 239] on link "Social Media" at bounding box center [38, 243] width 63 height 74
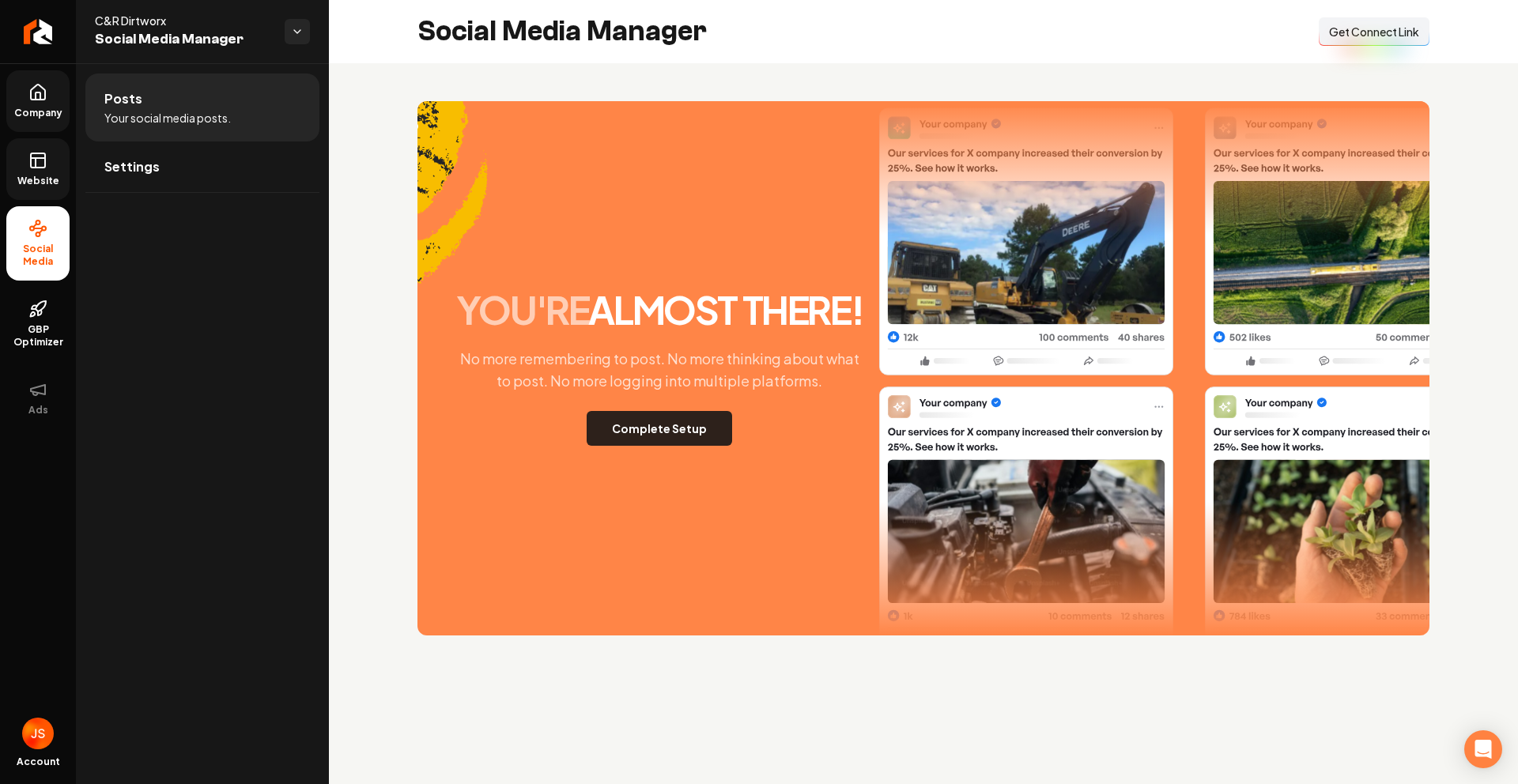
click at [648, 429] on button "Complete Setup" at bounding box center [659, 429] width 146 height 35
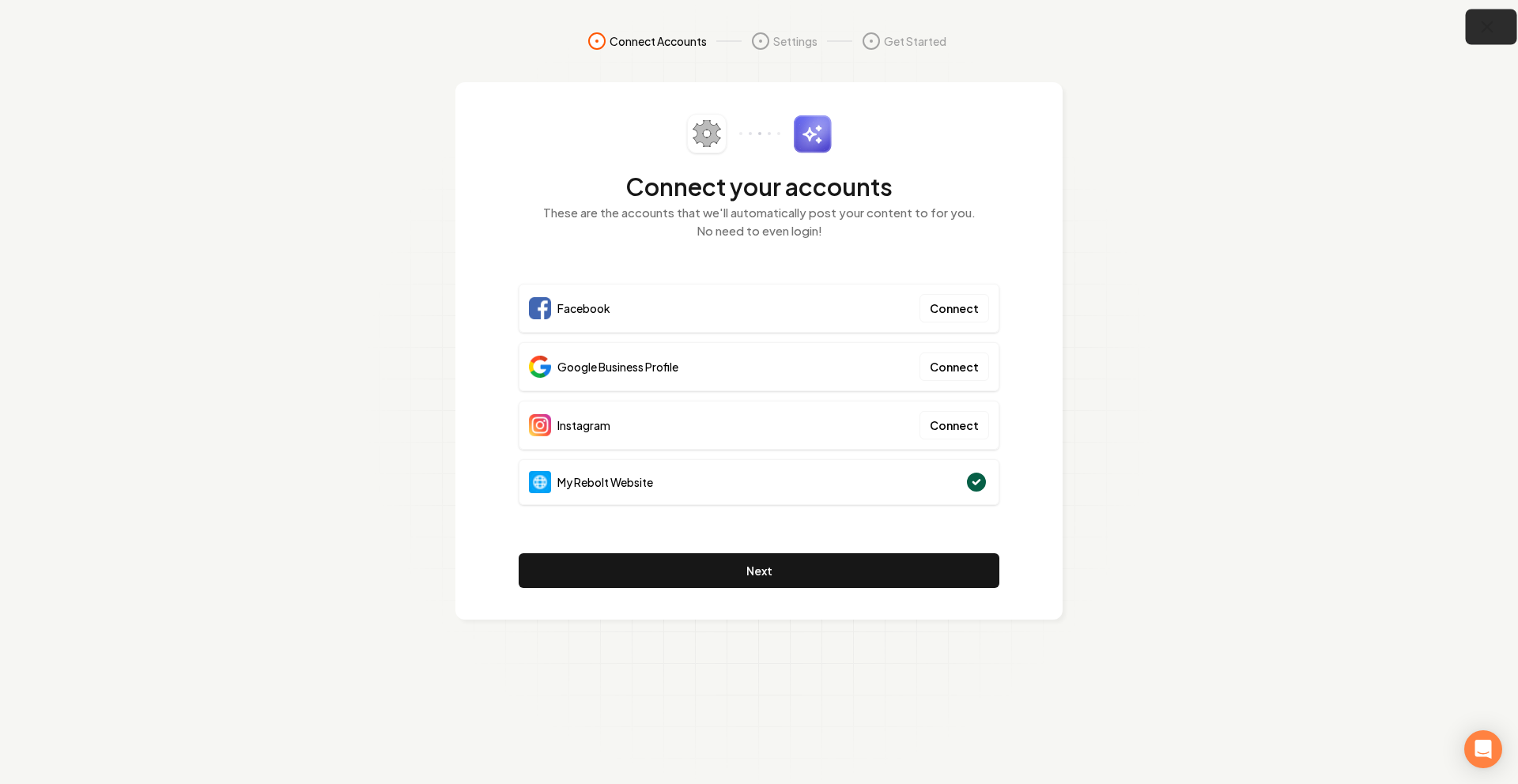
click at [1491, 22] on icon "button" at bounding box center [1488, 27] width 20 height 20
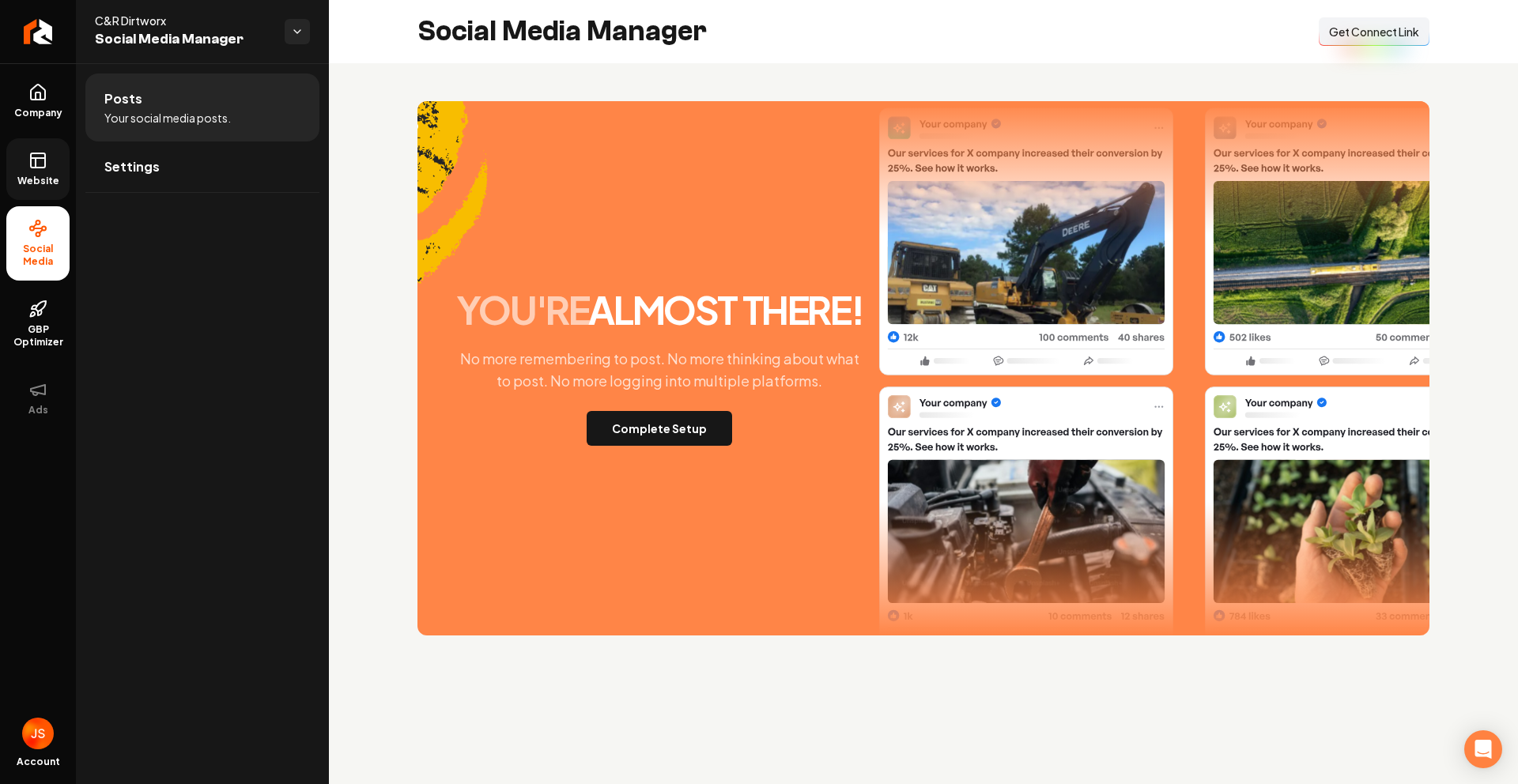
click at [30, 171] on link "Website" at bounding box center [38, 169] width 63 height 62
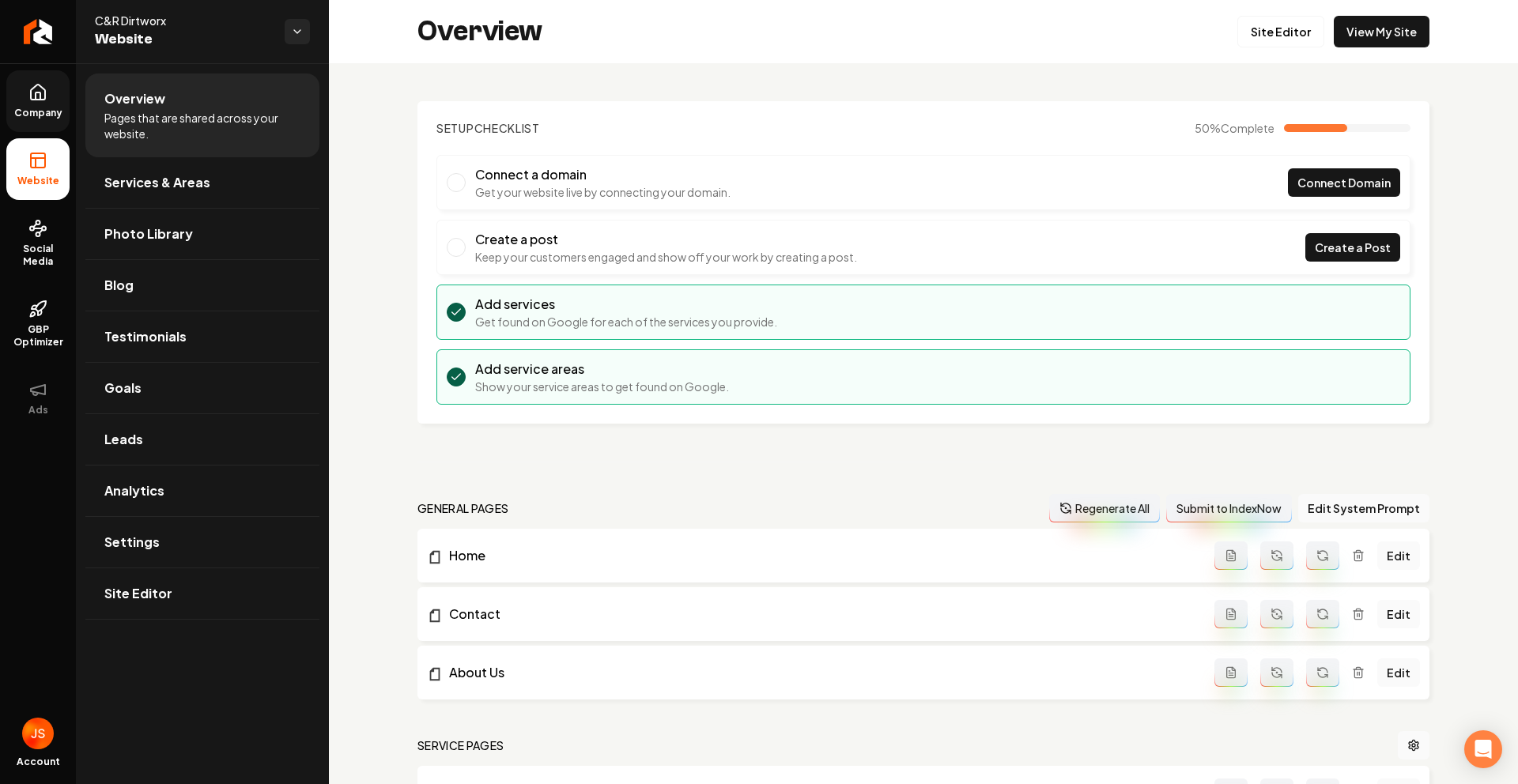
click at [42, 107] on span "Company" at bounding box center [37, 112] width 61 height 12
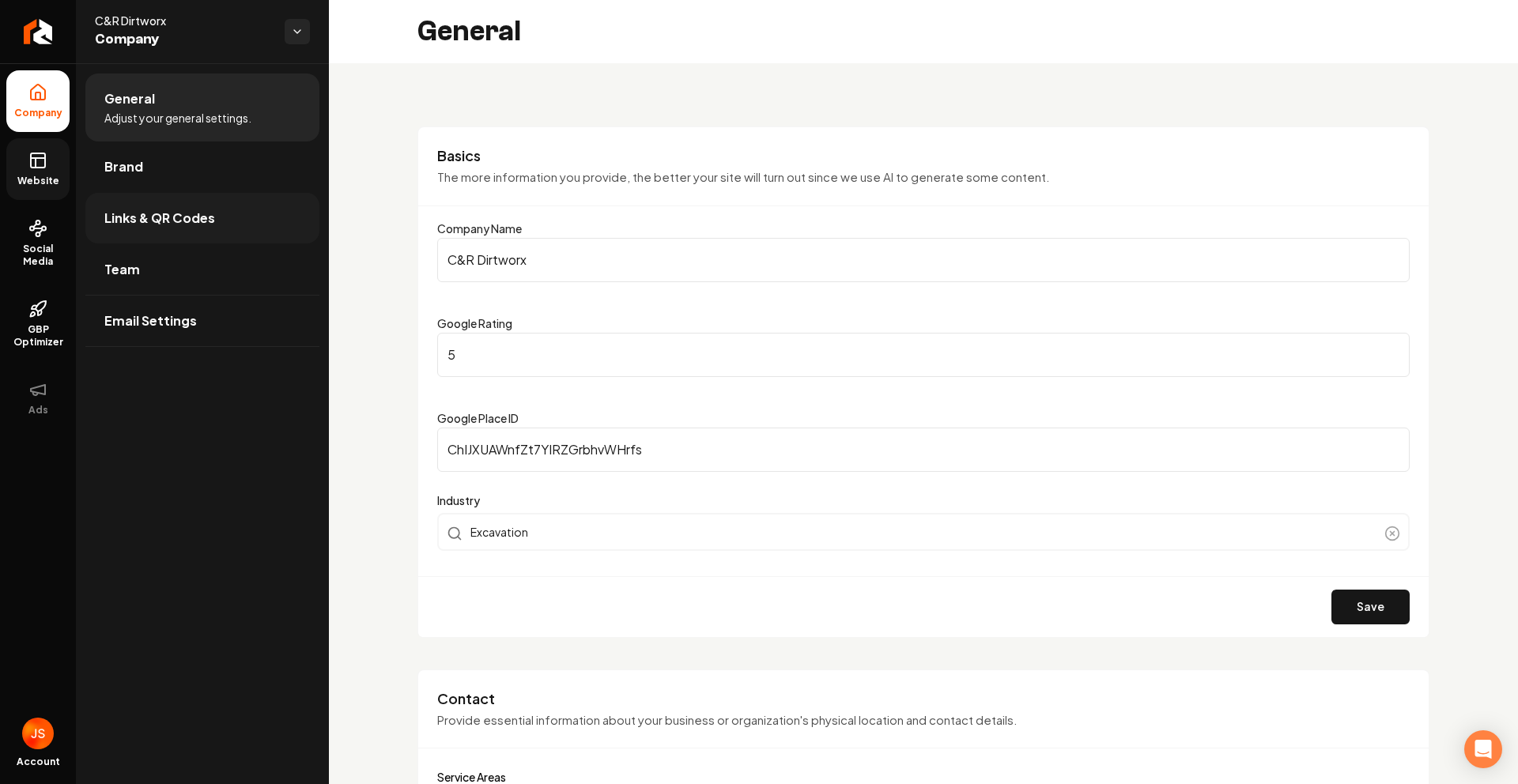
click at [127, 227] on link "Links & QR Codes" at bounding box center [202, 218] width 234 height 51
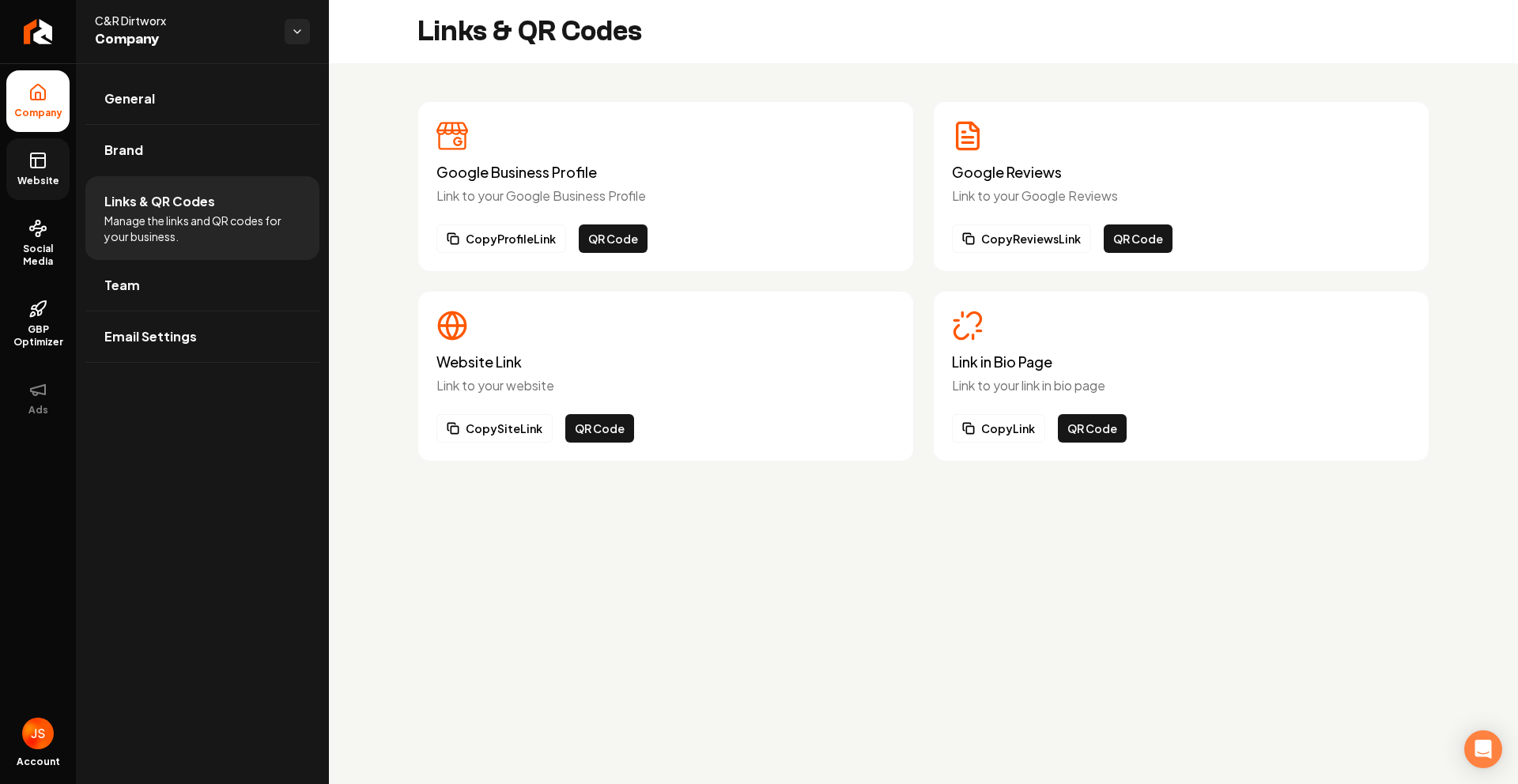
click at [41, 165] on icon at bounding box center [37, 160] width 19 height 19
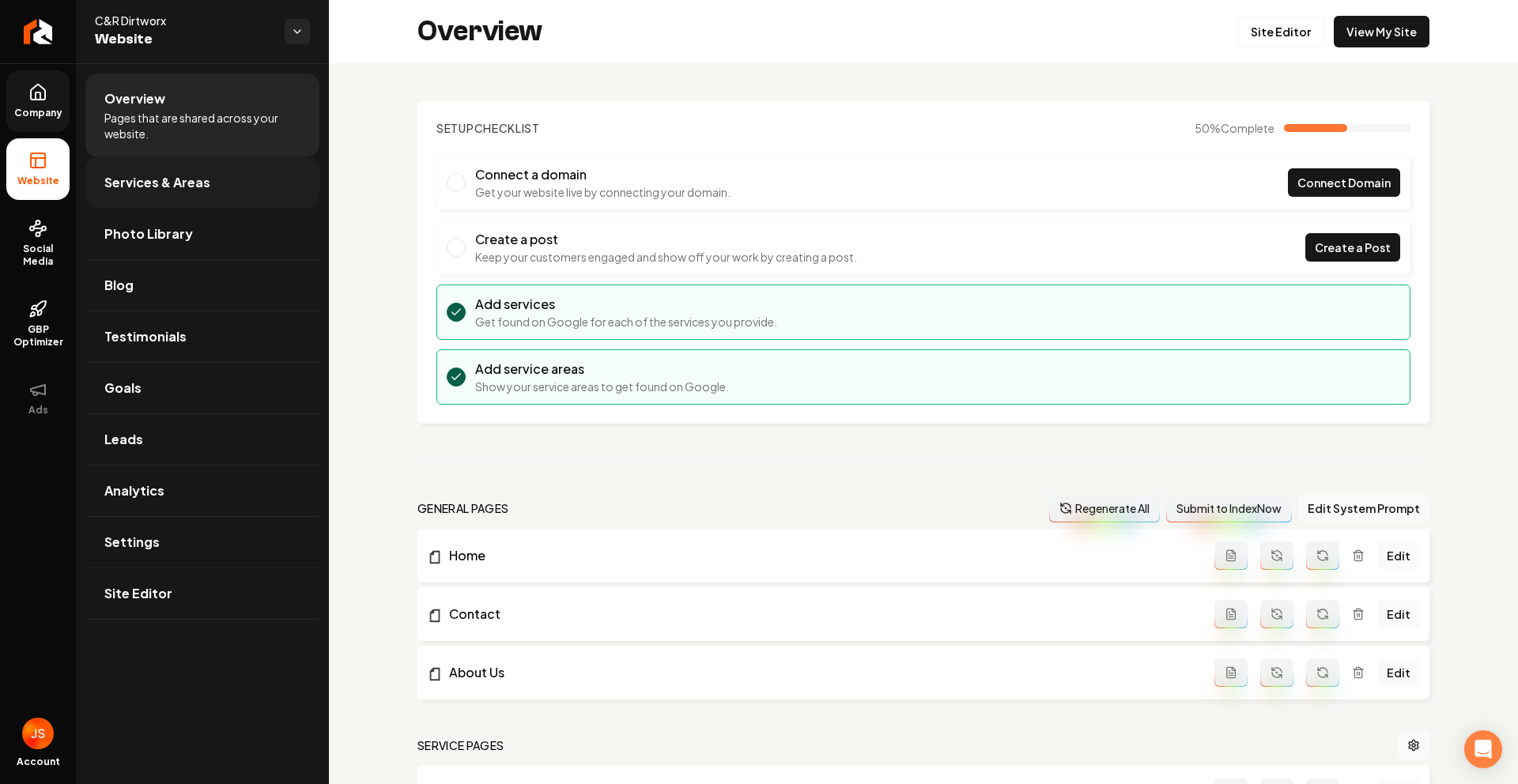
click at [154, 182] on span "Services & Areas" at bounding box center [157, 182] width 106 height 19
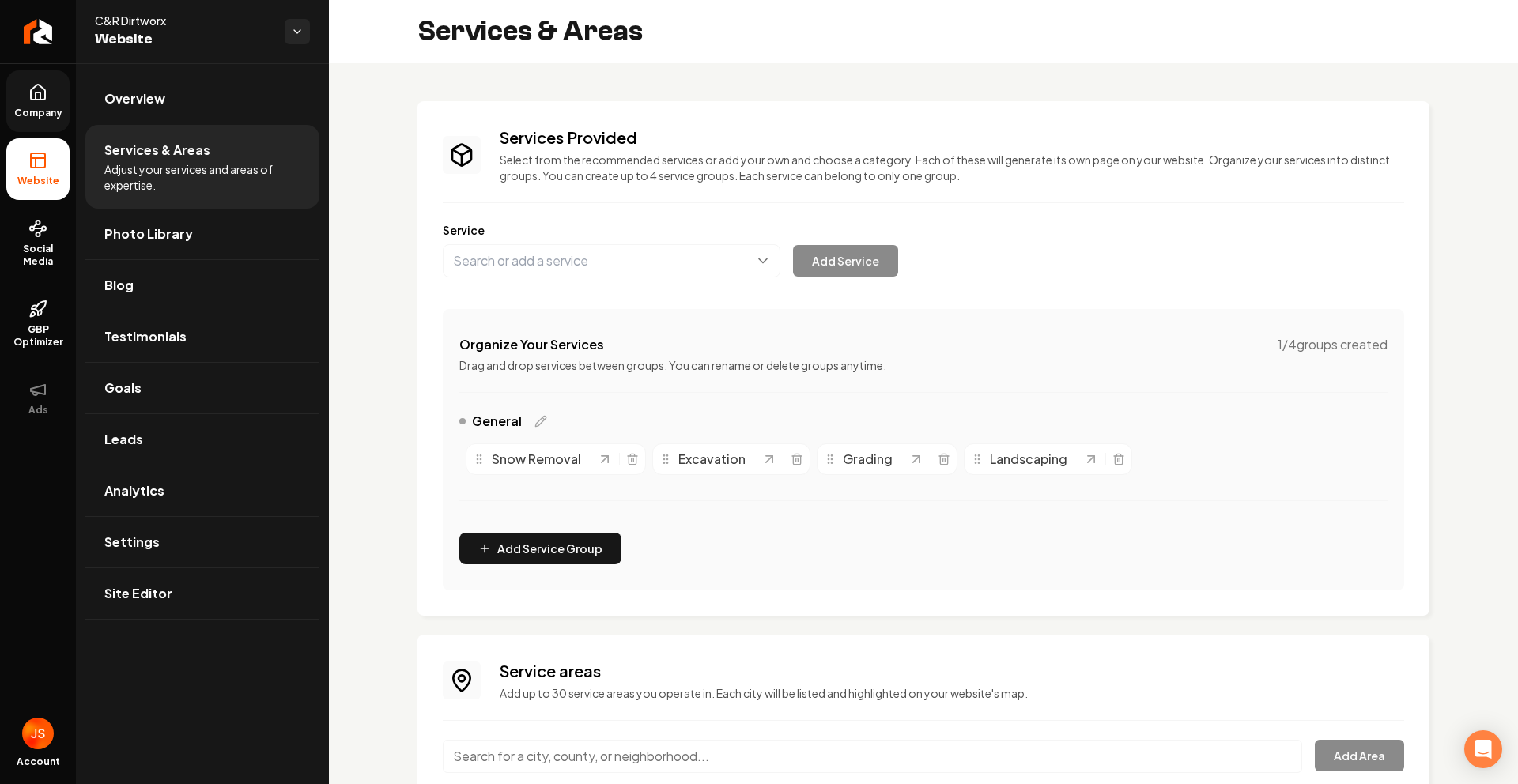
click at [50, 127] on link "Company" at bounding box center [38, 102] width 63 height 62
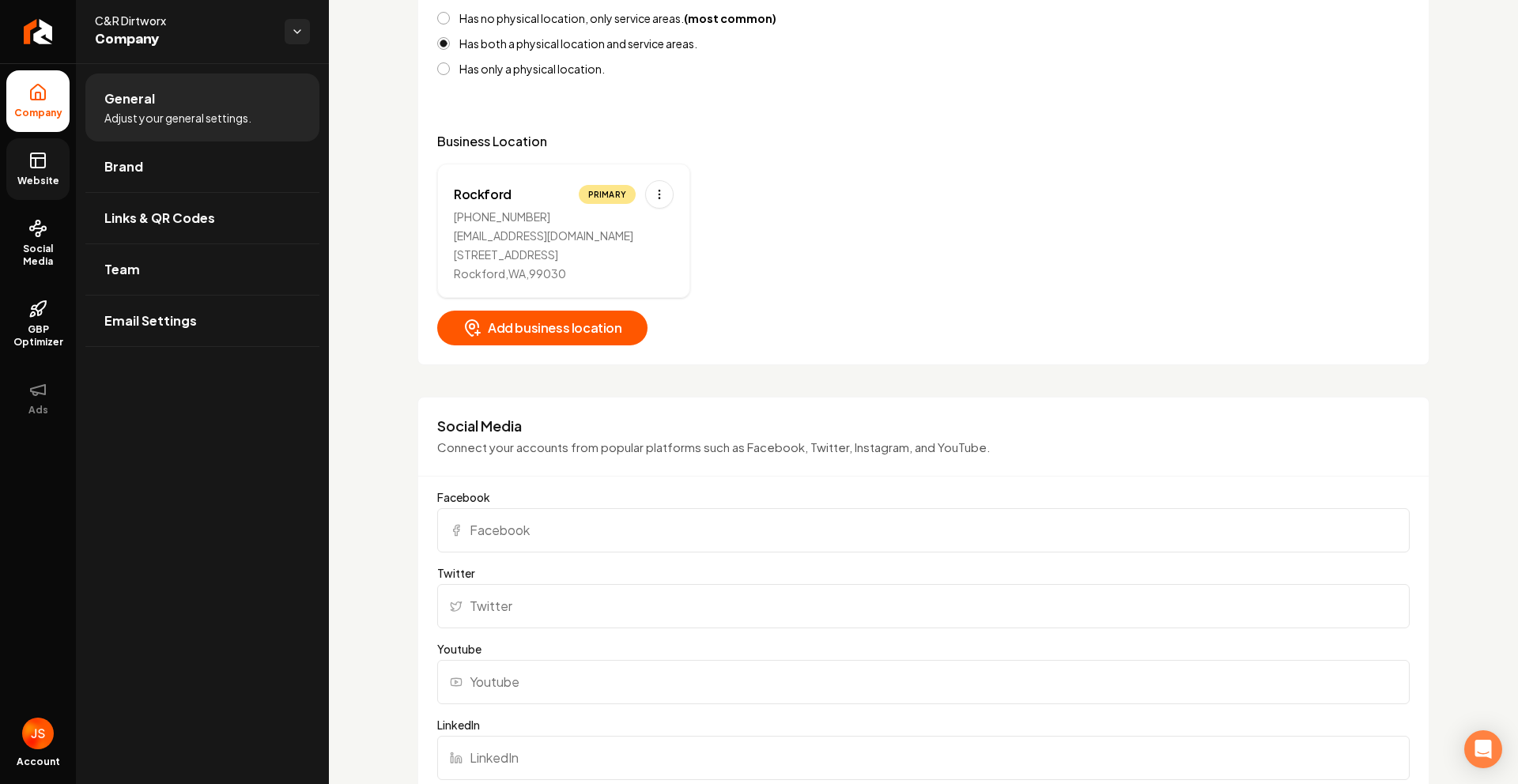
scroll to position [1025, 0]
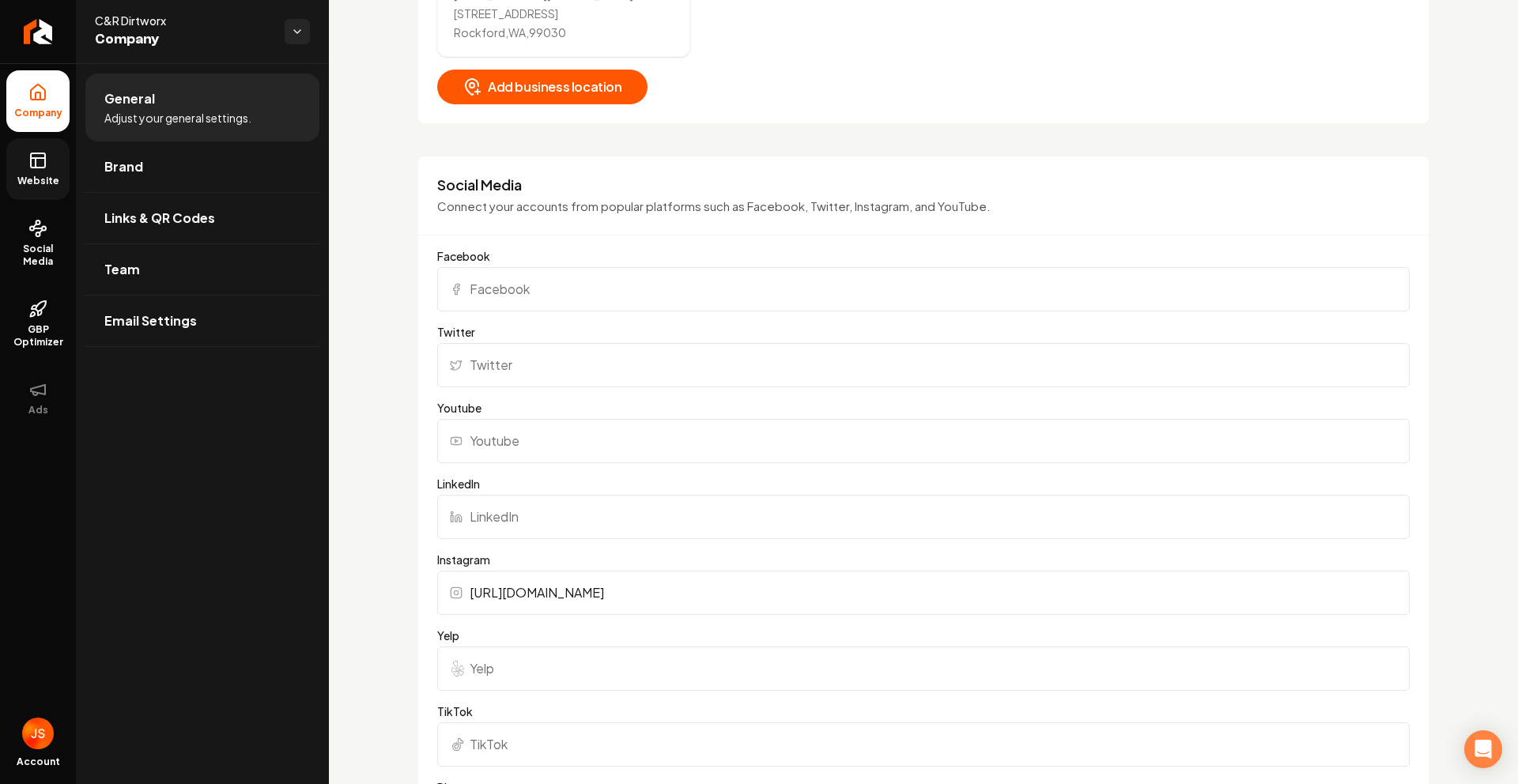
click at [572, 310] on input "Facebook" at bounding box center [923, 289] width 973 height 44
paste input "https://www.facebook.com/people/CR-Dirtworx/61555135494608/"
type input "https://www.facebook.com/people/CR-Dirtworx/61555135494608/"
click at [363, 251] on div "Basics The more information you provide, the better your site will turn out sin…" at bounding box center [923, 571] width 1189 height 3067
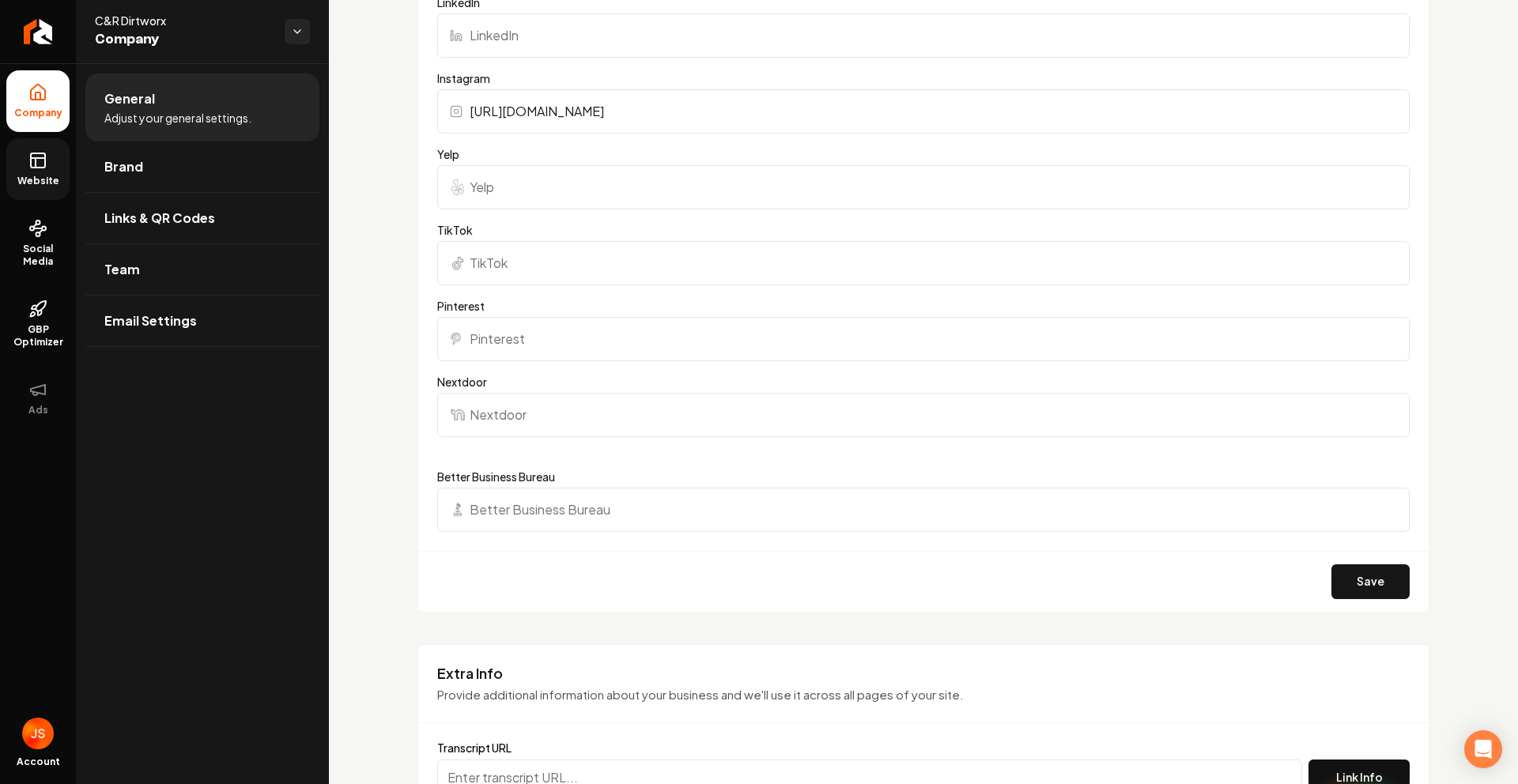
scroll to position [1520, 0]
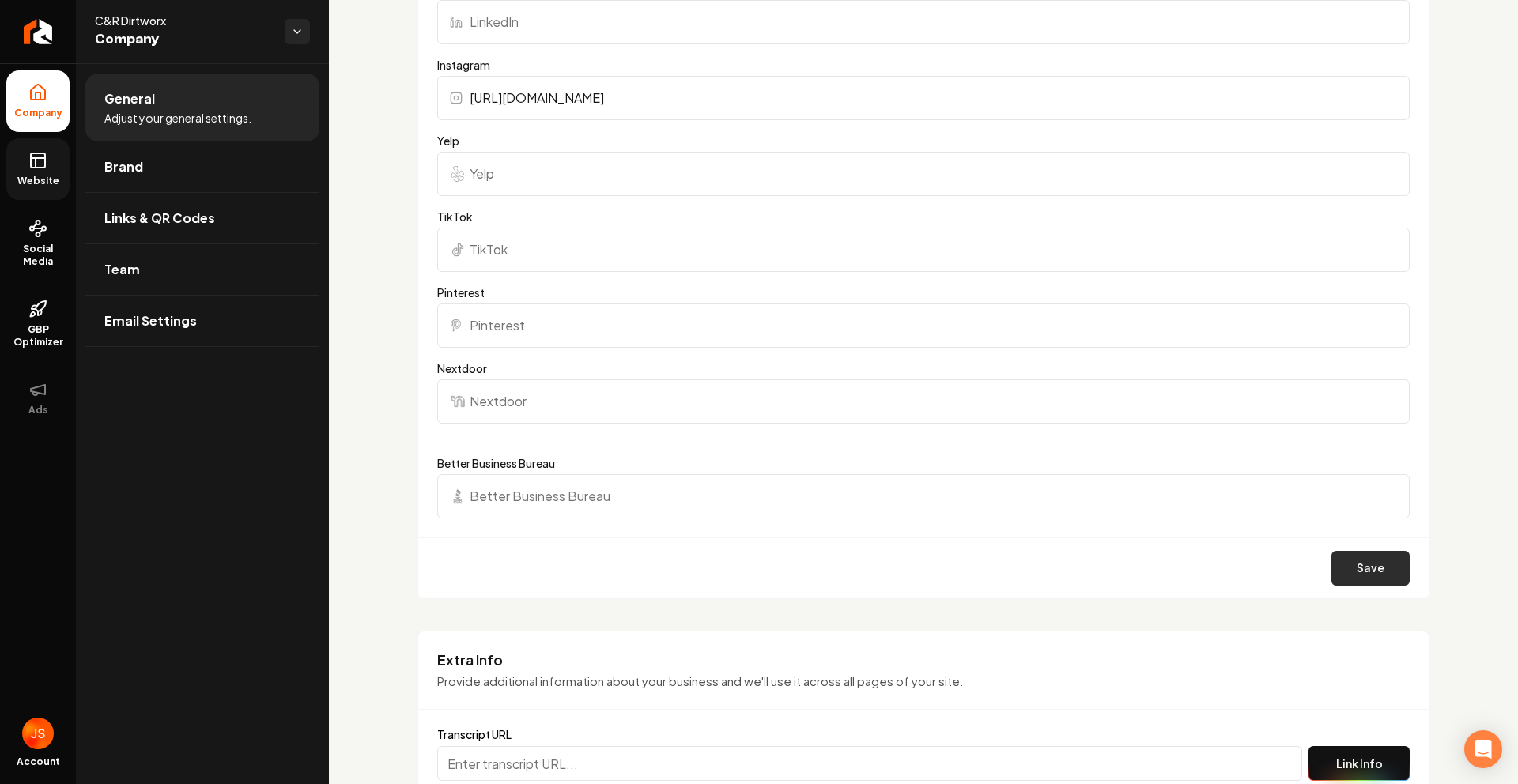
click at [1347, 581] on button "Save" at bounding box center [1371, 568] width 78 height 35
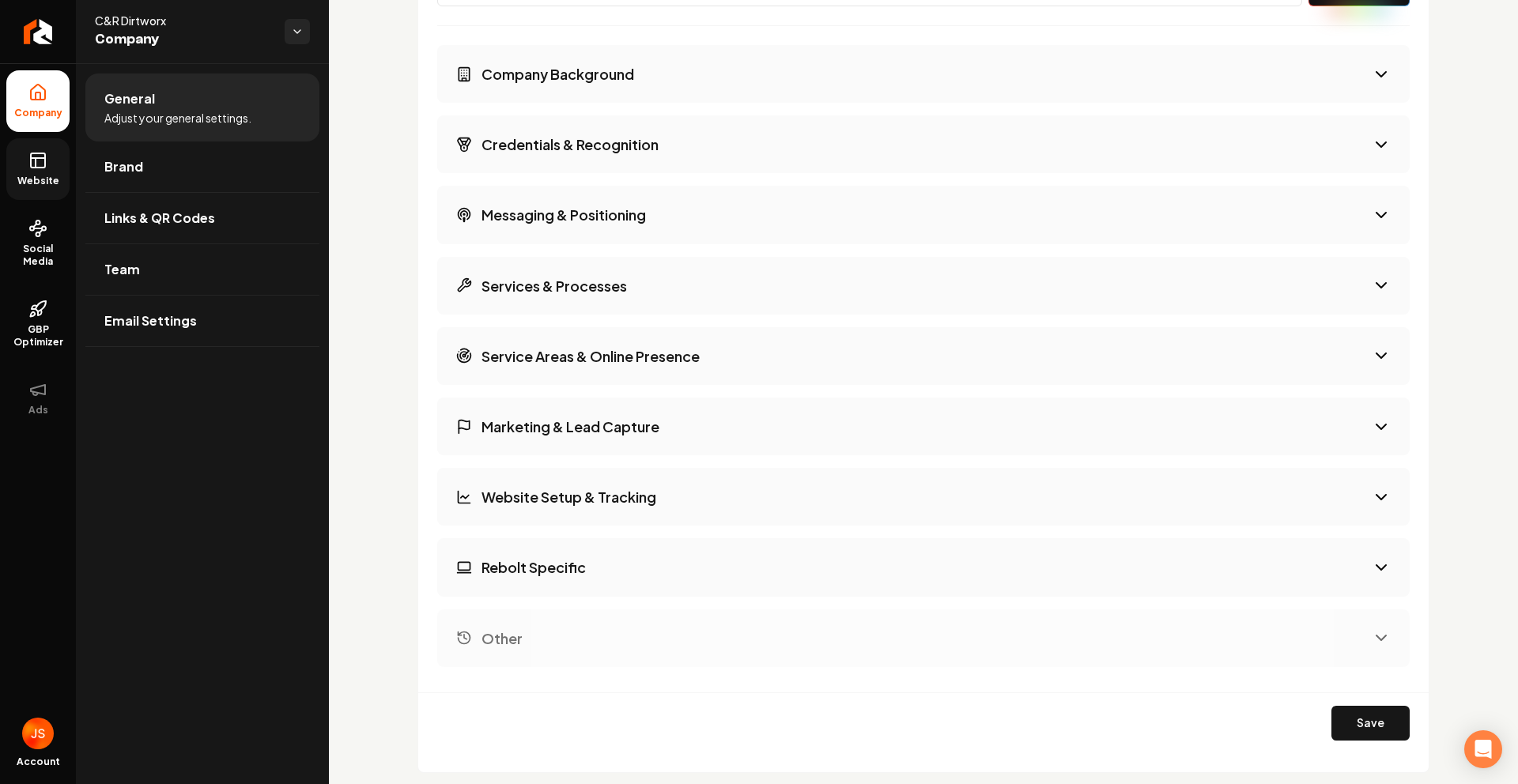
scroll to position [2298, 0]
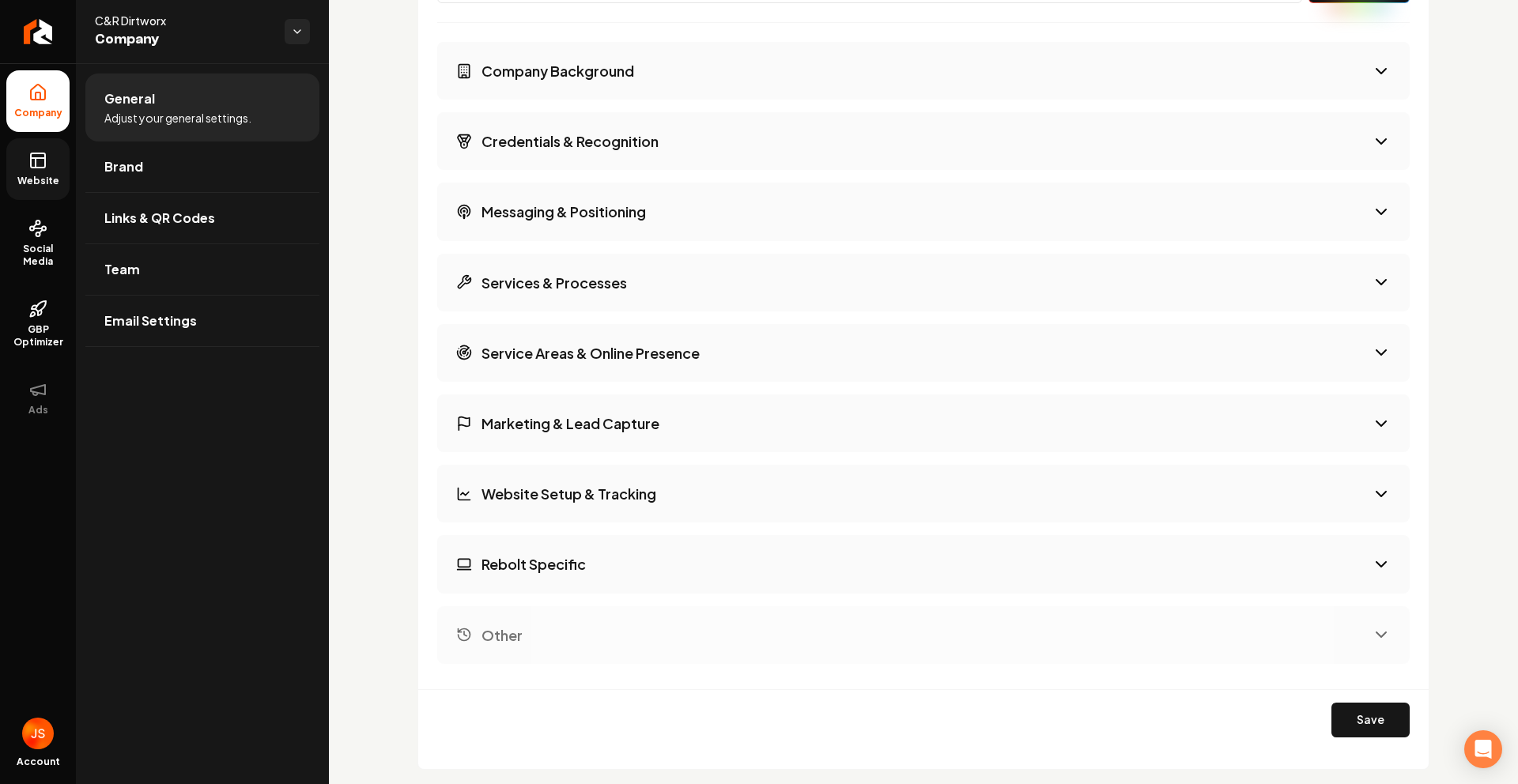
click at [660, 463] on div "Company Background Credentials & Recognition Messaging & Positioning Services &…" at bounding box center [923, 352] width 973 height 622
click at [654, 424] on h3 "Marketing & Lead Capture" at bounding box center [570, 424] width 178 height 20
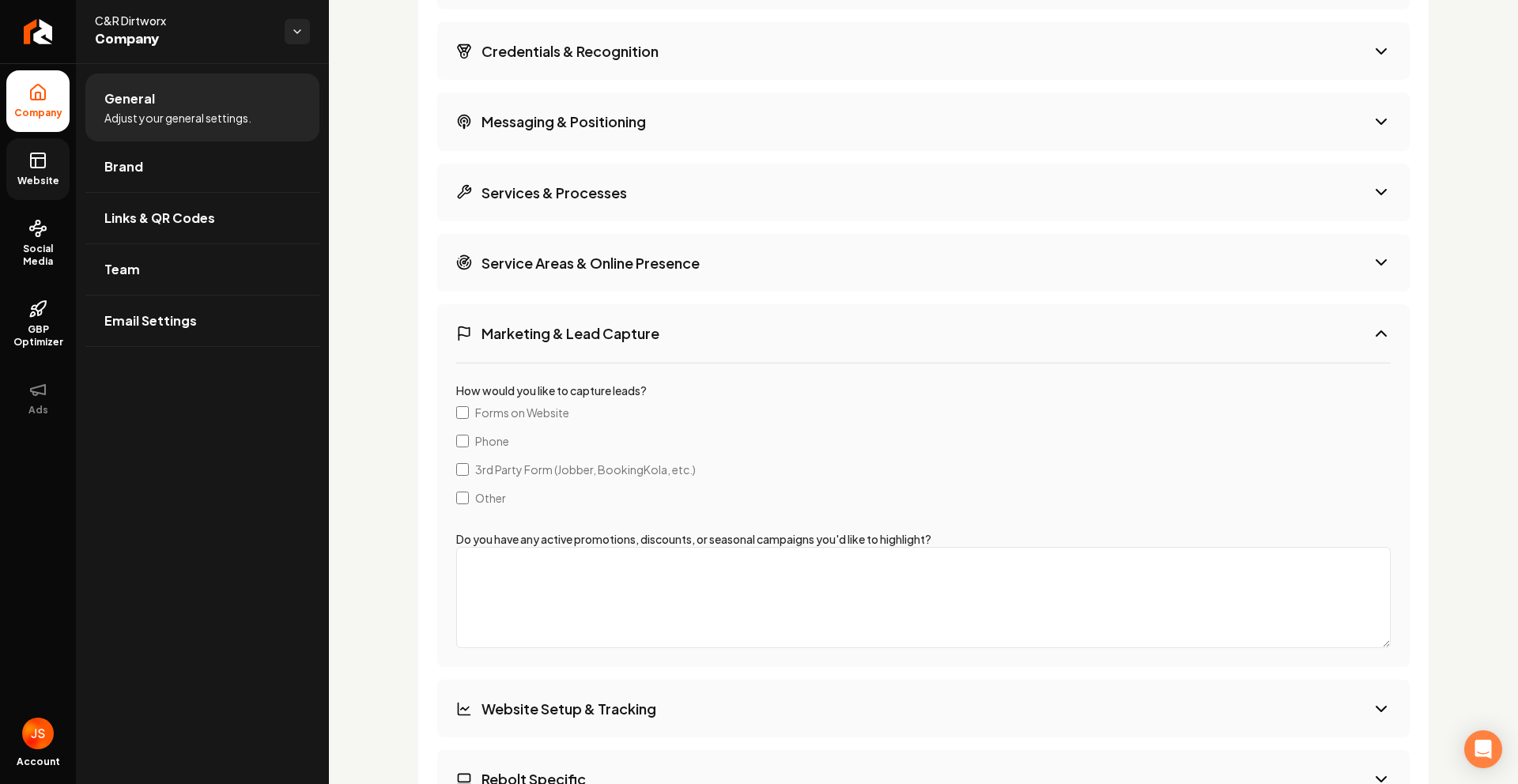
scroll to position [2430, 0]
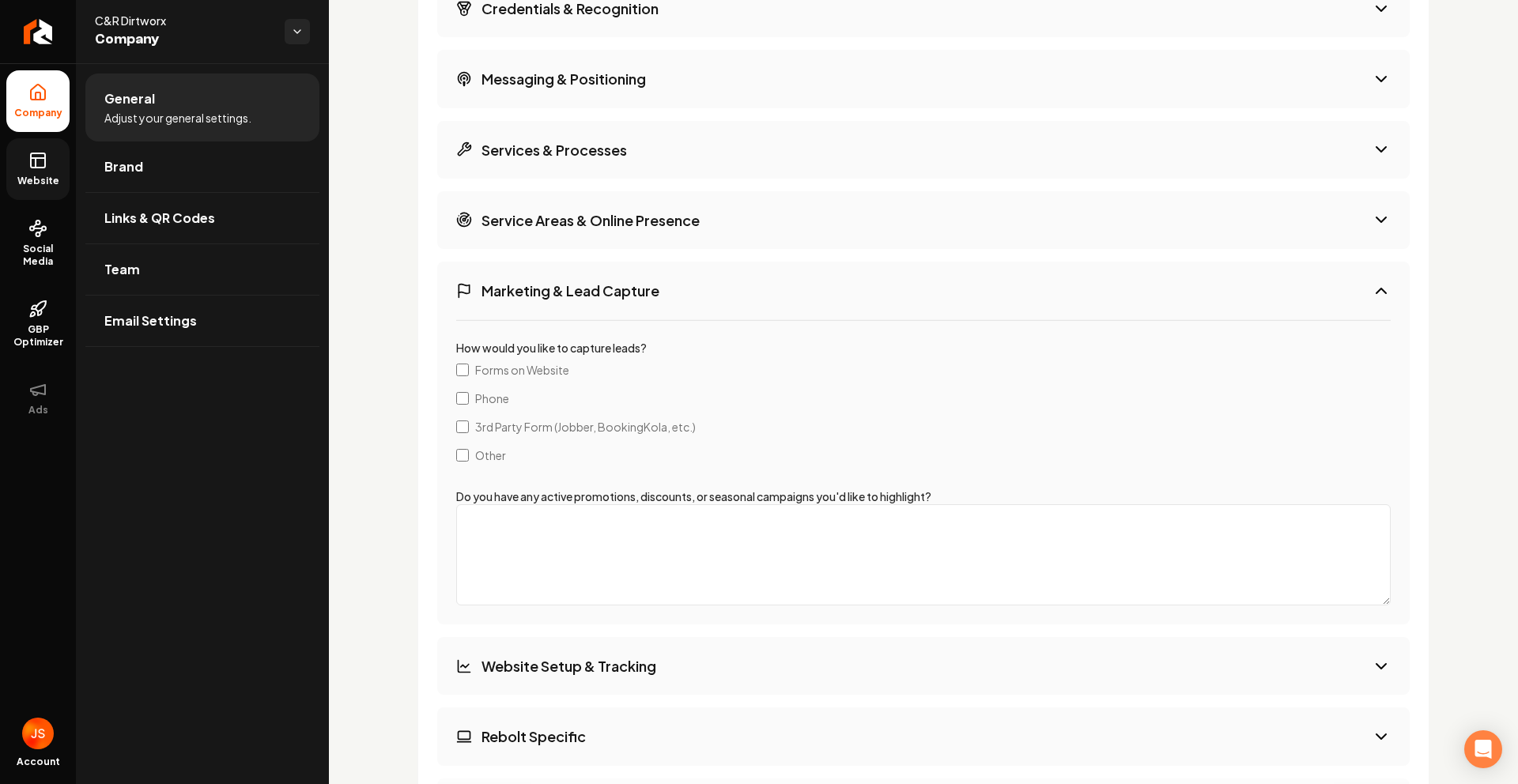
click at [510, 371] on span "Forms on Website" at bounding box center [522, 370] width 94 height 16
click at [581, 568] on textarea "Do you have any active promotions, discounts, or seasonal campaigns you'd like …" at bounding box center [923, 555] width 934 height 102
click at [478, 377] on label "Forms on Website" at bounding box center [923, 370] width 934 height 28
click at [463, 379] on label "Forms on Website" at bounding box center [923, 370] width 934 height 28
click at [470, 428] on label "3rd Party Form (Jobber, BookingKola, etc.)" at bounding box center [923, 427] width 934 height 28
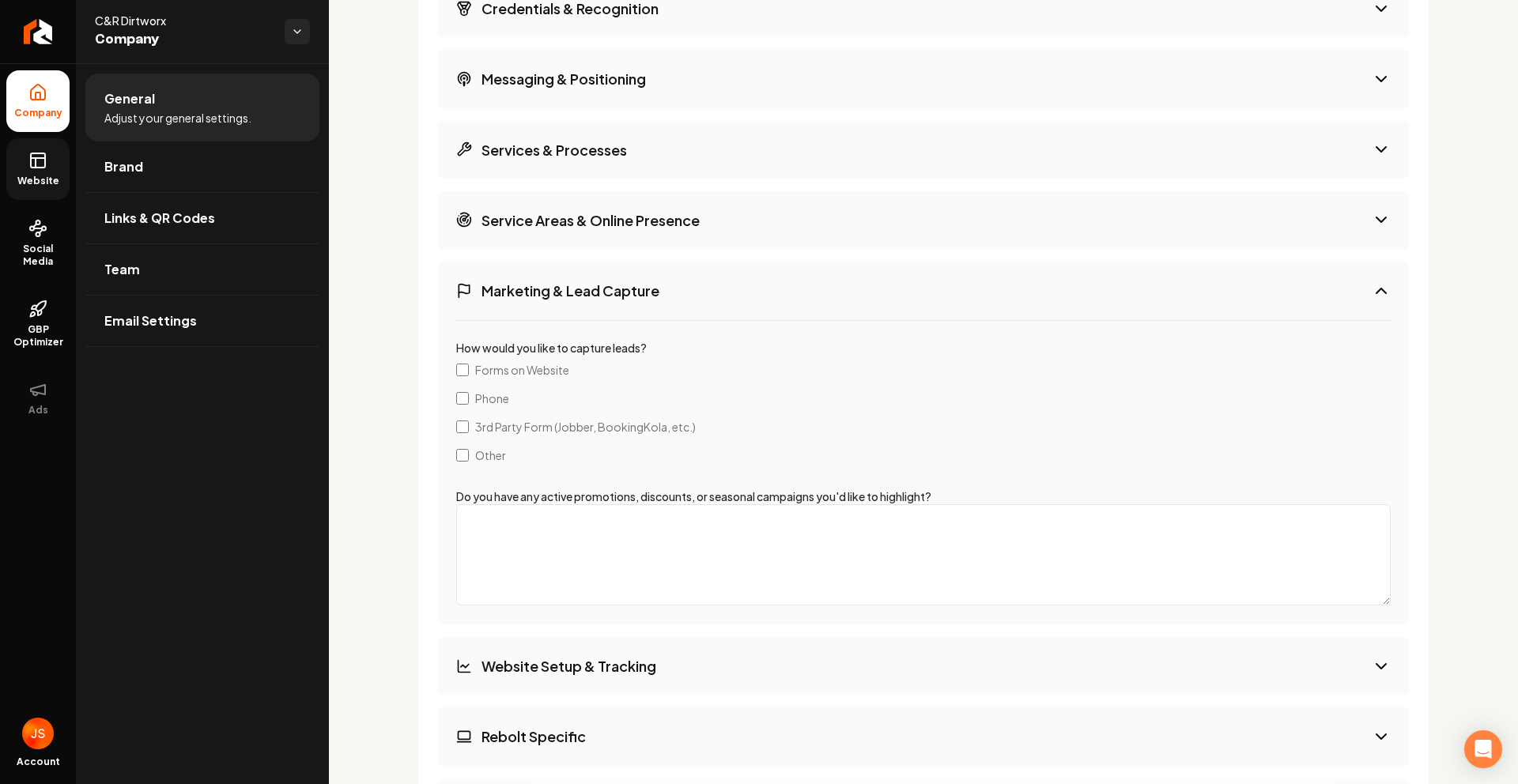
click at [514, 540] on textarea "Do you have any active promotions, discounts, or seasonal campaigns you'd like …" at bounding box center [923, 555] width 934 height 102
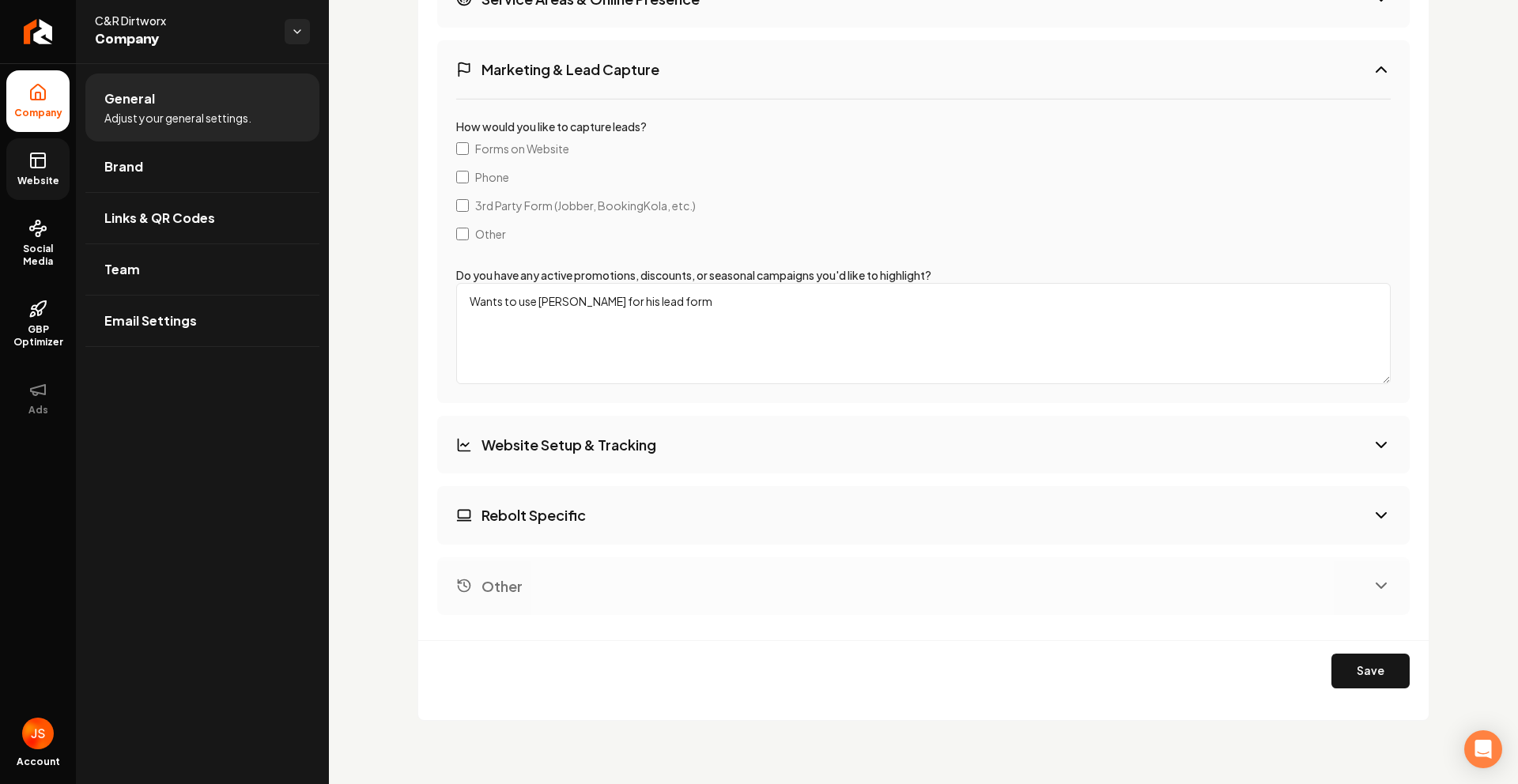
type textarea "Wants to use Jobber for his lead form"
click at [679, 445] on button "Website Setup & Tracking" at bounding box center [923, 444] width 973 height 57
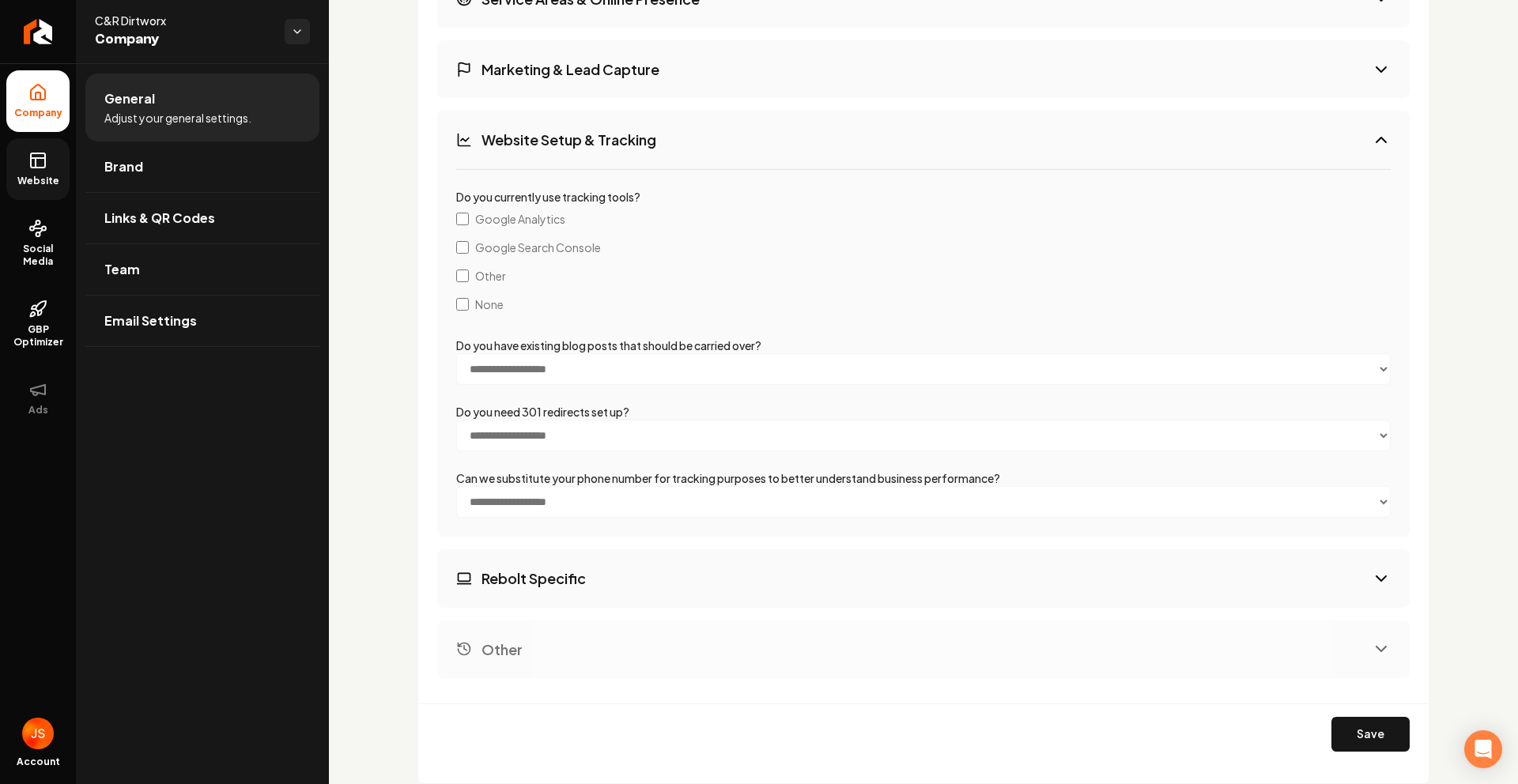
scroll to position [2652, 0]
click at [689, 142] on button "Website Setup & Tracking" at bounding box center [923, 139] width 973 height 57
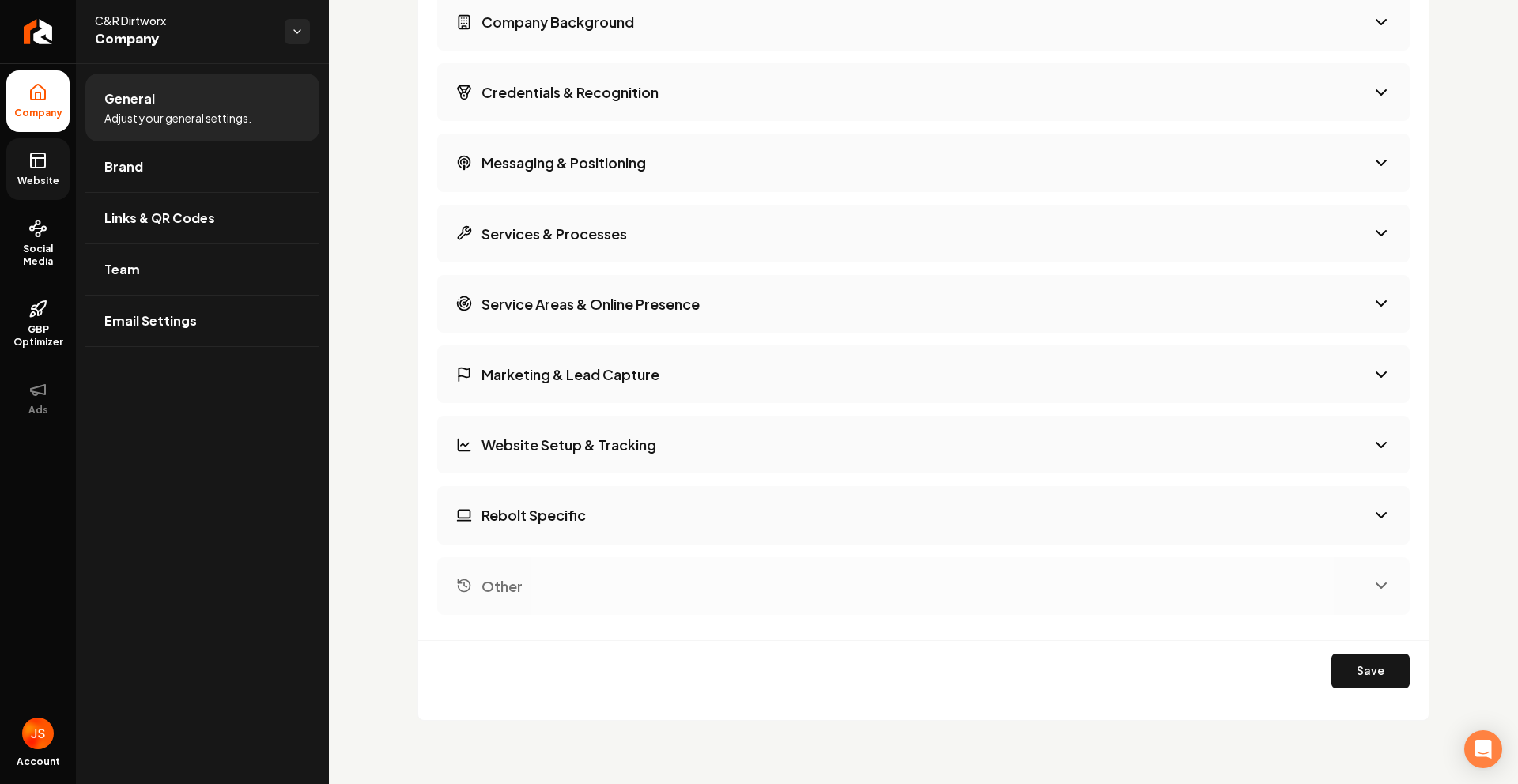
scroll to position [2346, 0]
click at [595, 533] on button "Rebolt Specific" at bounding box center [923, 514] width 973 height 57
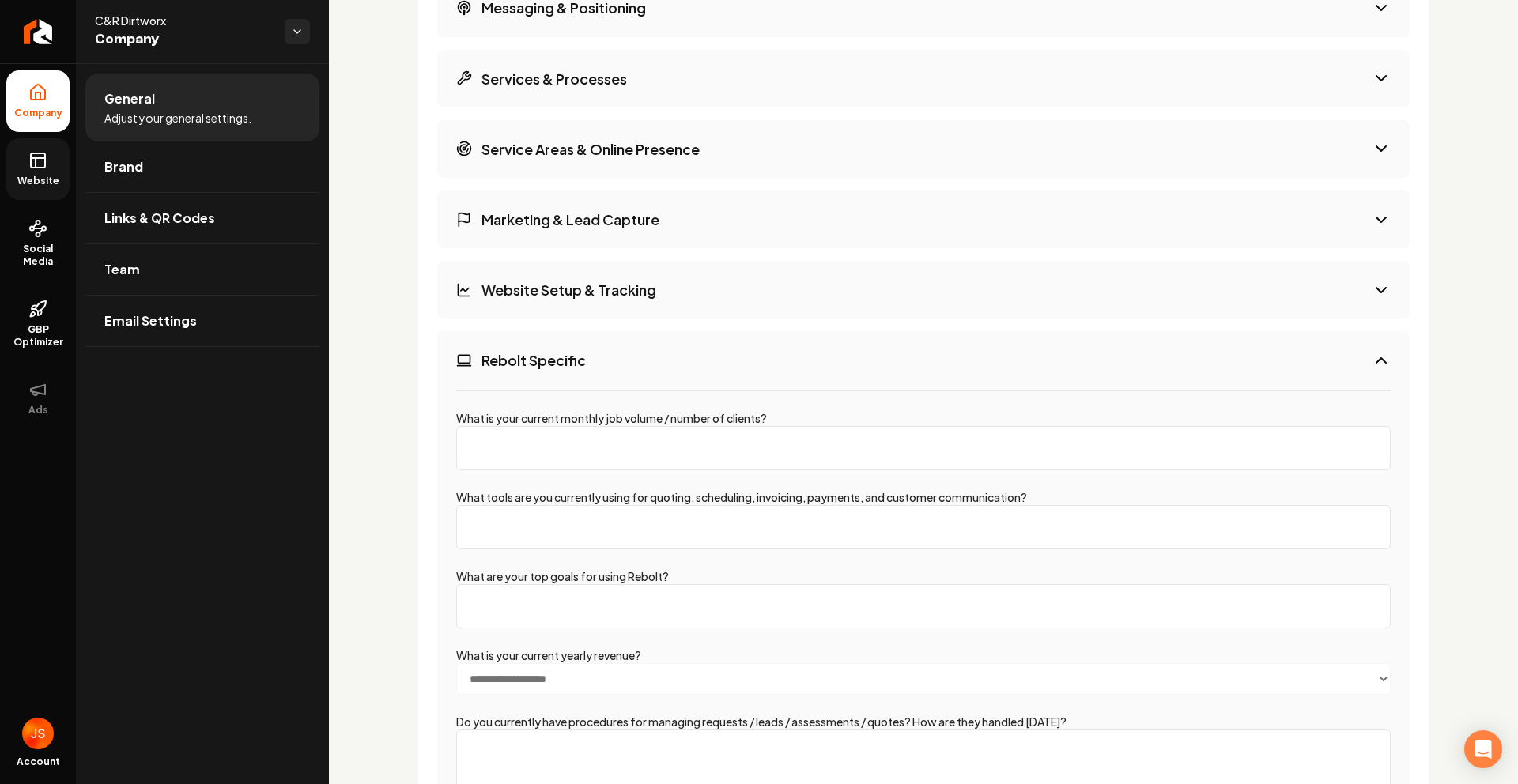
scroll to position [2522, 0]
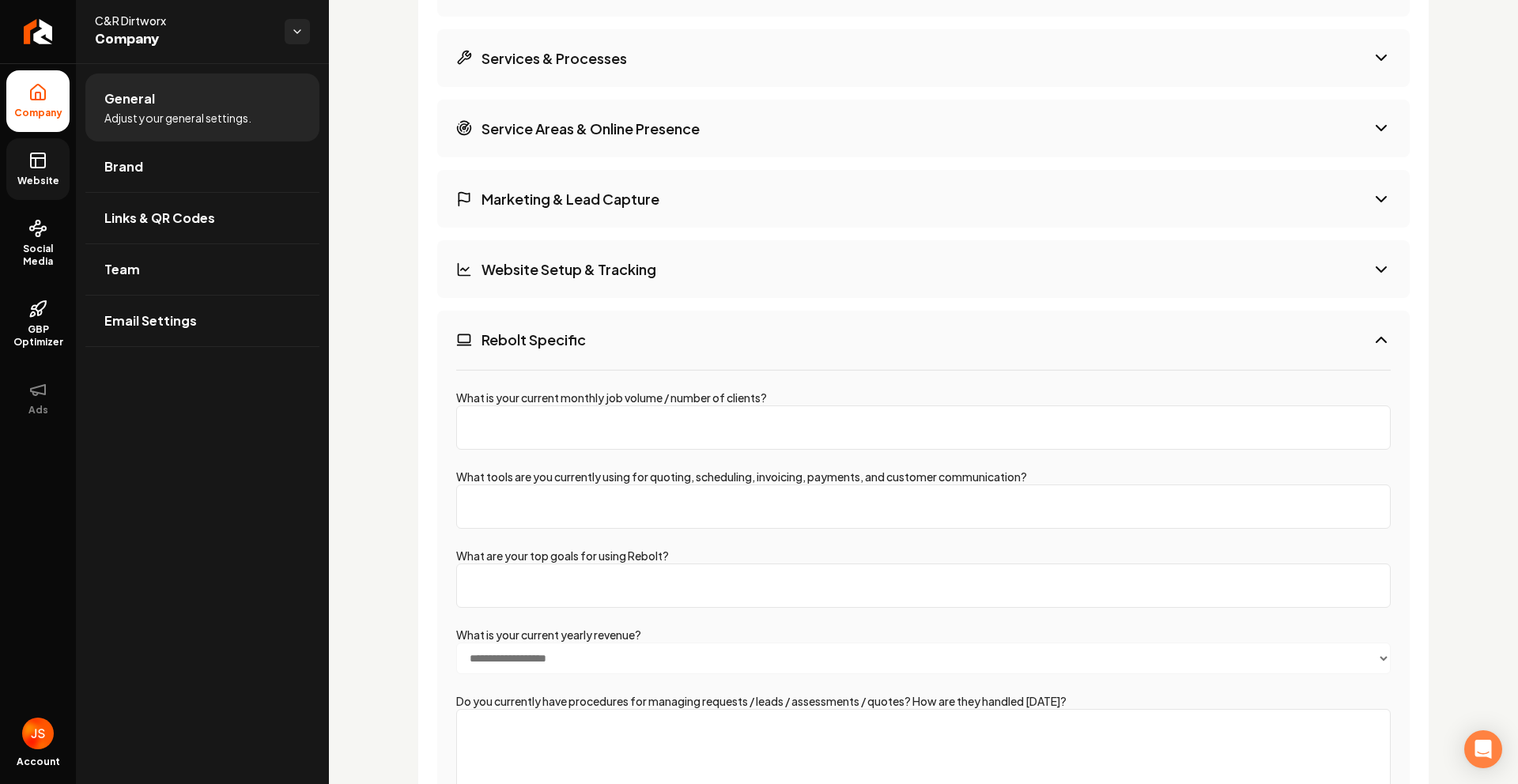
click at [570, 510] on input "What tools are you currently using for quoting, scheduling, invoicing, payments…" at bounding box center [923, 506] width 934 height 44
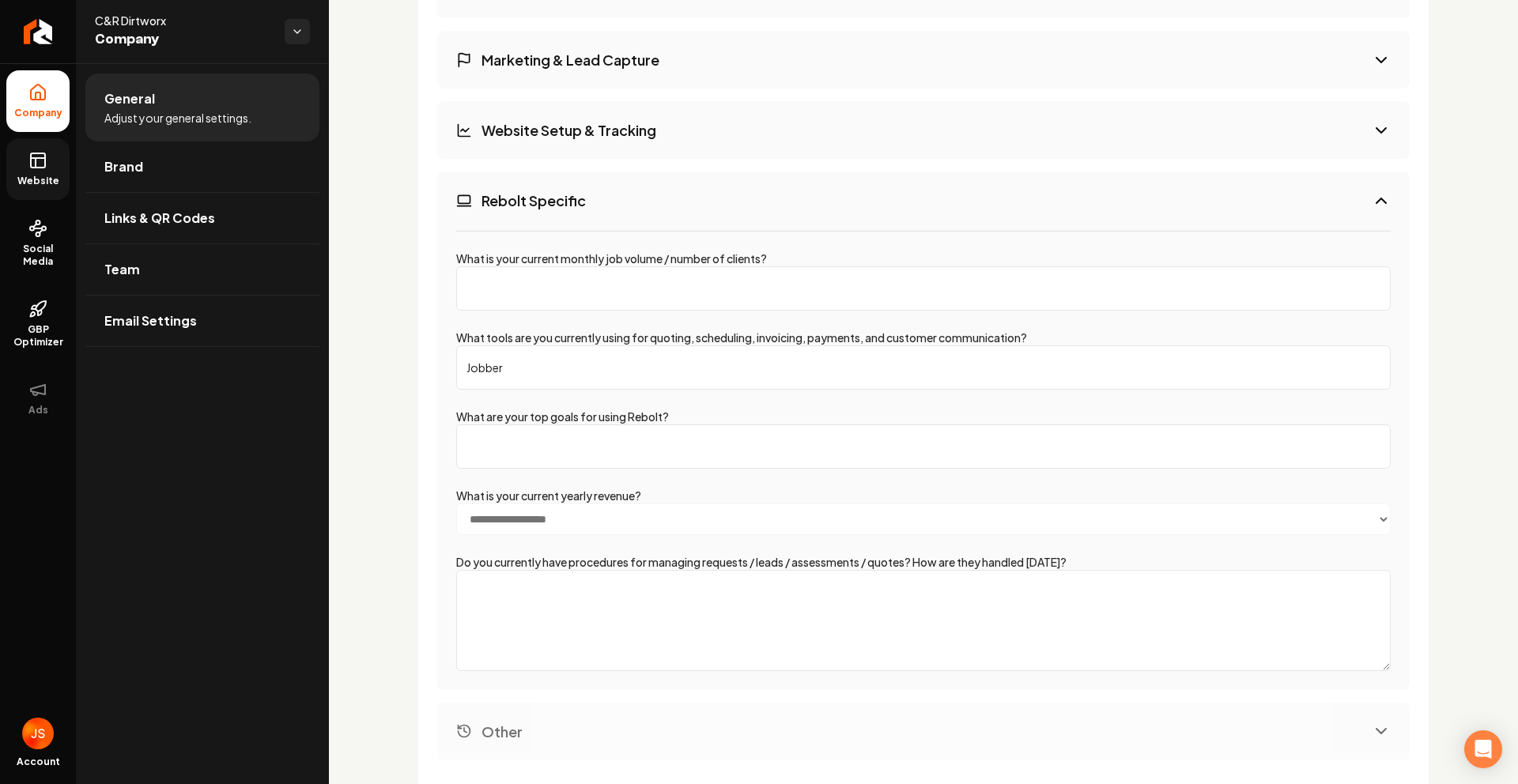
scroll to position [2665, 0]
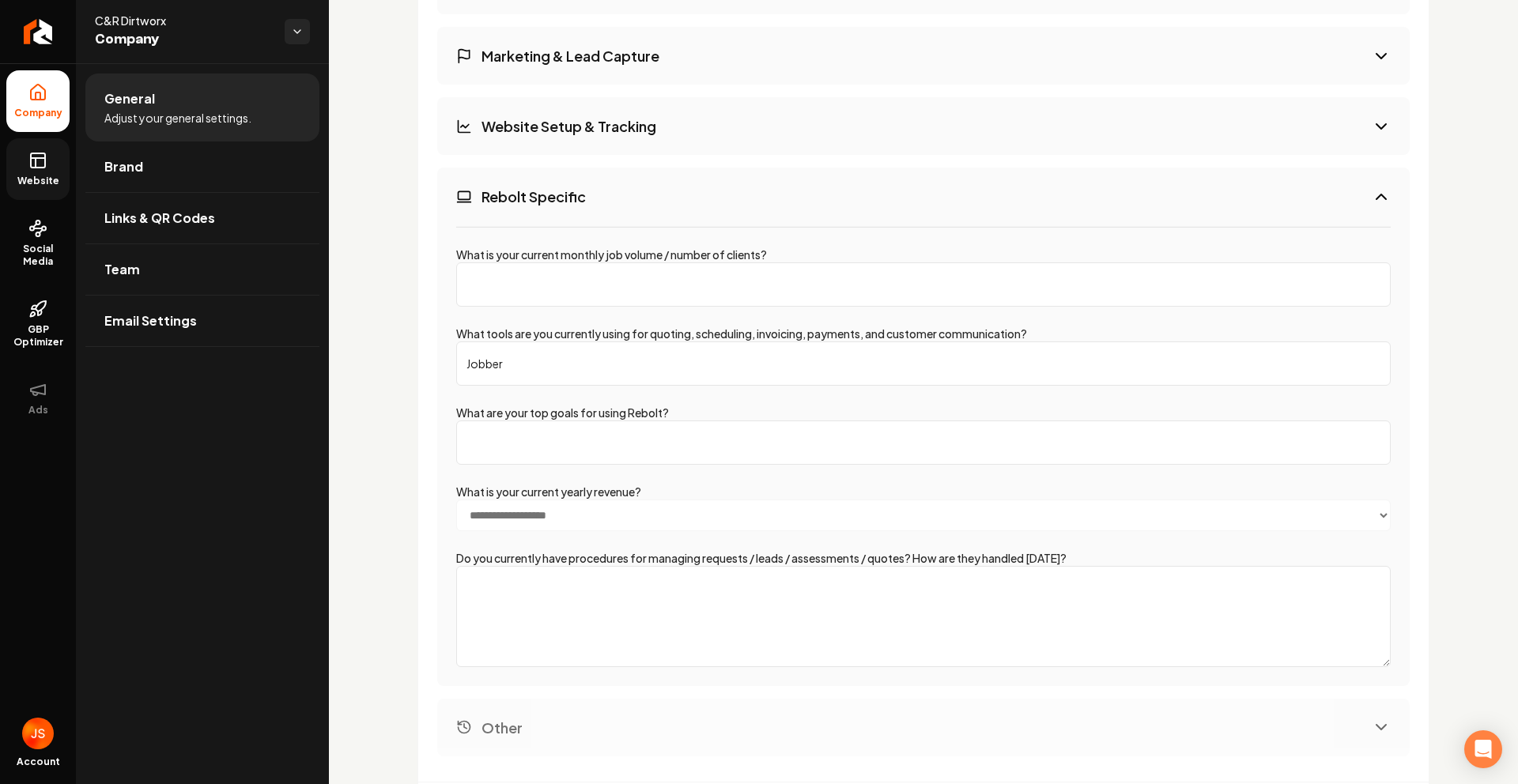
type input "Jobber"
click at [589, 455] on input "What are your top goals for using Rebolt?" at bounding box center [923, 442] width 934 height 44
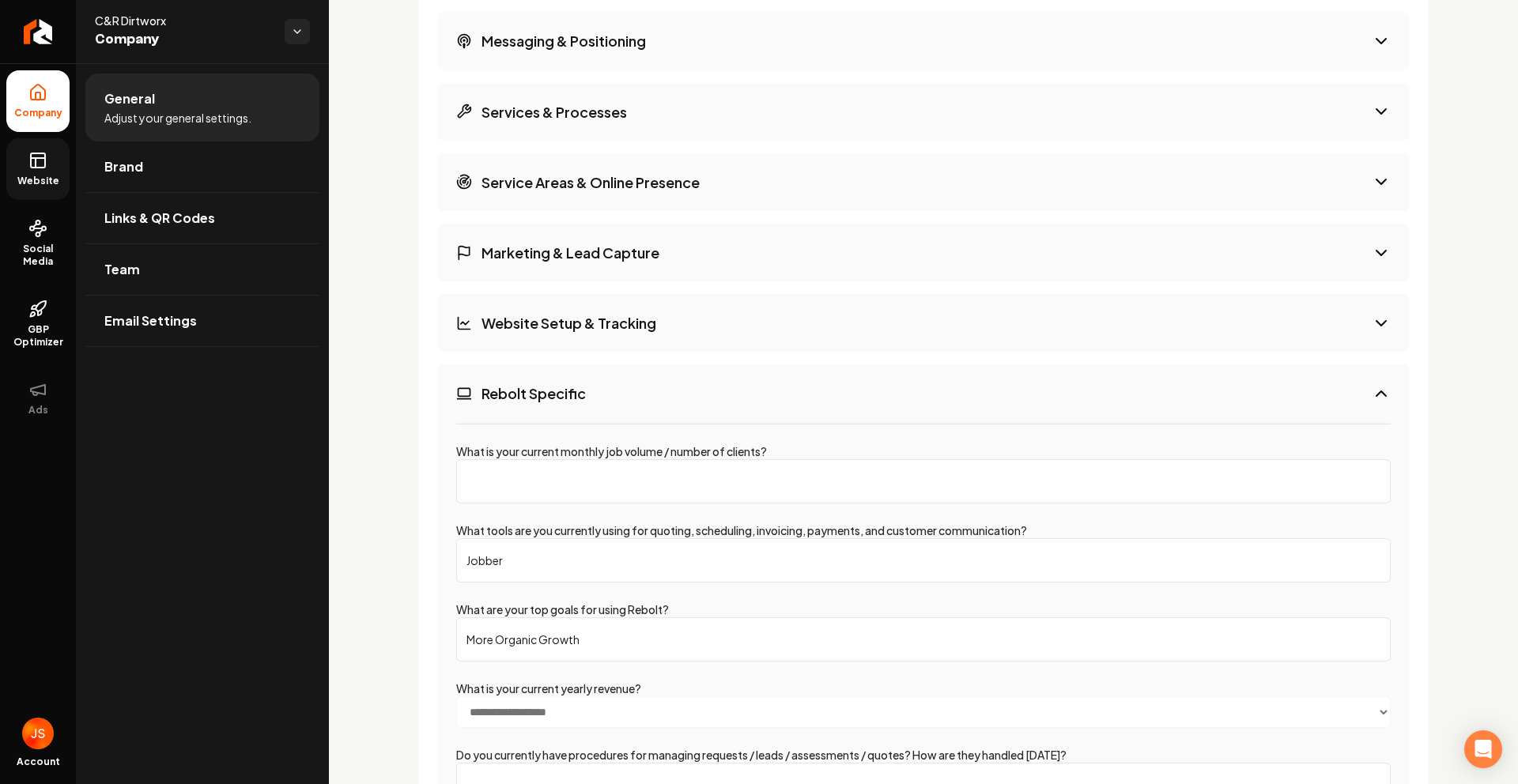
scroll to position [2126, 0]
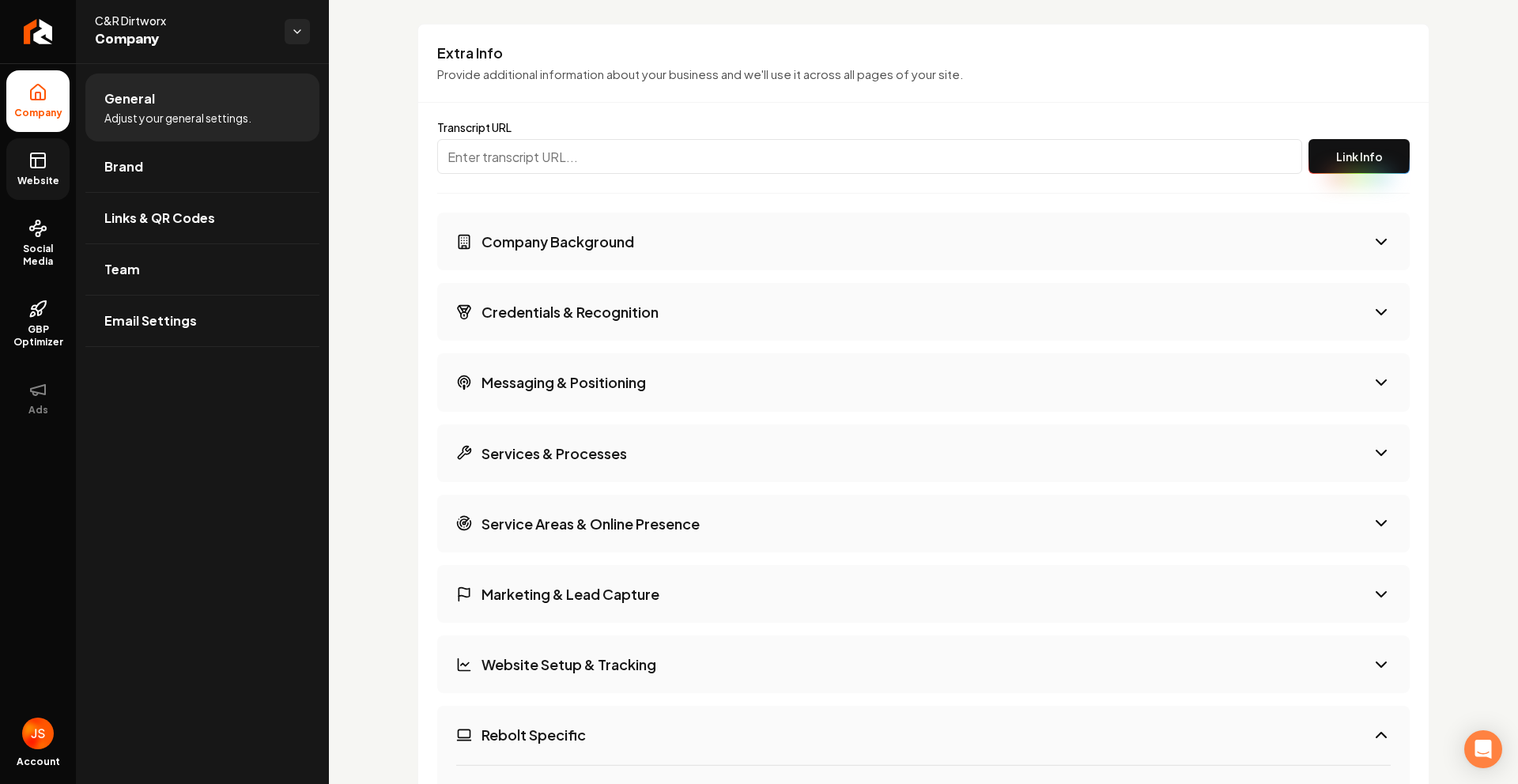
type input "More Organic Growth"
click at [584, 292] on button "Credentials & Recognition" at bounding box center [923, 311] width 973 height 57
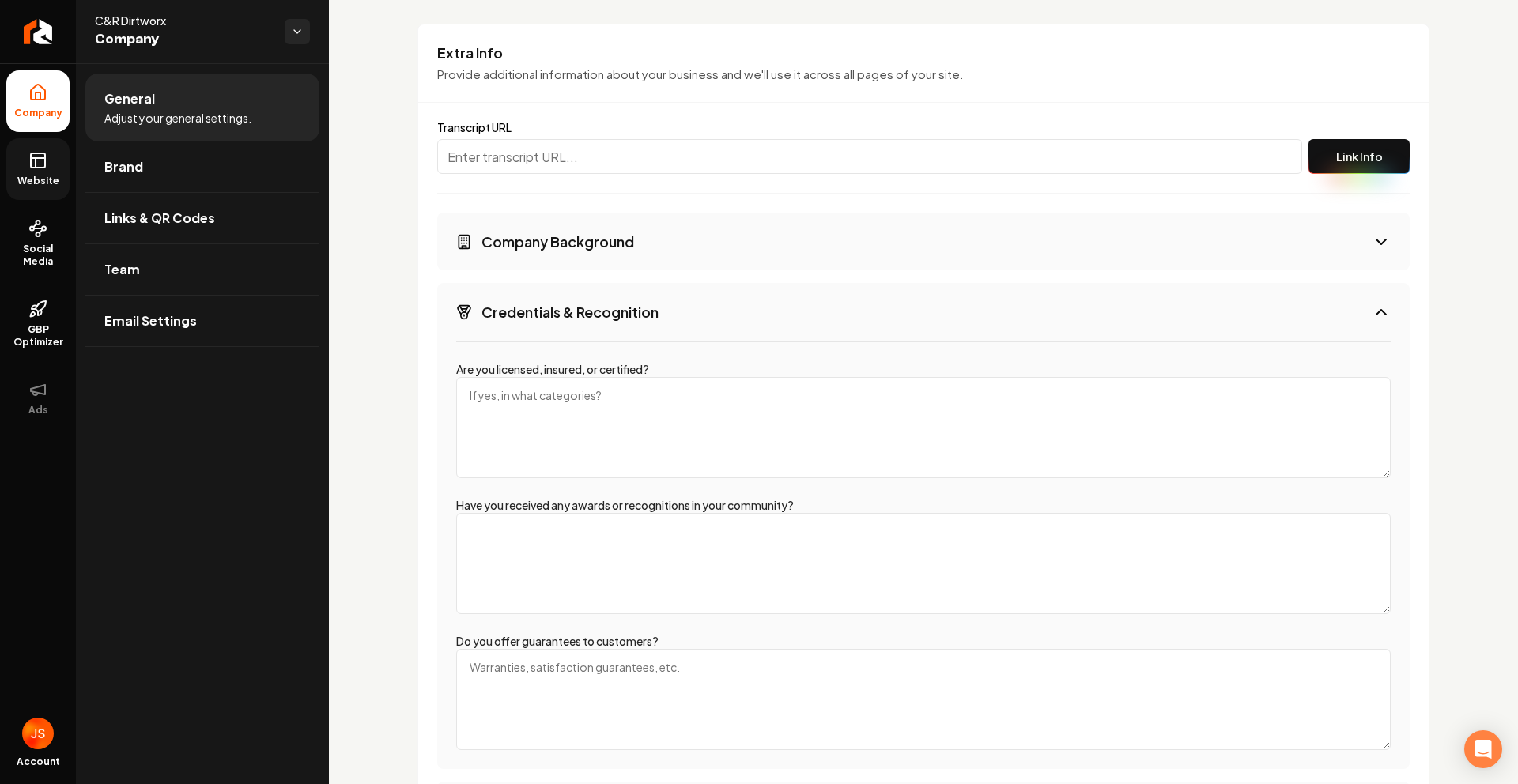
click at [592, 251] on h3 "Company Background" at bounding box center [557, 241] width 152 height 20
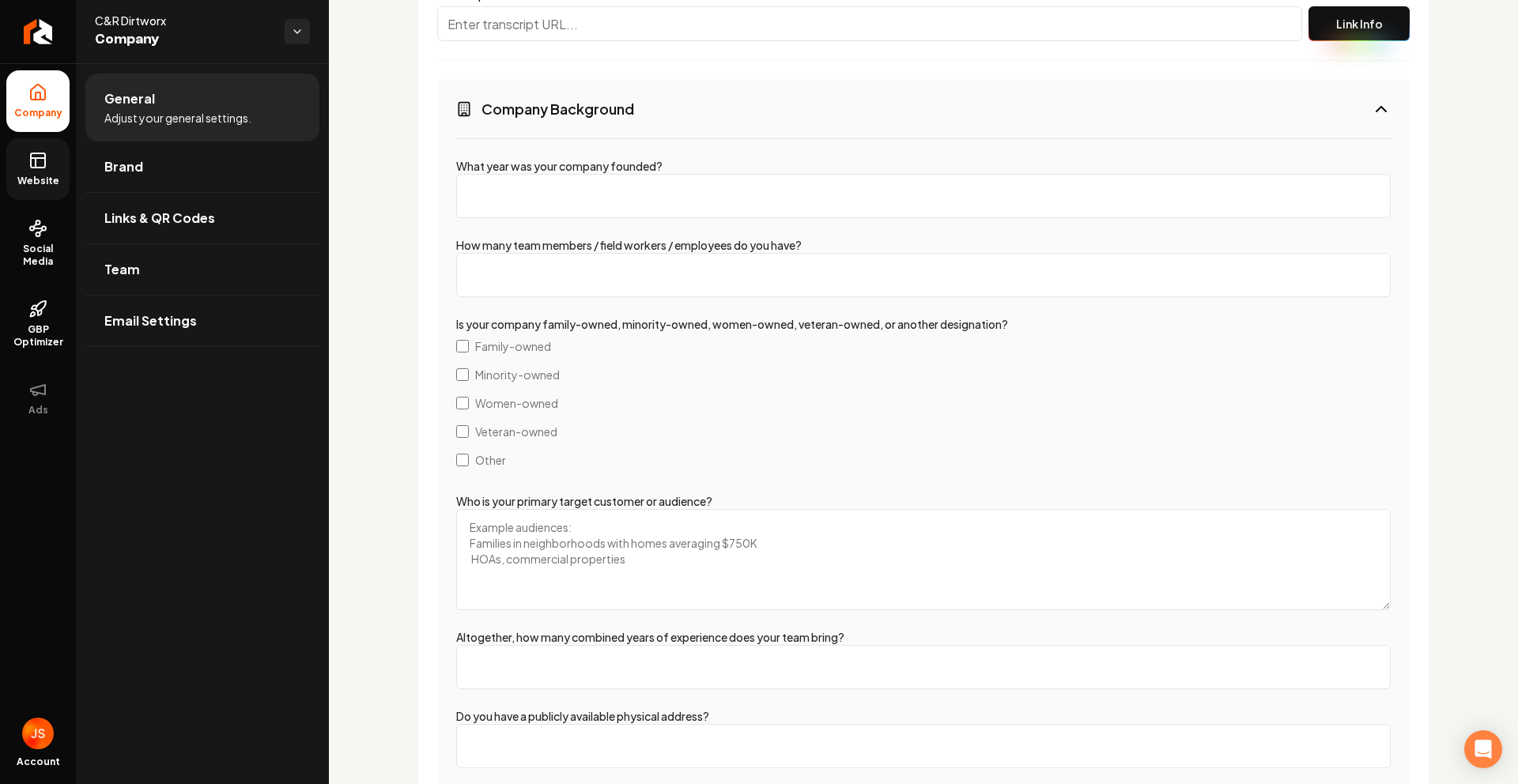
scroll to position [2268, 0]
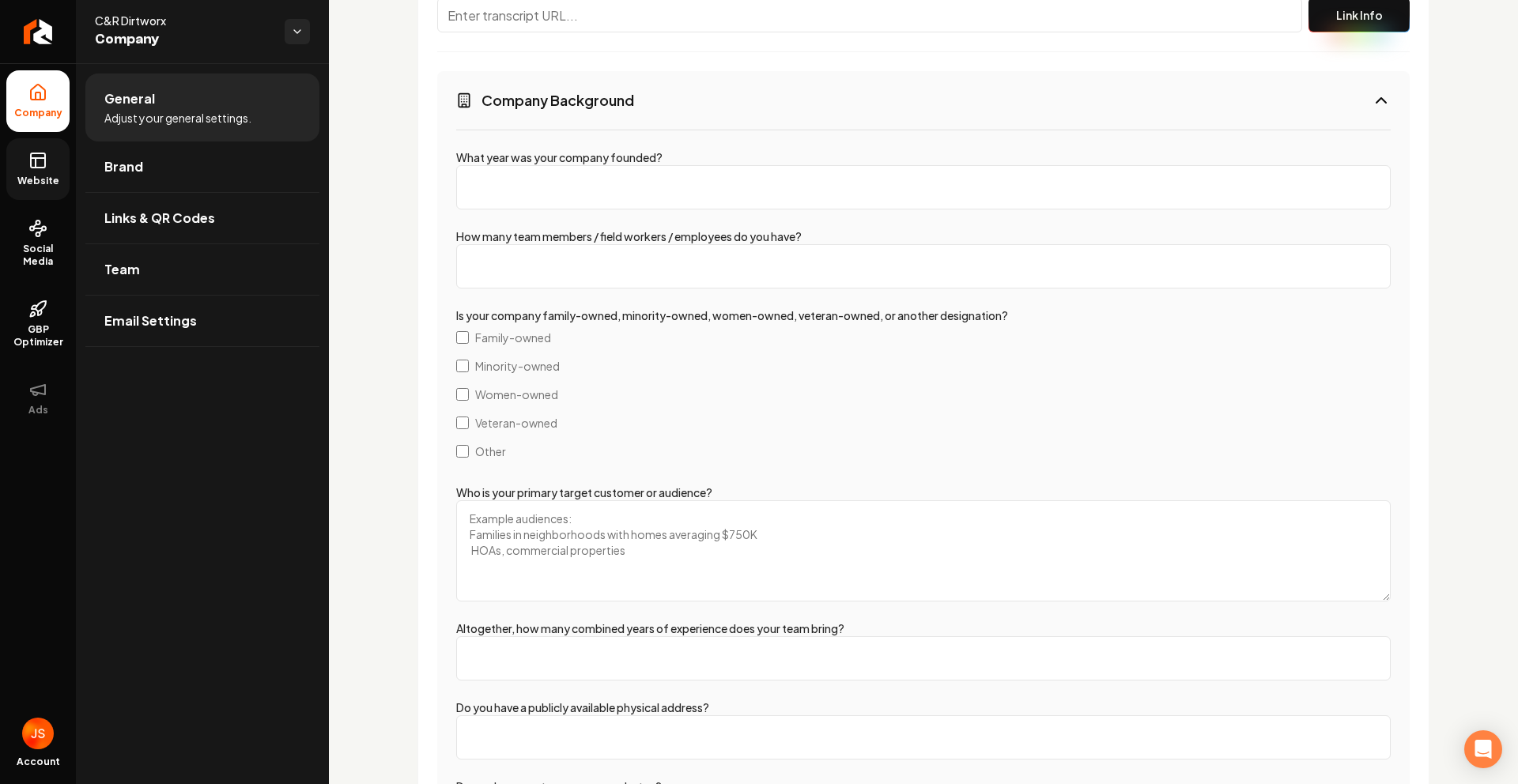
click at [661, 557] on textarea "Who is your primary target customer or audience?" at bounding box center [923, 551] width 934 height 102
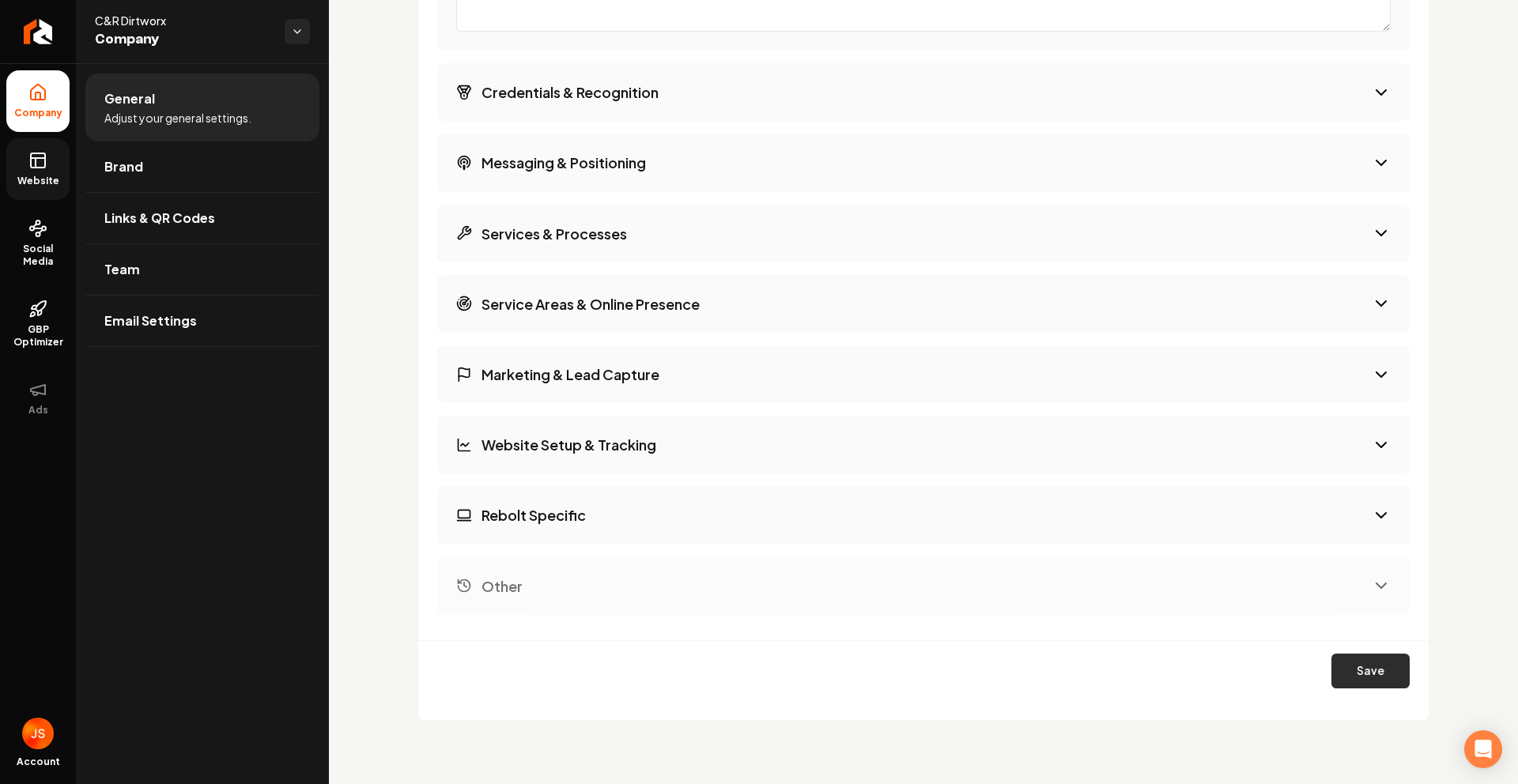
click at [1361, 667] on button "Save" at bounding box center [1371, 671] width 78 height 35
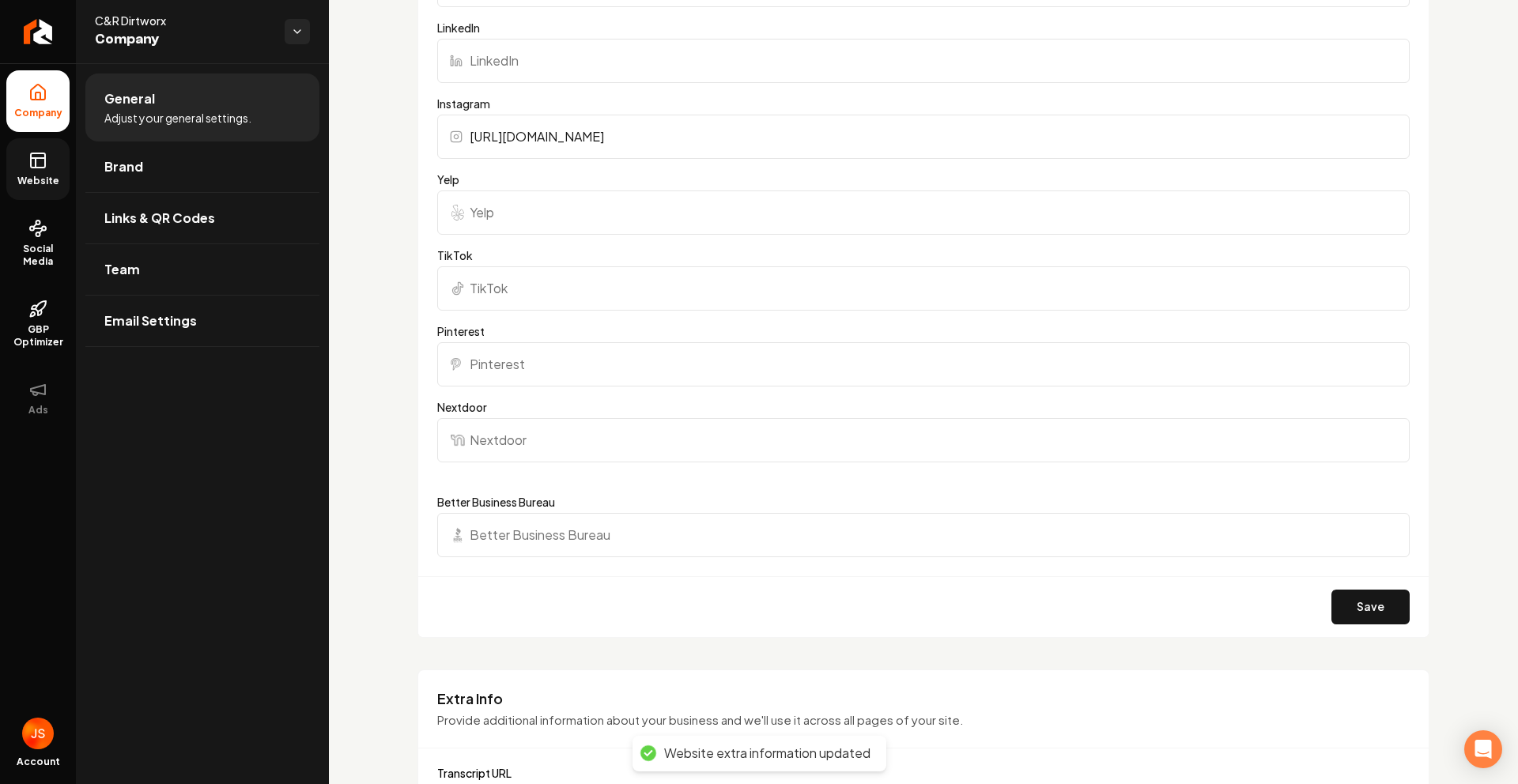
click at [5, 181] on ul "Company Website Social Media GBP Optimizer Ads" at bounding box center [37, 249] width 76 height 372
click at [16, 172] on link "Website" at bounding box center [38, 169] width 63 height 62
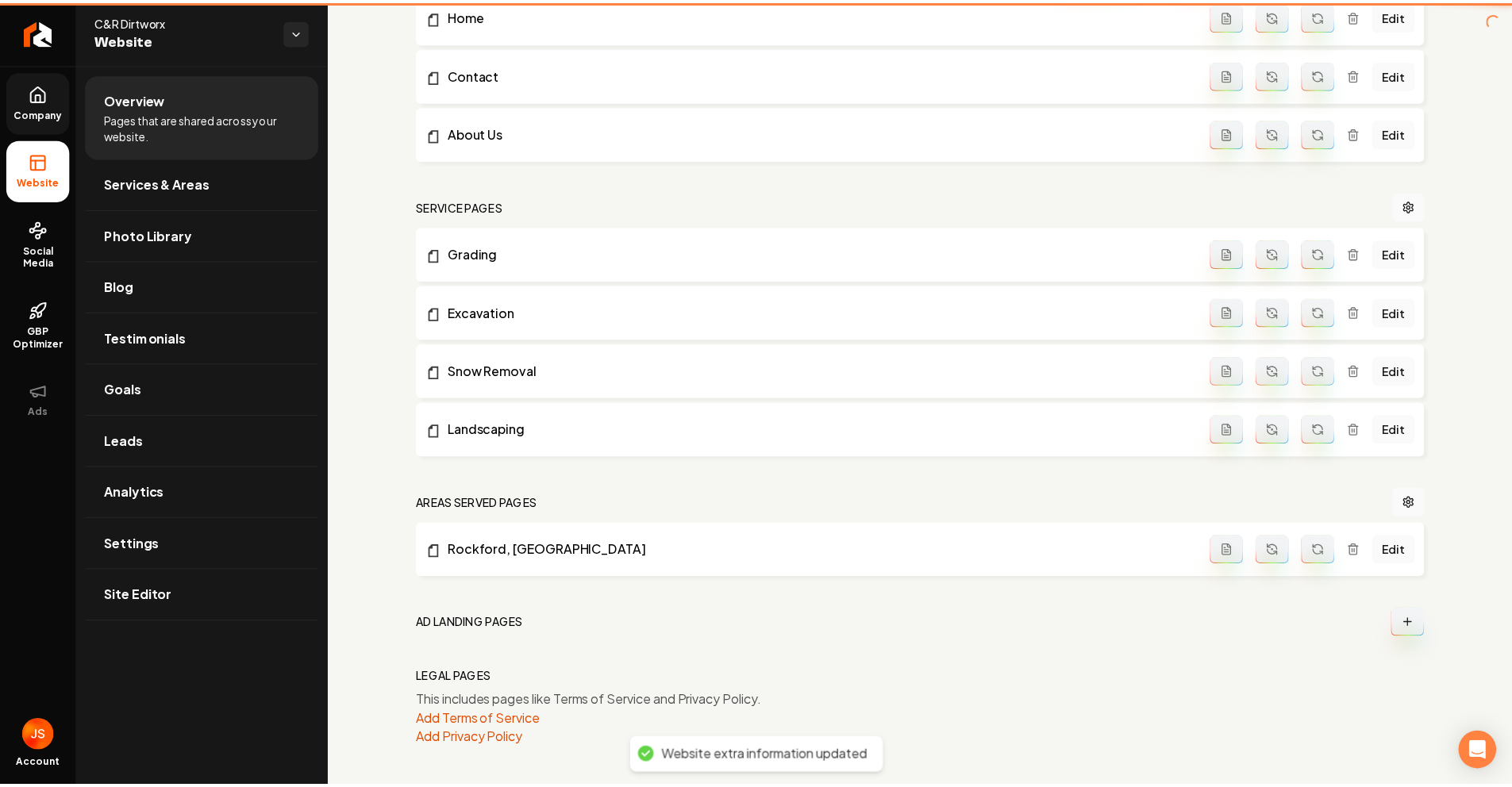
scroll to position [542, 0]
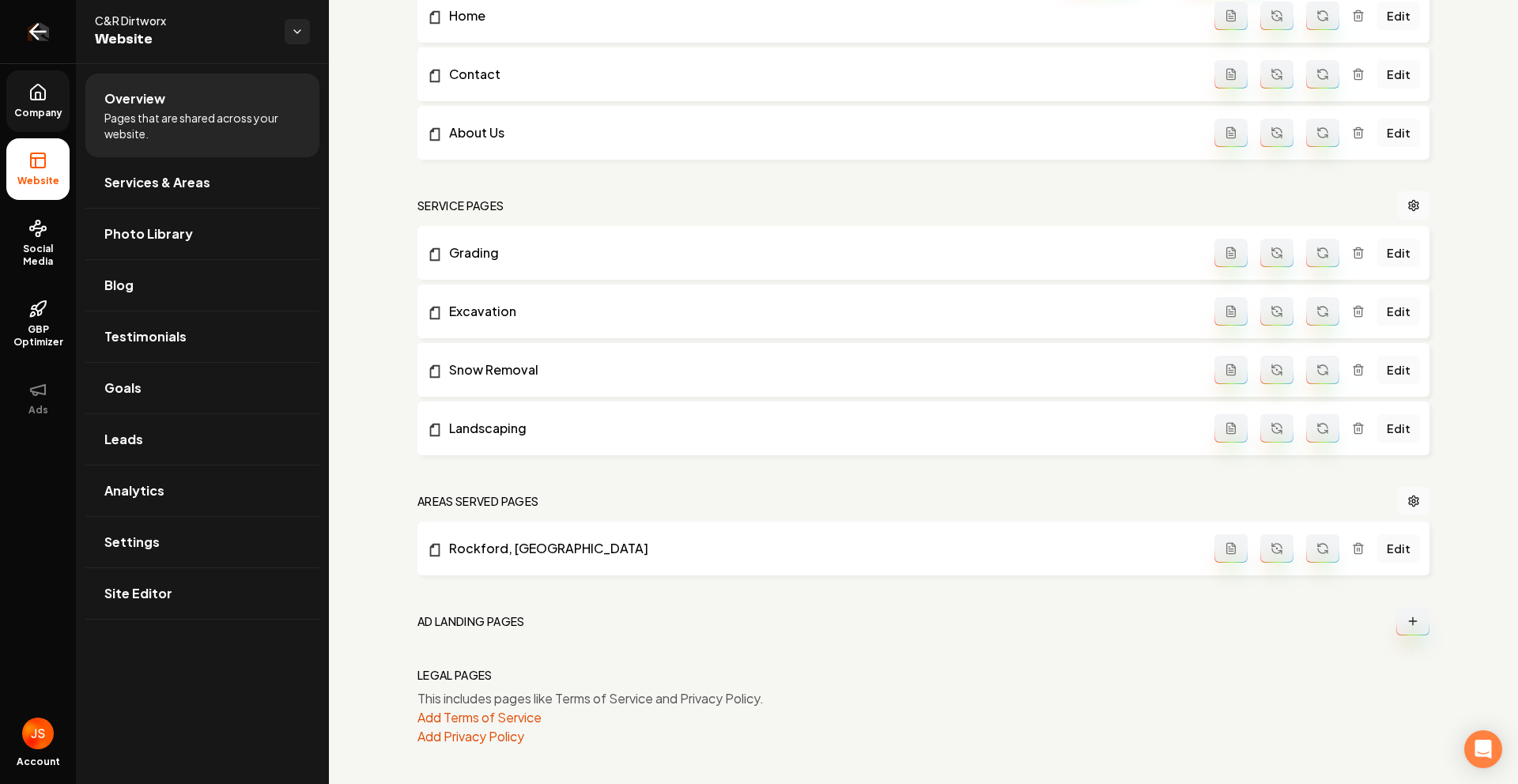
click at [17, 37] on link "Return to dashboard" at bounding box center [37, 32] width 76 height 63
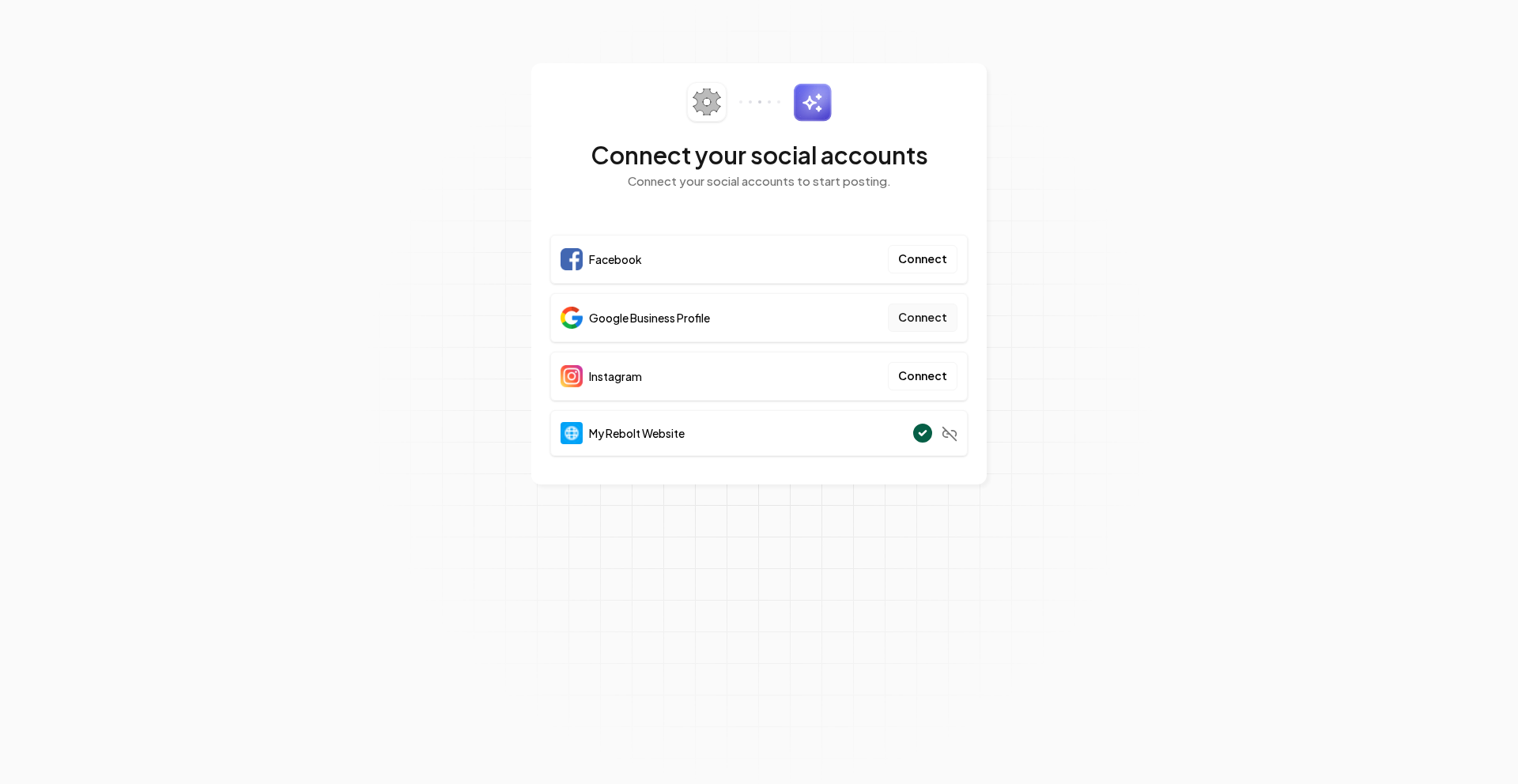
click at [929, 315] on button "Connect" at bounding box center [923, 318] width 70 height 28
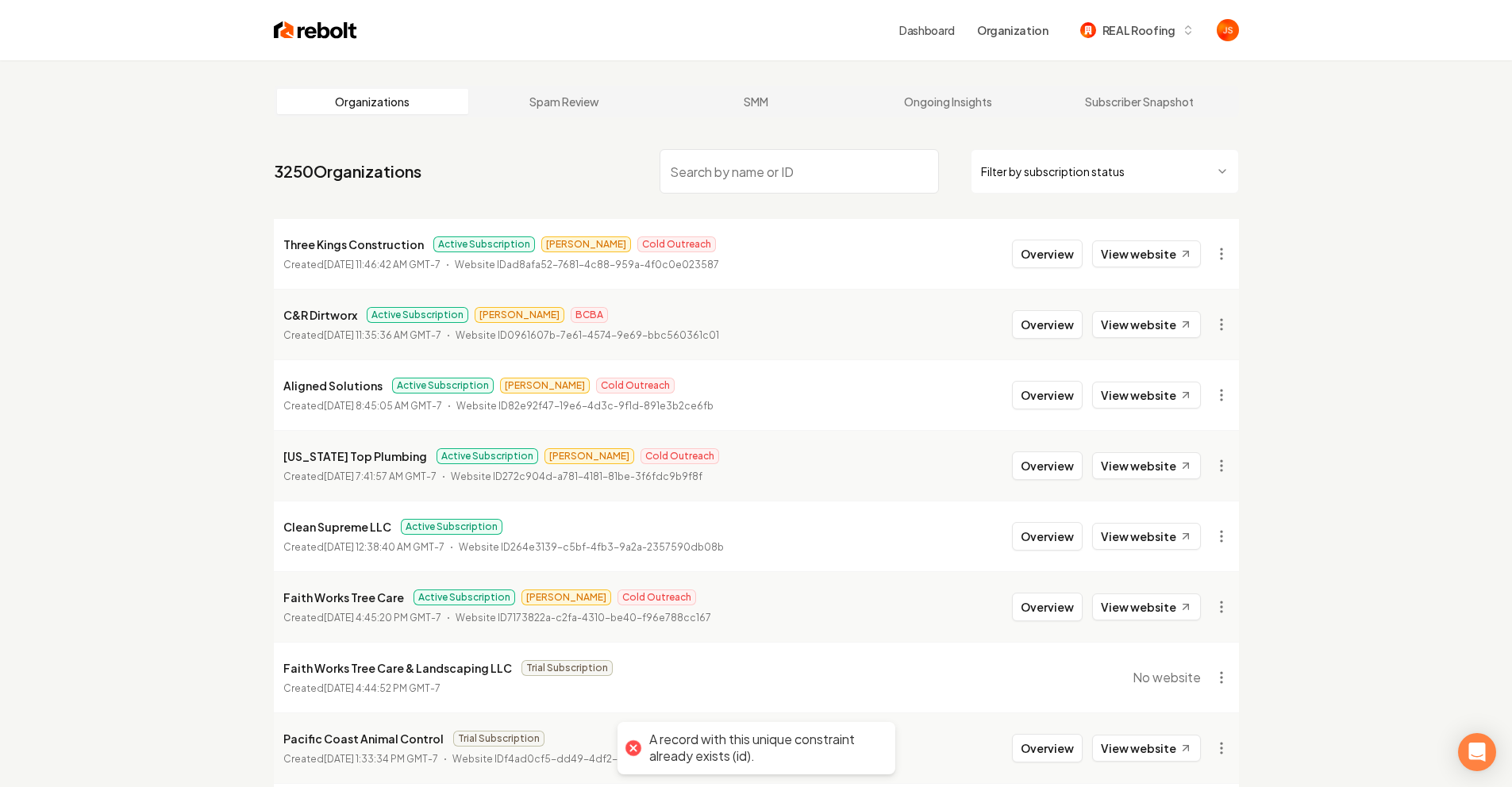
click at [848, 179] on input "search" at bounding box center [799, 171] width 279 height 44
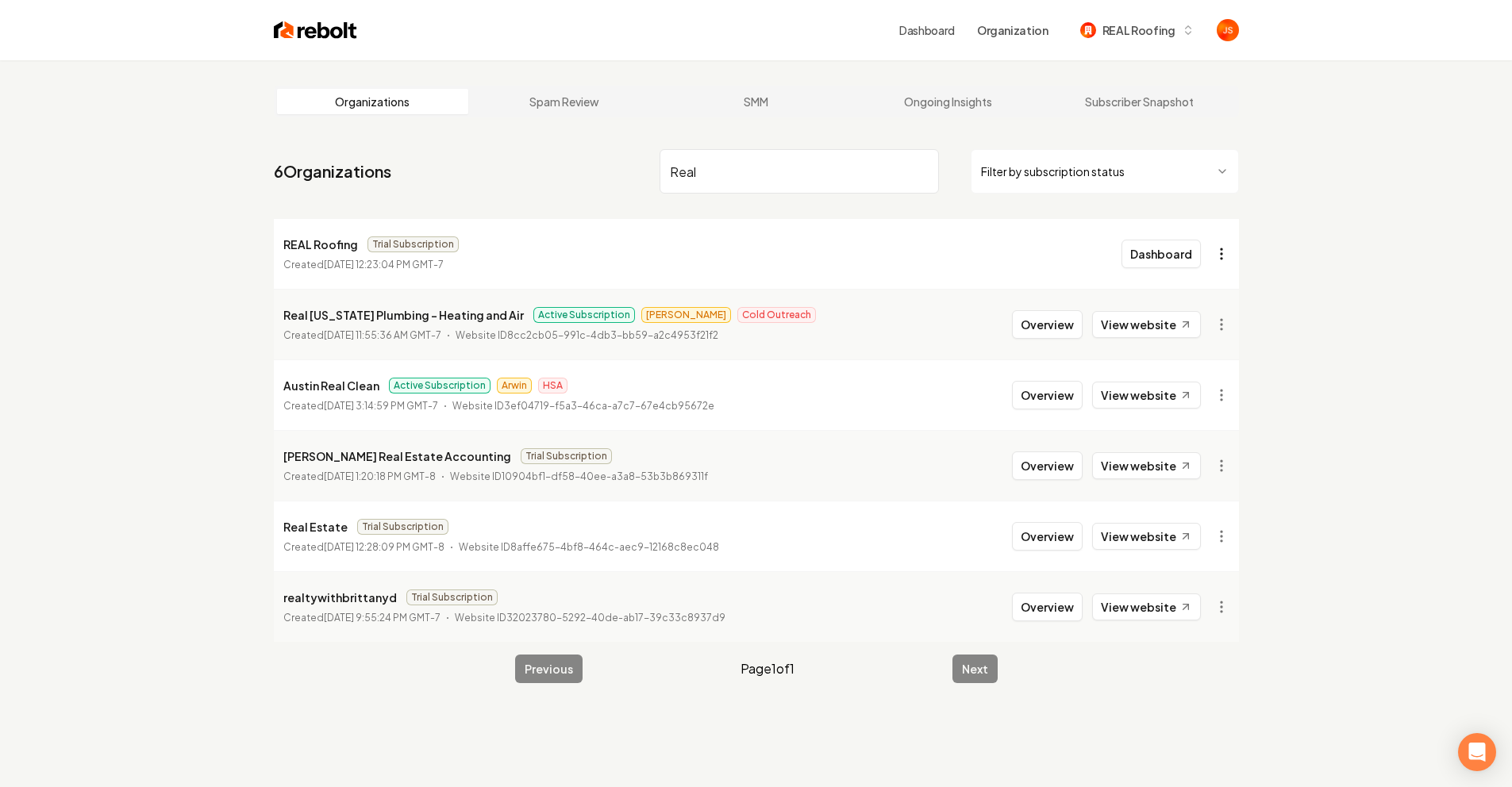
type input "Real"
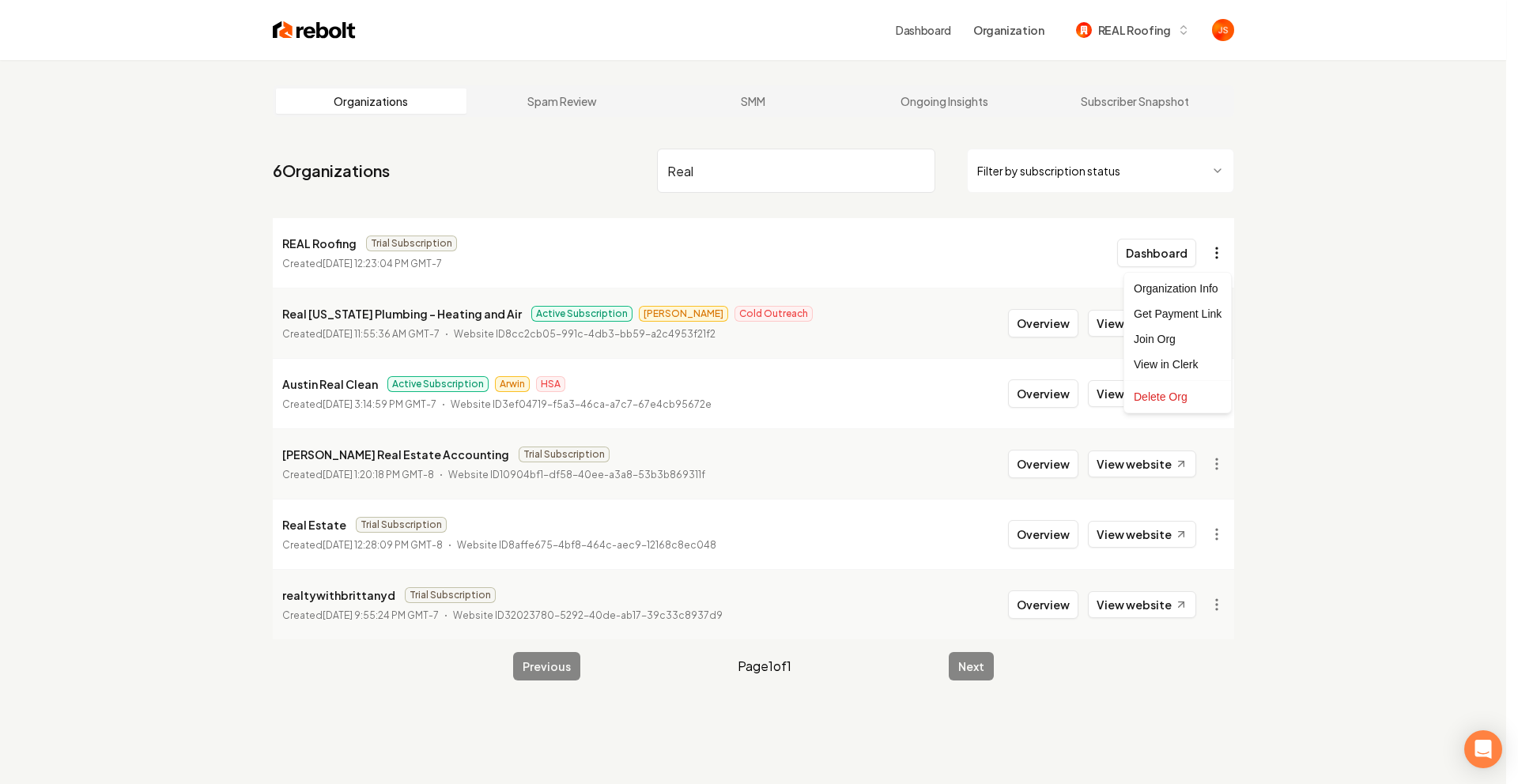
click at [1217, 245] on html "Dashboard Organization REAL Roofing Organizations Spam Review SMM Ongoing Insig…" at bounding box center [759, 392] width 1518 height 784
click at [1186, 307] on div "Get Payment Link" at bounding box center [1177, 314] width 101 height 25
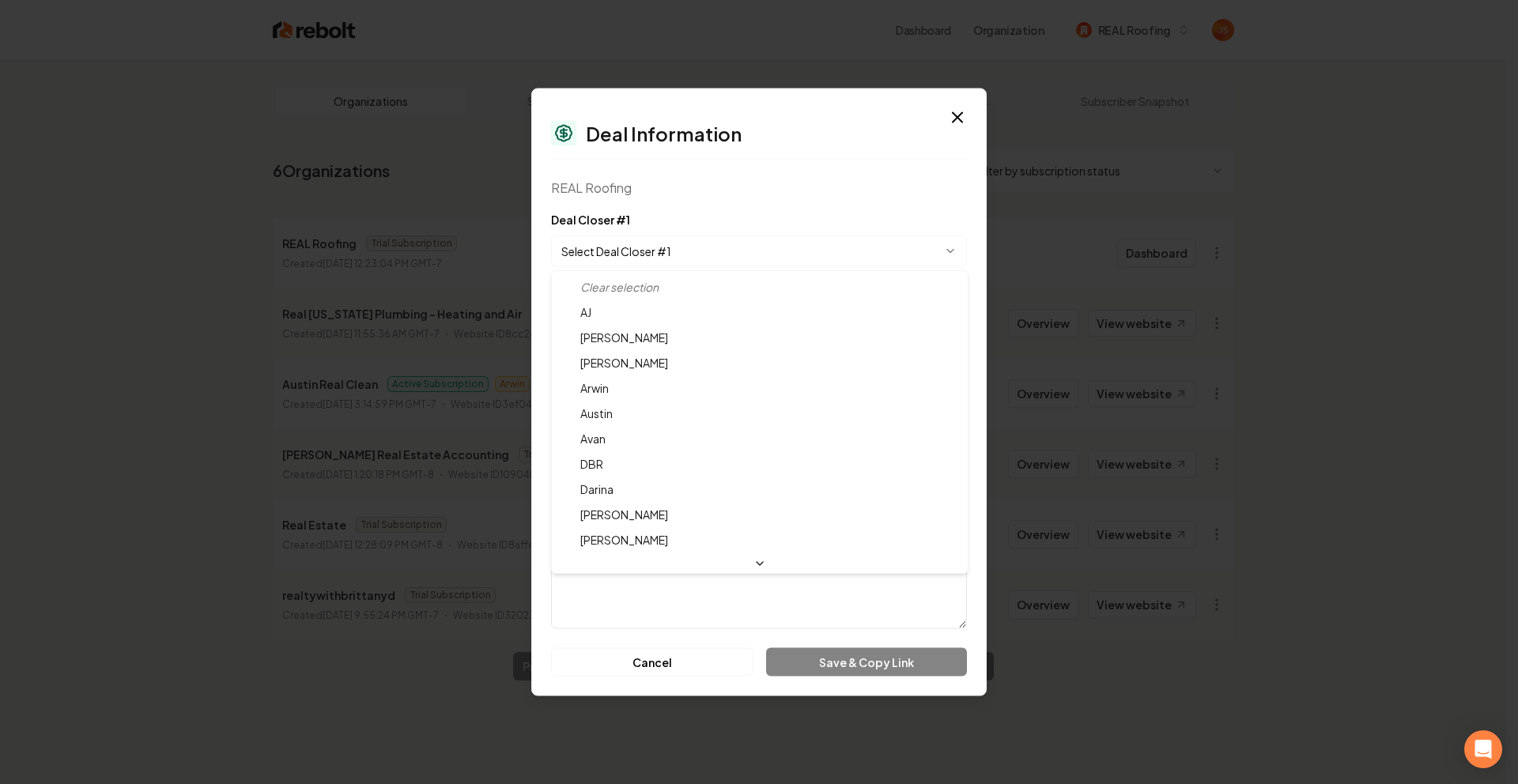
click at [715, 265] on body "Dashboard Organization REAL Roofing Organizations Spam Review SMM Ongoing Insig…" at bounding box center [753, 392] width 1506 height 784
select select "**********"
drag, startPoint x: 596, startPoint y: 538, endPoint x: 601, endPoint y: 527, distance: 12.1
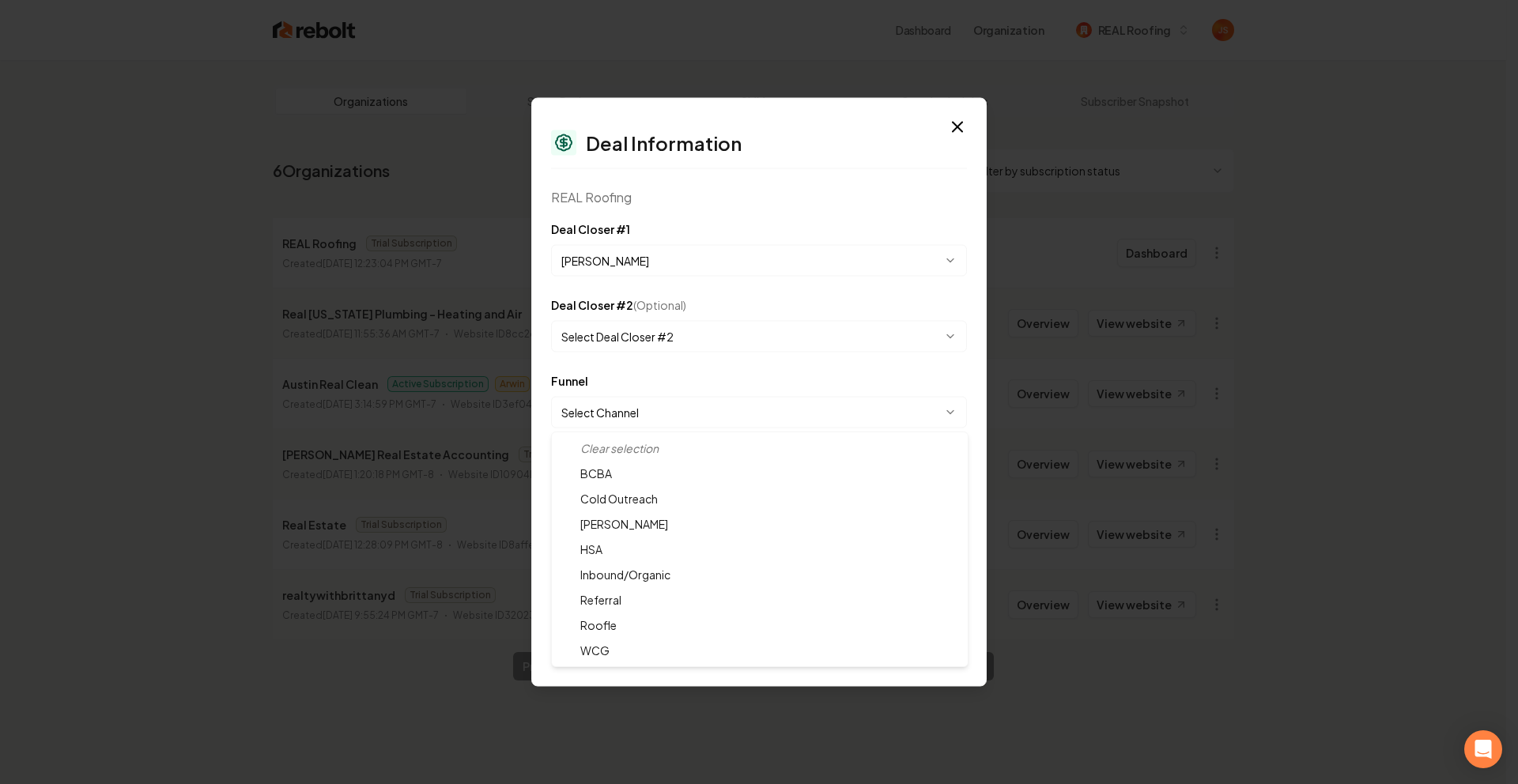
click at [624, 412] on body "Dashboard Organization REAL Roofing Organizations Spam Review SMM Ongoing Insig…" at bounding box center [753, 392] width 1506 height 784
select select "**********"
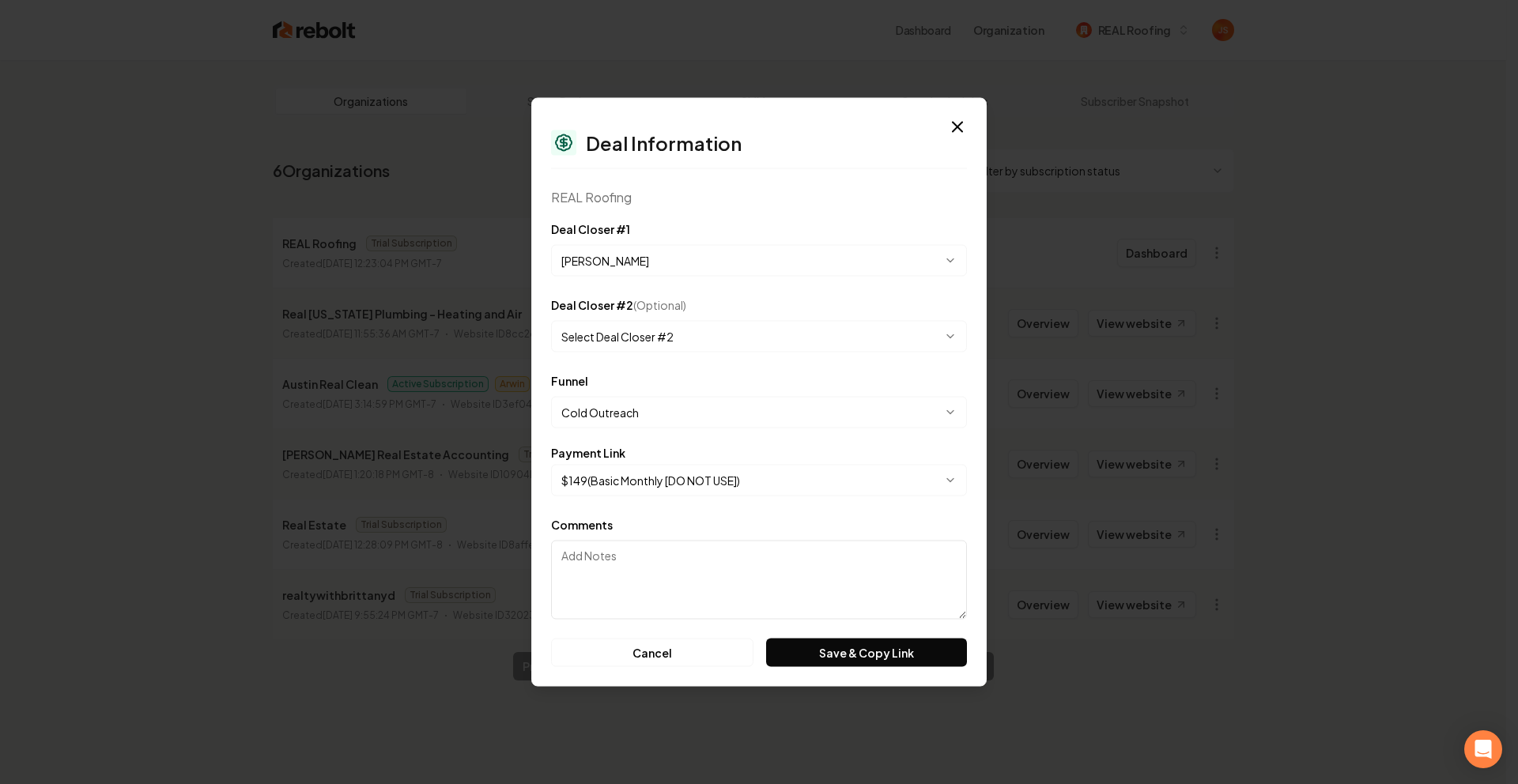
click at [640, 484] on body "Dashboard Organization REAL Roofing Organizations Spam Review SMM Ongoing Insig…" at bounding box center [753, 392] width 1506 height 784
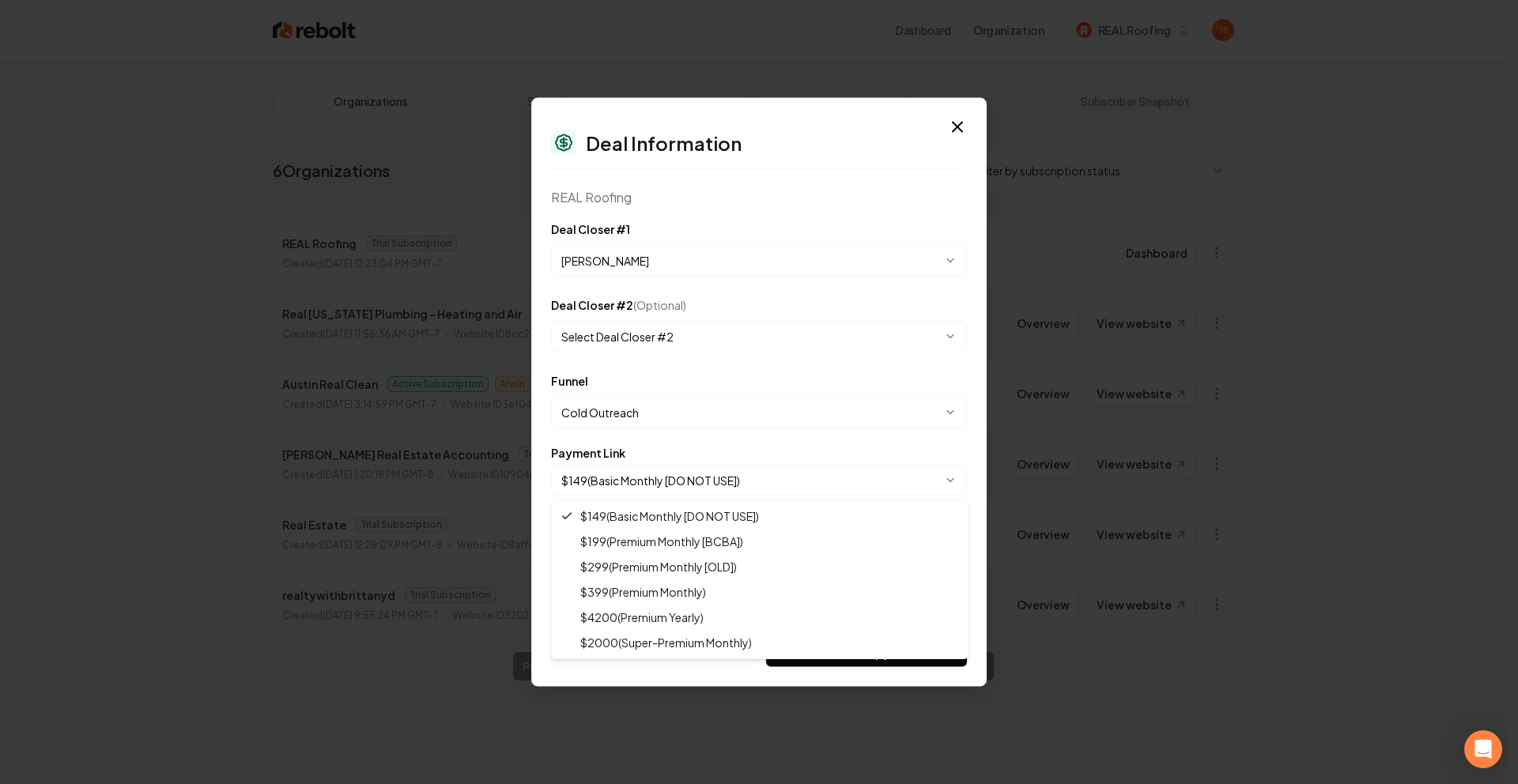
select select "**********"
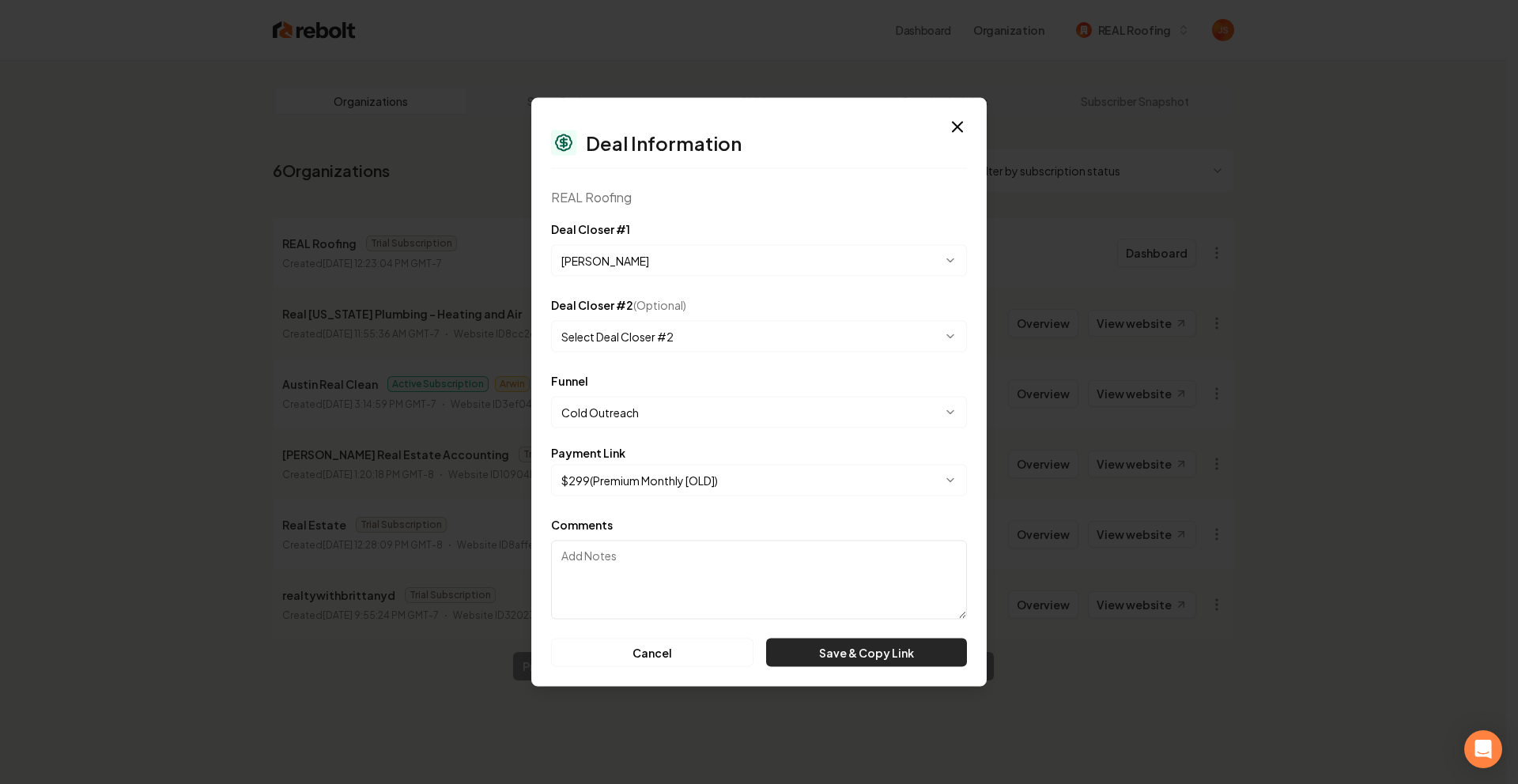
click at [885, 648] on button "Save & Copy Link" at bounding box center [866, 653] width 201 height 28
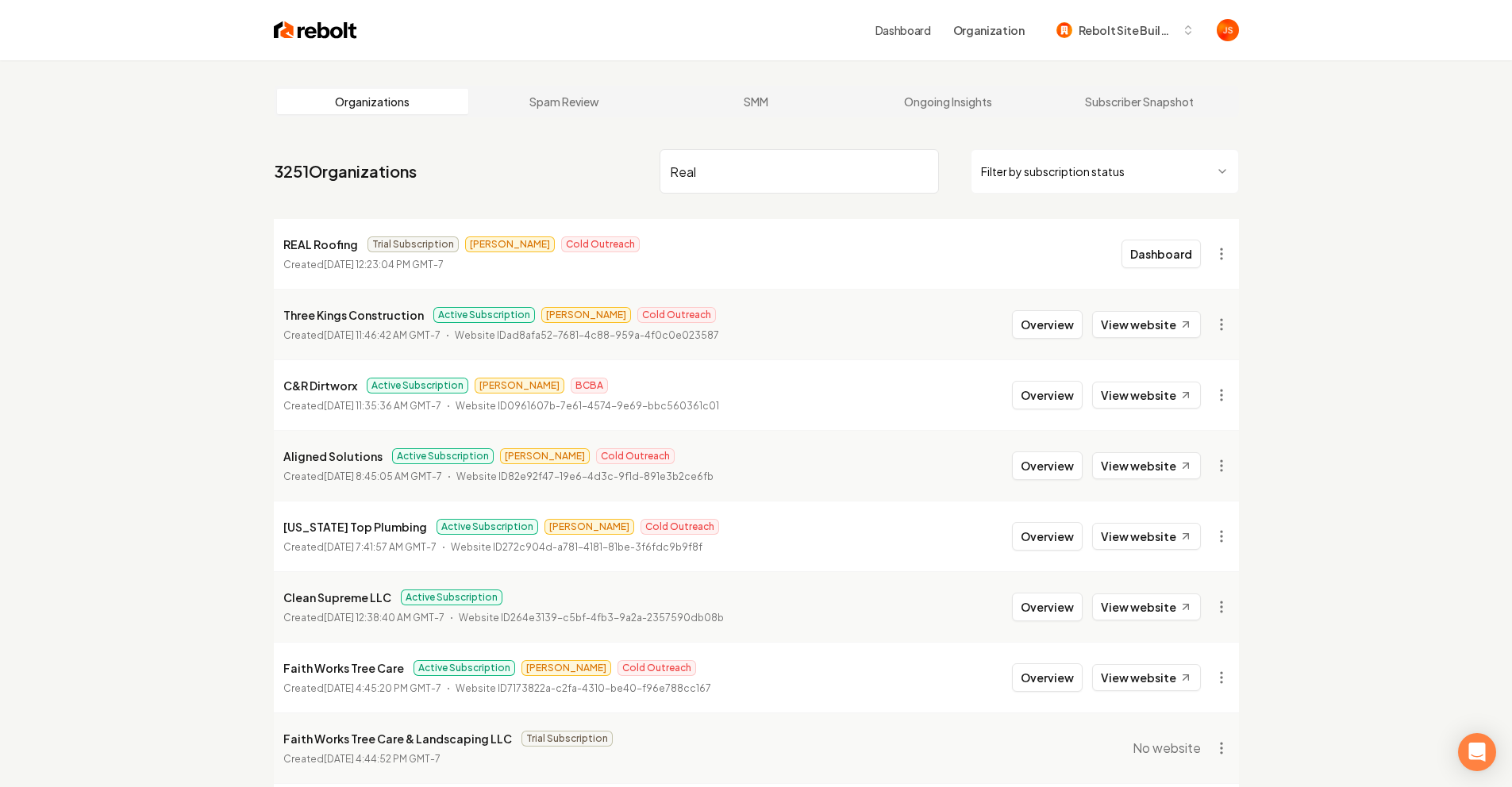
click at [936, 175] on input "Real" at bounding box center [799, 171] width 279 height 44
click at [926, 170] on input "Real" at bounding box center [799, 171] width 279 height 44
click at [923, 171] on input "Real" at bounding box center [799, 171] width 279 height 44
click at [923, 171] on input "search" at bounding box center [799, 171] width 279 height 44
click at [700, 172] on input "search" at bounding box center [799, 171] width 279 height 44
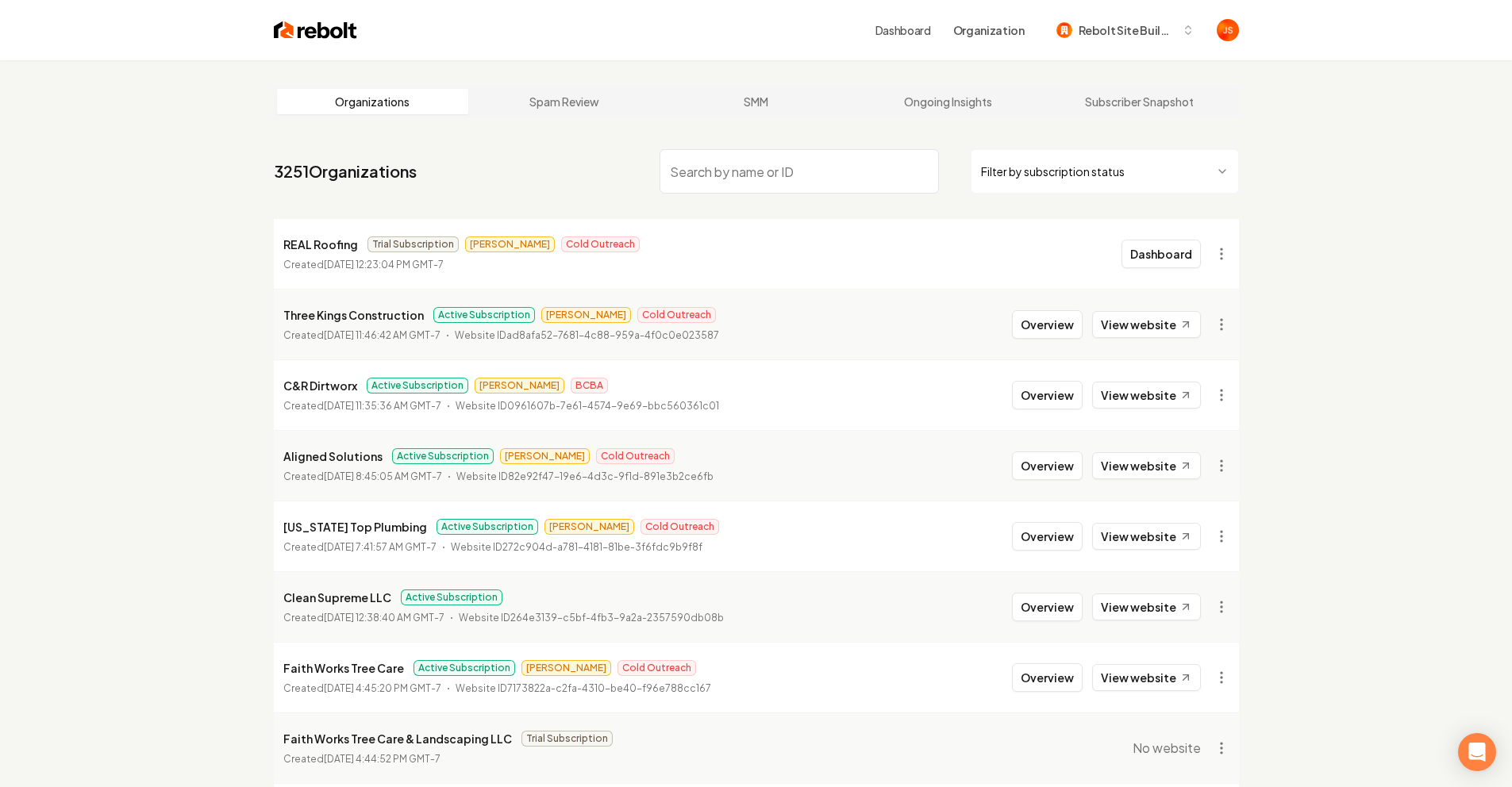
type input "V"
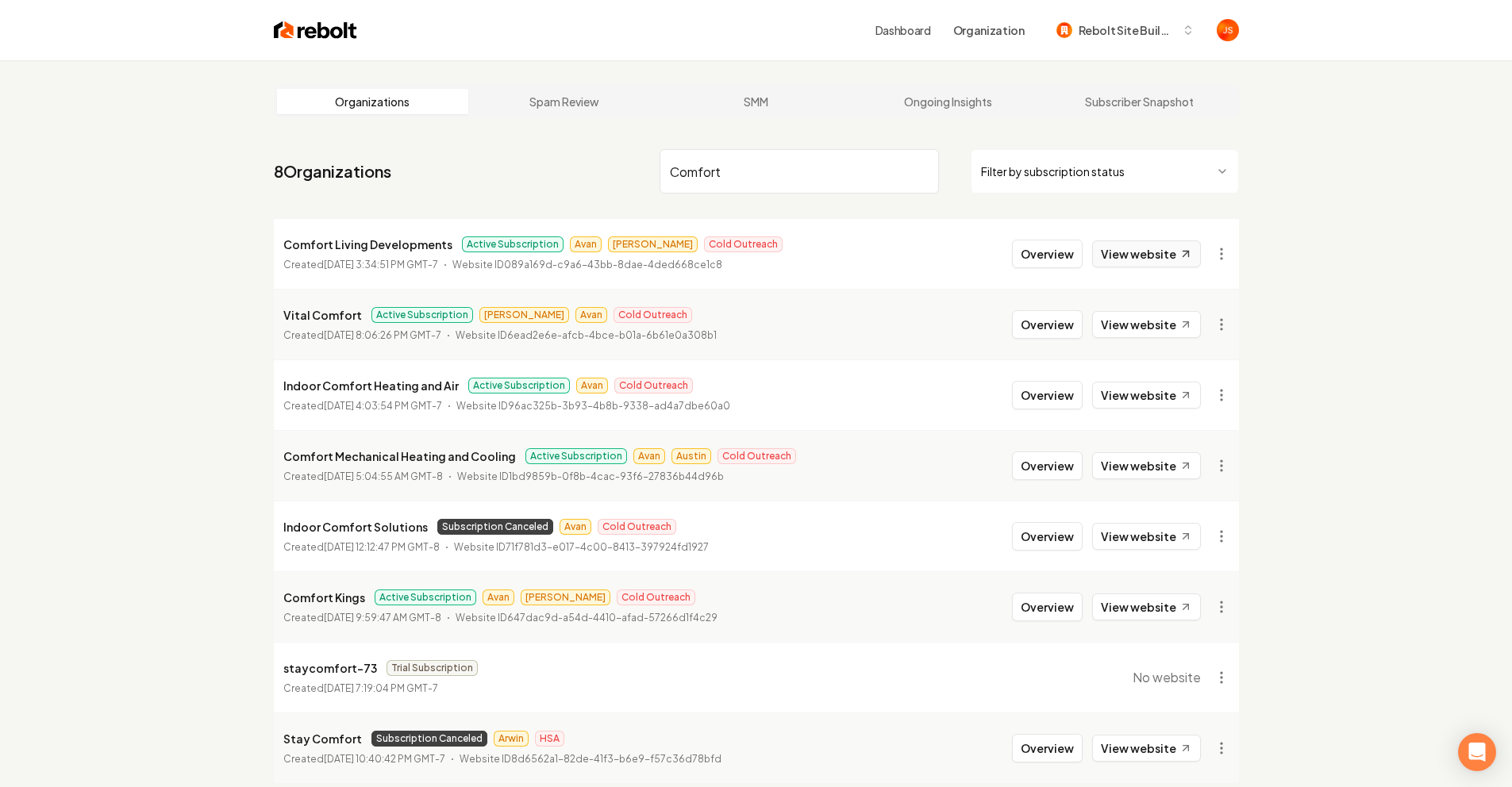
type input "Comfort"
click at [1155, 260] on link "View website" at bounding box center [1147, 254] width 109 height 27
click at [1171, 250] on link "View website" at bounding box center [1147, 254] width 109 height 27
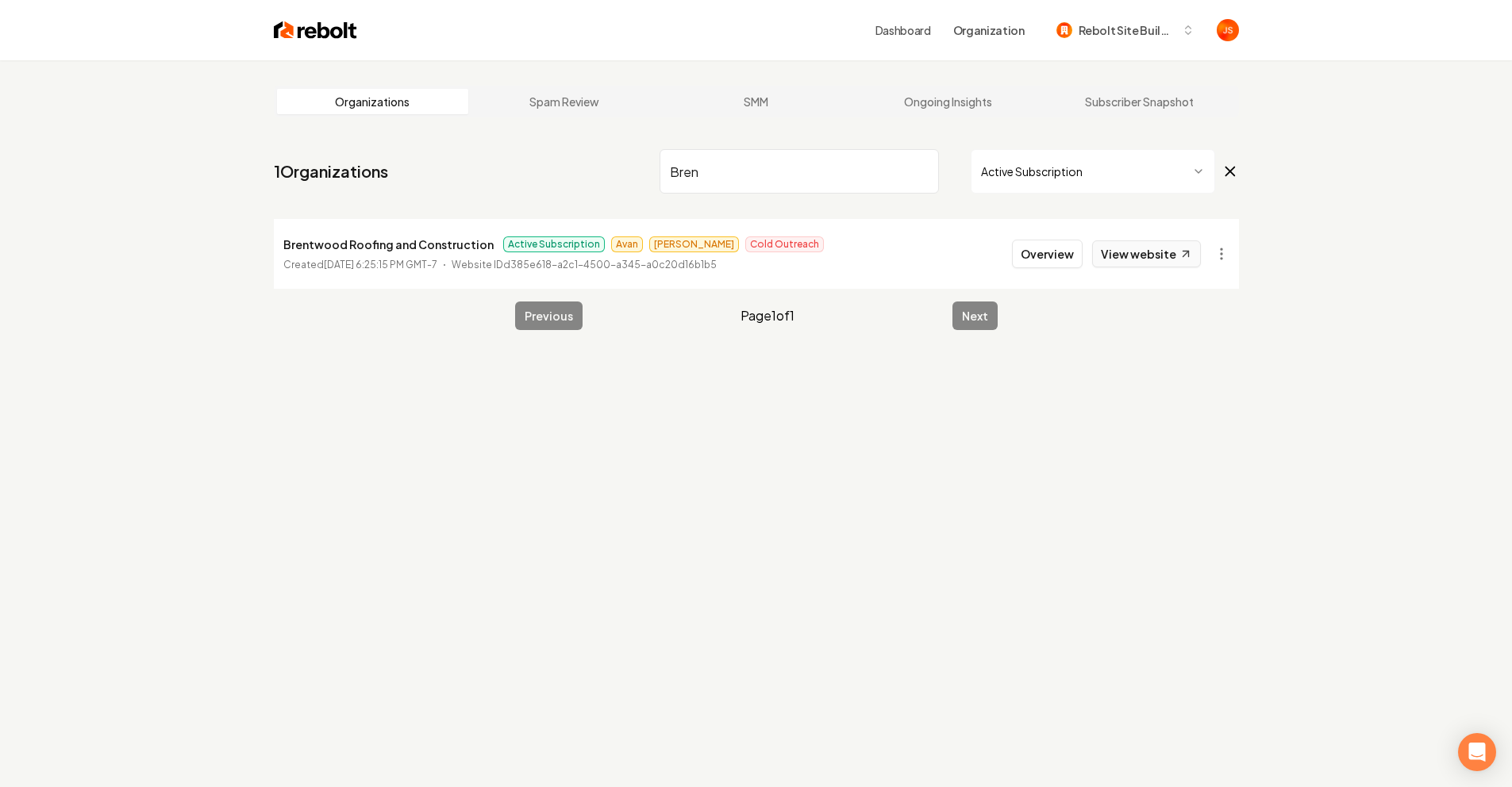
type input "Bren"
click at [1132, 244] on link "View website" at bounding box center [1147, 254] width 109 height 27
